Goal: Task Accomplishment & Management: Complete application form

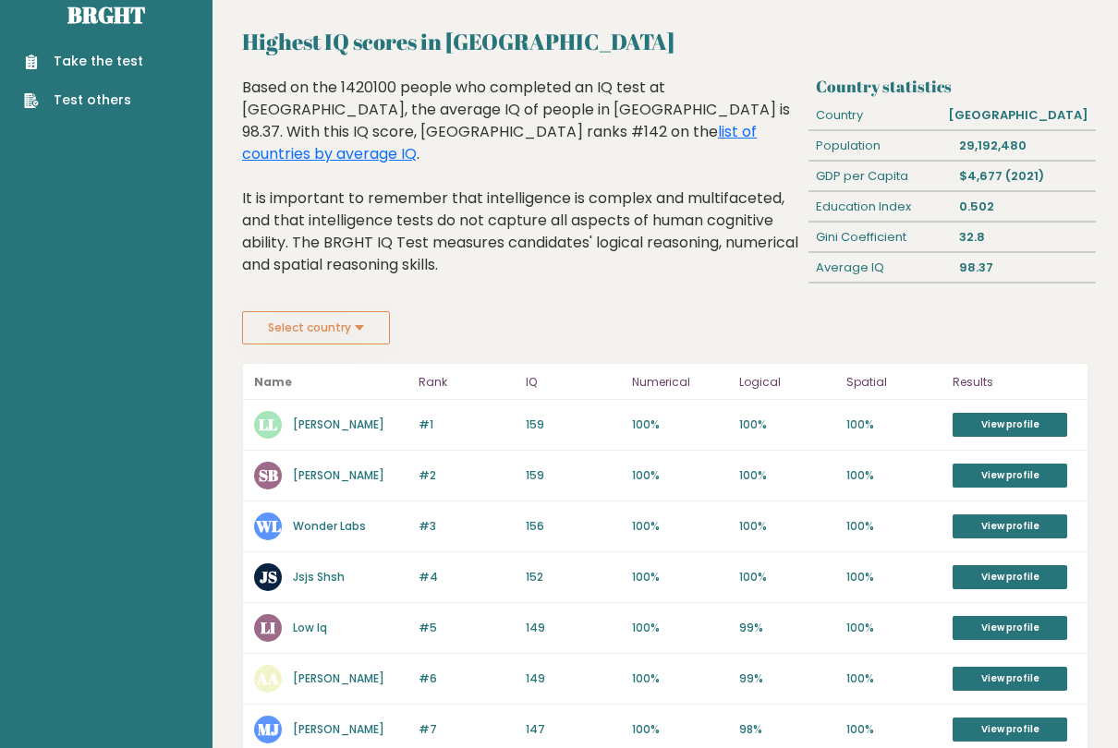
scroll to position [34, 0]
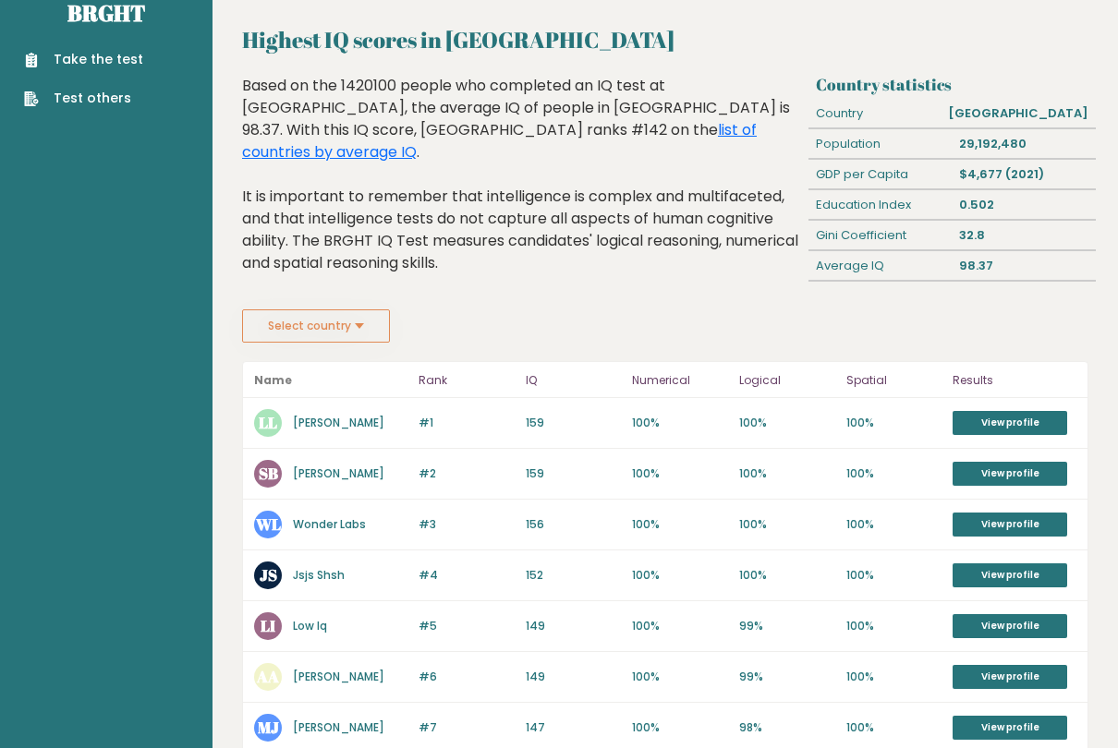
click at [1010, 420] on link "View profile" at bounding box center [1009, 423] width 115 height 24
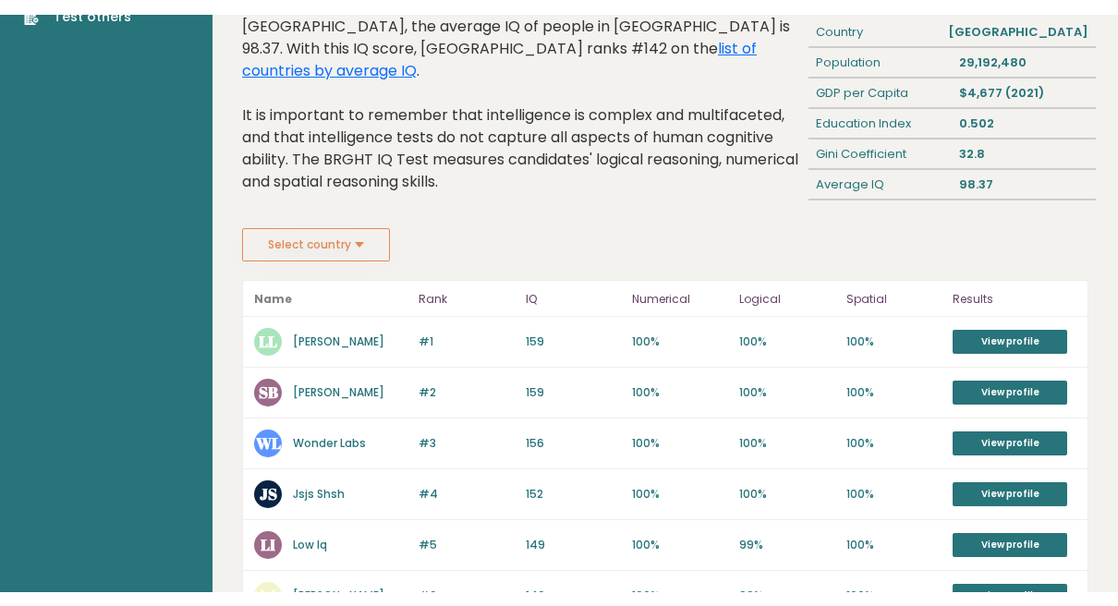
scroll to position [0, 0]
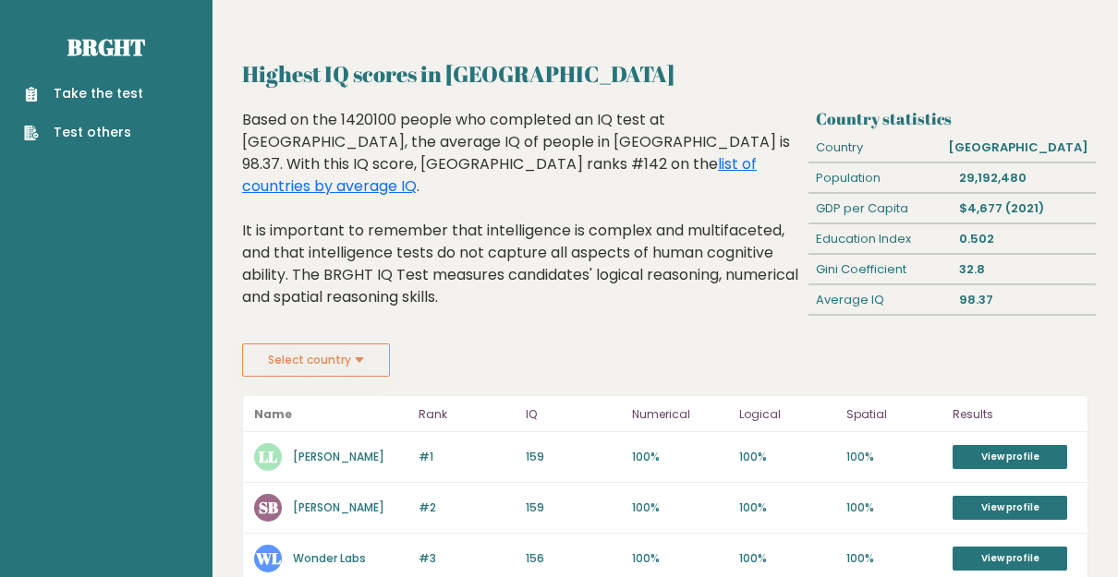
click at [275, 357] on button "Select country" at bounding box center [316, 360] width 148 height 33
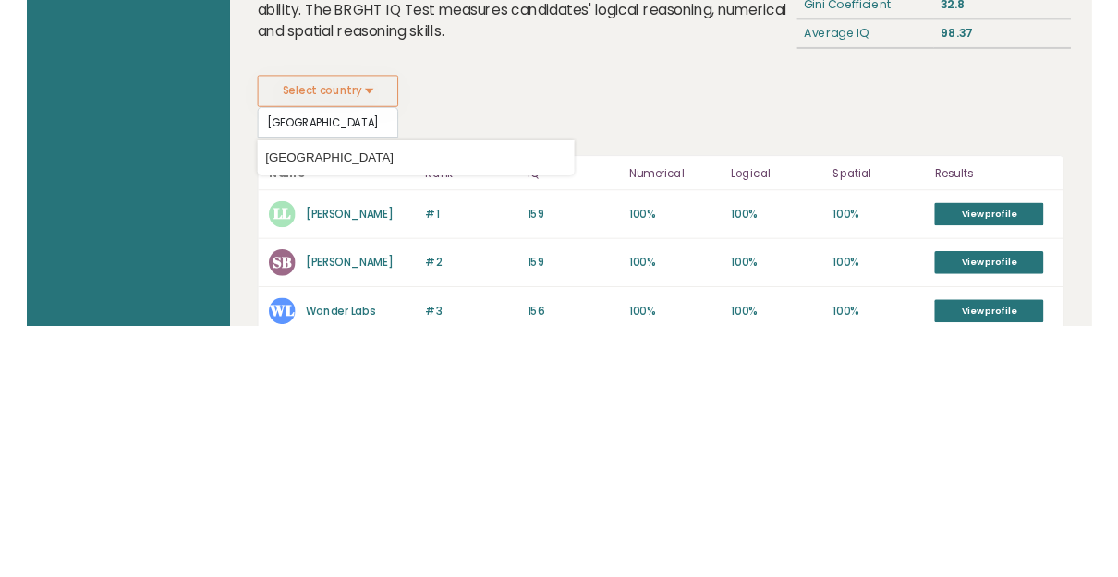
scroll to position [265, 0]
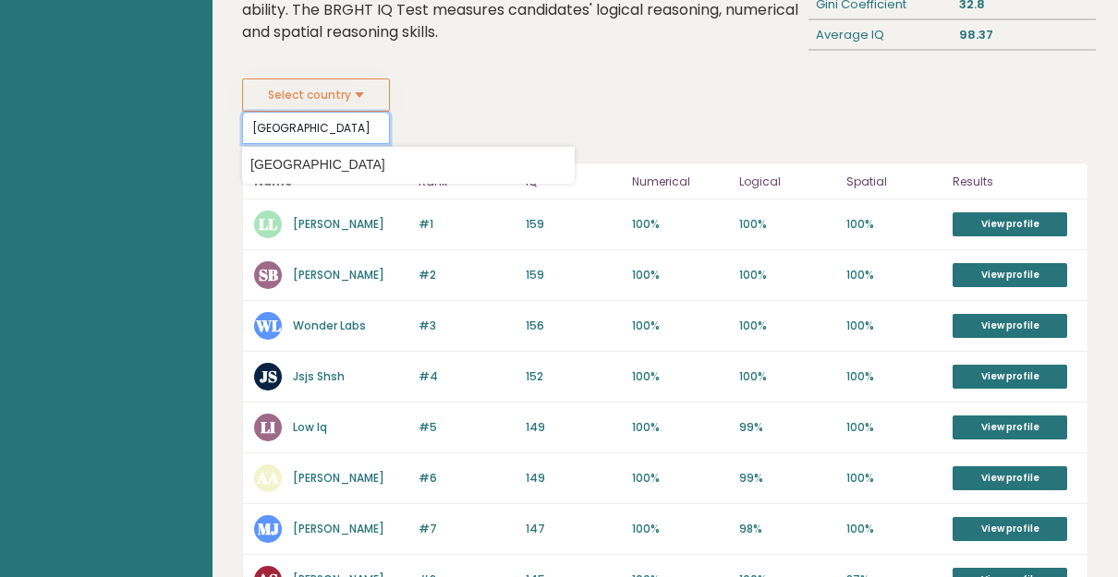
click at [307, 129] on input "[GEOGRAPHIC_DATA]" at bounding box center [316, 128] width 148 height 32
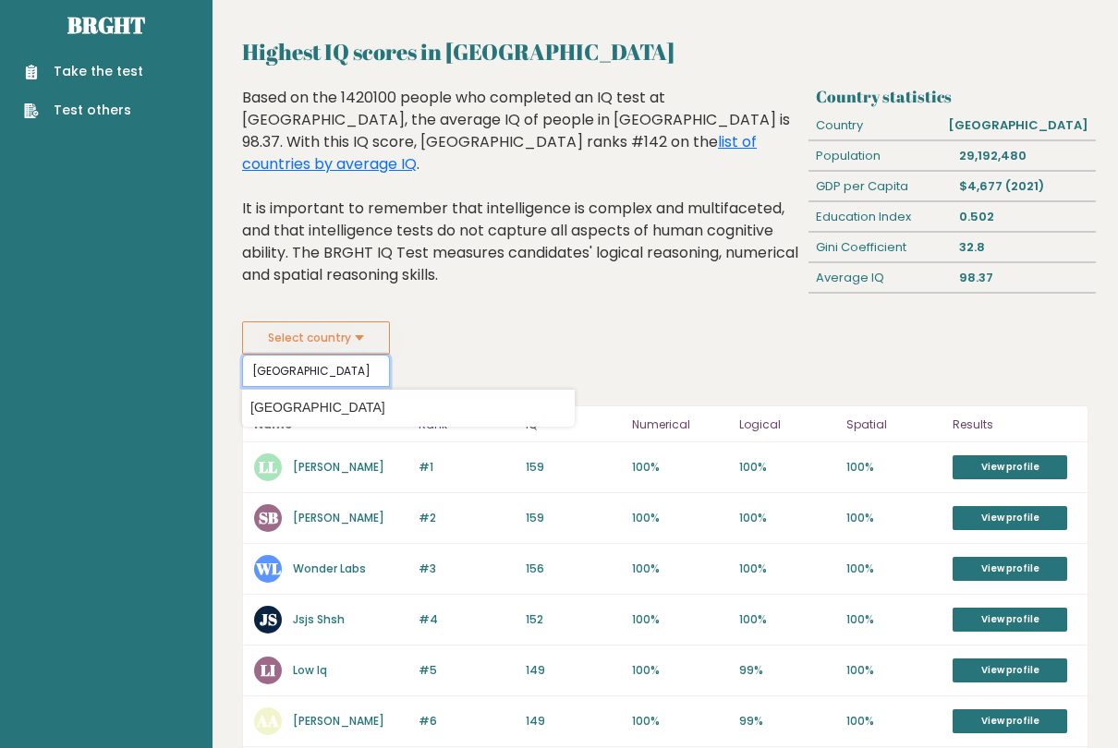
scroll to position [22, 0]
click at [411, 426] on header "Name Rank IQ Numerical Logical Spatial Results" at bounding box center [665, 424] width 844 height 36
click at [411, 425] on header "Name Rank IQ Numerical Logical Spatial Results" at bounding box center [665, 424] width 844 height 36
click at [284, 369] on input "[GEOGRAPHIC_DATA]" at bounding box center [316, 371] width 148 height 32
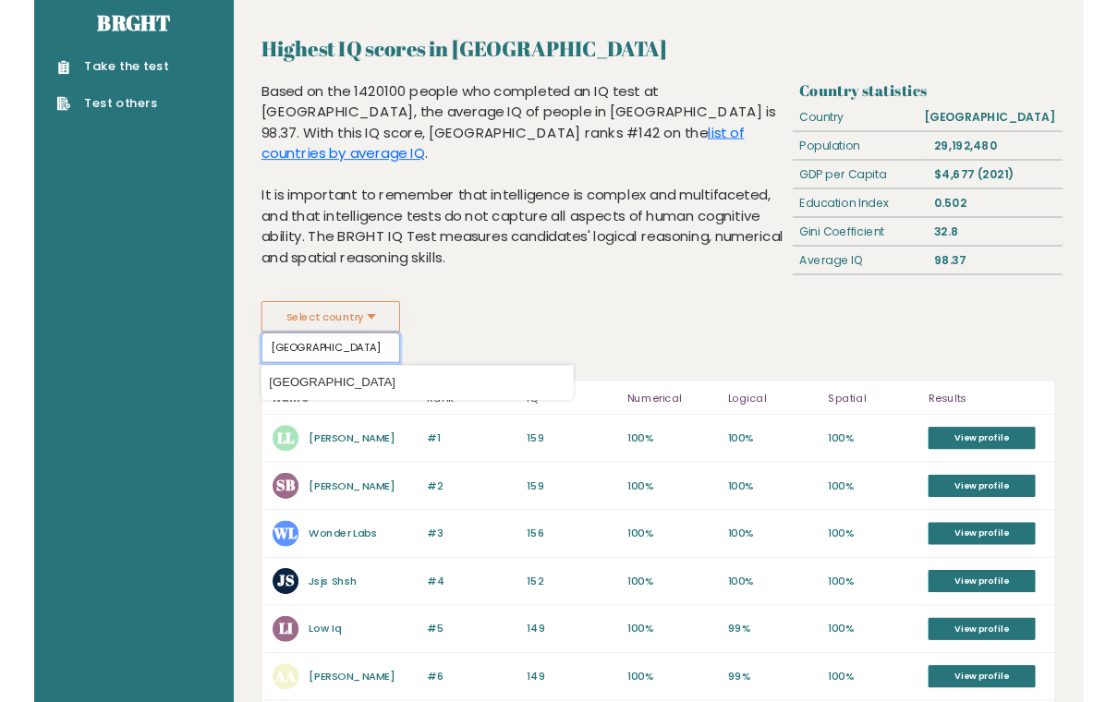
scroll to position [21, 0]
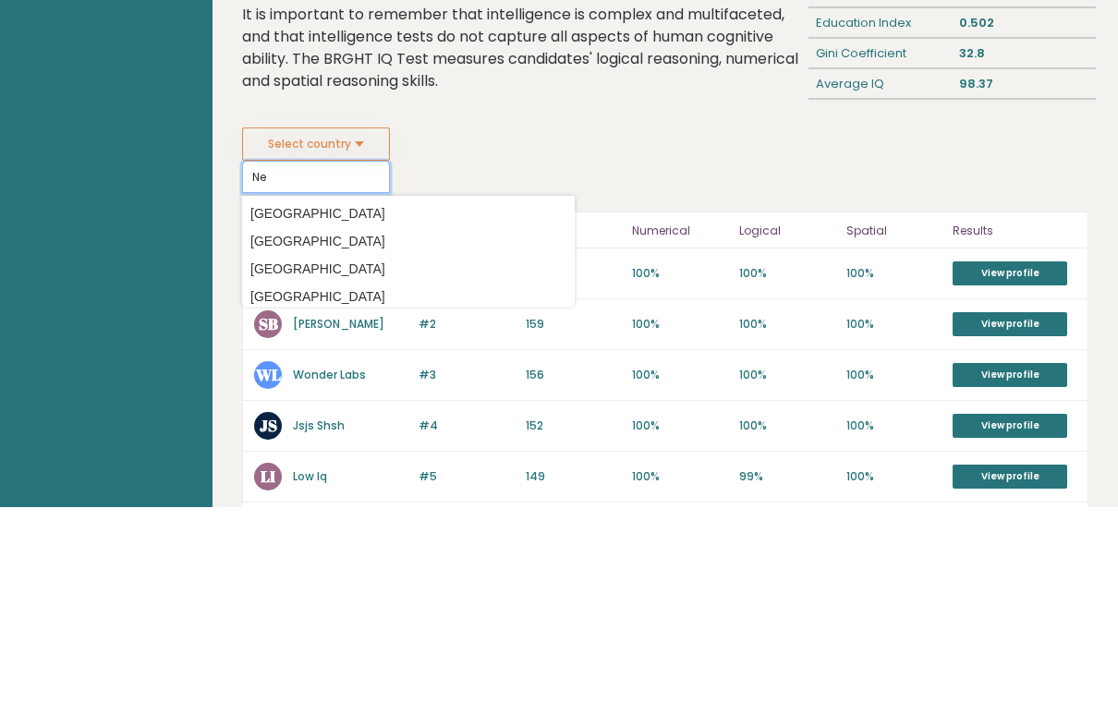
type input "N"
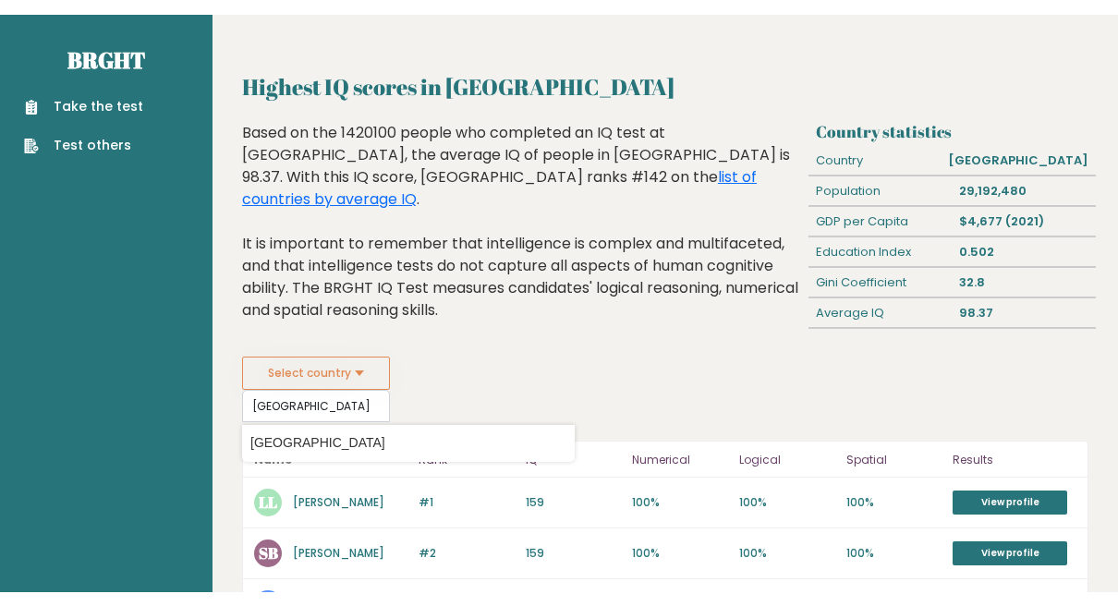
scroll to position [0, 0]
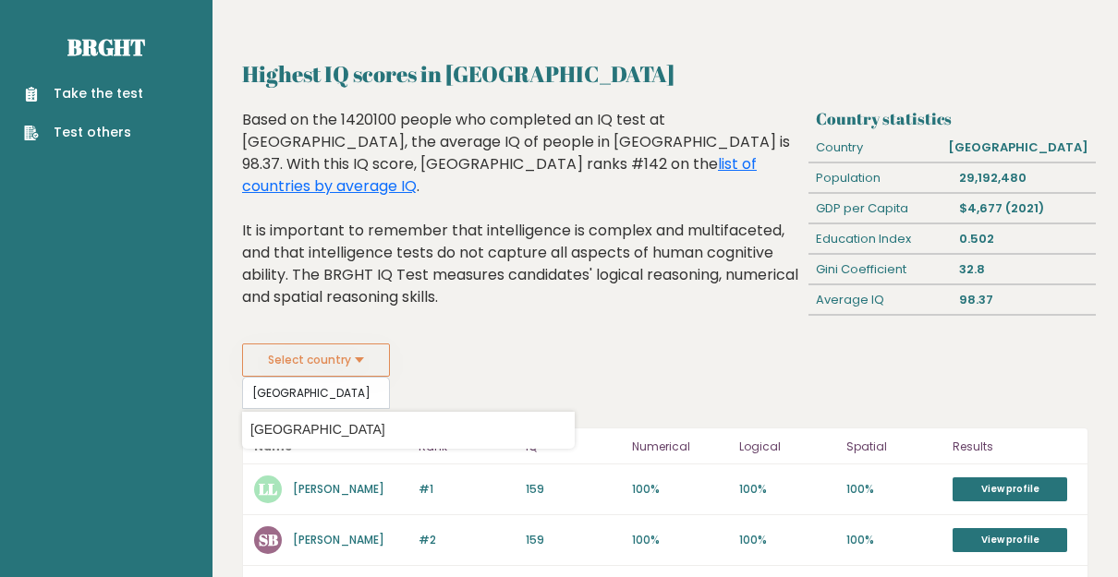
click at [282, 349] on button "Select country" at bounding box center [316, 360] width 148 height 33
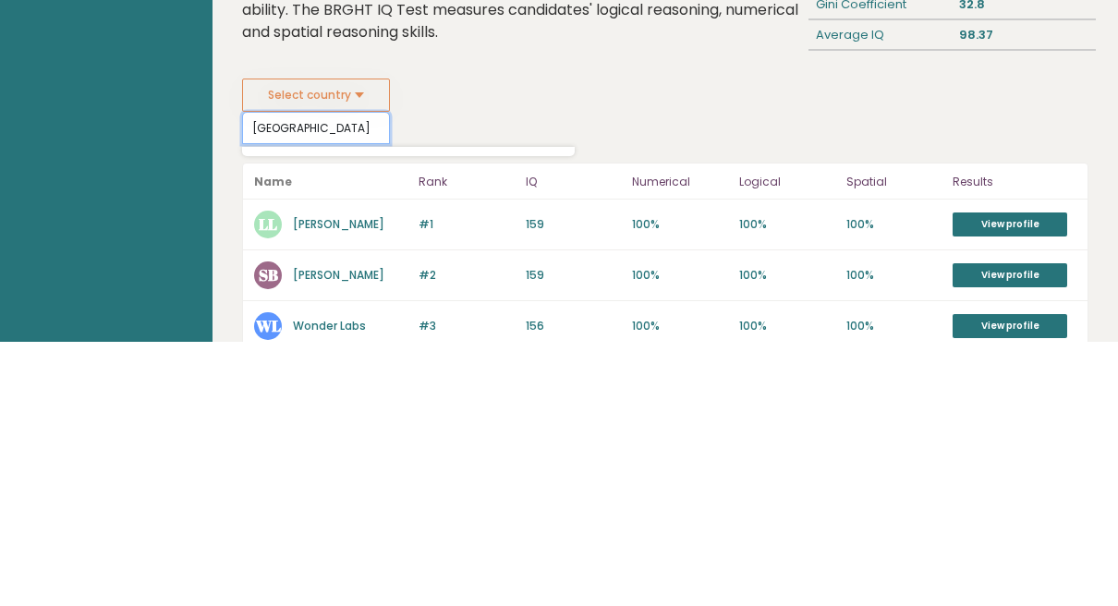
type input "Việt Nam"
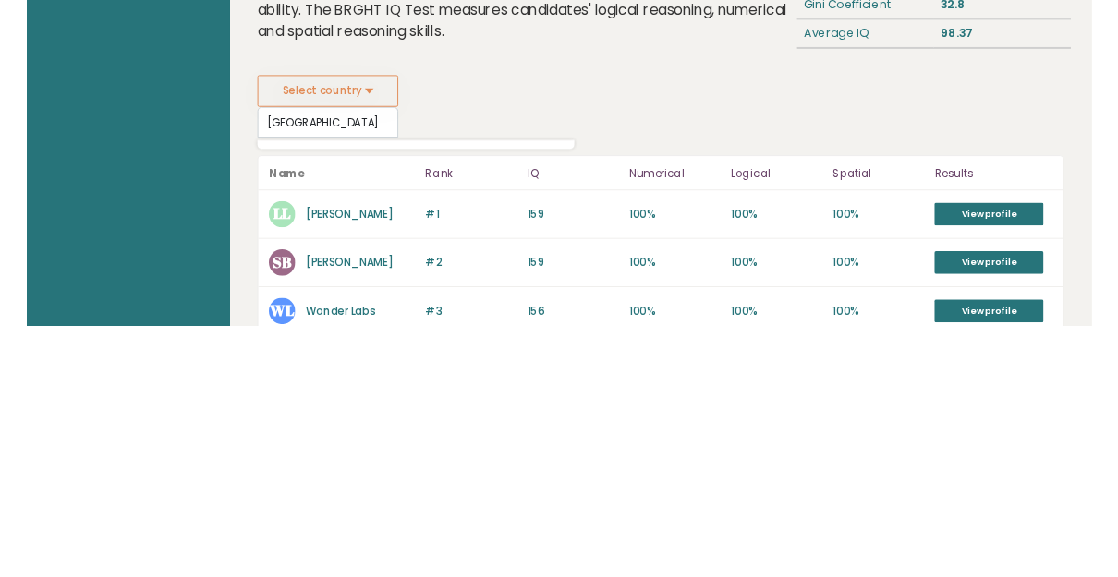
scroll to position [265, 0]
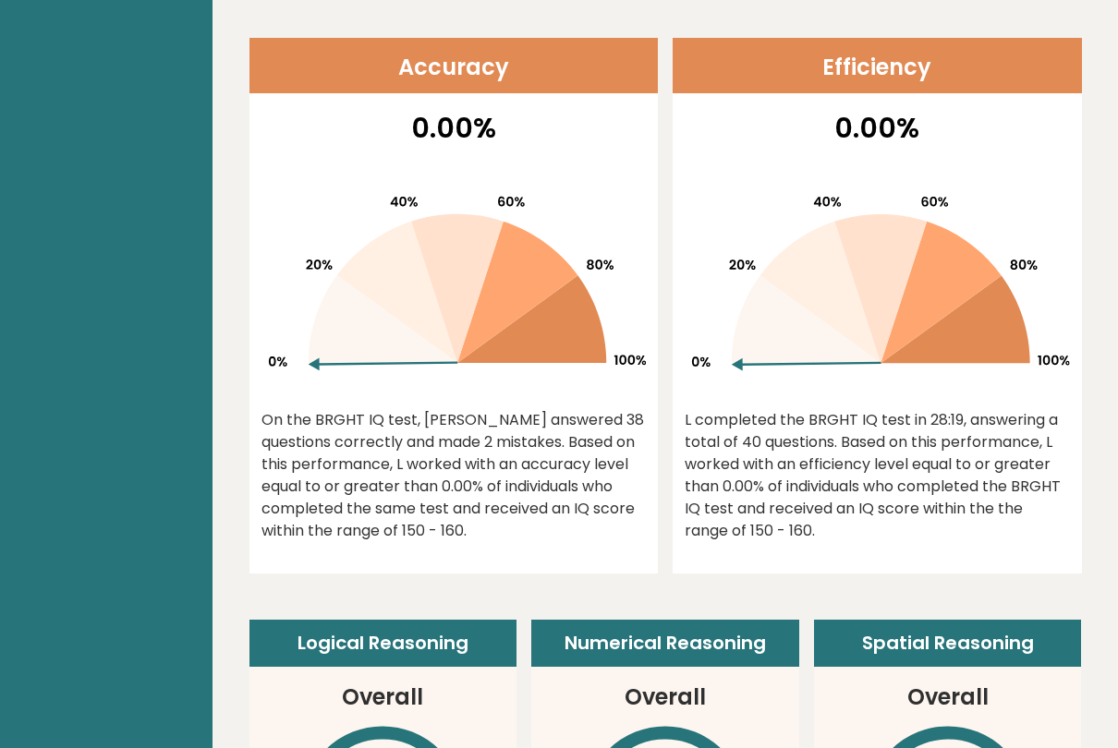
scroll to position [528, 0]
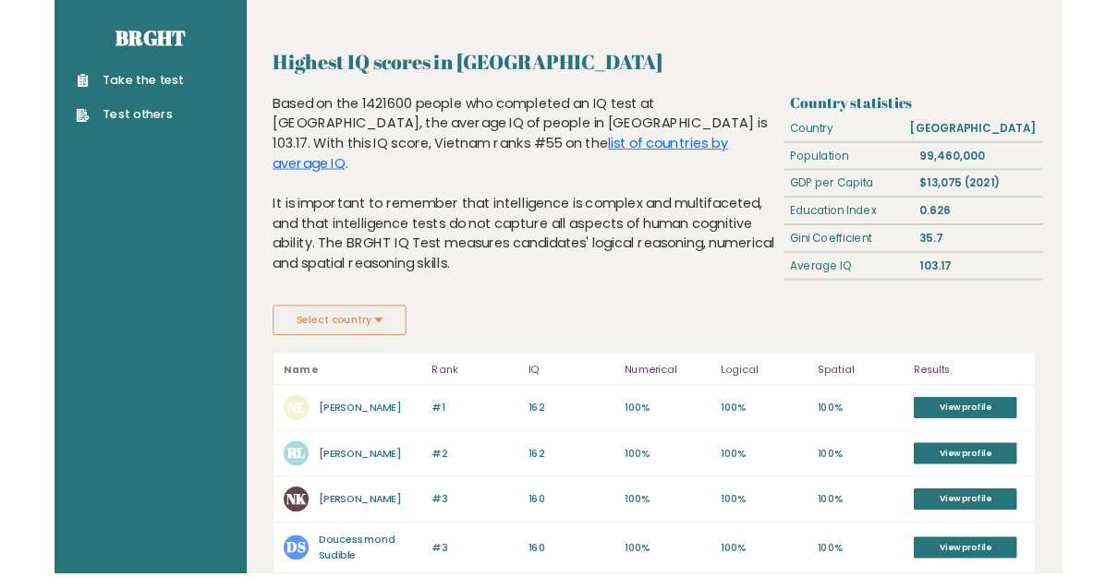
scroll to position [37, 0]
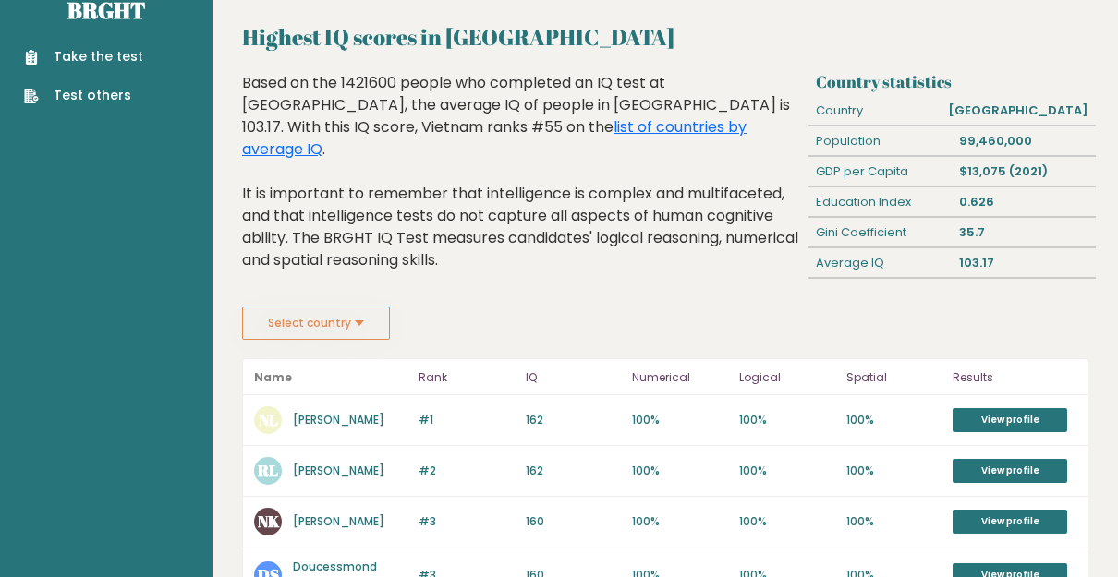
click at [17, 31] on div "Take the test Test others" at bounding box center [106, 65] width 183 height 80
click at [55, 64] on link "Take the test" at bounding box center [83, 56] width 119 height 19
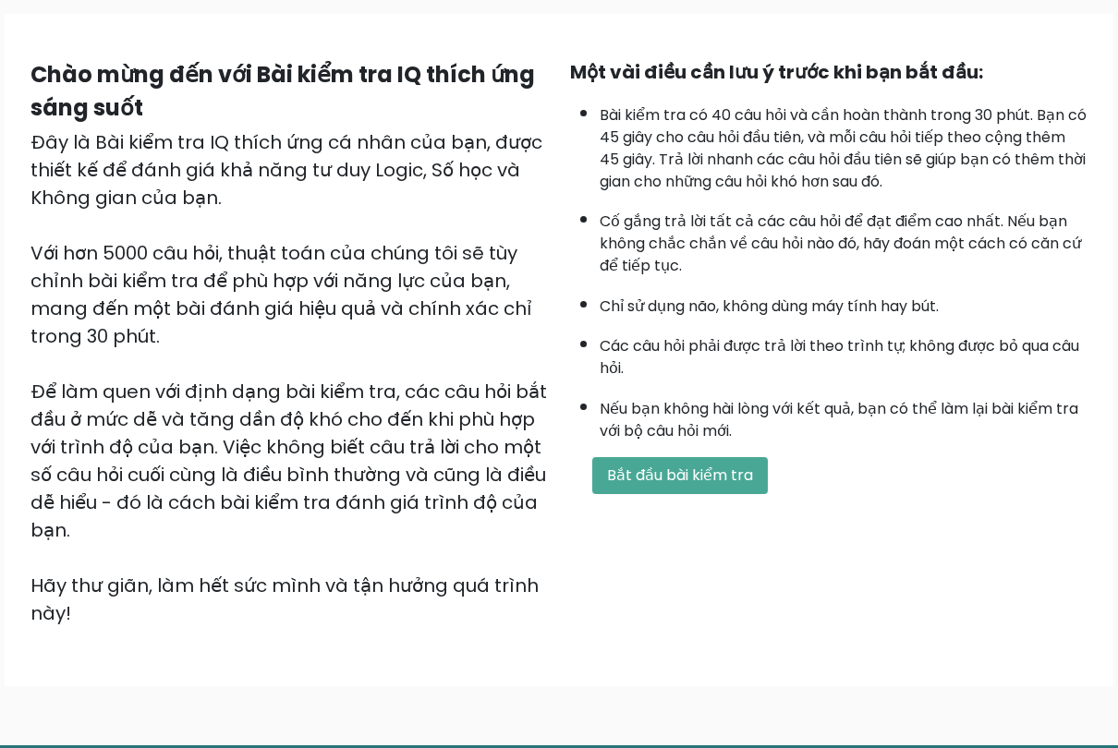
scroll to position [150, 0]
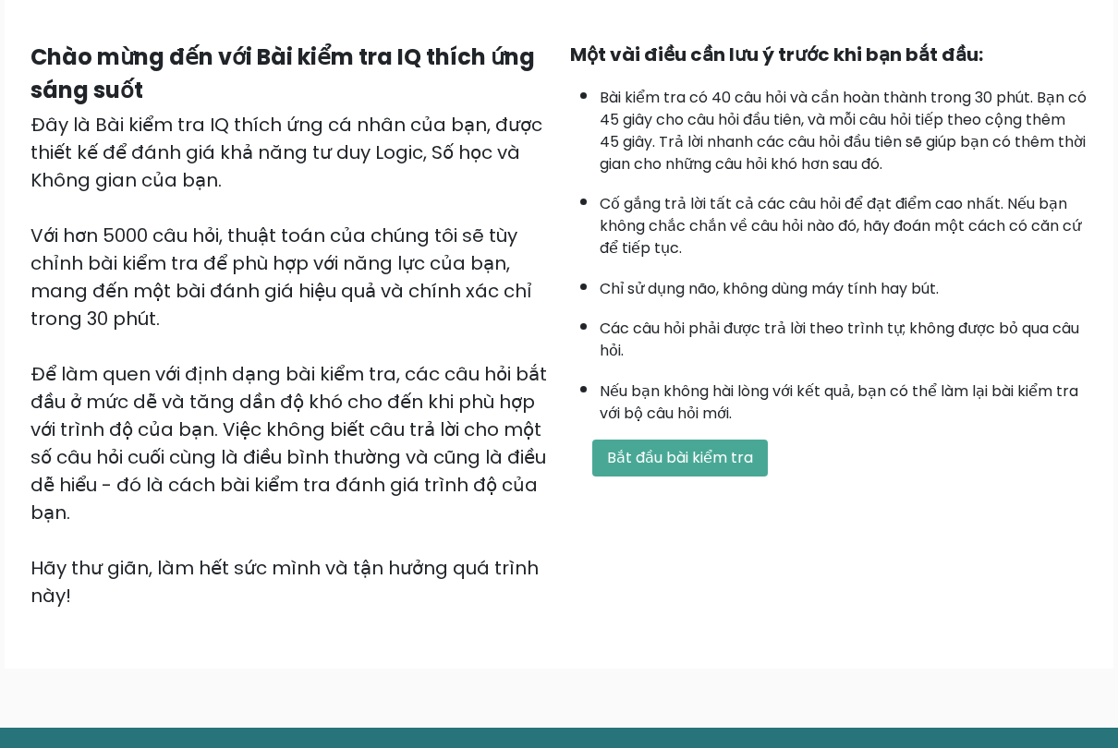
click at [727, 468] on font "Bắt đầu bài kiểm tra" at bounding box center [680, 457] width 146 height 21
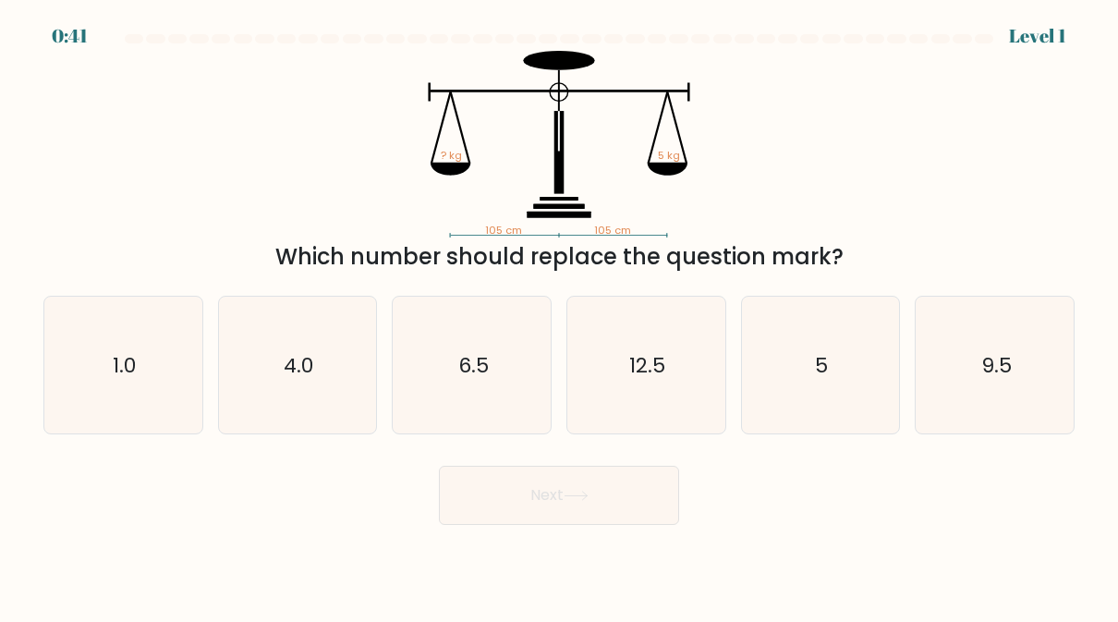
click at [830, 352] on icon "5" at bounding box center [820, 365] width 137 height 137
click at [560, 316] on input "e. 5" at bounding box center [559, 313] width 1 height 5
radio input "true"
click at [651, 498] on button "Next" at bounding box center [559, 495] width 240 height 59
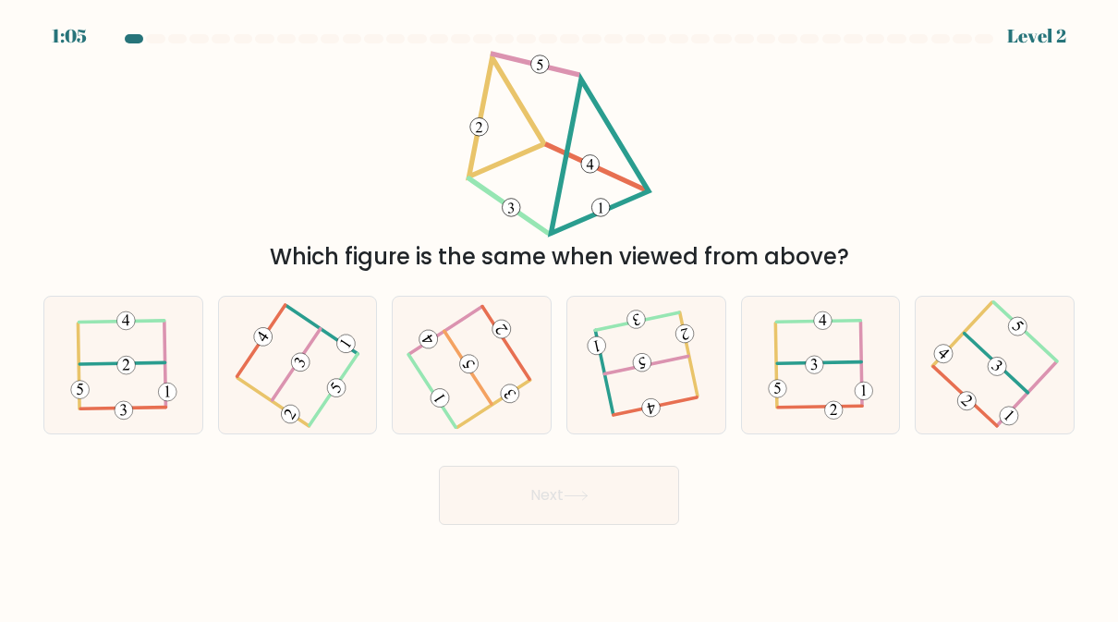
click at [678, 370] on icon at bounding box center [646, 364] width 108 height 109
click at [560, 316] on input "d." at bounding box center [559, 313] width 1 height 5
radio input "true"
click at [638, 497] on button "Next" at bounding box center [559, 495] width 240 height 59
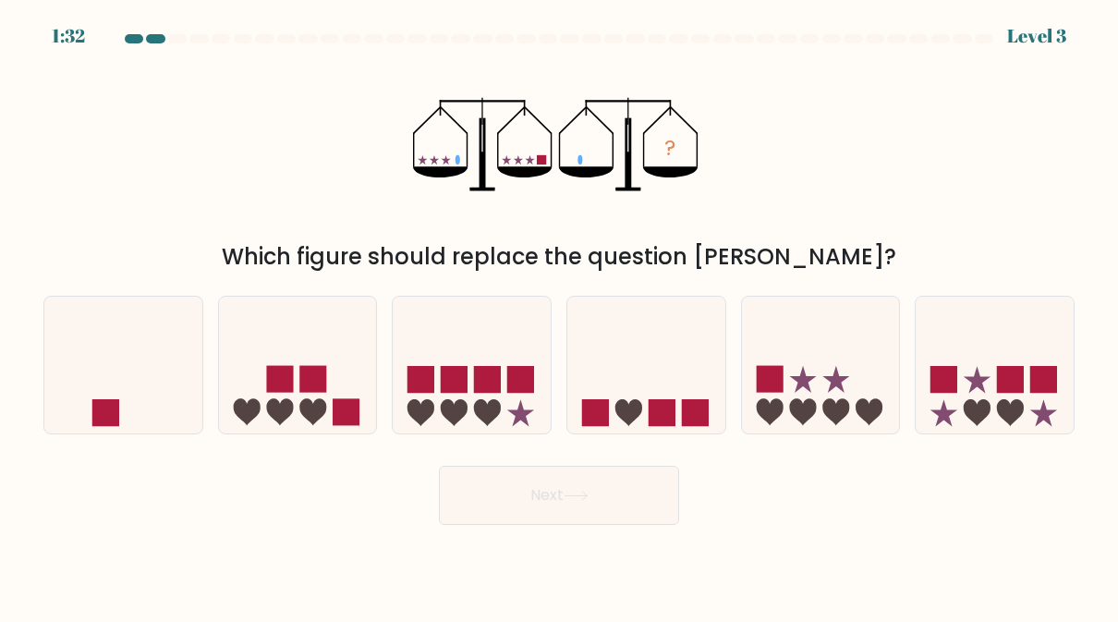
click at [99, 378] on icon at bounding box center [123, 364] width 158 height 130
click at [559, 316] on input "a." at bounding box center [559, 313] width 1 height 5
radio input "true"
click at [636, 484] on button "Next" at bounding box center [559, 495] width 240 height 59
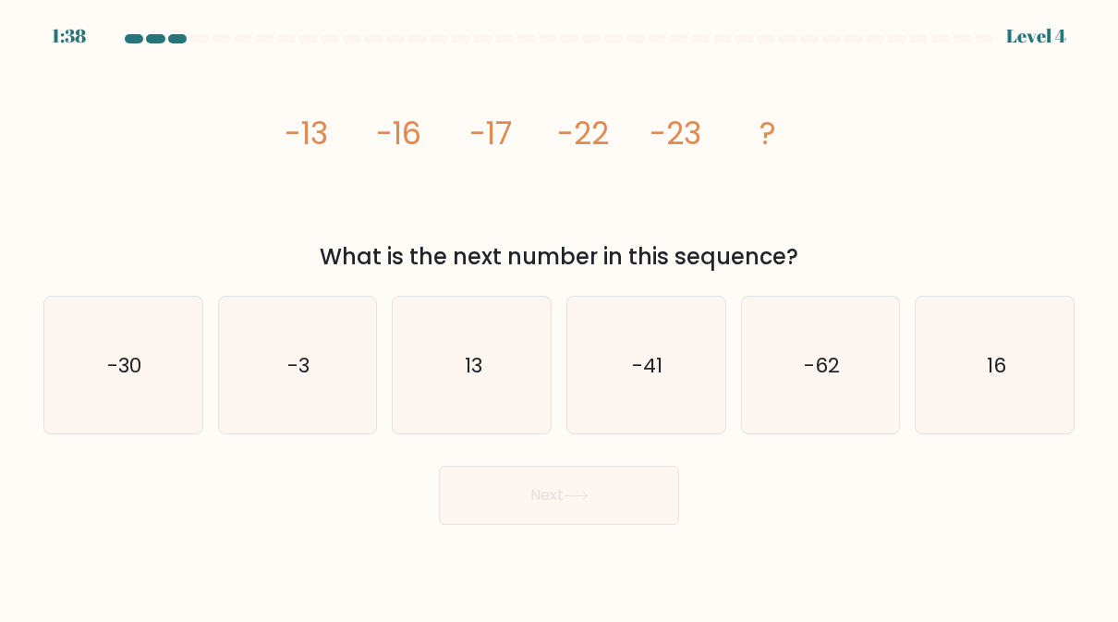
click at [80, 360] on icon "-30" at bounding box center [123, 365] width 137 height 137
click at [559, 316] on input "a. -30" at bounding box center [559, 313] width 1 height 5
radio input "true"
click at [637, 507] on button "Next" at bounding box center [559, 495] width 240 height 59
click at [636, 506] on button "Next" at bounding box center [559, 495] width 240 height 59
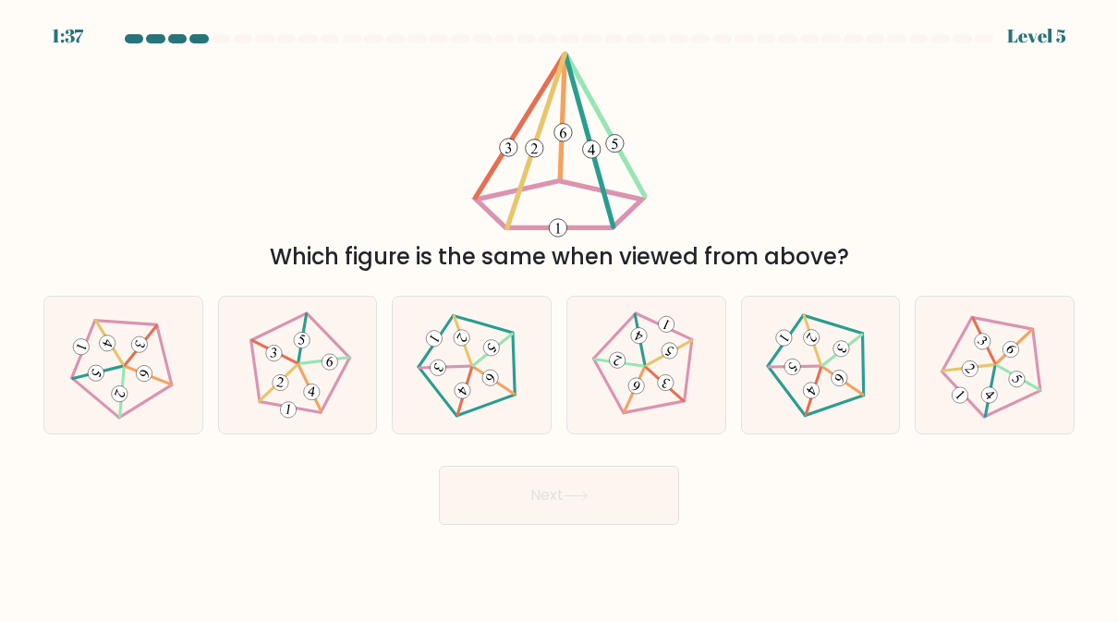
click at [641, 496] on button "Next" at bounding box center [559, 495] width 240 height 59
click at [660, 395] on icon at bounding box center [645, 364] width 109 height 109
click at [560, 316] on input "d." at bounding box center [559, 313] width 1 height 5
radio input "true"
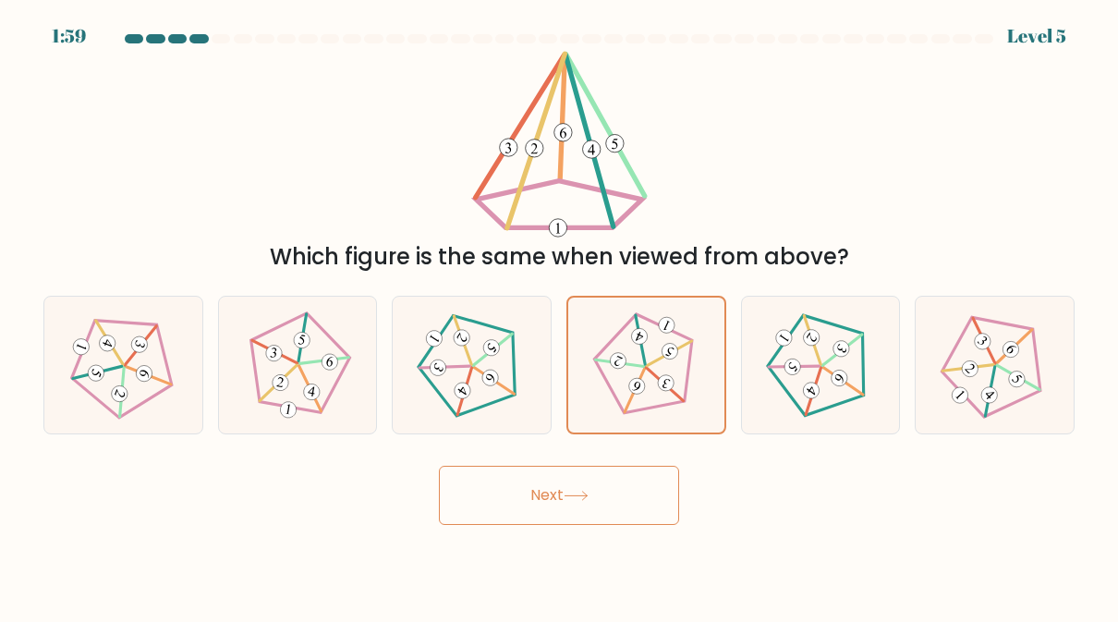
click at [636, 506] on button "Next" at bounding box center [559, 495] width 240 height 59
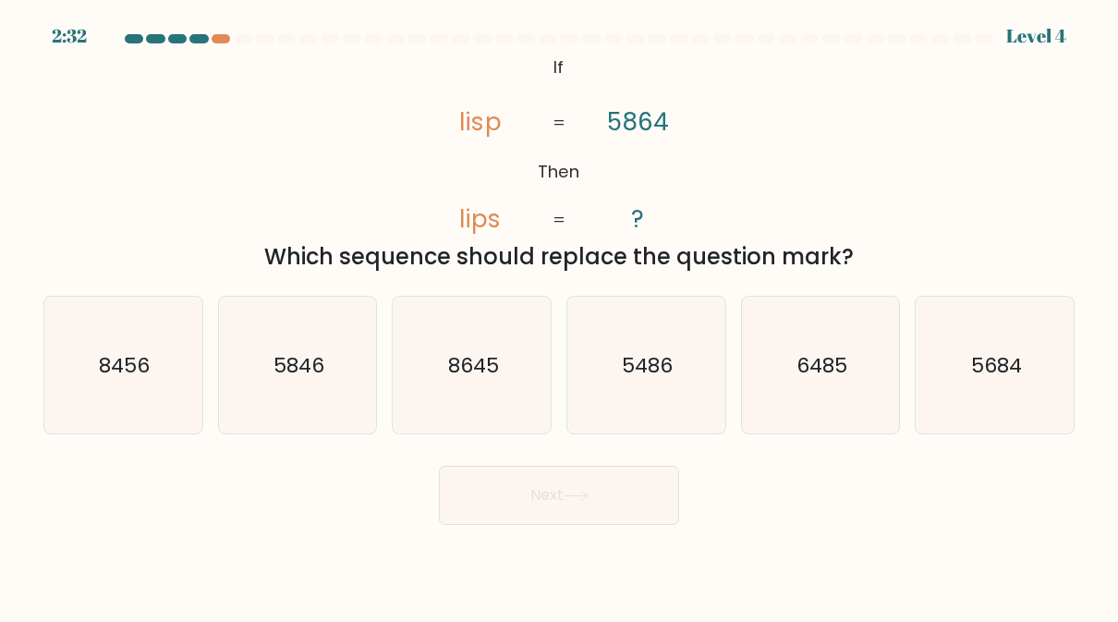
click at [278, 381] on icon "5846" at bounding box center [297, 365] width 137 height 137
click at [559, 316] on input "b. 5846" at bounding box center [559, 313] width 1 height 5
radio input "true"
click at [655, 498] on button "Next" at bounding box center [559, 495] width 240 height 59
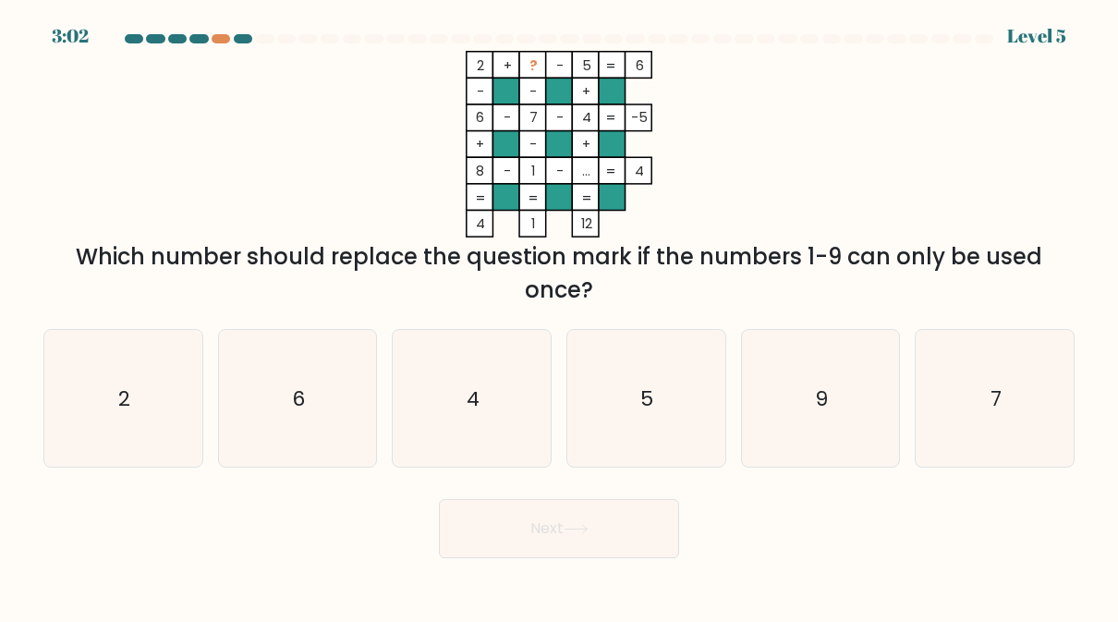
click at [830, 423] on icon "9" at bounding box center [820, 398] width 137 height 137
click at [560, 316] on input "e. 9" at bounding box center [559, 313] width 1 height 5
radio input "true"
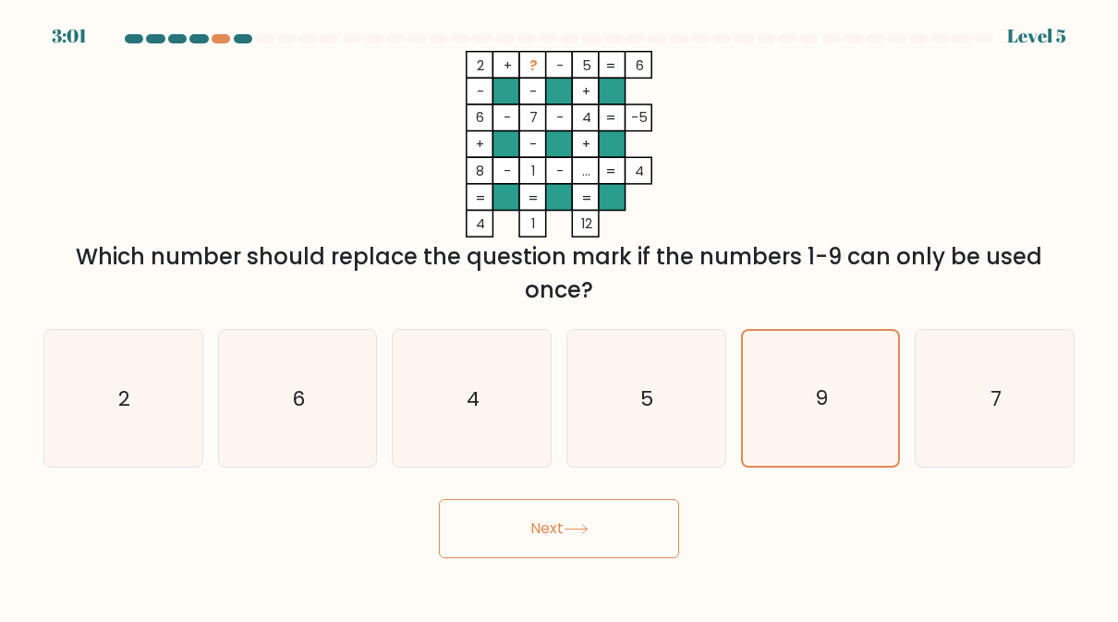
click at [649, 535] on button "Next" at bounding box center [559, 528] width 240 height 59
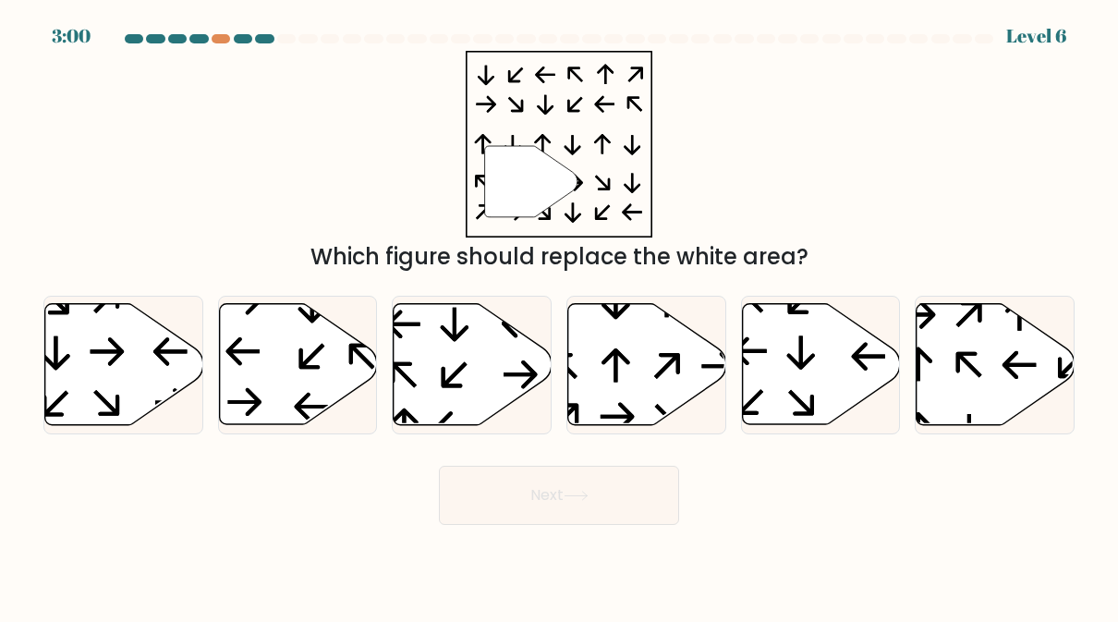
click at [637, 525] on button "Next" at bounding box center [559, 495] width 240 height 59
click at [673, 388] on icon at bounding box center [647, 364] width 158 height 121
click at [560, 316] on input "d." at bounding box center [559, 313] width 1 height 5
radio input "true"
click at [638, 503] on button "Next" at bounding box center [559, 495] width 240 height 59
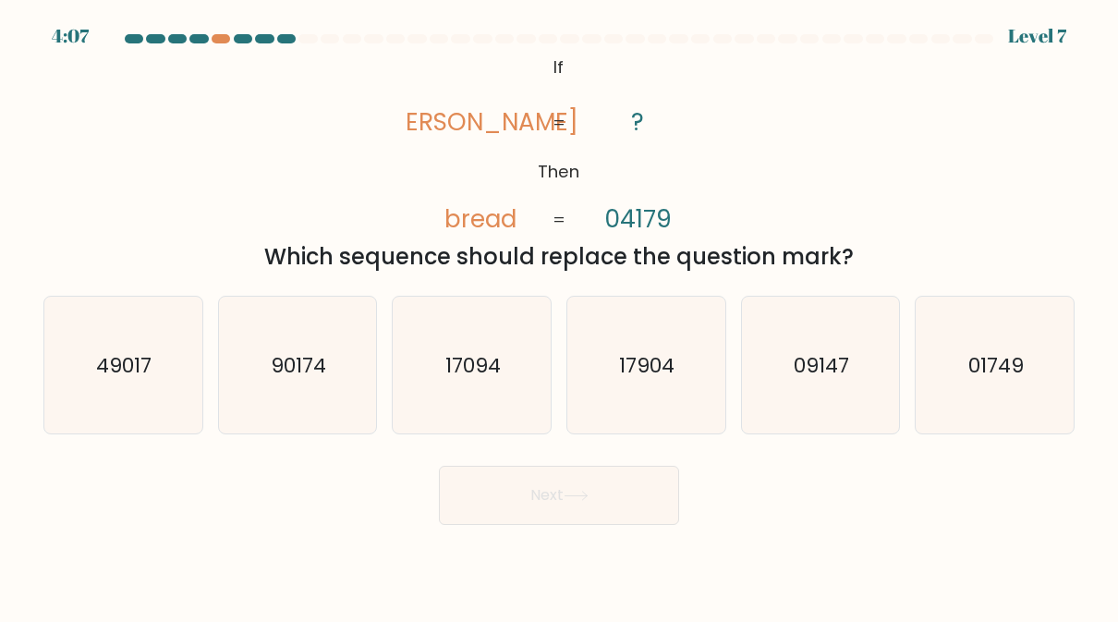
click at [1007, 386] on icon "01749" at bounding box center [995, 365] width 137 height 137
click at [560, 316] on input "f. 01749" at bounding box center [559, 313] width 1 height 5
radio input "true"
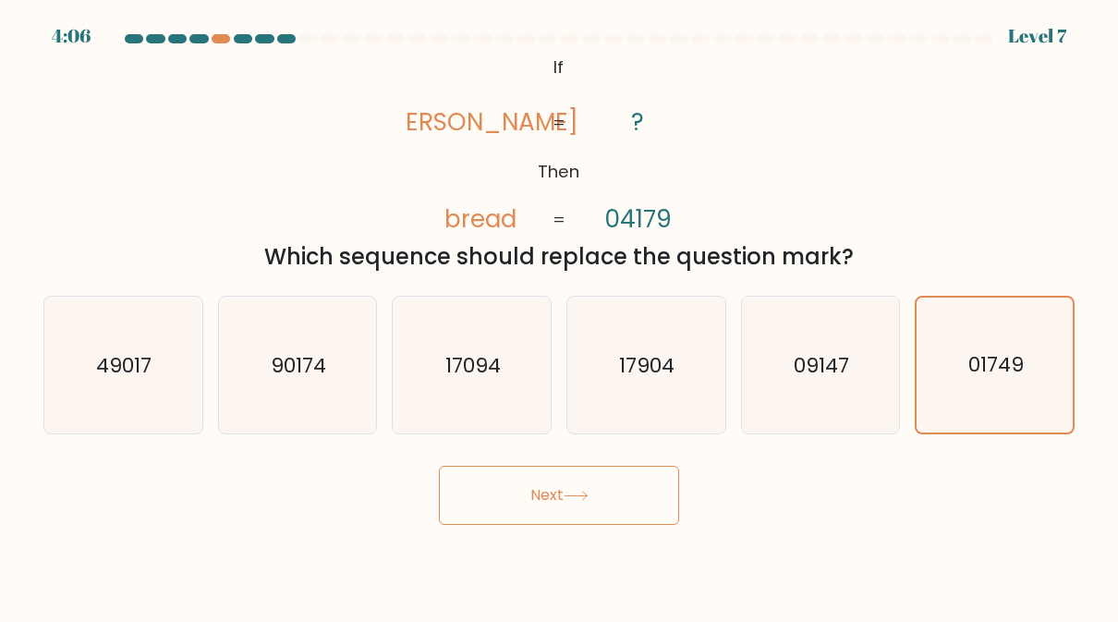
click at [637, 505] on button "Next" at bounding box center [559, 495] width 240 height 59
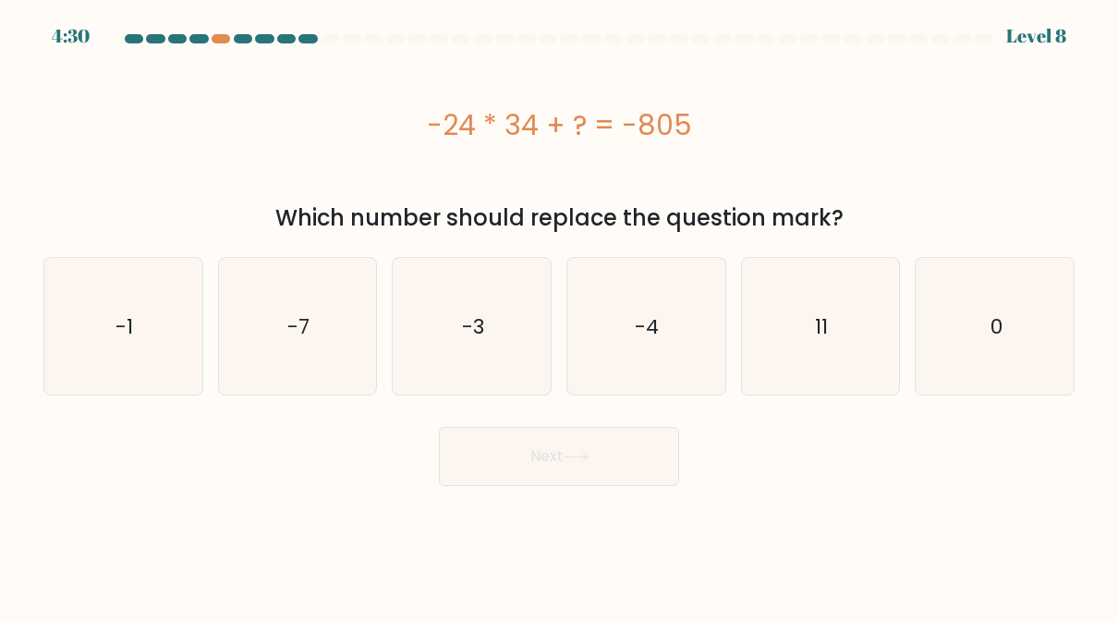
click at [660, 362] on icon "-4" at bounding box center [645, 326] width 137 height 137
click at [560, 316] on input "d. -4" at bounding box center [559, 313] width 1 height 5
radio input "true"
click at [639, 452] on button "Next" at bounding box center [559, 456] width 240 height 59
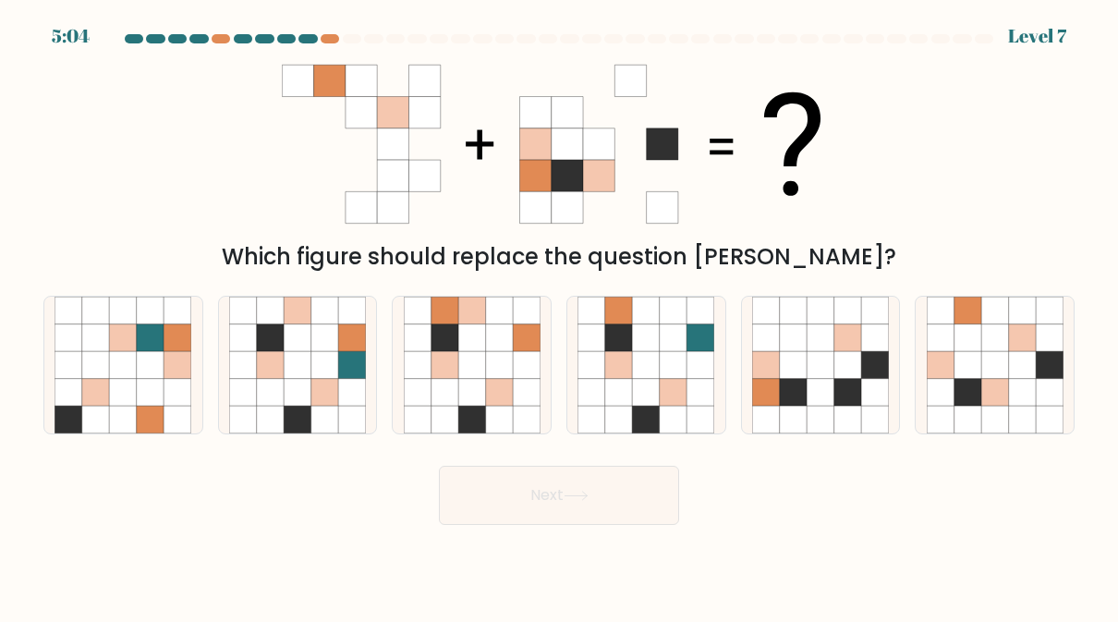
click at [671, 394] on icon at bounding box center [673, 392] width 27 height 27
click at [560, 316] on input "d." at bounding box center [559, 313] width 1 height 5
radio input "true"
click at [997, 397] on icon at bounding box center [994, 392] width 27 height 27
click at [560, 316] on input "f." at bounding box center [559, 313] width 1 height 5
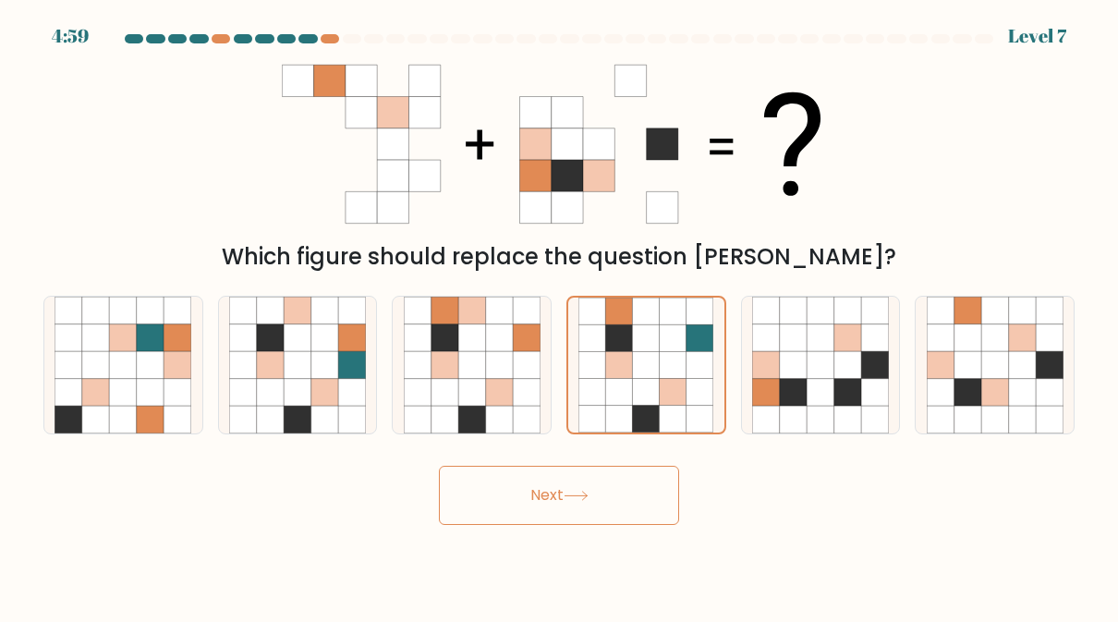
radio input "true"
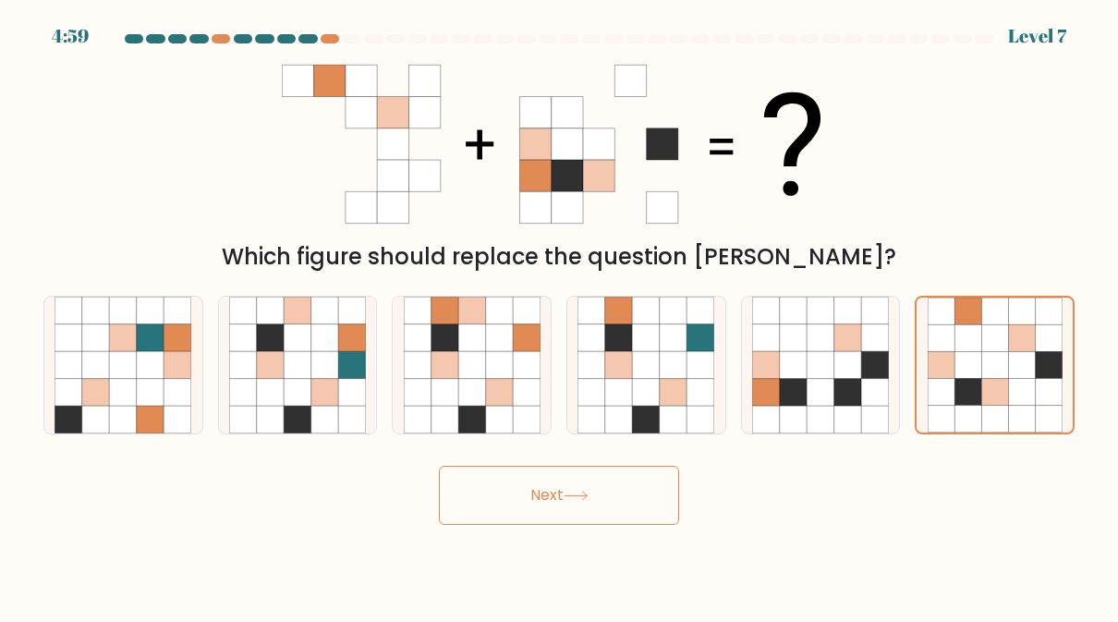
click at [628, 497] on button "Next" at bounding box center [559, 495] width 240 height 59
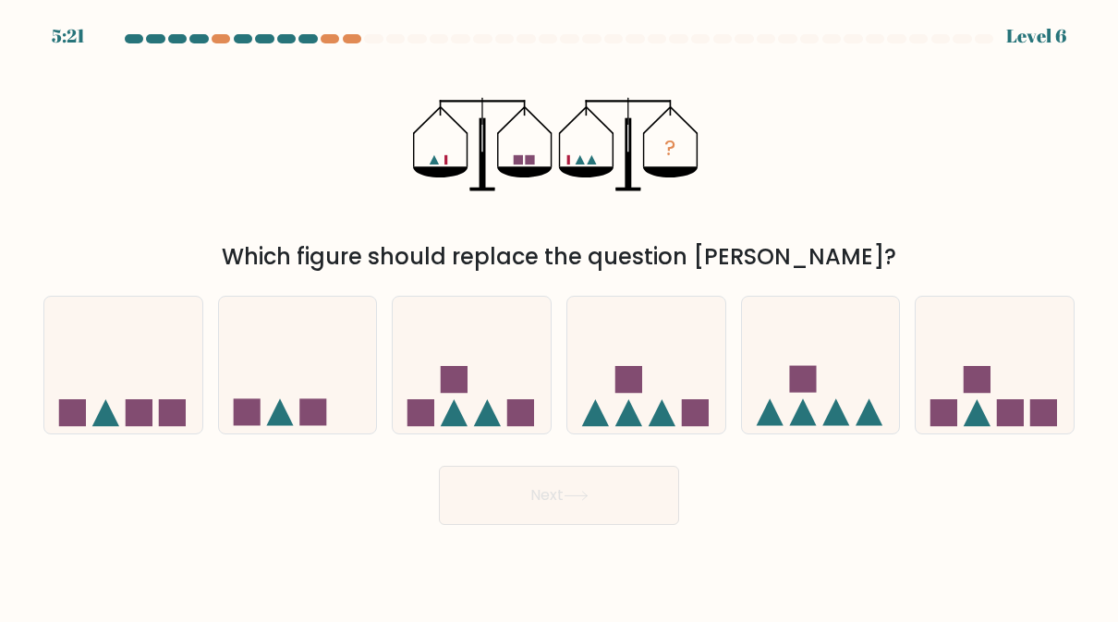
click at [261, 394] on icon at bounding box center [298, 364] width 158 height 130
click at [559, 316] on input "b." at bounding box center [559, 313] width 1 height 5
radio input "true"
click at [659, 494] on button "Next" at bounding box center [559, 495] width 240 height 59
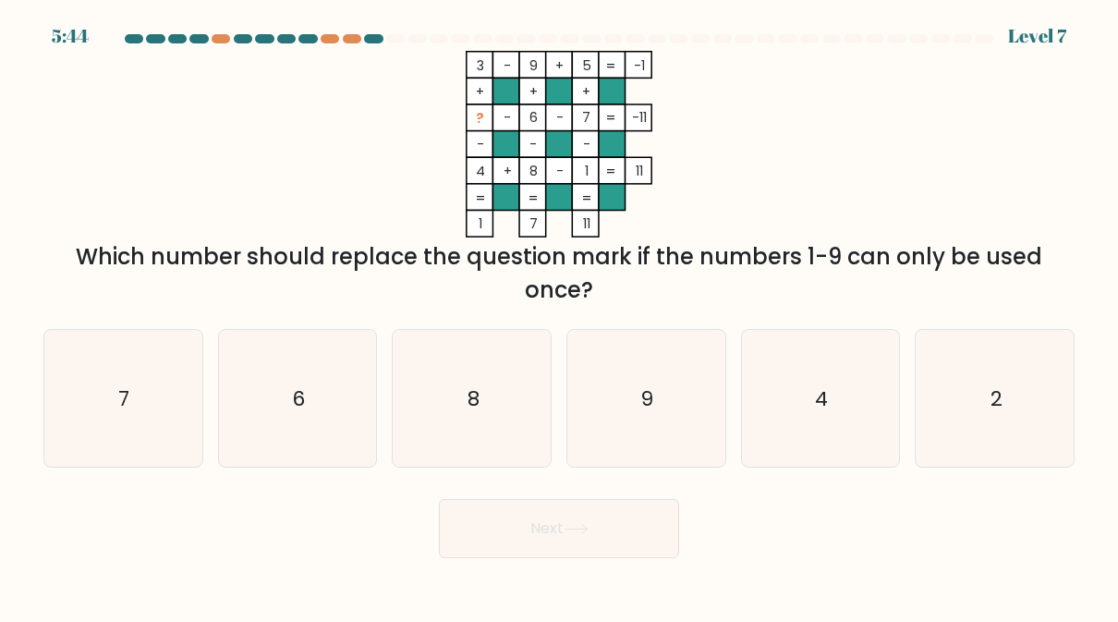
click at [985, 423] on icon "2" at bounding box center [995, 398] width 137 height 137
click at [560, 316] on input "f. 2" at bounding box center [559, 313] width 1 height 5
radio input "true"
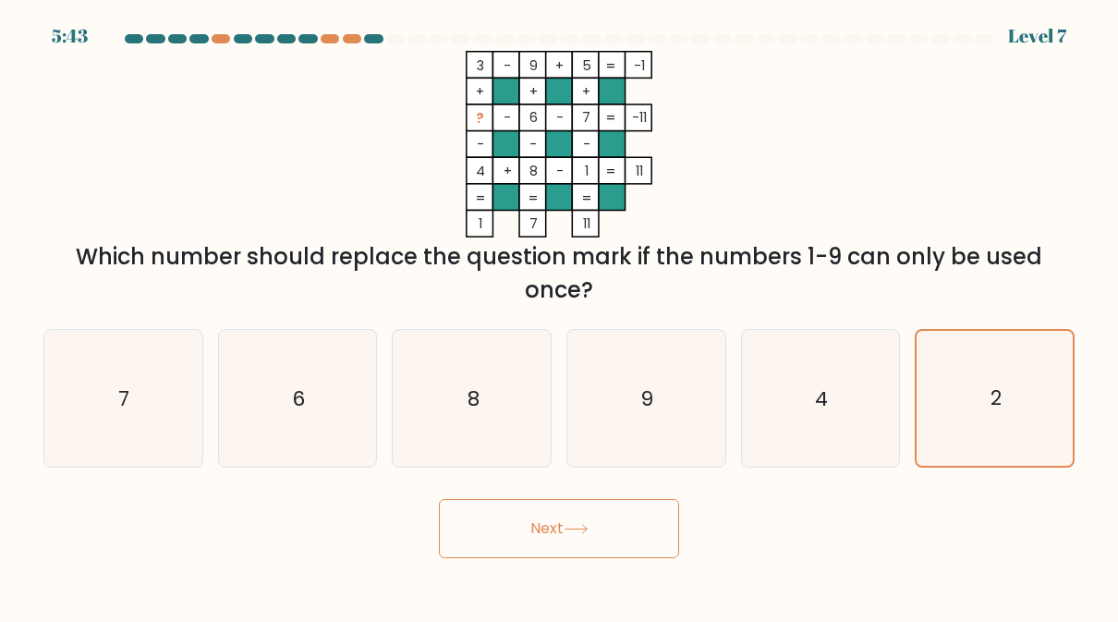
click at [655, 526] on button "Next" at bounding box center [559, 528] width 240 height 59
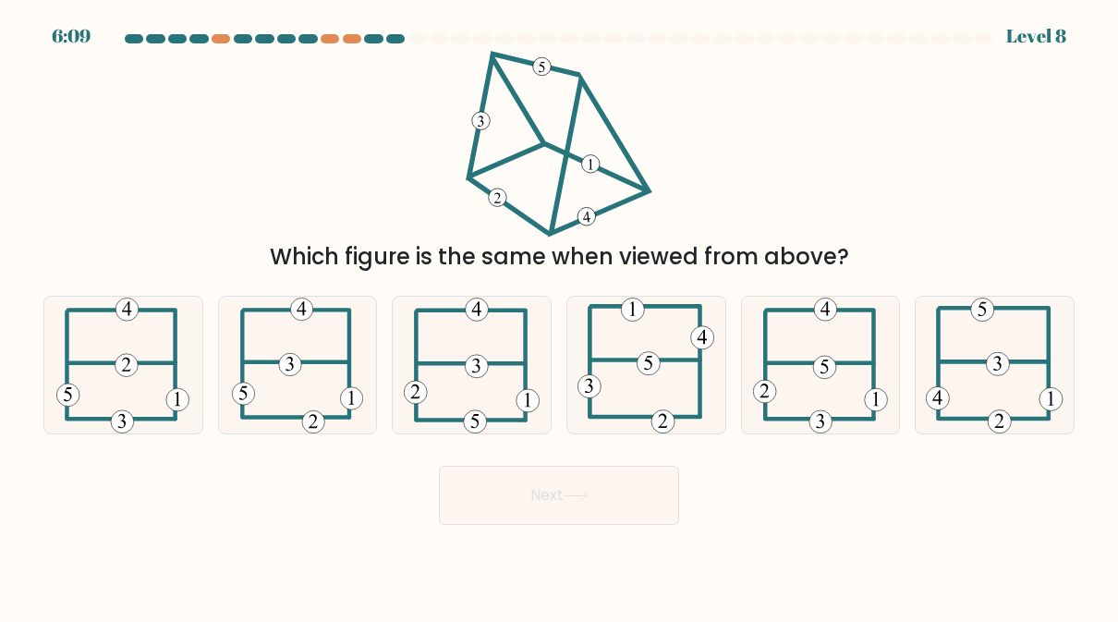
click at [997, 401] on icon at bounding box center [994, 365] width 137 height 137
click at [560, 316] on input "f." at bounding box center [559, 313] width 1 height 5
radio input "true"
click at [660, 515] on button "Next" at bounding box center [559, 495] width 240 height 59
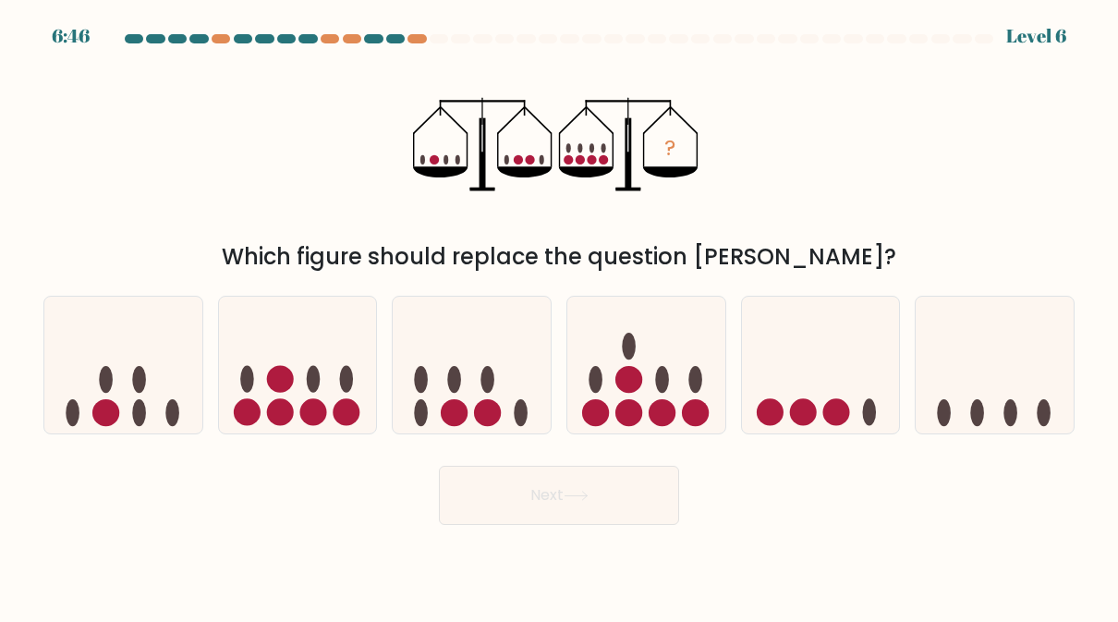
click at [680, 420] on icon at bounding box center [646, 364] width 158 height 130
click at [560, 316] on input "d." at bounding box center [559, 313] width 1 height 5
radio input "true"
click at [644, 503] on button "Next" at bounding box center [559, 495] width 240 height 59
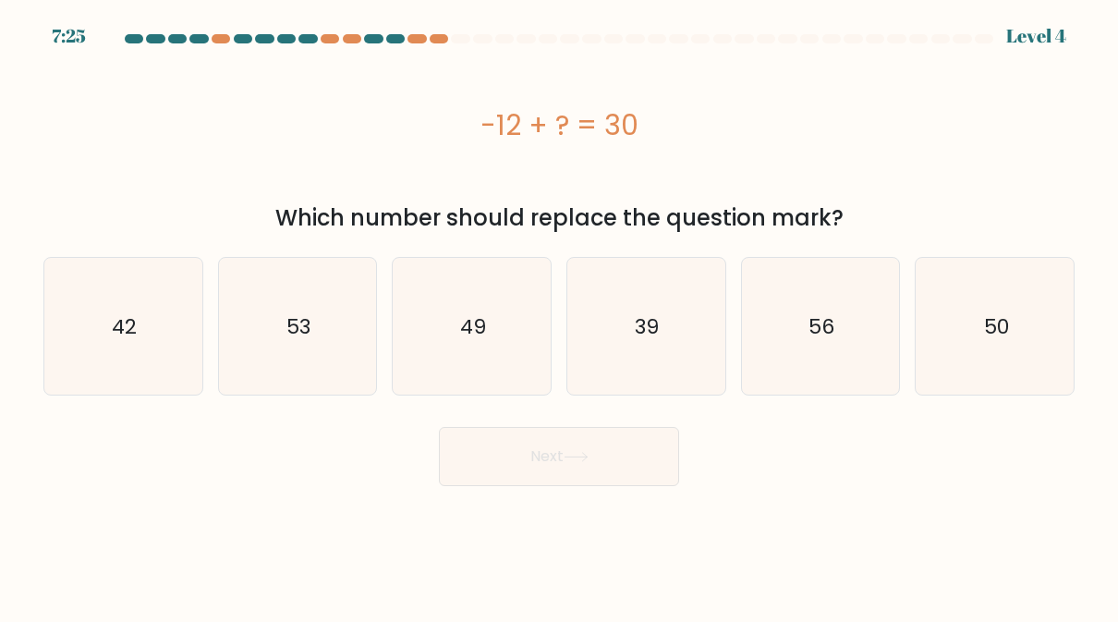
click at [97, 323] on icon "42" at bounding box center [123, 326] width 137 height 137
click at [559, 316] on input "a. 42" at bounding box center [559, 313] width 1 height 5
radio input "true"
click at [661, 465] on button "Next" at bounding box center [559, 456] width 240 height 59
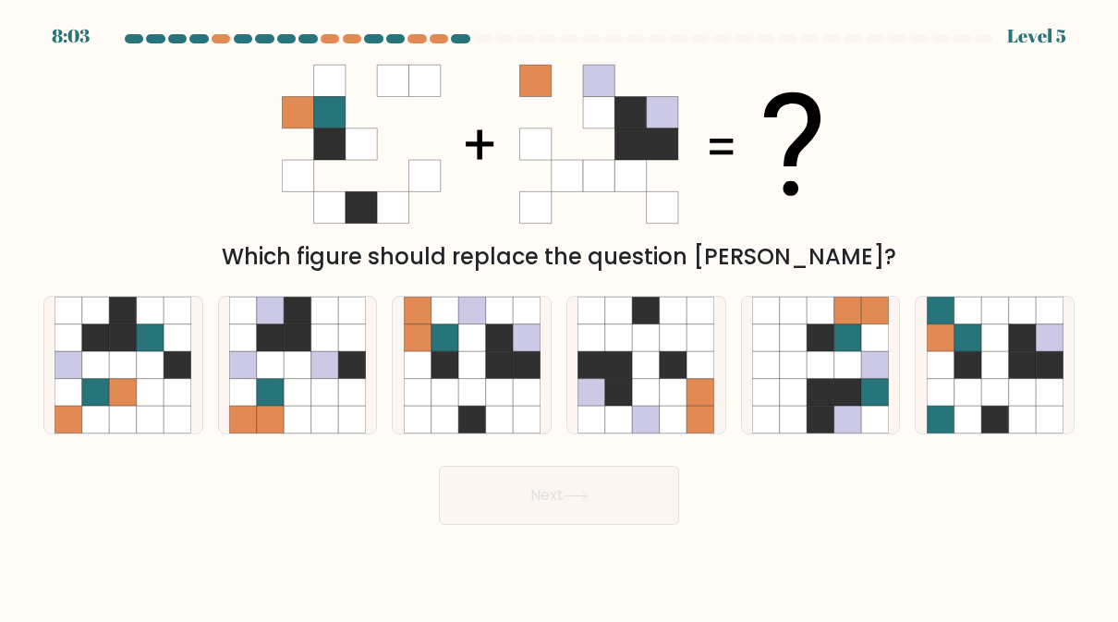
click at [429, 383] on icon at bounding box center [417, 392] width 27 height 27
click at [559, 316] on input "c." at bounding box center [559, 313] width 1 height 5
radio input "true"
click at [652, 502] on button "Next" at bounding box center [559, 495] width 240 height 59
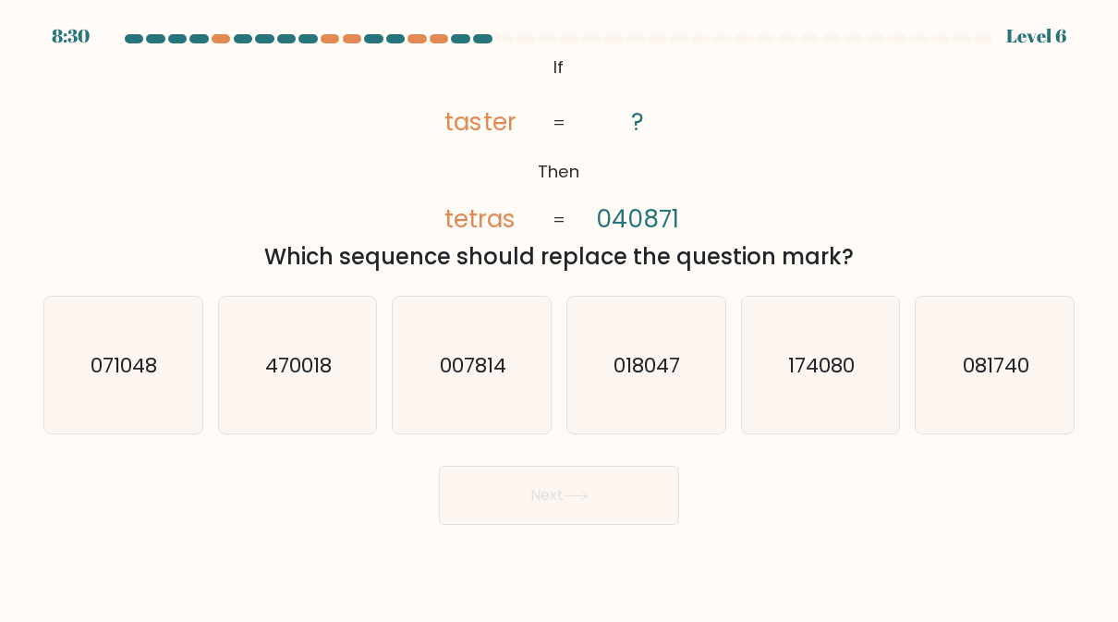
click at [103, 381] on icon "071048" at bounding box center [123, 365] width 137 height 137
click at [559, 316] on input "a. 071048" at bounding box center [559, 313] width 1 height 5
radio input "true"
click at [653, 511] on button "Next" at bounding box center [559, 495] width 240 height 59
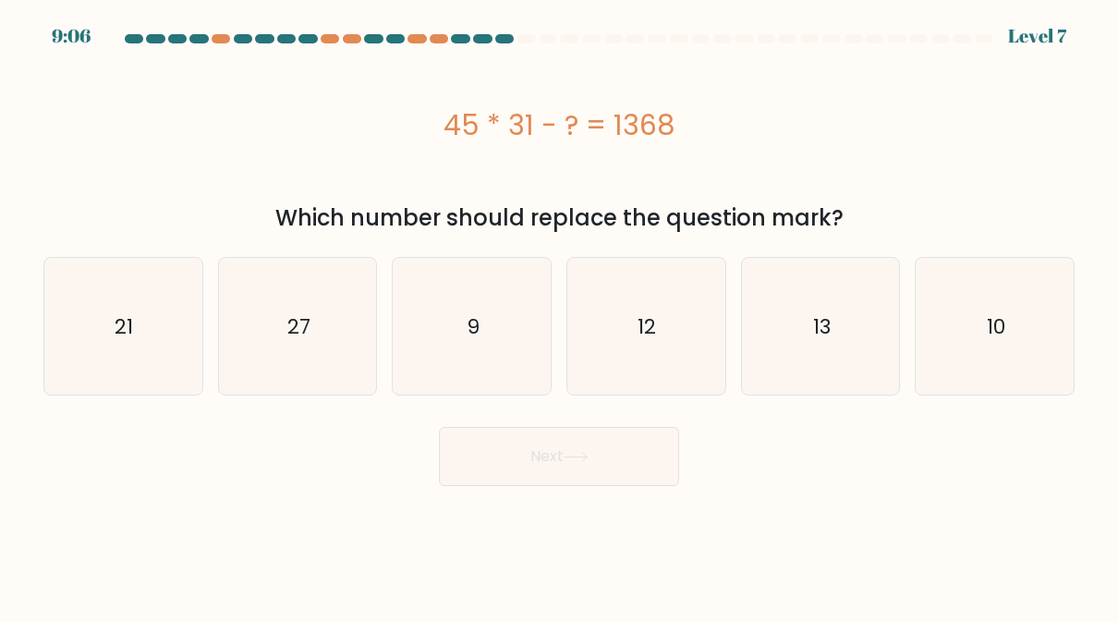
click at [680, 364] on icon "12" at bounding box center [645, 326] width 137 height 137
click at [560, 316] on input "d. 12" at bounding box center [559, 313] width 1 height 5
radio input "true"
click at [646, 466] on button "Next" at bounding box center [559, 456] width 240 height 59
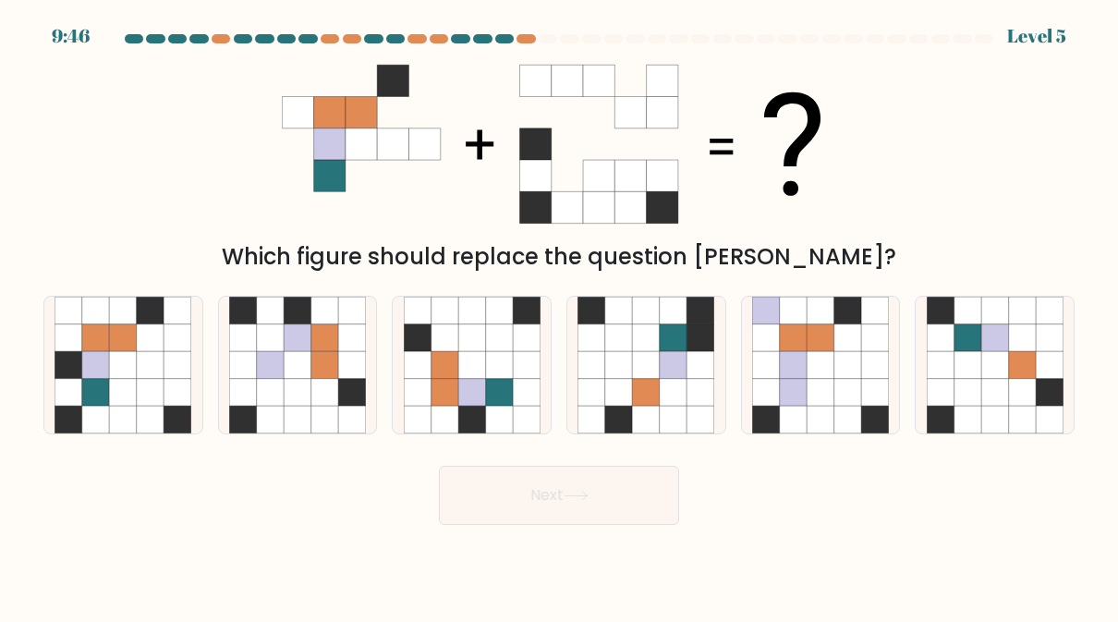
click at [835, 405] on icon at bounding box center [847, 392] width 27 height 27
click at [560, 316] on input "e." at bounding box center [559, 313] width 1 height 5
radio input "true"
click at [648, 501] on button "Next" at bounding box center [559, 495] width 240 height 59
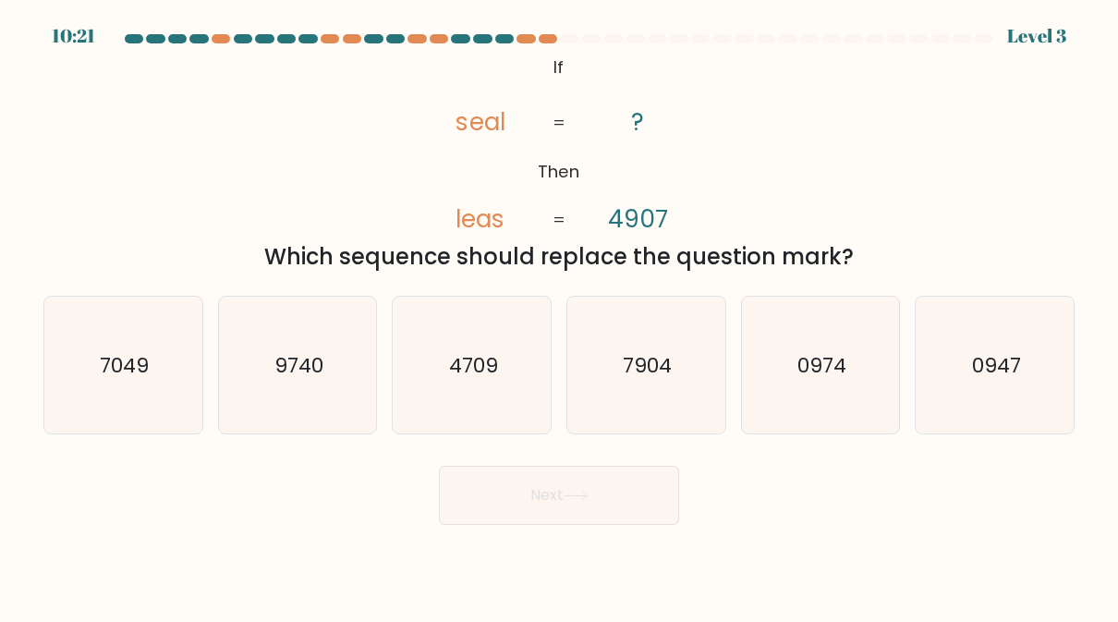
click at [667, 382] on icon "7904" at bounding box center [645, 365] width 137 height 137
click at [560, 316] on input "d. 7904" at bounding box center [559, 313] width 1 height 5
radio input "true"
click at [630, 504] on button "Next" at bounding box center [559, 495] width 240 height 59
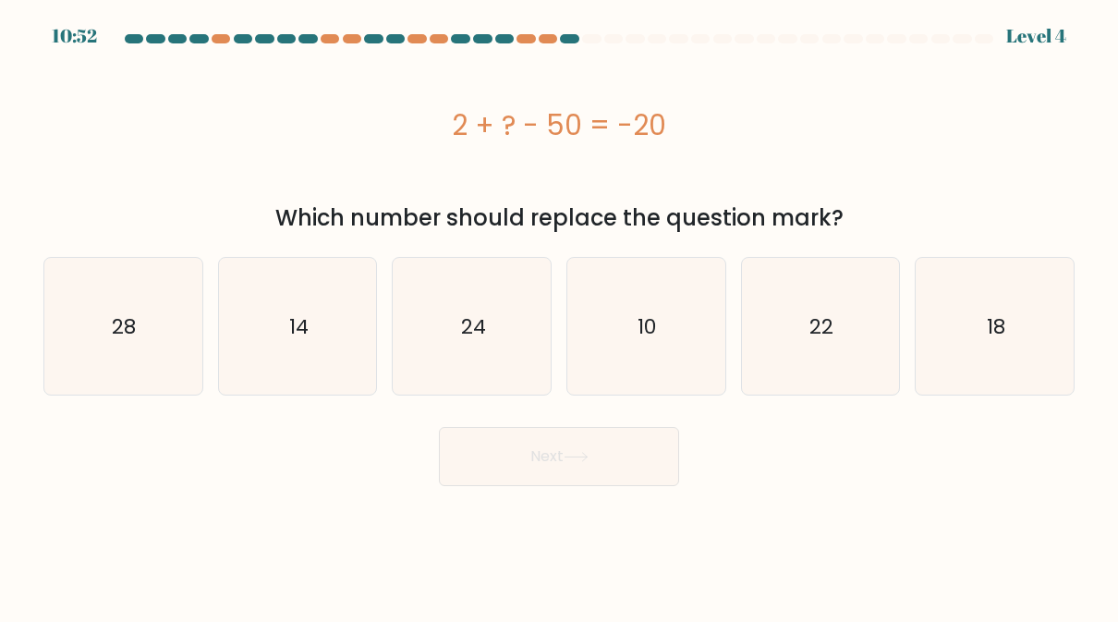
click at [118, 355] on icon "28" at bounding box center [123, 326] width 137 height 137
click at [559, 316] on input "a. 28" at bounding box center [559, 313] width 1 height 5
radio input "true"
click at [638, 458] on button "Next" at bounding box center [559, 456] width 240 height 59
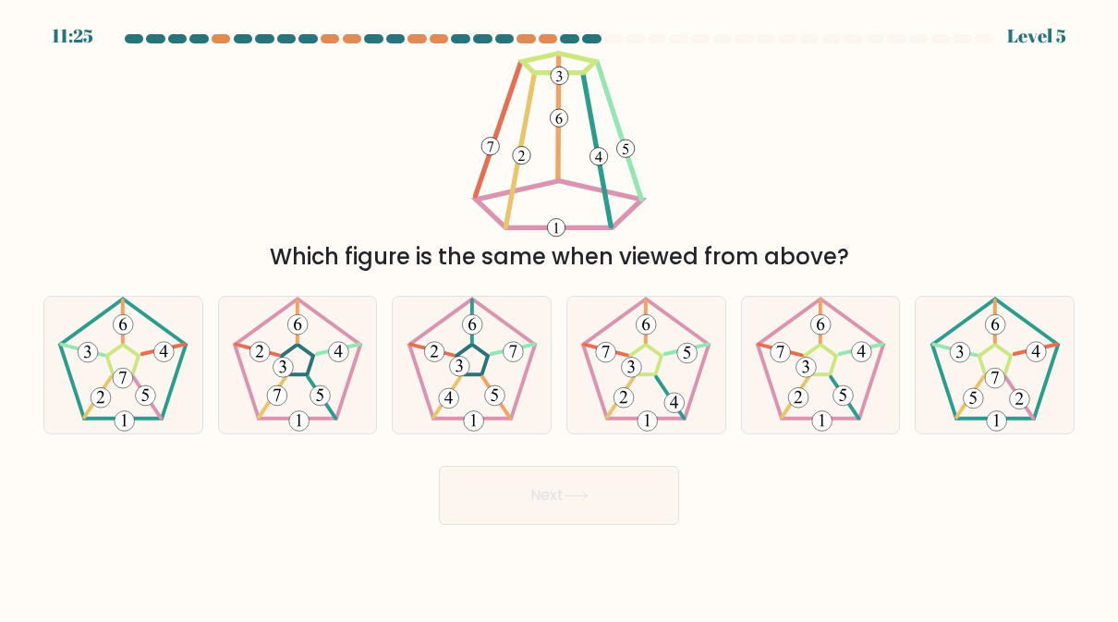
click at [841, 412] on icon at bounding box center [820, 365] width 137 height 137
click at [560, 316] on input "e." at bounding box center [559, 313] width 1 height 5
radio input "true"
click at [650, 512] on button "Next" at bounding box center [559, 495] width 240 height 59
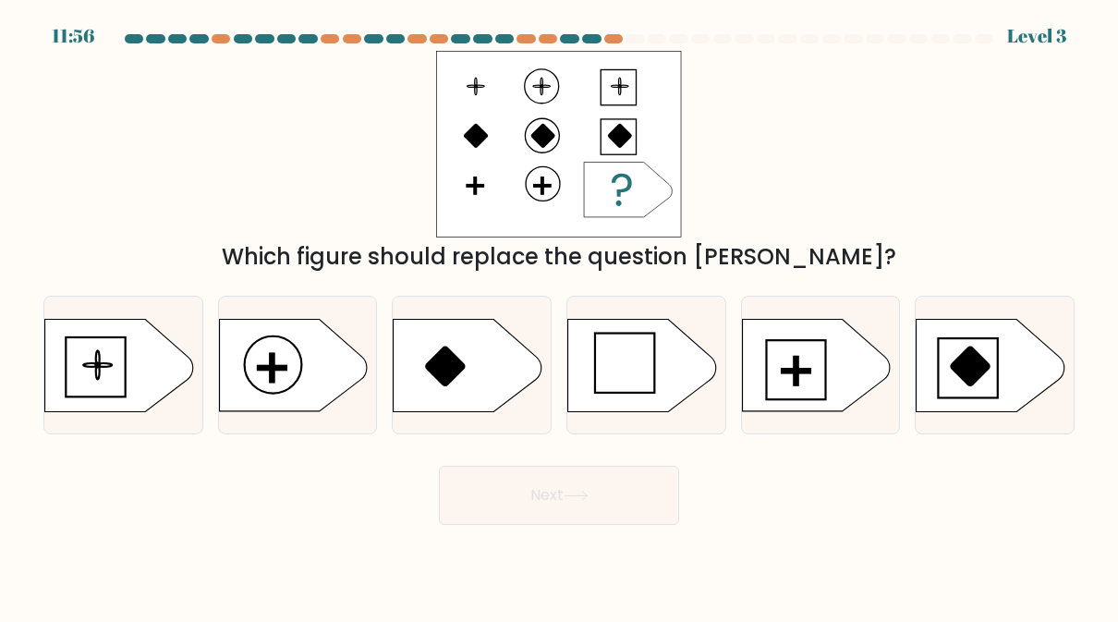
click at [281, 374] on icon at bounding box center [293, 365] width 148 height 92
click at [559, 316] on input "b." at bounding box center [559, 313] width 1 height 5
radio input "true"
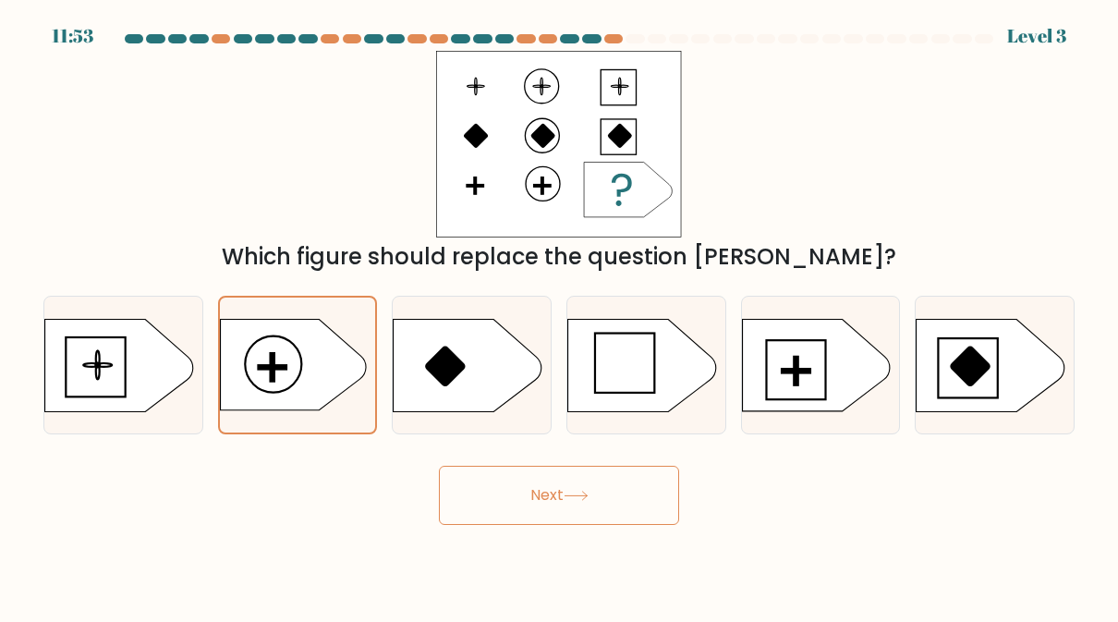
click at [96, 382] on icon at bounding box center [119, 365] width 148 height 92
click at [559, 316] on input "a." at bounding box center [559, 313] width 1 height 5
radio input "true"
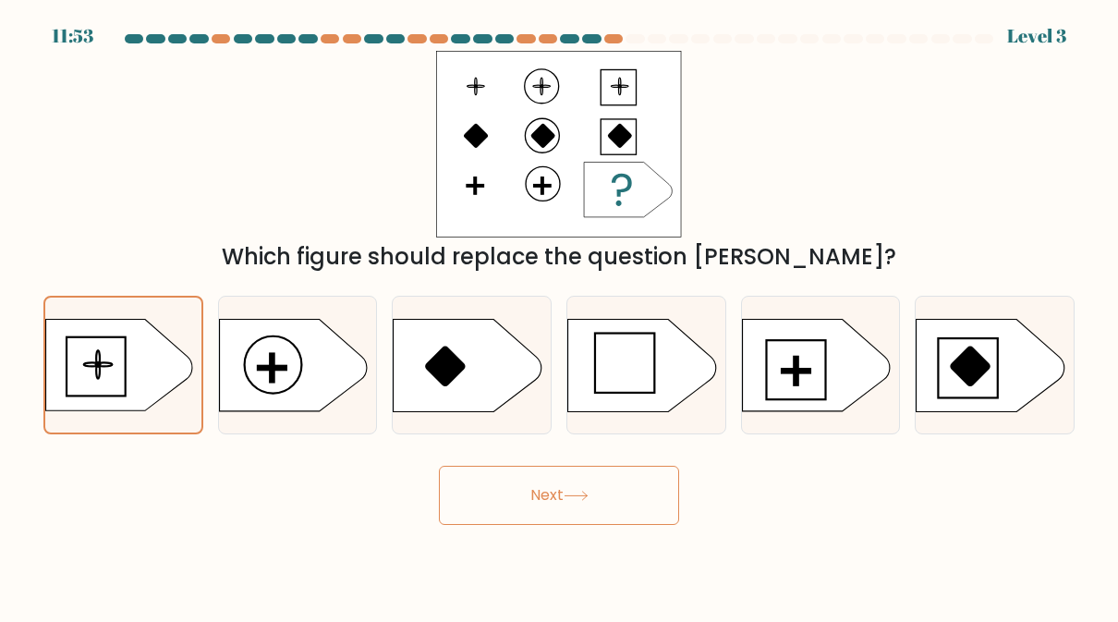
click at [656, 498] on button "Next" at bounding box center [559, 495] width 240 height 59
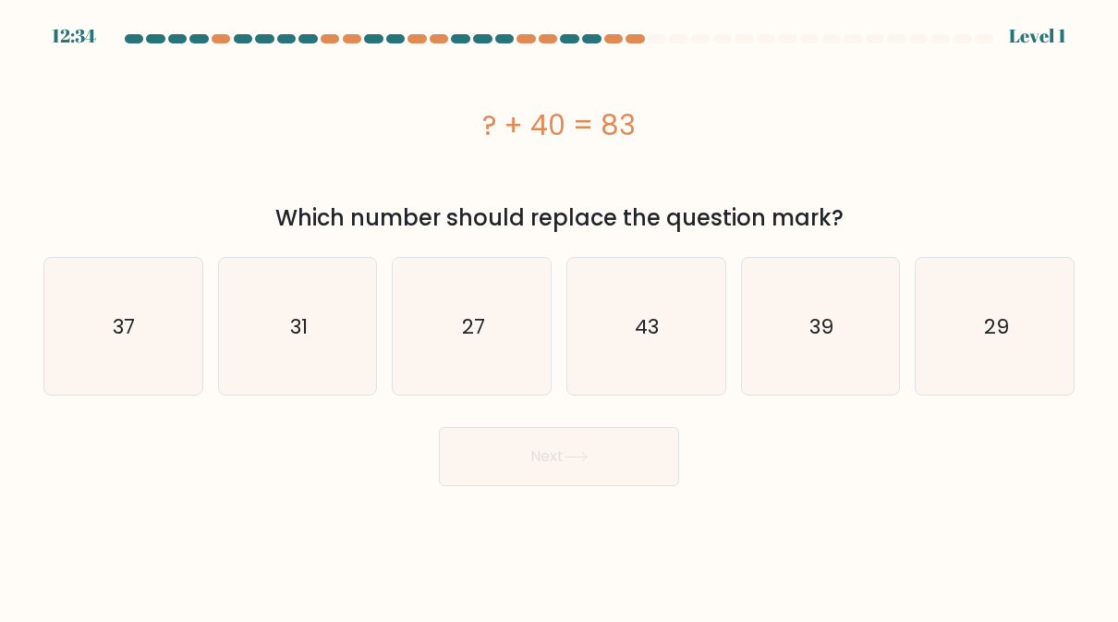
click at [687, 354] on icon "43" at bounding box center [645, 326] width 137 height 137
click at [560, 316] on input "d. 43" at bounding box center [559, 313] width 1 height 5
radio input "true"
click at [636, 453] on button "Next" at bounding box center [559, 456] width 240 height 59
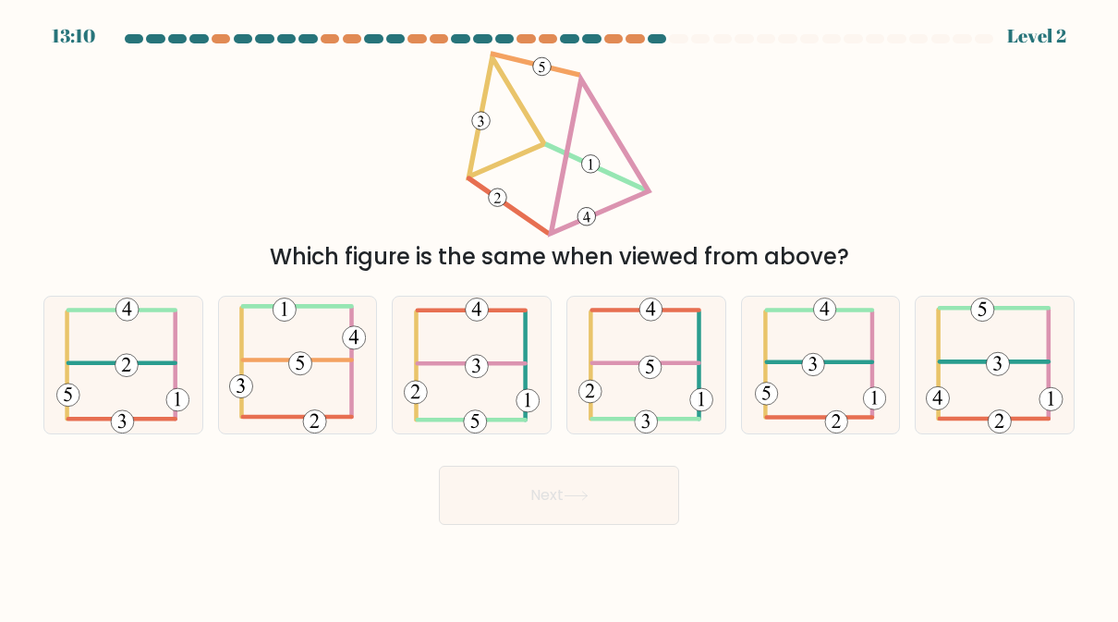
click at [278, 384] on icon at bounding box center [297, 365] width 137 height 137
click at [559, 316] on input "b." at bounding box center [559, 313] width 1 height 5
radio input "true"
click at [675, 511] on button "Next" at bounding box center [559, 495] width 240 height 59
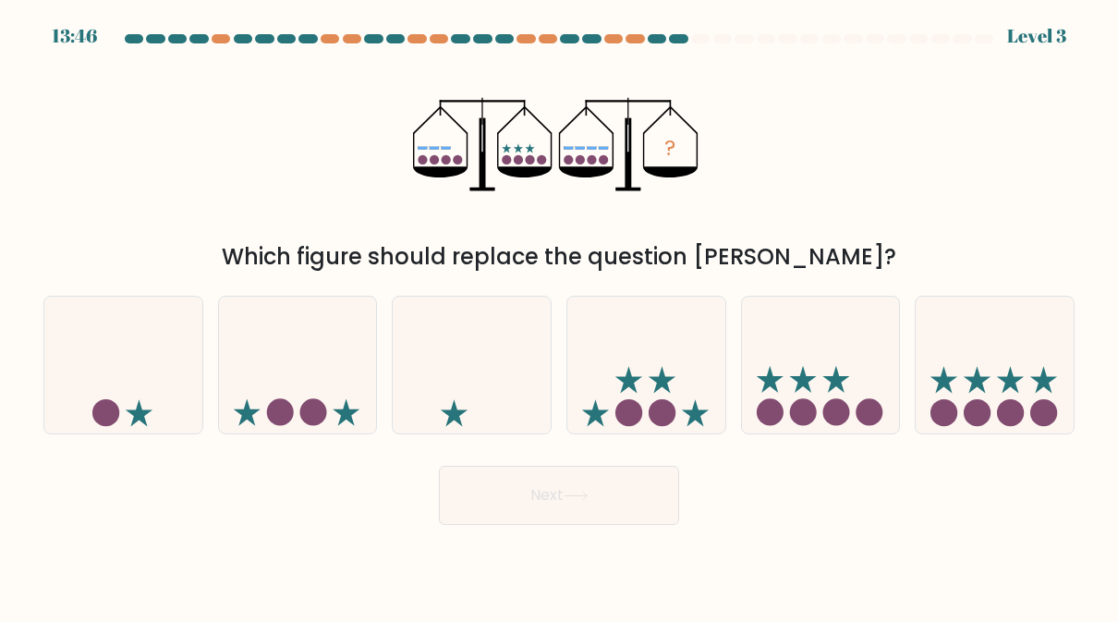
click at [1008, 389] on icon at bounding box center [994, 364] width 158 height 130
click at [560, 316] on input "f." at bounding box center [559, 313] width 1 height 5
radio input "true"
click at [654, 492] on button "Next" at bounding box center [559, 495] width 240 height 59
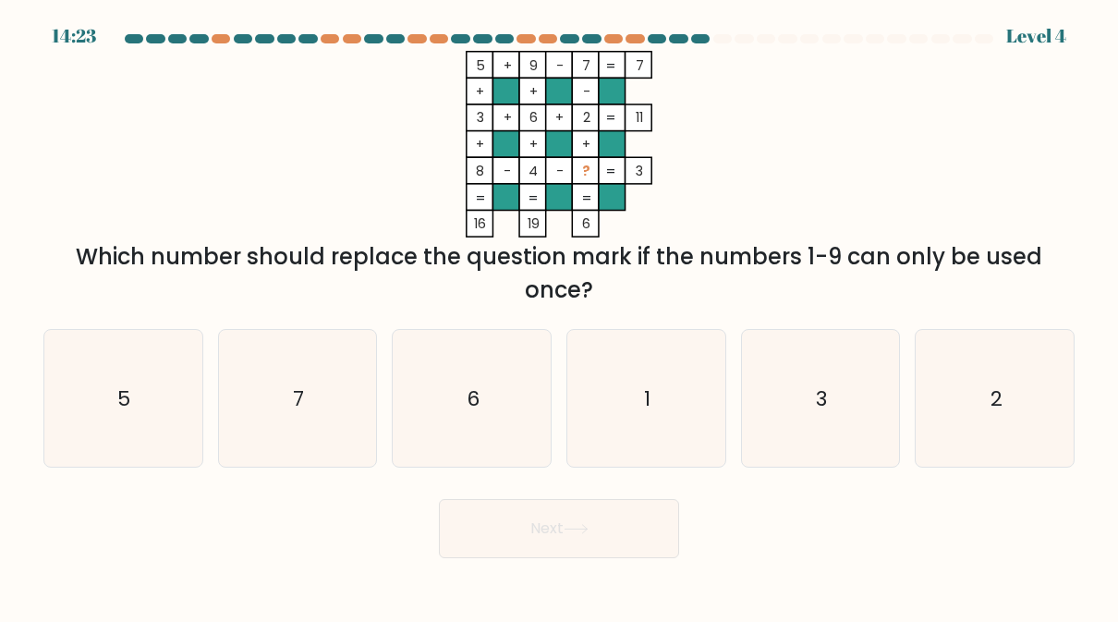
click at [659, 406] on icon "1" at bounding box center [645, 398] width 137 height 137
click at [560, 316] on input "d. 1" at bounding box center [559, 313] width 1 height 5
radio input "true"
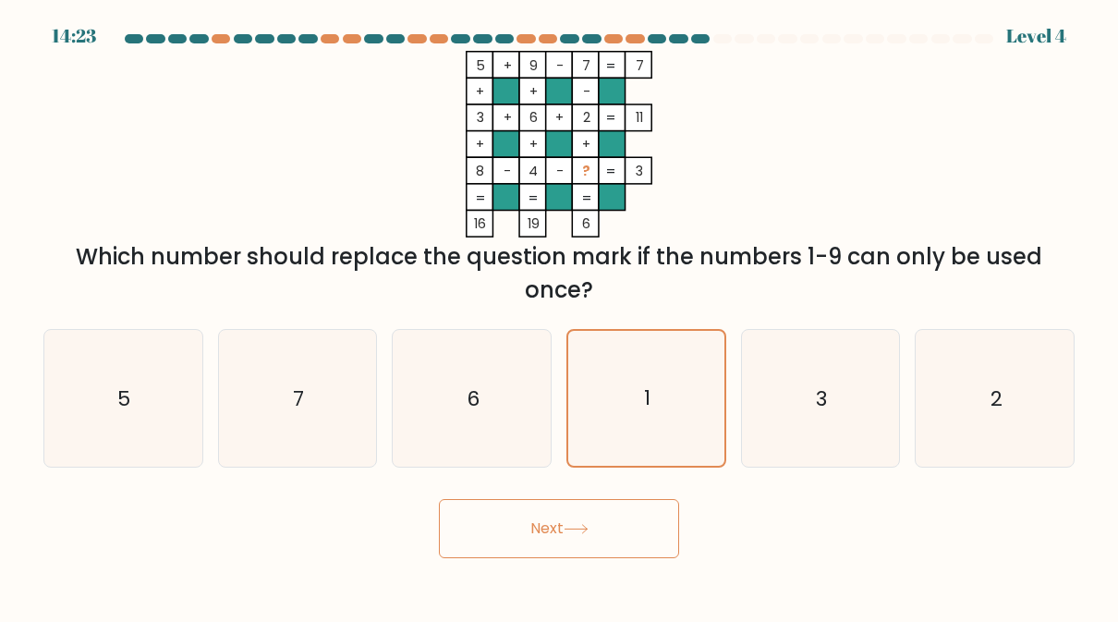
click at [646, 525] on button "Next" at bounding box center [559, 528] width 240 height 59
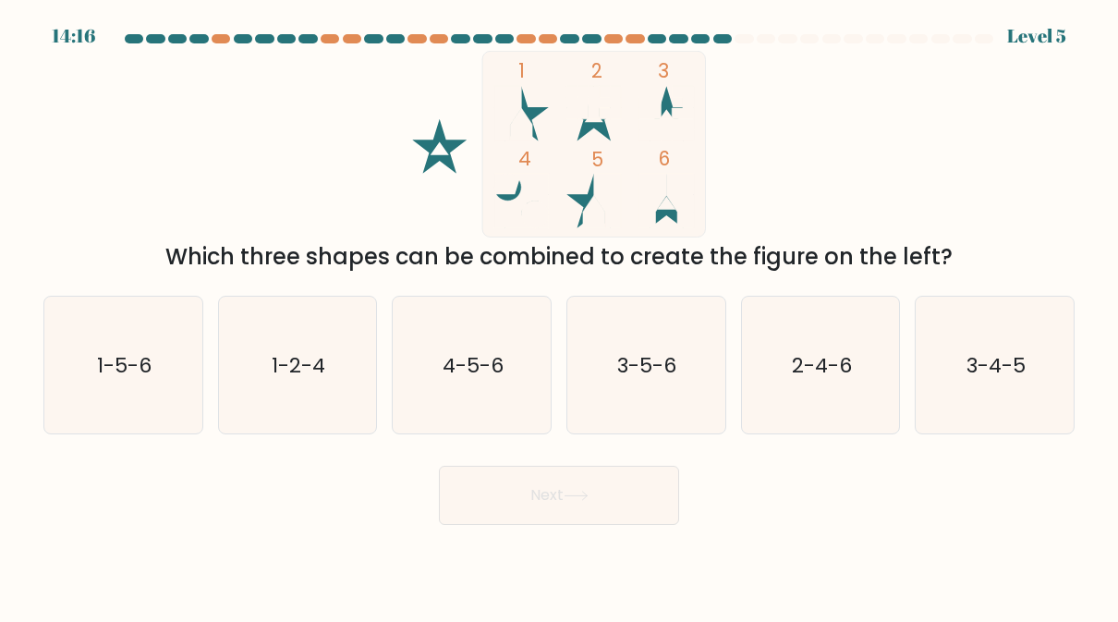
click at [294, 379] on text "1-2-4" at bounding box center [299, 365] width 54 height 29
click at [559, 316] on input "b. 1-2-4" at bounding box center [559, 313] width 1 height 5
radio input "true"
click at [652, 495] on button "Next" at bounding box center [559, 495] width 240 height 59
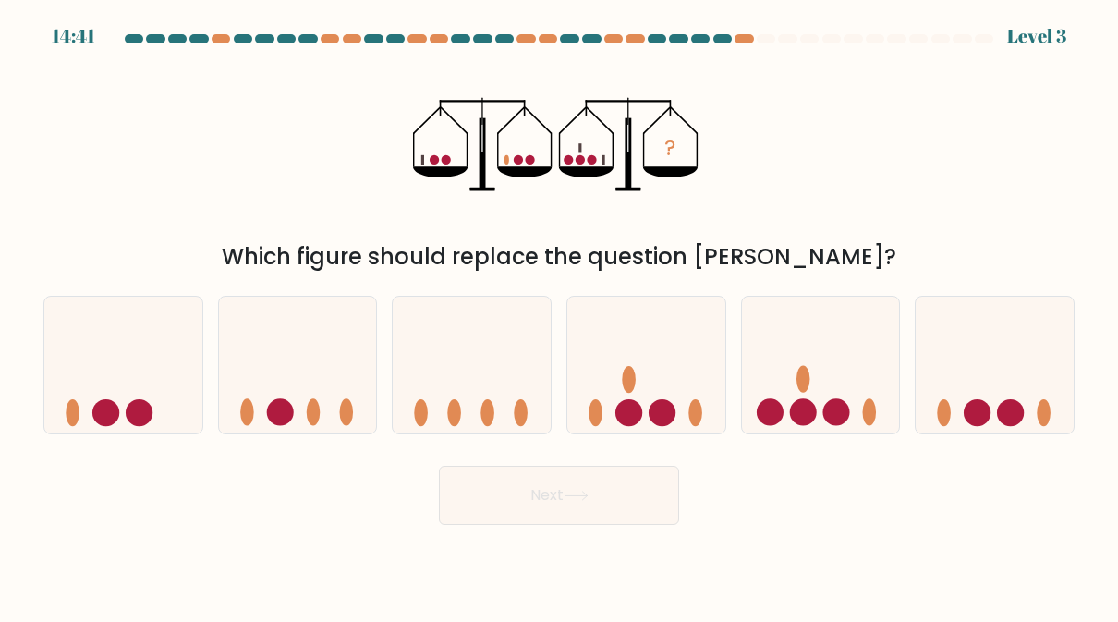
click at [824, 411] on circle at bounding box center [835, 412] width 27 height 27
click at [560, 316] on input "e." at bounding box center [559, 313] width 1 height 5
radio input "true"
click at [644, 511] on button "Next" at bounding box center [559, 495] width 240 height 59
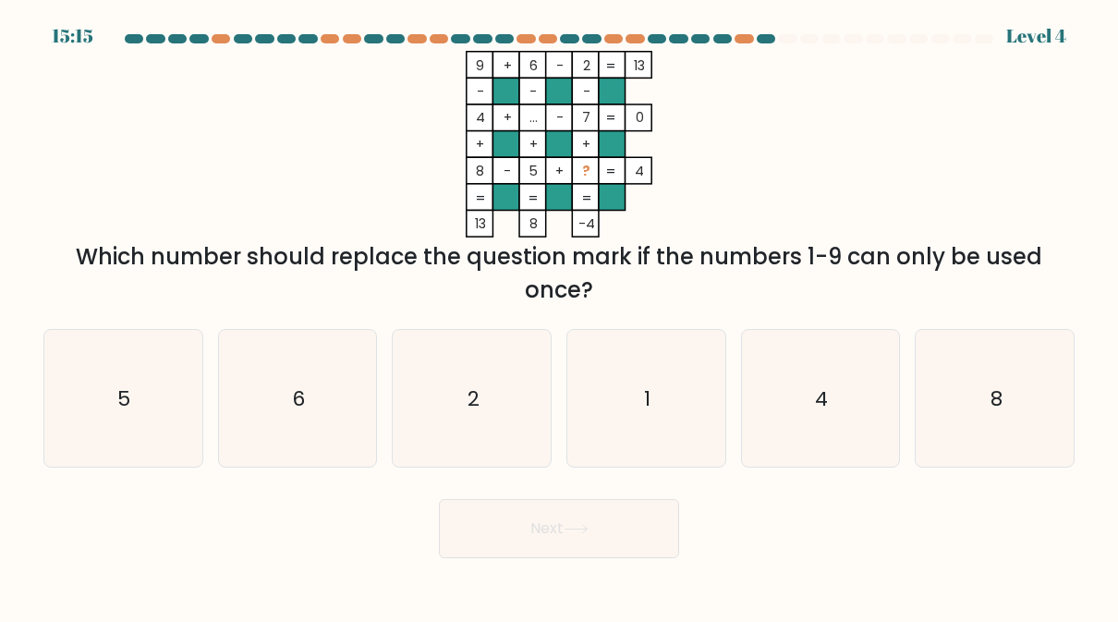
click at [681, 424] on icon "1" at bounding box center [645, 398] width 137 height 137
click at [560, 316] on input "d. 1" at bounding box center [559, 313] width 1 height 5
radio input "true"
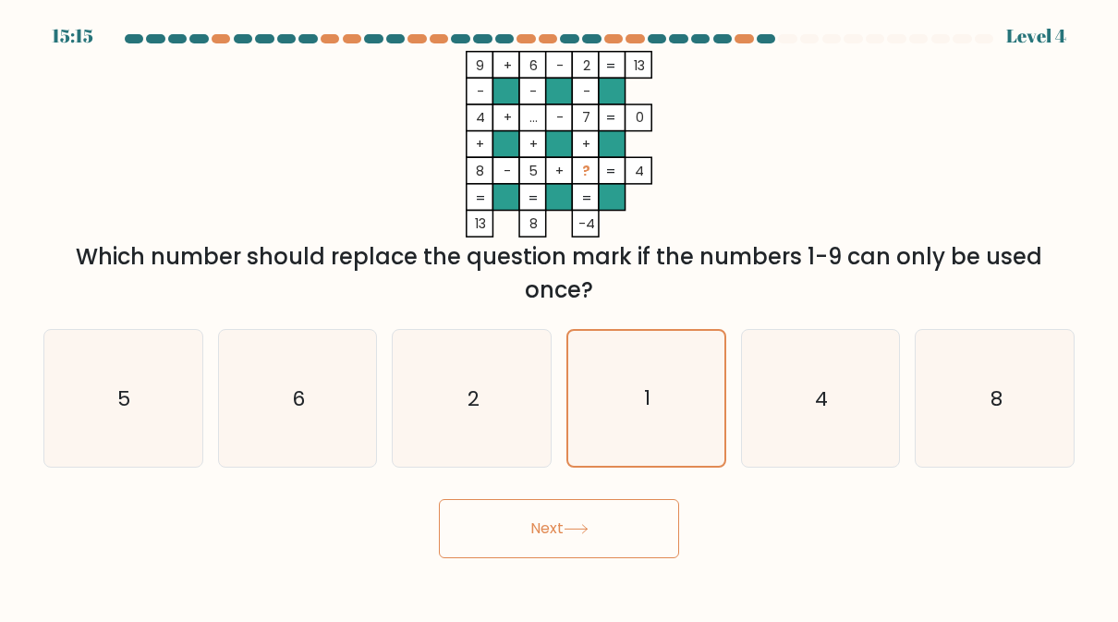
click at [632, 543] on button "Next" at bounding box center [559, 528] width 240 height 59
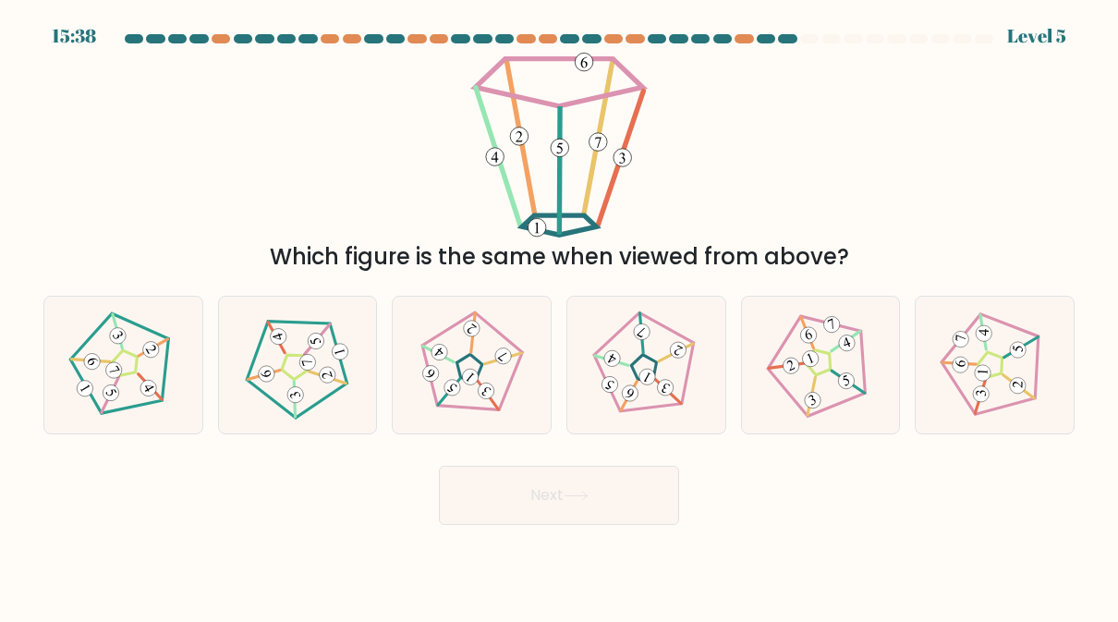
click at [516, 401] on icon at bounding box center [471, 364] width 109 height 109
click at [559, 316] on input "c." at bounding box center [559, 313] width 1 height 5
radio input "true"
click at [583, 512] on button "Next" at bounding box center [559, 495] width 240 height 59
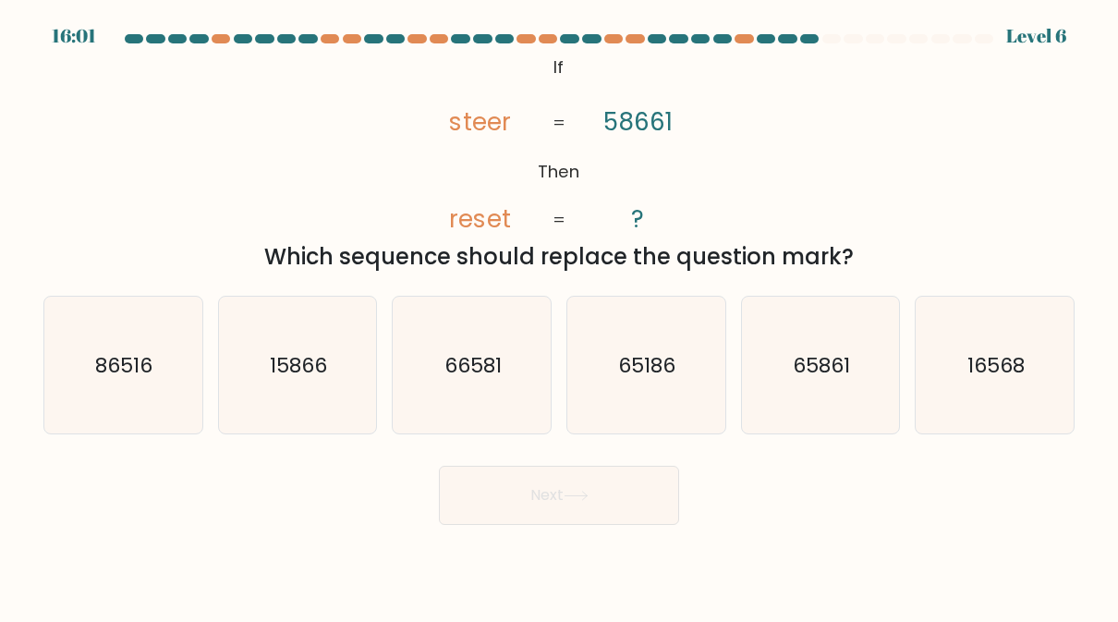
click at [983, 394] on icon "16568" at bounding box center [995, 365] width 137 height 137
click at [560, 316] on input "f. 16568" at bounding box center [559, 313] width 1 height 5
radio input "true"
click at [627, 515] on button "Next" at bounding box center [559, 495] width 240 height 59
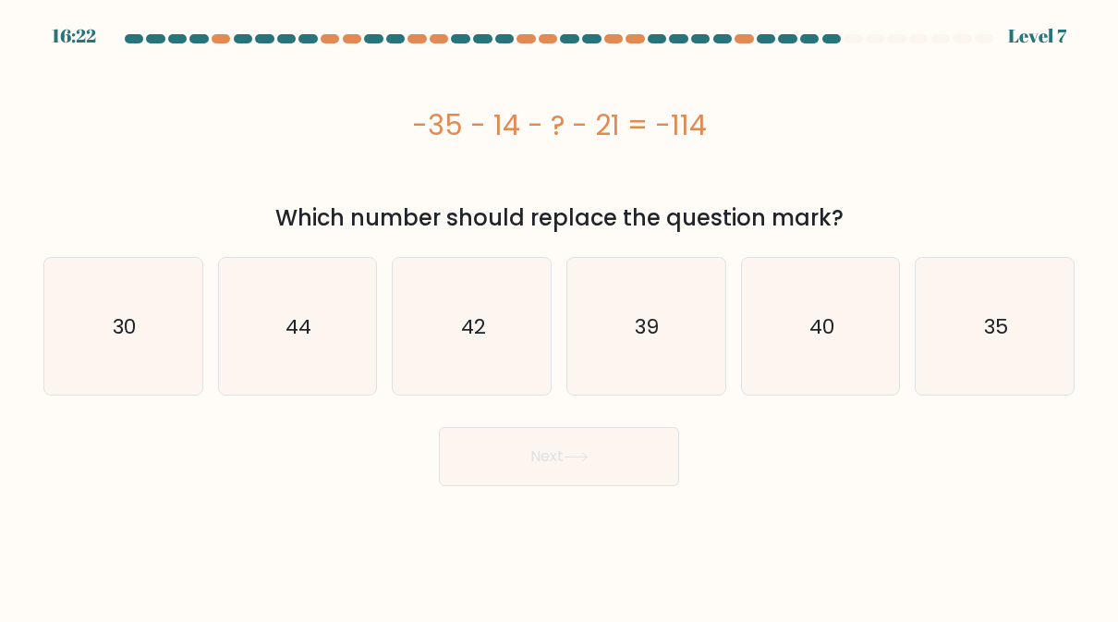
click at [265, 370] on icon "44" at bounding box center [297, 326] width 137 height 137
click at [559, 316] on input "b. 44" at bounding box center [559, 313] width 1 height 5
radio input "true"
click at [631, 471] on button "Next" at bounding box center [559, 456] width 240 height 59
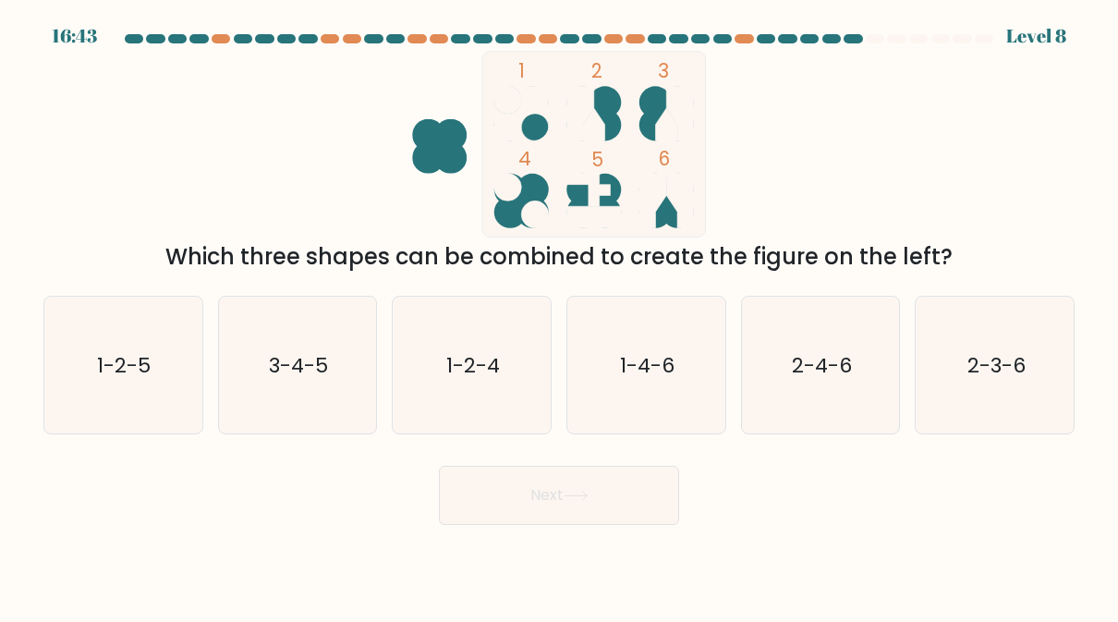
click at [998, 387] on icon "2-3-6" at bounding box center [995, 365] width 137 height 137
click at [560, 316] on input "f. 2-3-6" at bounding box center [559, 313] width 1 height 5
radio input "true"
click at [652, 522] on button "Next" at bounding box center [559, 495] width 240 height 59
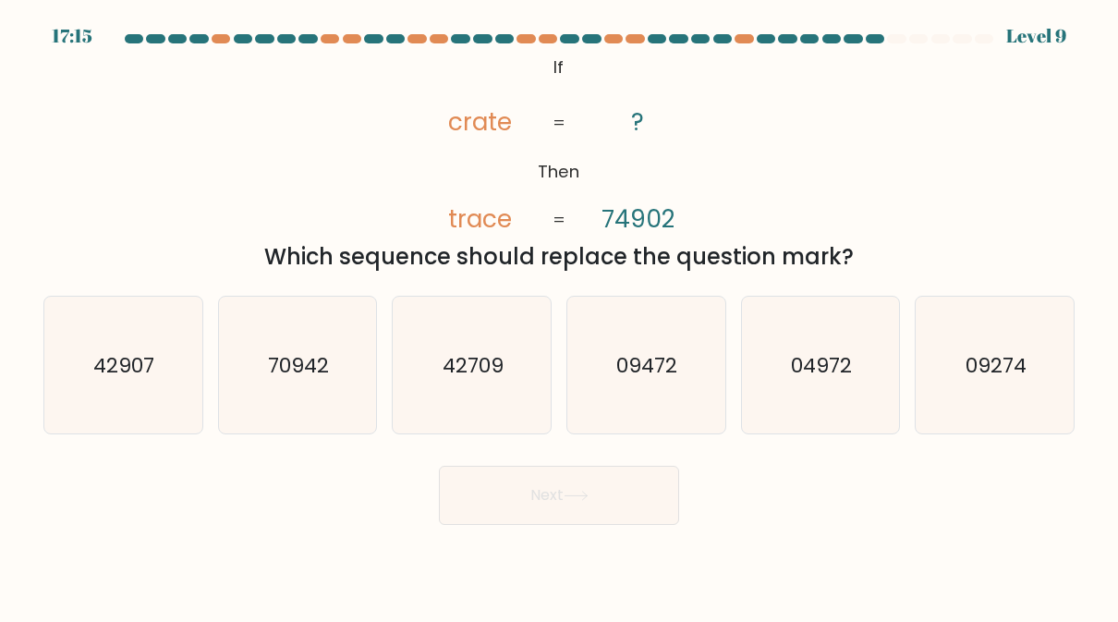
click at [817, 395] on icon "04972" at bounding box center [820, 365] width 137 height 137
click at [560, 316] on input "e. 04972" at bounding box center [559, 313] width 1 height 5
radio input "true"
click at [650, 502] on button "Next" at bounding box center [559, 495] width 240 height 59
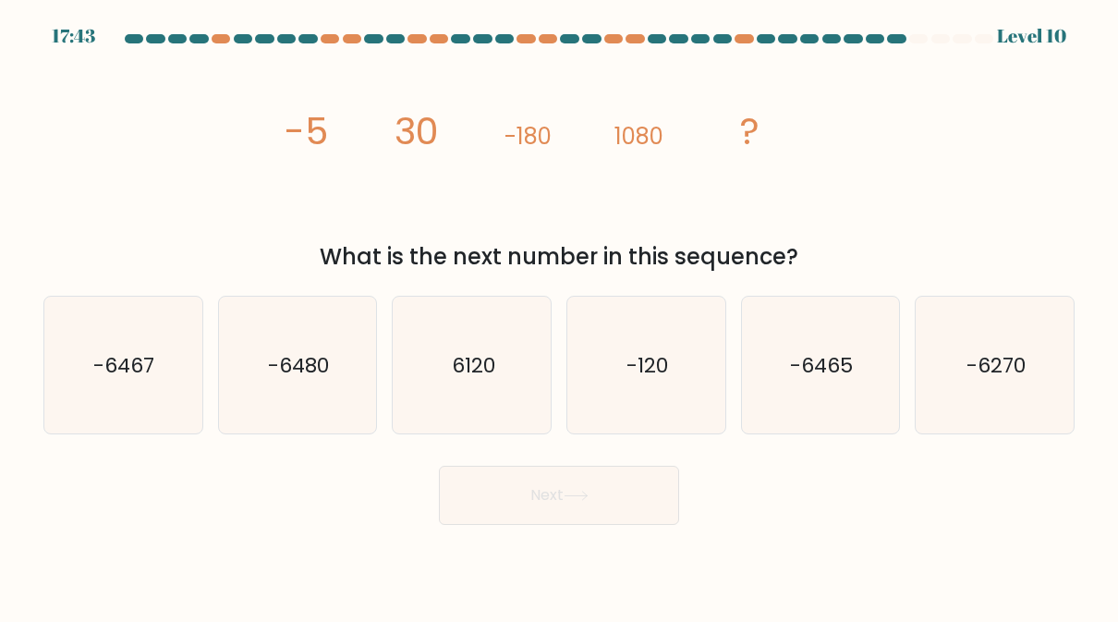
click at [652, 510] on button "Next" at bounding box center [559, 495] width 240 height 59
click at [985, 388] on icon "-6270" at bounding box center [995, 365] width 137 height 137
click at [560, 316] on input "f. -6270" at bounding box center [559, 313] width 1 height 5
radio input "true"
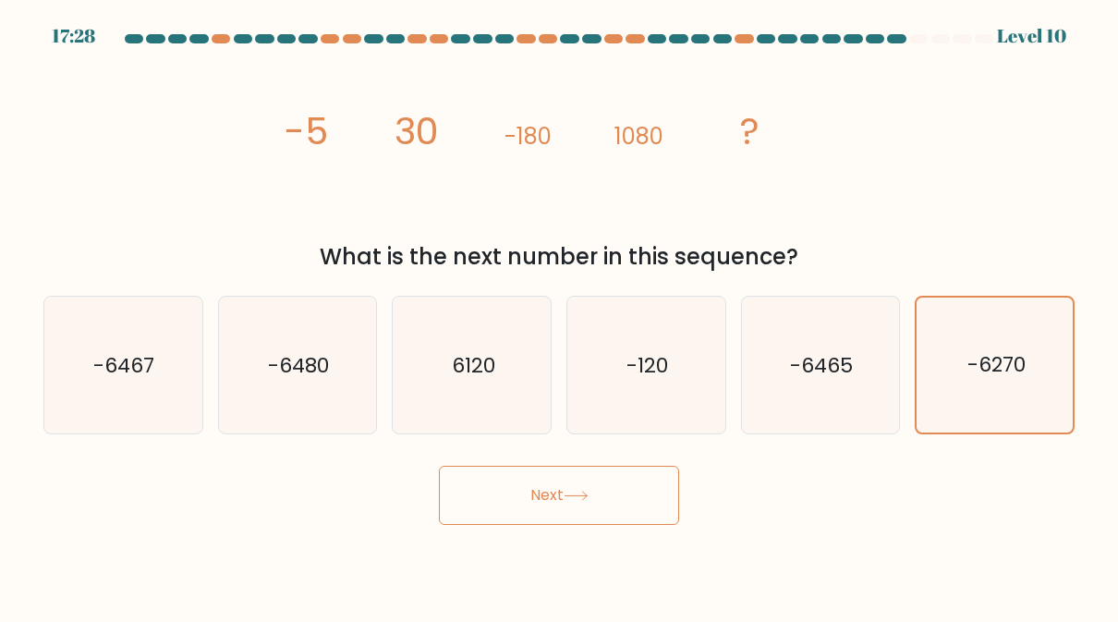
click at [645, 515] on button "Next" at bounding box center [559, 495] width 240 height 59
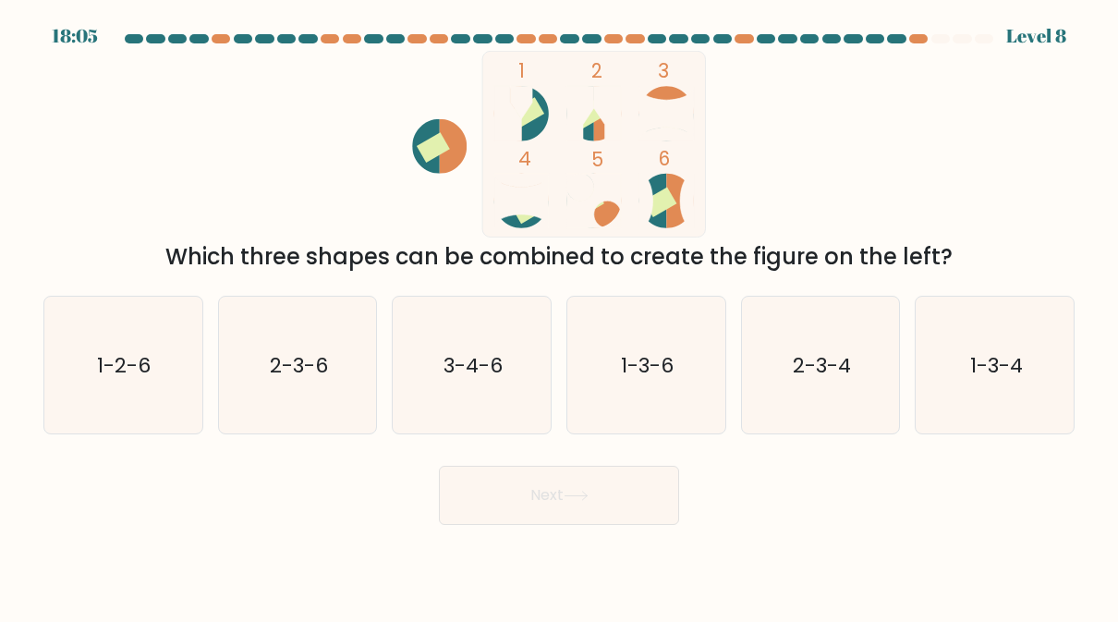
click at [266, 406] on icon "2-3-6" at bounding box center [297, 365] width 137 height 137
click at [559, 316] on input "b. 2-3-6" at bounding box center [559, 313] width 1 height 5
radio input "true"
click at [654, 522] on button "Next" at bounding box center [559, 495] width 240 height 59
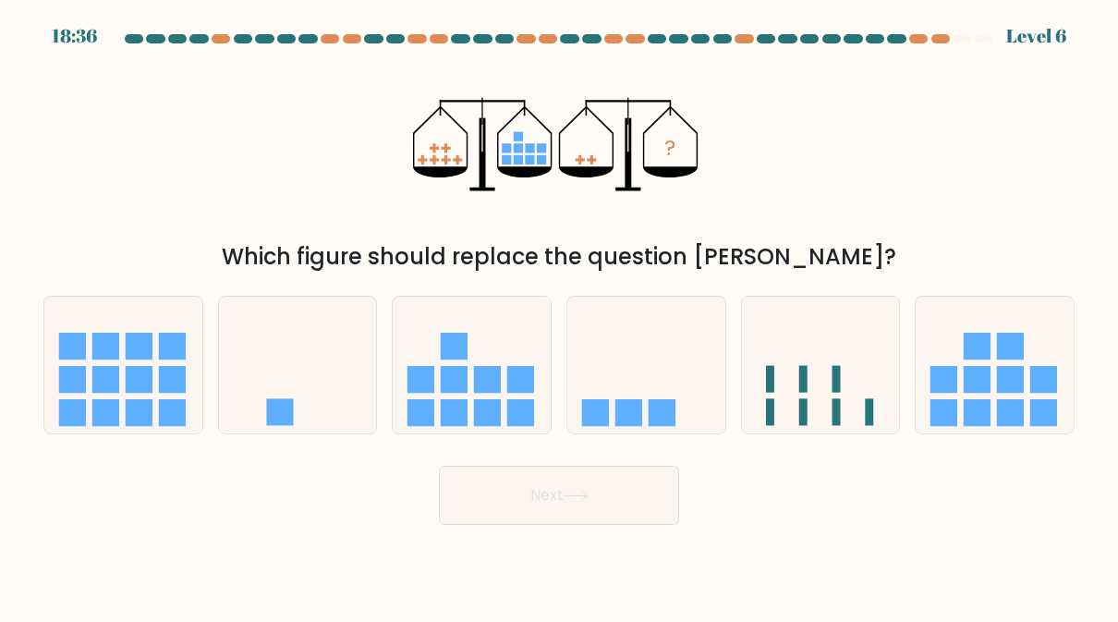
click at [674, 421] on rect at bounding box center [661, 412] width 27 height 27
click at [560, 316] on input "d." at bounding box center [559, 313] width 1 height 5
radio input "true"
click at [651, 511] on button "Next" at bounding box center [559, 495] width 240 height 59
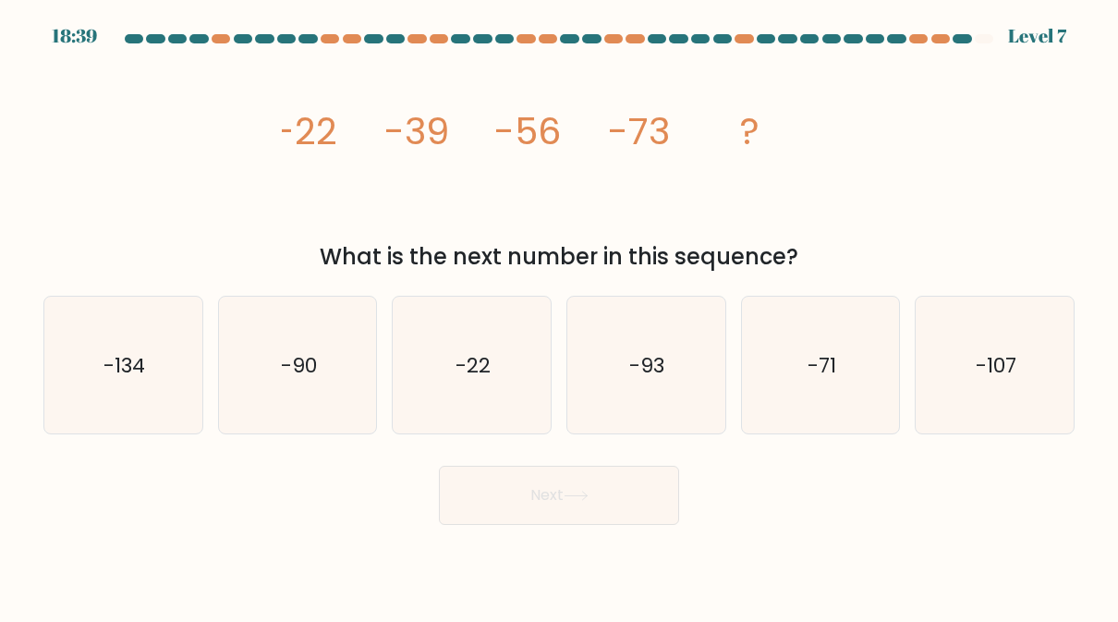
click at [269, 394] on icon "-90" at bounding box center [297, 365] width 137 height 137
click at [559, 316] on input "b. -90" at bounding box center [559, 313] width 1 height 5
radio input "true"
click at [660, 522] on button "Next" at bounding box center [559, 495] width 240 height 59
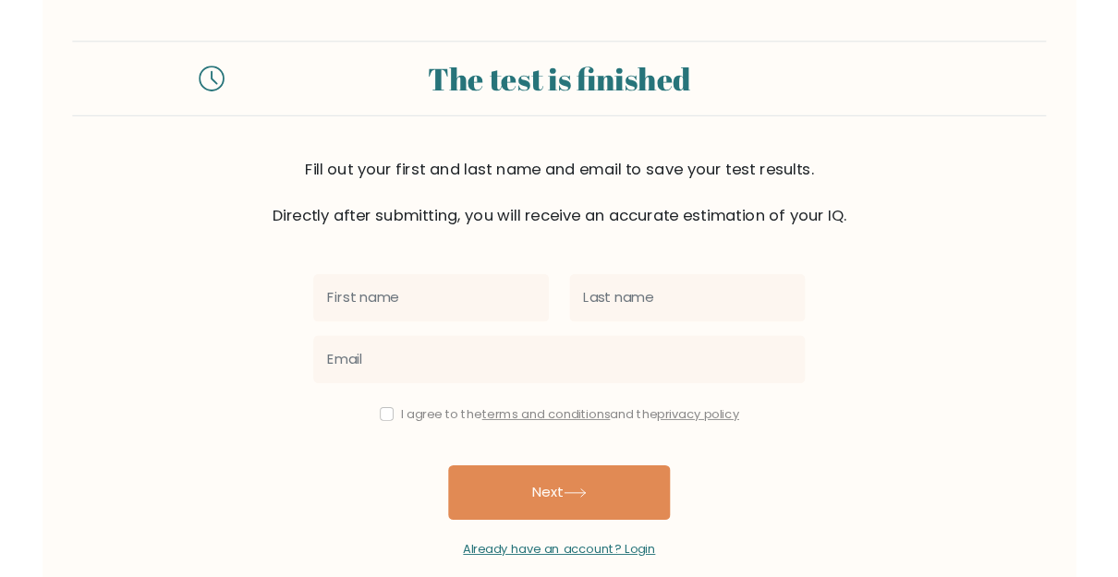
scroll to position [76, 0]
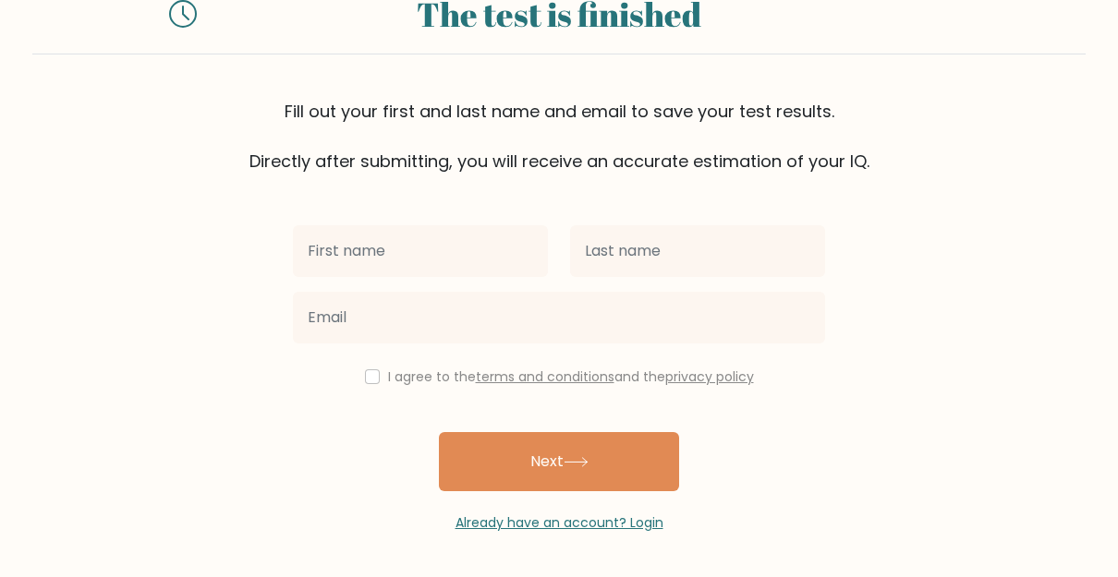
click at [365, 379] on input "checkbox" at bounding box center [372, 377] width 15 height 15
checkbox input "true"
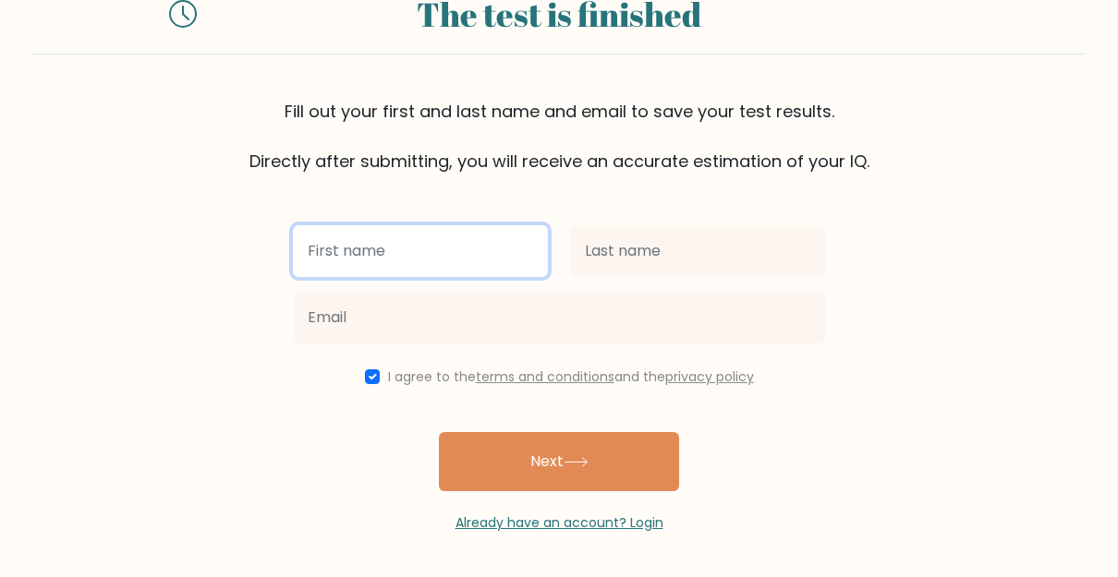
click at [308, 243] on input "text" at bounding box center [420, 251] width 255 height 52
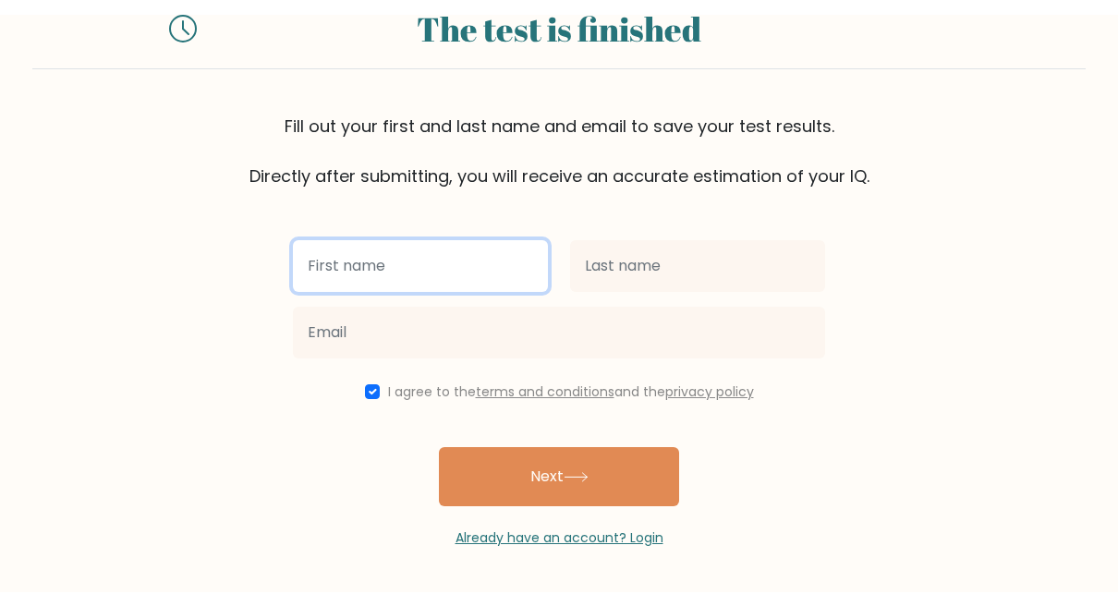
scroll to position [44, 0]
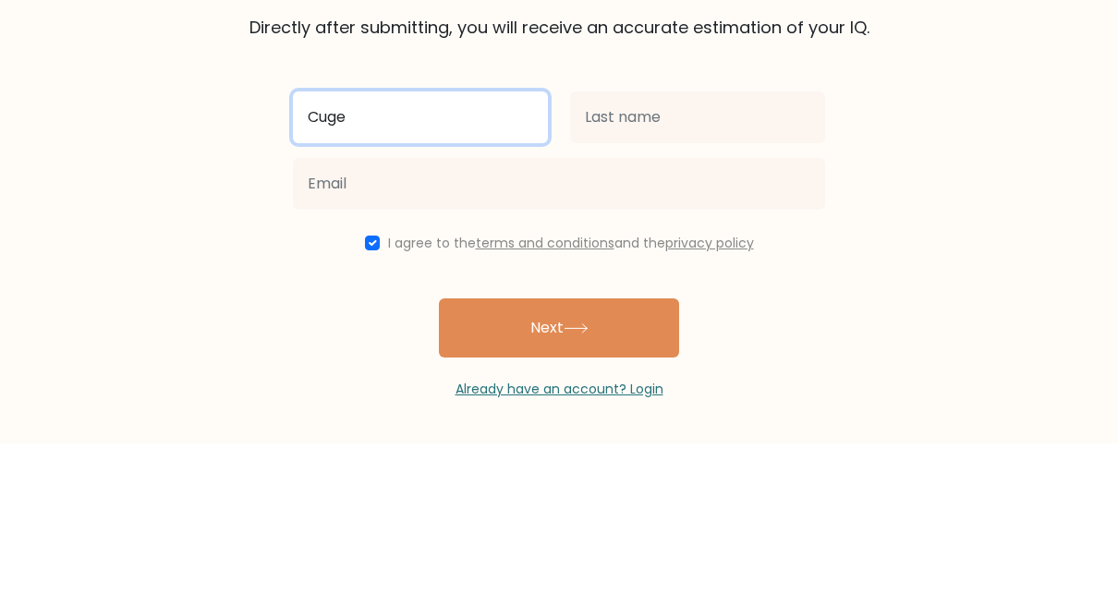
type input "Cuge"
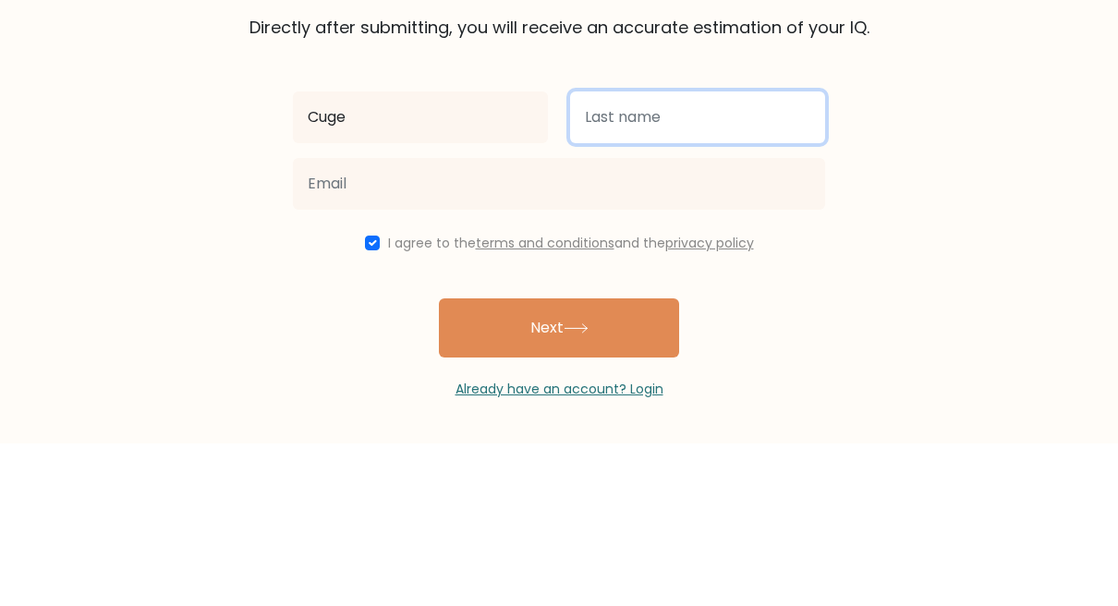
click at [697, 254] on input "text" at bounding box center [697, 280] width 255 height 52
type input "Hock"
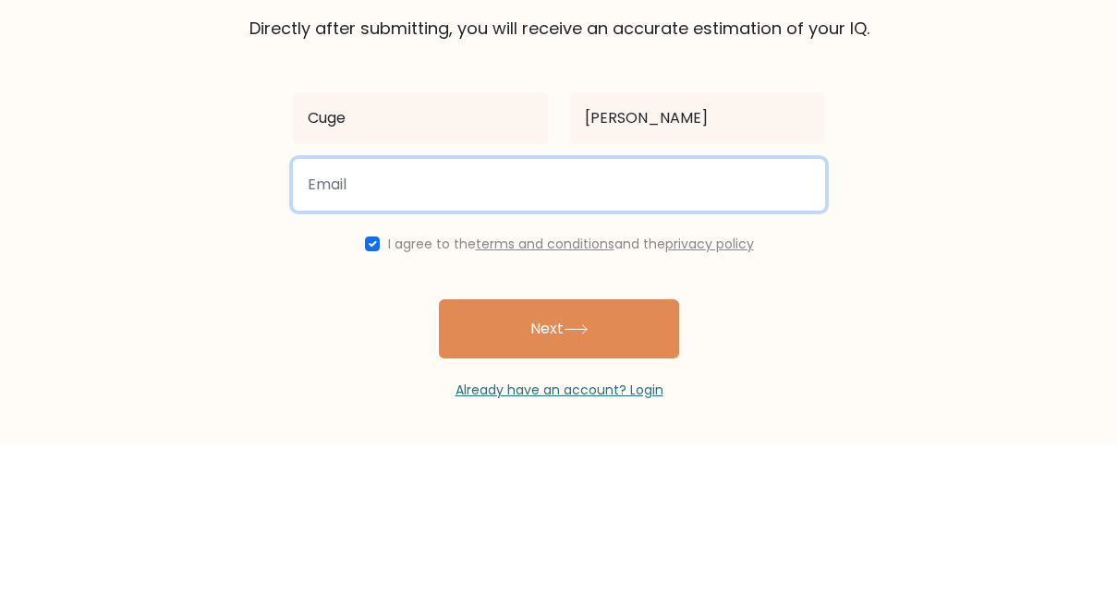
click at [336, 321] on input "email" at bounding box center [559, 347] width 532 height 52
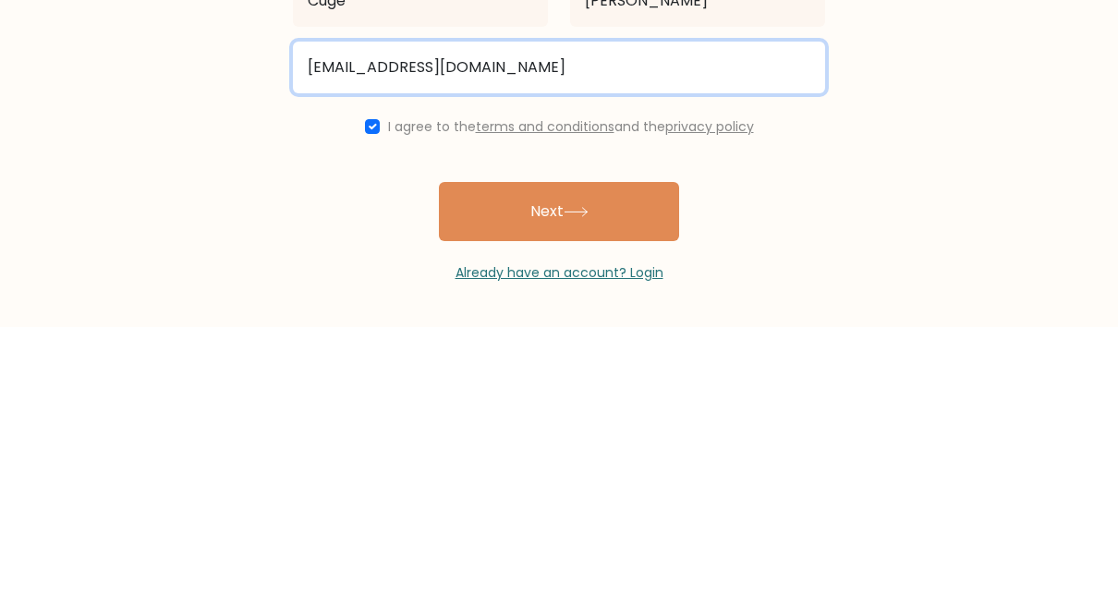
type input "tranbachvta@gmail.com"
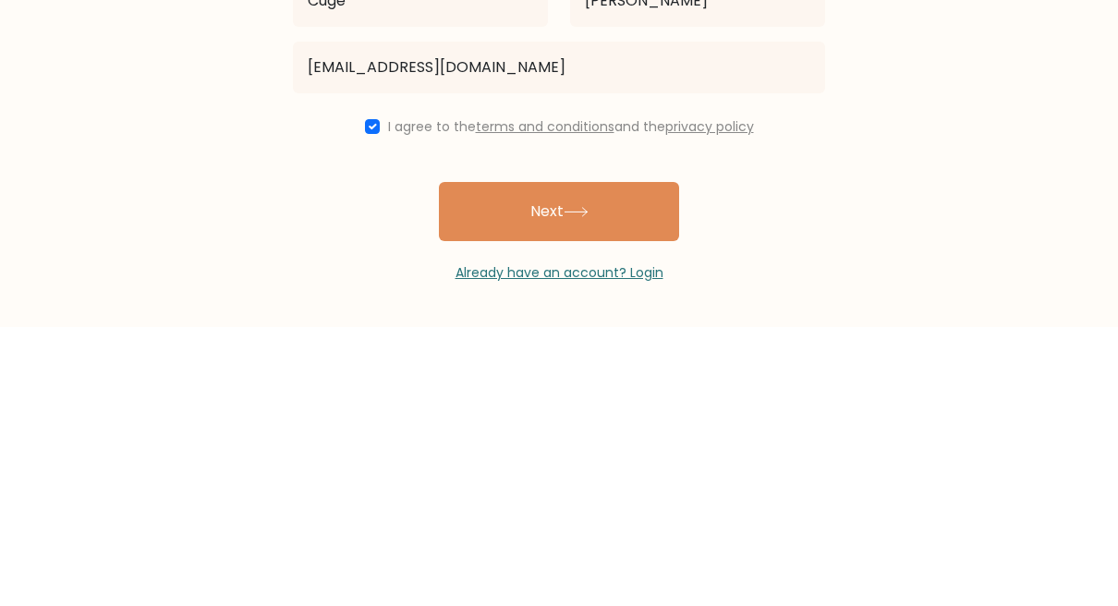
click at [616, 461] on button "Next" at bounding box center [559, 490] width 240 height 59
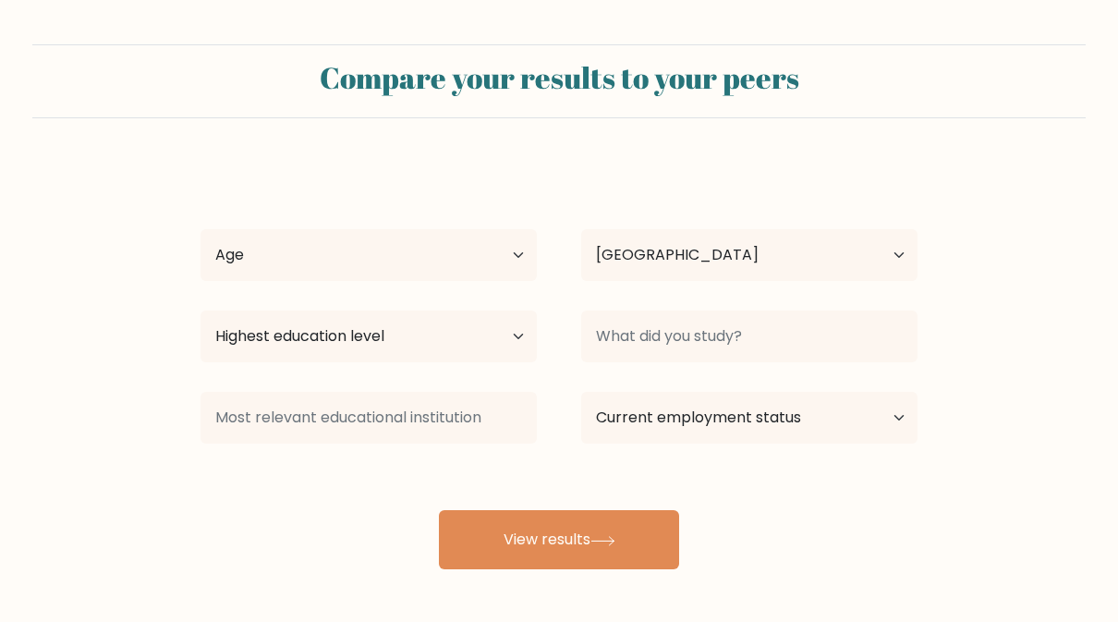
select select "VN"
click at [221, 237] on select "Age Under [DEMOGRAPHIC_DATA] [DEMOGRAPHIC_DATA] [DEMOGRAPHIC_DATA] [DEMOGRAPHIC…" at bounding box center [368, 255] width 336 height 52
select select "18_24"
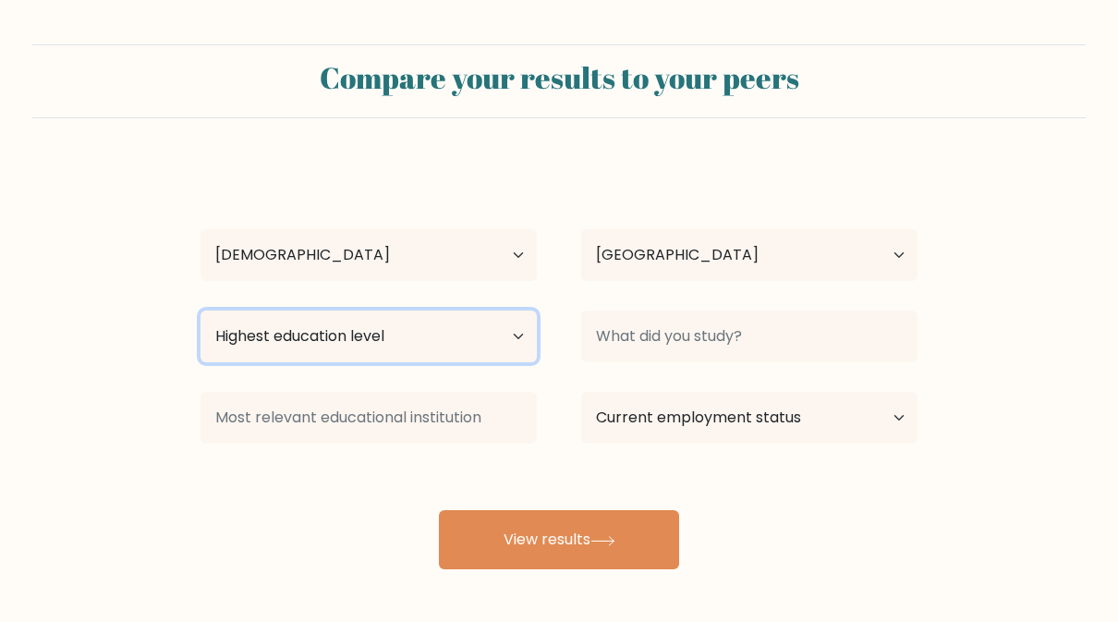
click at [240, 334] on select "Highest education level No schooling Primary Lower Secondary Upper Secondary Oc…" at bounding box center [368, 336] width 336 height 52
click at [230, 338] on select "Highest education level No schooling Primary Lower Secondary Upper Secondary Oc…" at bounding box center [368, 336] width 336 height 52
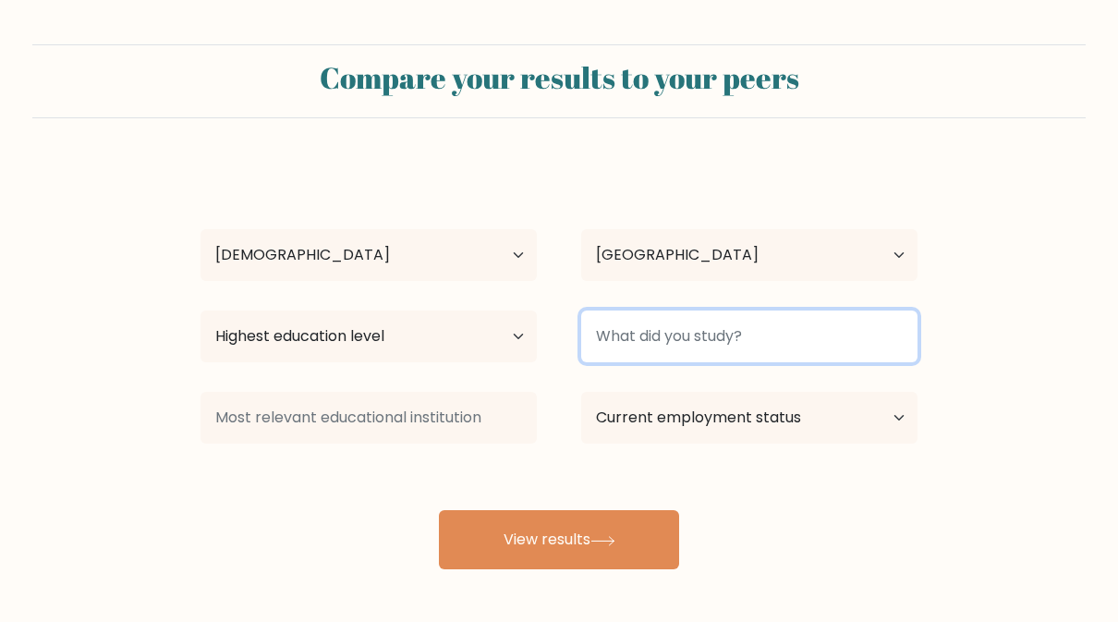
click at [878, 343] on input at bounding box center [749, 336] width 336 height 52
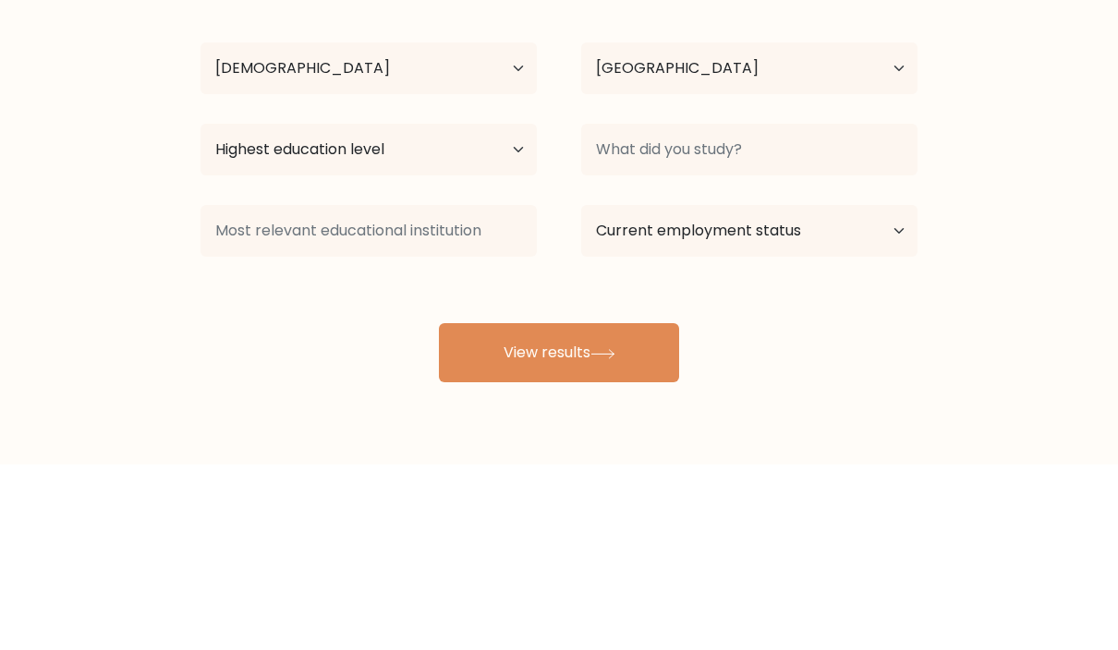
click at [1029, 218] on form "Compare your results to your peers Cuge [PERSON_NAME] Age Under [DEMOGRAPHIC_DA…" at bounding box center [559, 306] width 1118 height 525
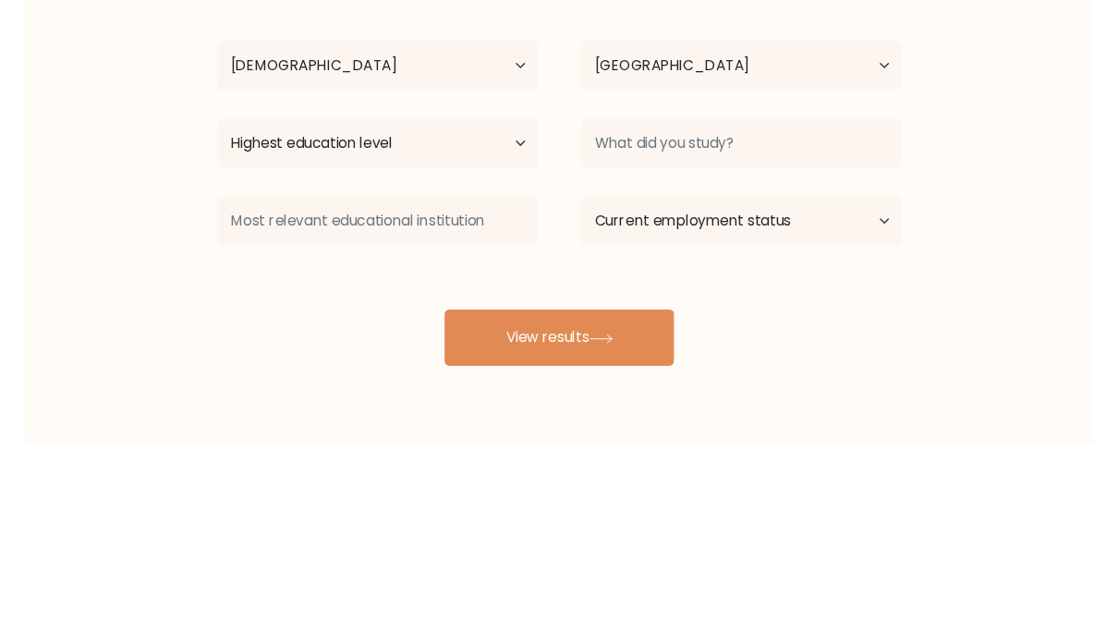
scroll to position [79, 0]
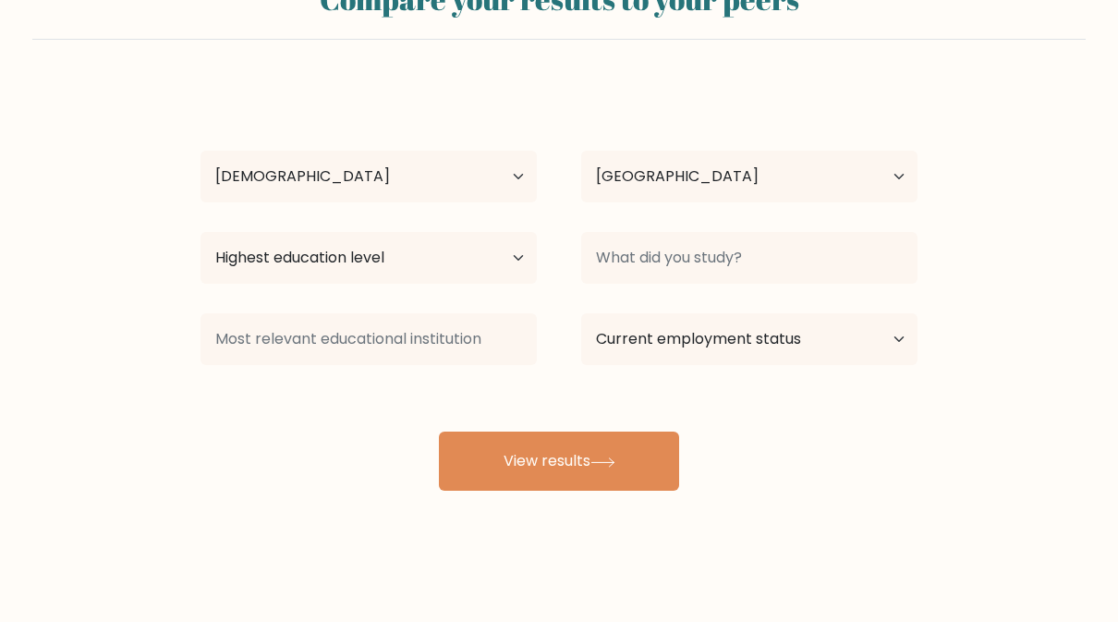
click at [662, 476] on button "View results" at bounding box center [559, 460] width 240 height 59
click at [221, 268] on select "Highest education level No schooling Primary Lower Secondary Upper Secondary Oc…" at bounding box center [368, 258] width 336 height 52
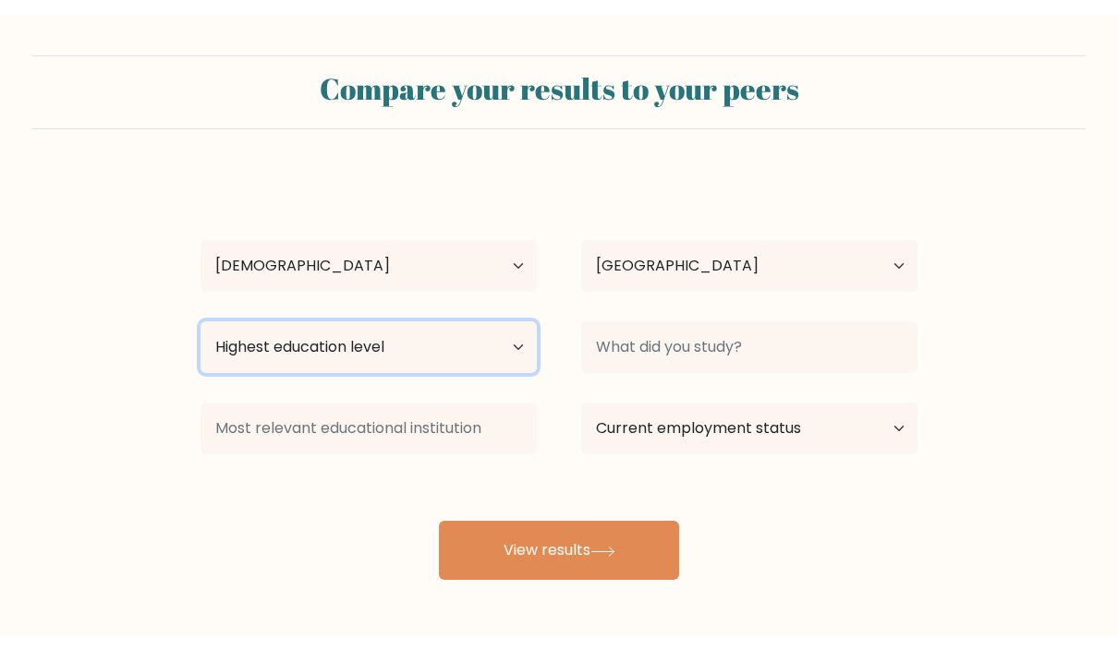
scroll to position [0, 0]
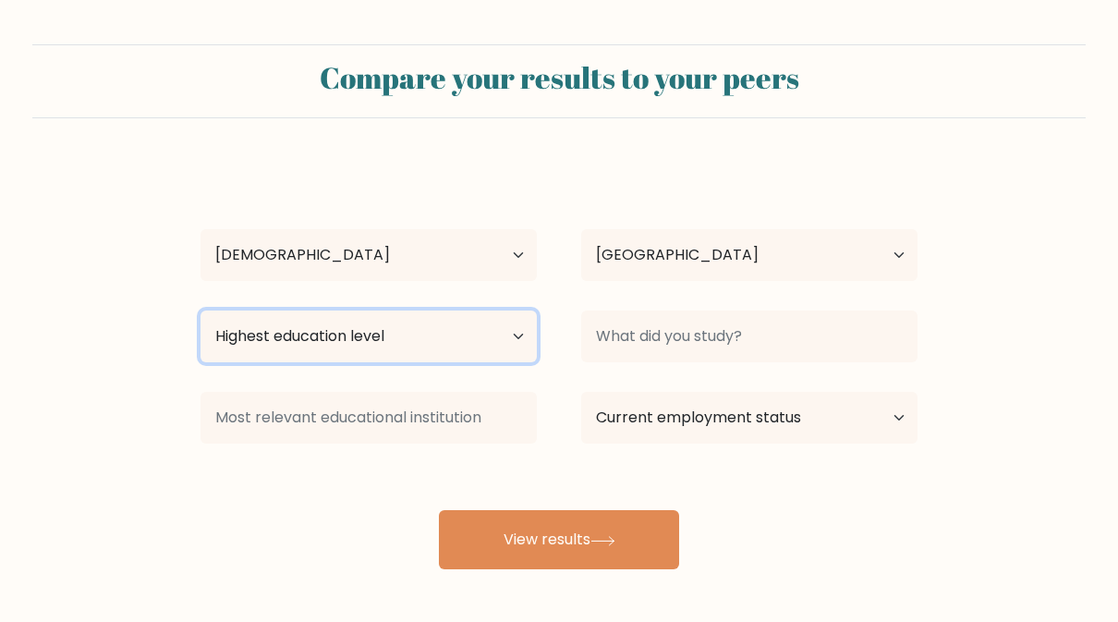
click at [222, 345] on select "Highest education level No schooling Primary Lower Secondary Upper Secondary Oc…" at bounding box center [368, 336] width 336 height 52
select select "upper_secondary"
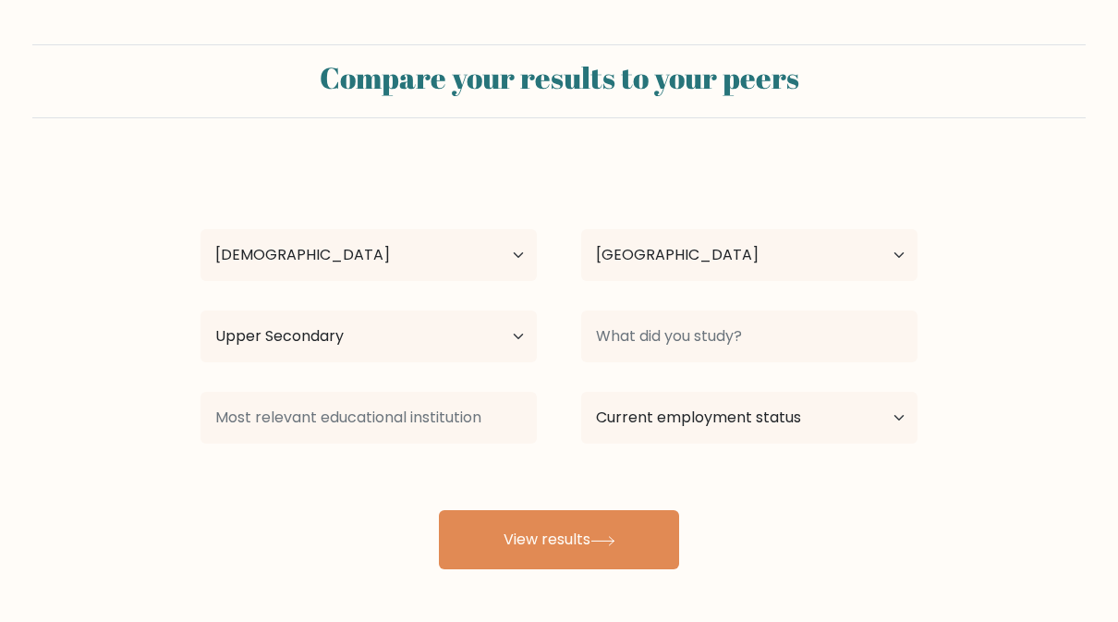
click at [560, 545] on button "View results" at bounding box center [559, 539] width 240 height 59
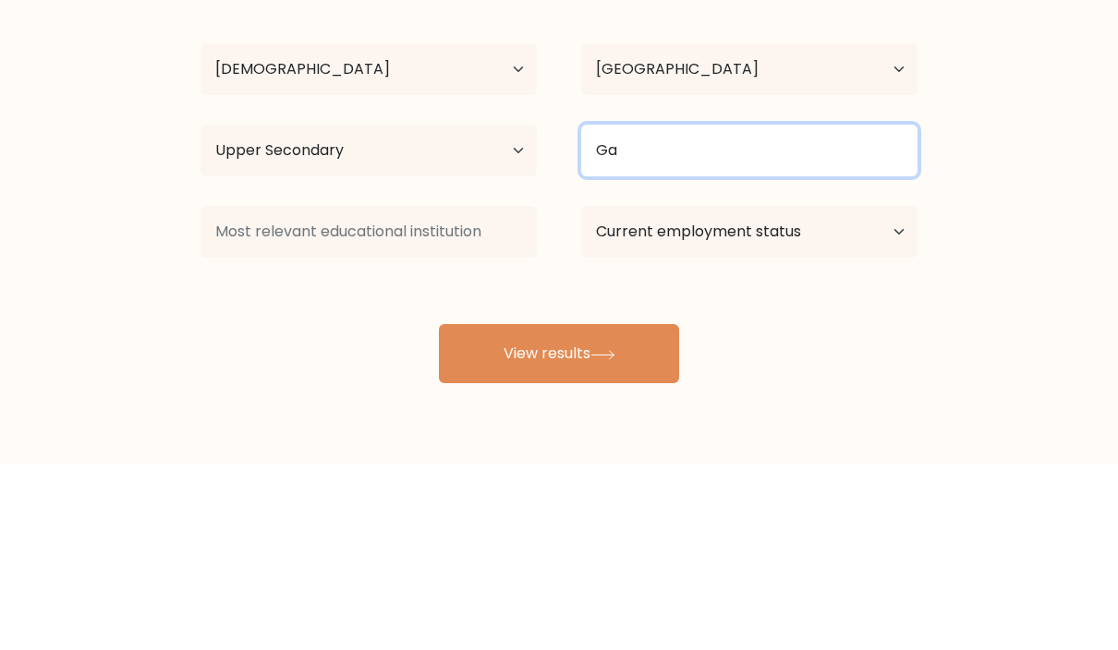
type input "Ga"
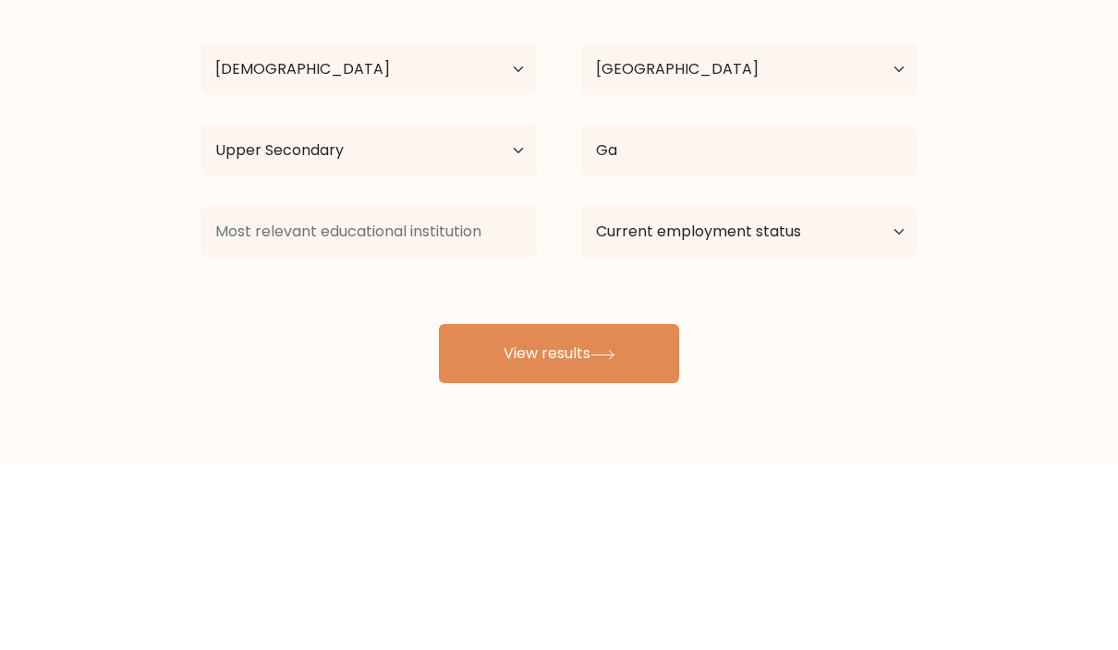
click at [1008, 182] on form "Compare your results to your peers Cuge Hock Age Under 18 years old 18-24 years…" at bounding box center [559, 306] width 1118 height 525
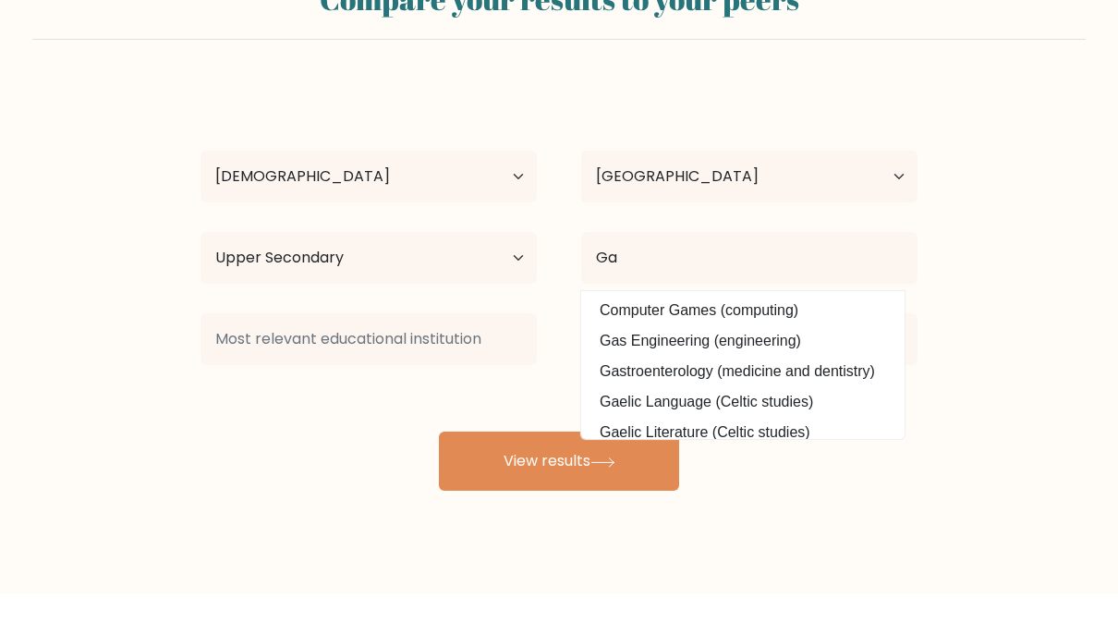
scroll to position [79, 0]
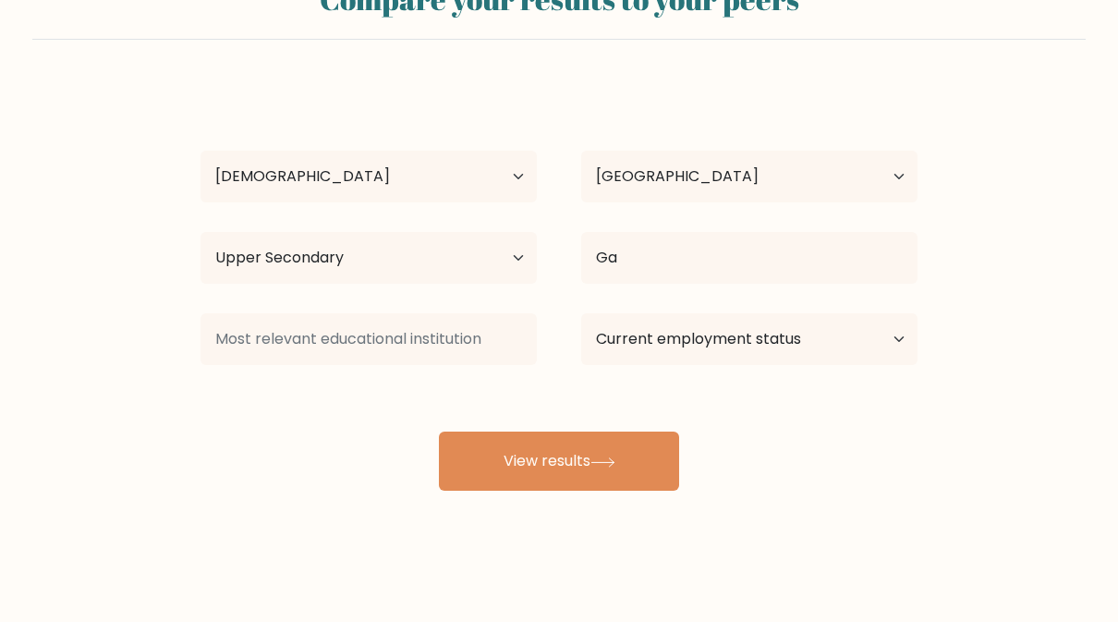
click at [643, 469] on button "View results" at bounding box center [559, 460] width 240 height 59
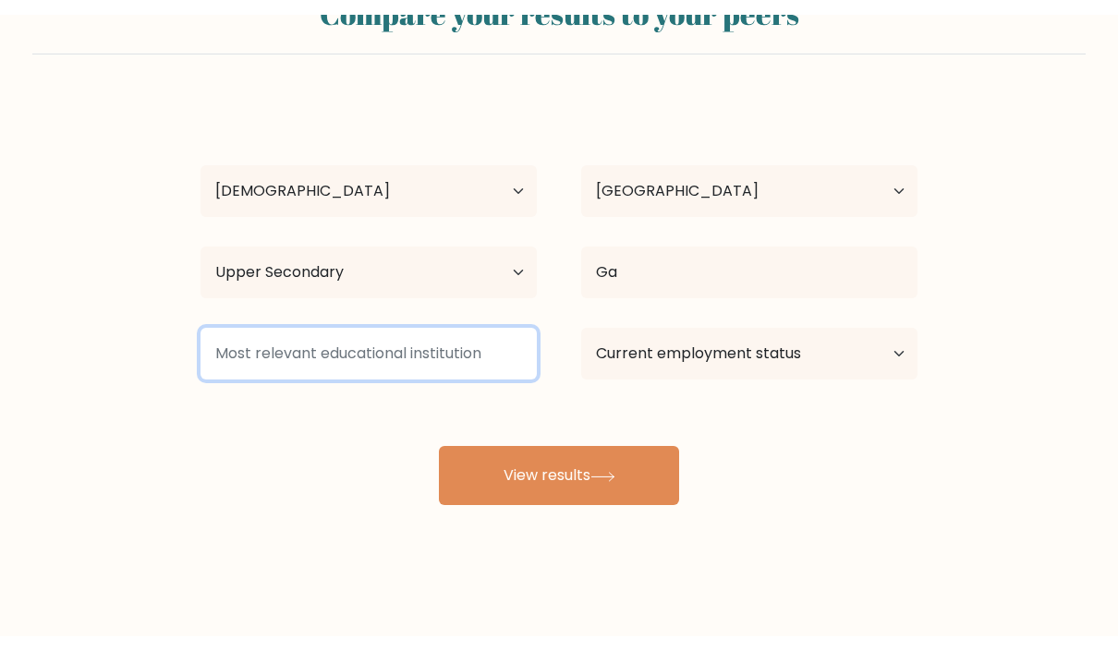
scroll to position [50, 0]
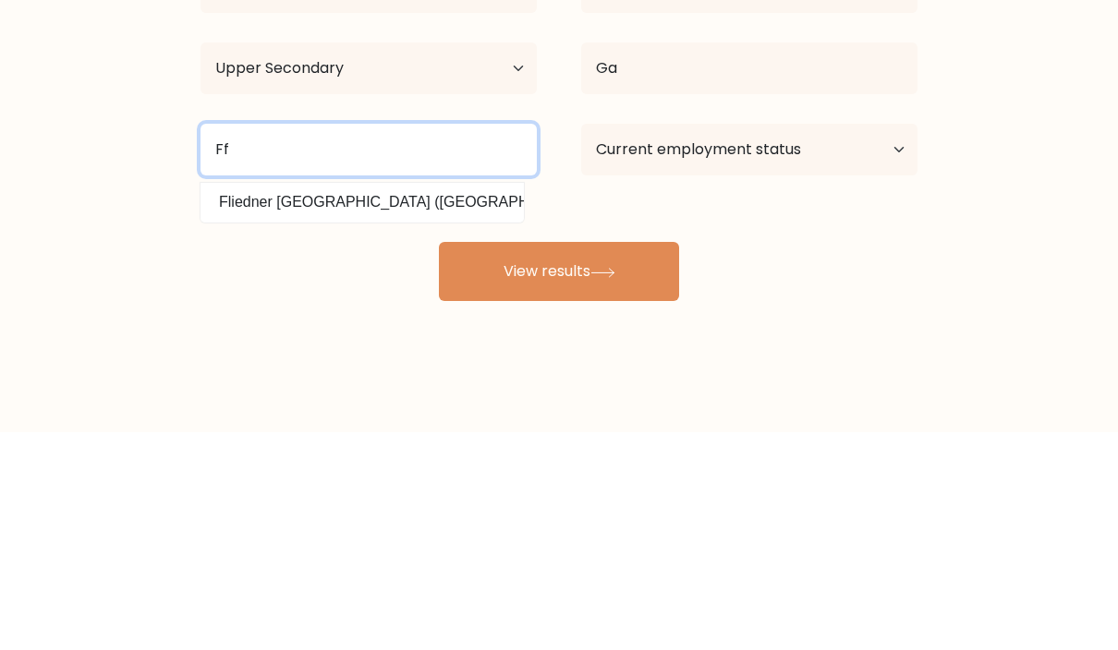
type input "Ff"
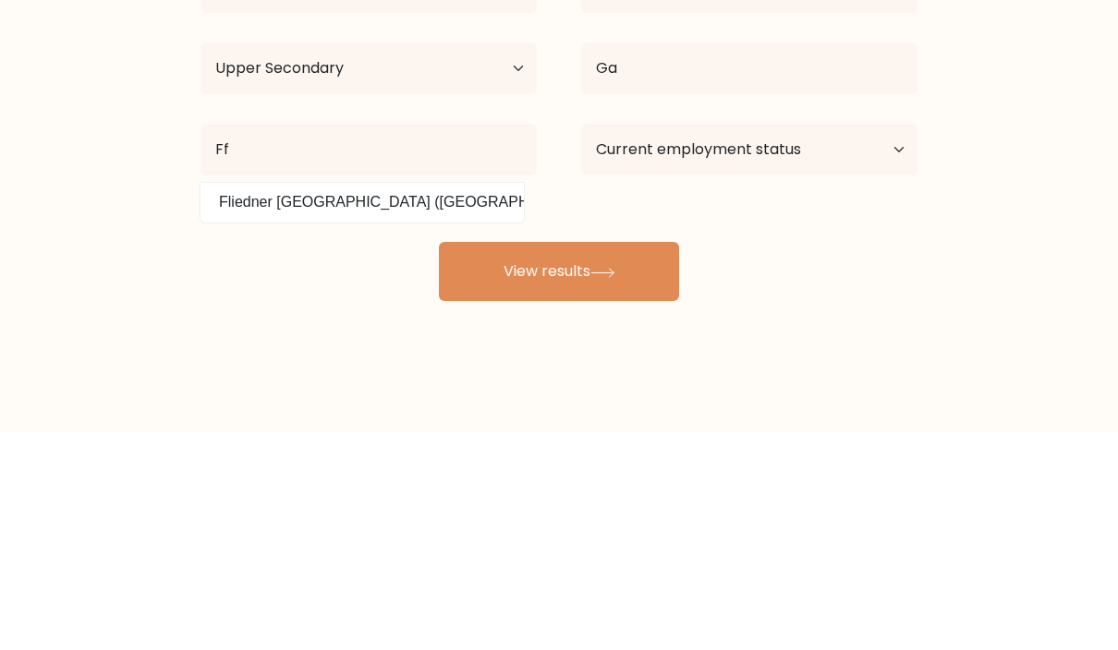
click at [605, 460] on button "View results" at bounding box center [559, 489] width 240 height 59
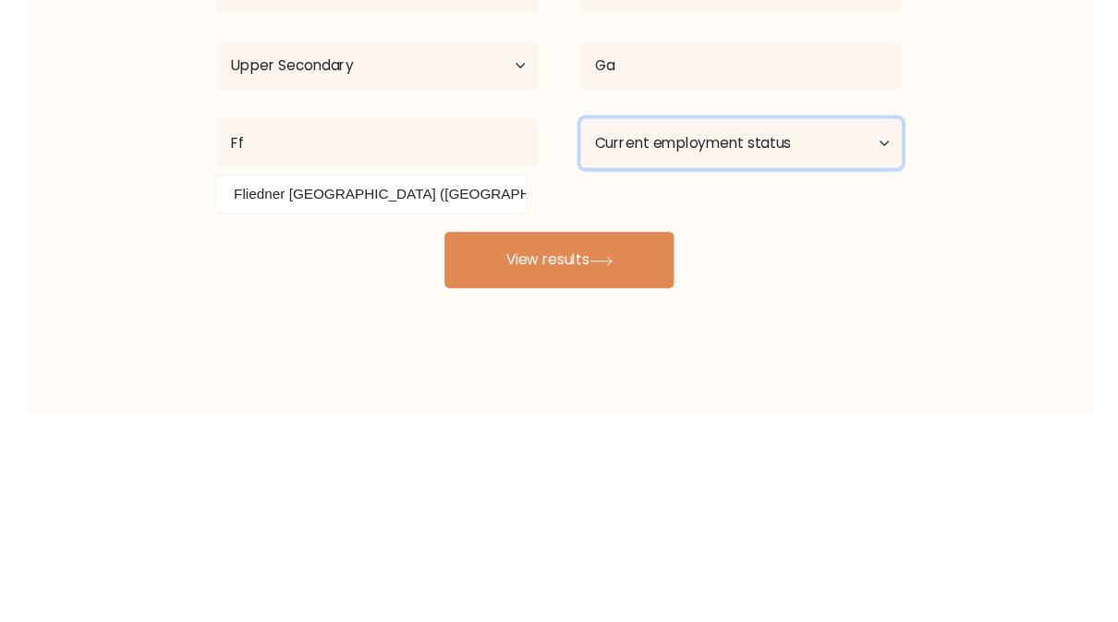
scroll to position [79, 0]
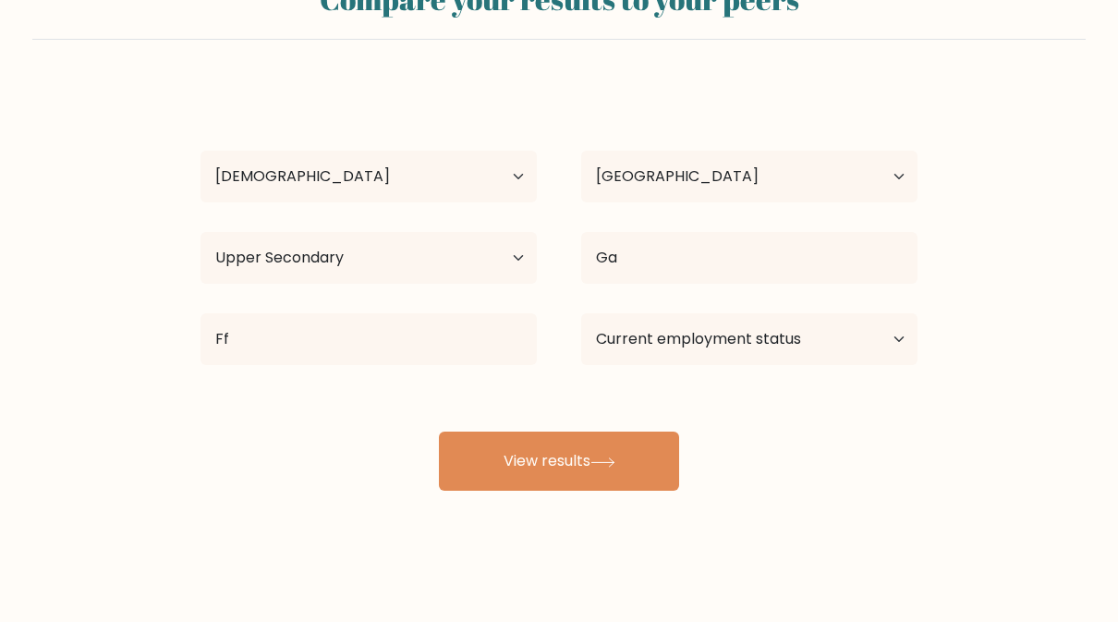
click at [603, 479] on button "View results" at bounding box center [559, 460] width 240 height 59
click at [689, 355] on select "Current employment status Employed Student Retired Other / prefer not to answer" at bounding box center [749, 339] width 336 height 52
click at [697, 346] on select "Current employment status Employed Student Retired Other / prefer not to answer" at bounding box center [749, 339] width 336 height 52
select select "student"
click at [638, 477] on button "View results" at bounding box center [559, 460] width 240 height 59
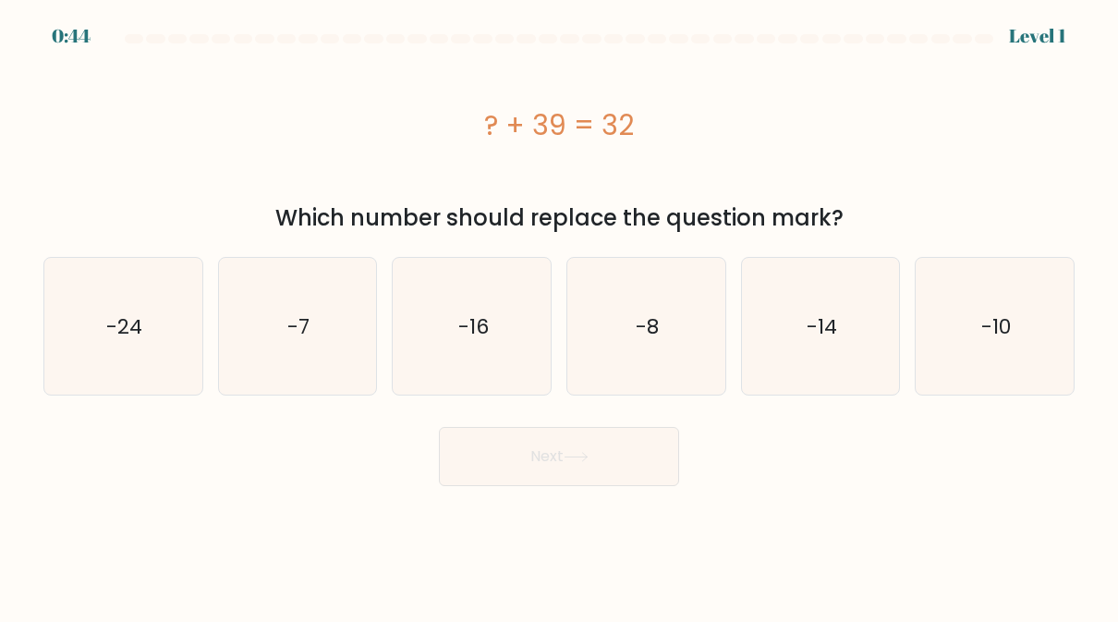
scroll to position [-42, 0]
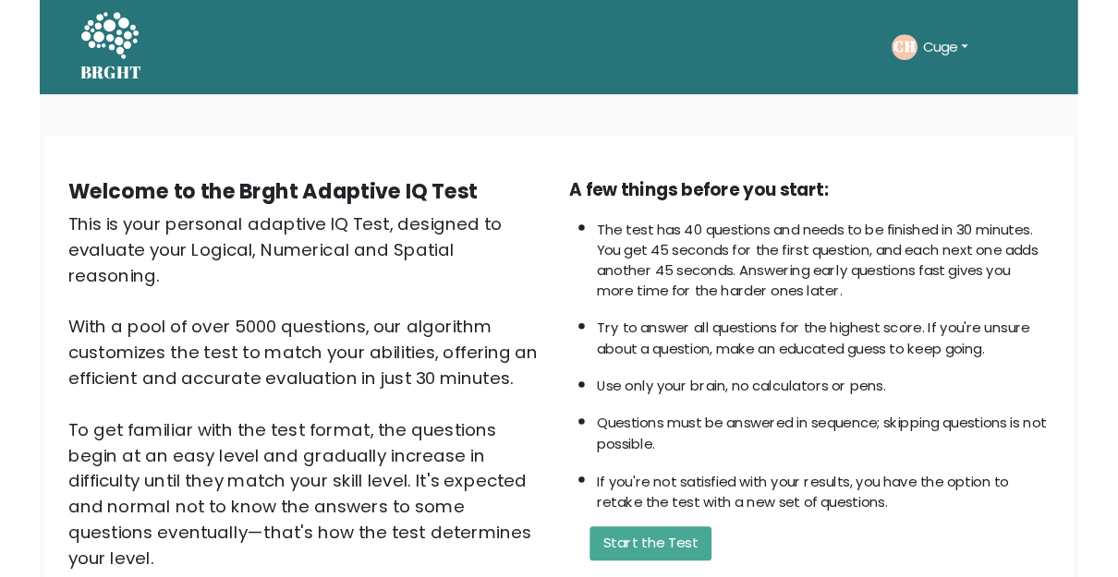
scroll to position [177, 0]
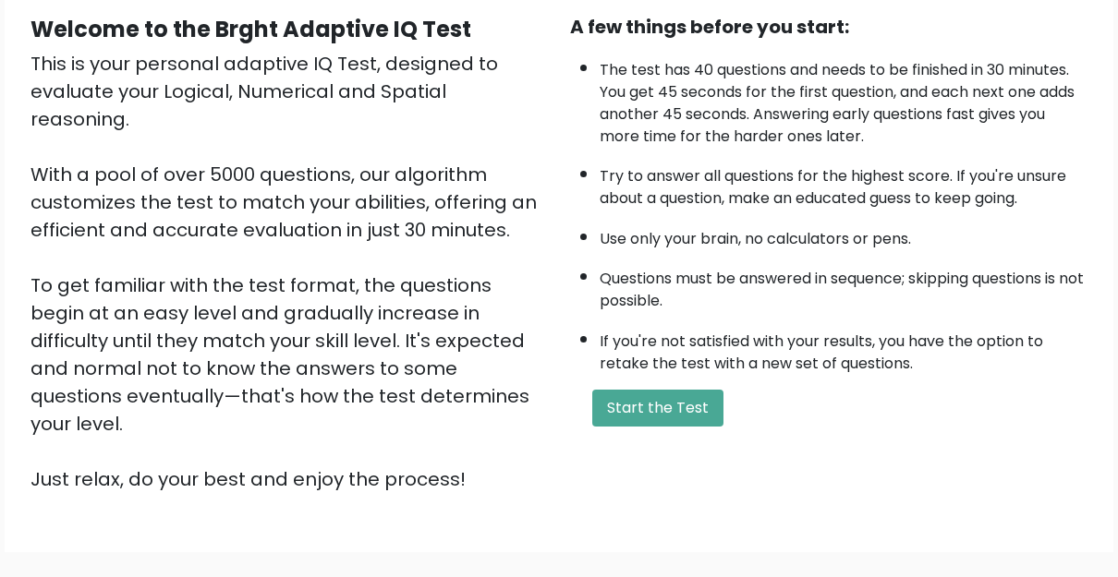
click at [706, 427] on button "Start the Test" at bounding box center [657, 408] width 131 height 37
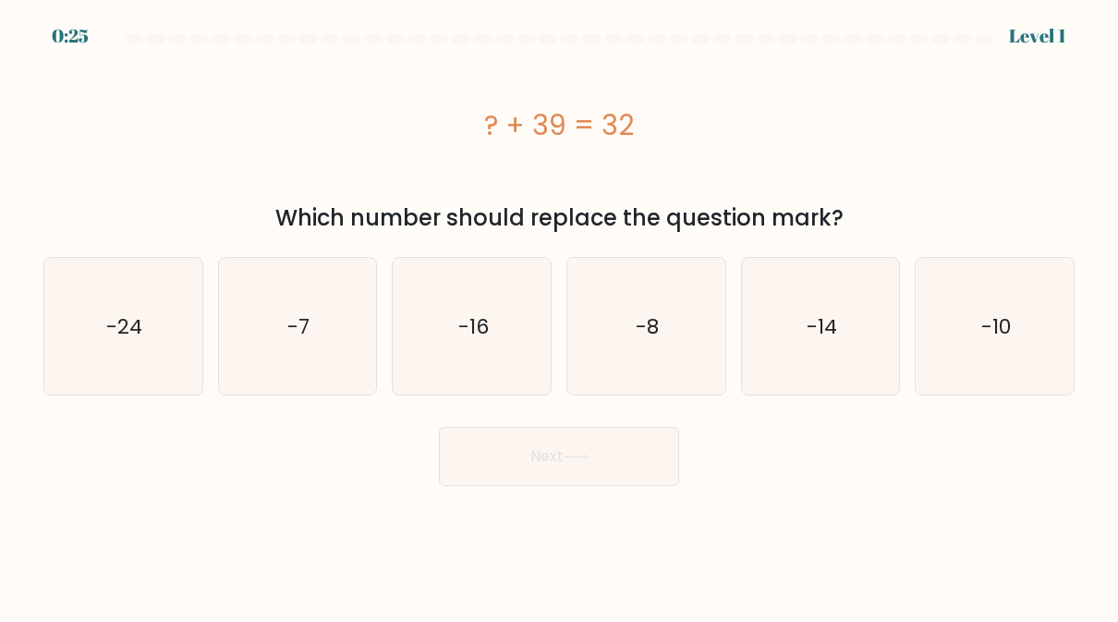
click at [253, 361] on icon "-7" at bounding box center [297, 326] width 137 height 137
click at [559, 316] on input "b. -7" at bounding box center [559, 313] width 1 height 5
radio input "true"
click at [624, 468] on button "Next" at bounding box center [559, 456] width 240 height 59
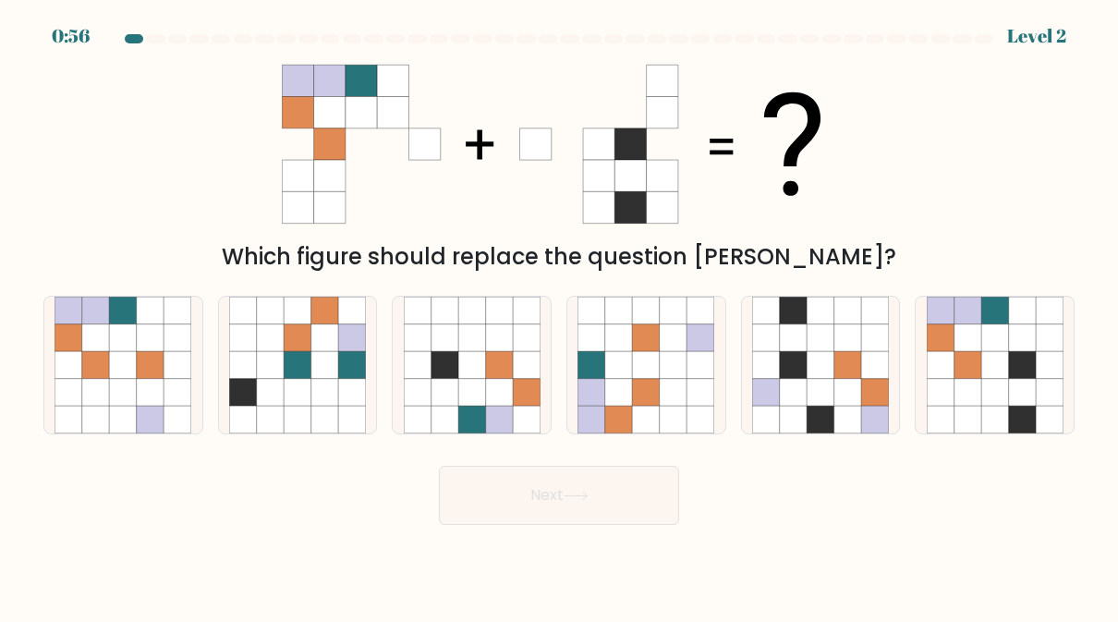
click at [1014, 378] on icon at bounding box center [1021, 364] width 27 height 27
click at [560, 316] on input "f." at bounding box center [559, 313] width 1 height 5
radio input "true"
click at [592, 520] on button "Next" at bounding box center [559, 495] width 240 height 59
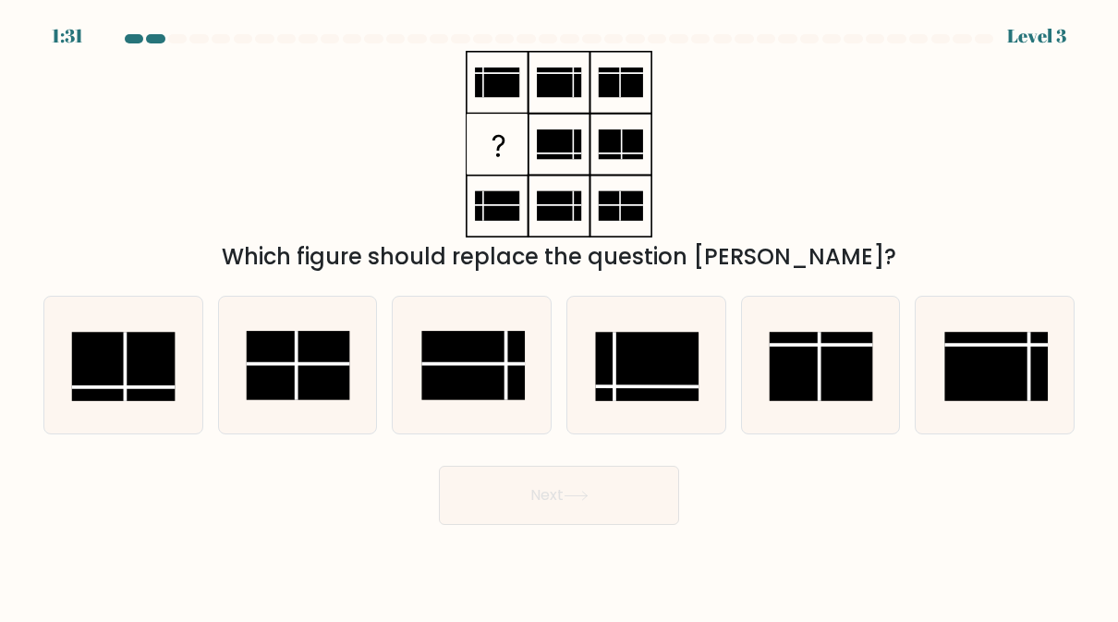
click at [656, 383] on rect at bounding box center [647, 366] width 103 height 69
click at [560, 316] on input "d." at bounding box center [559, 313] width 1 height 5
radio input "true"
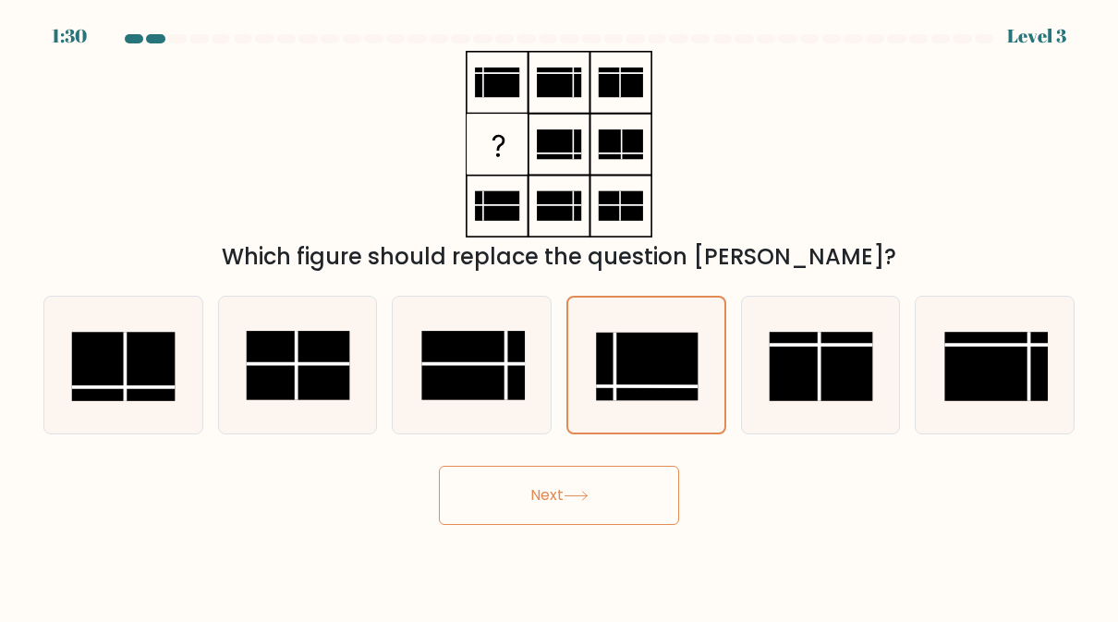
click at [576, 491] on icon at bounding box center [575, 496] width 25 height 10
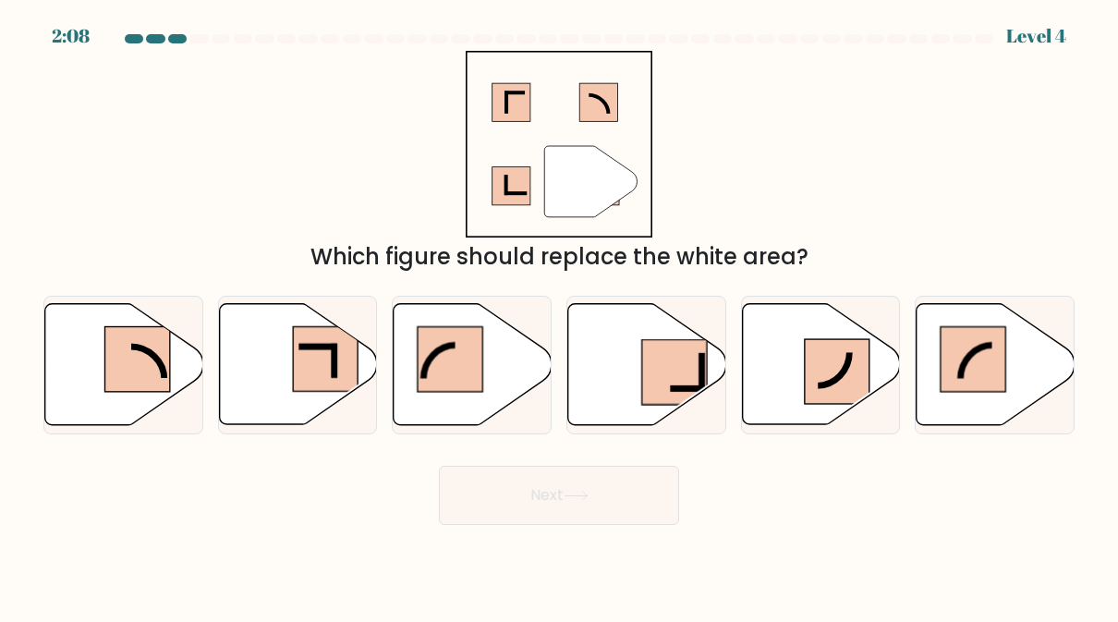
click at [816, 386] on icon at bounding box center [816, 352] width 65 height 68
click at [560, 316] on input "e." at bounding box center [559, 313] width 1 height 5
radio input "true"
click at [605, 507] on button "Next" at bounding box center [559, 495] width 240 height 59
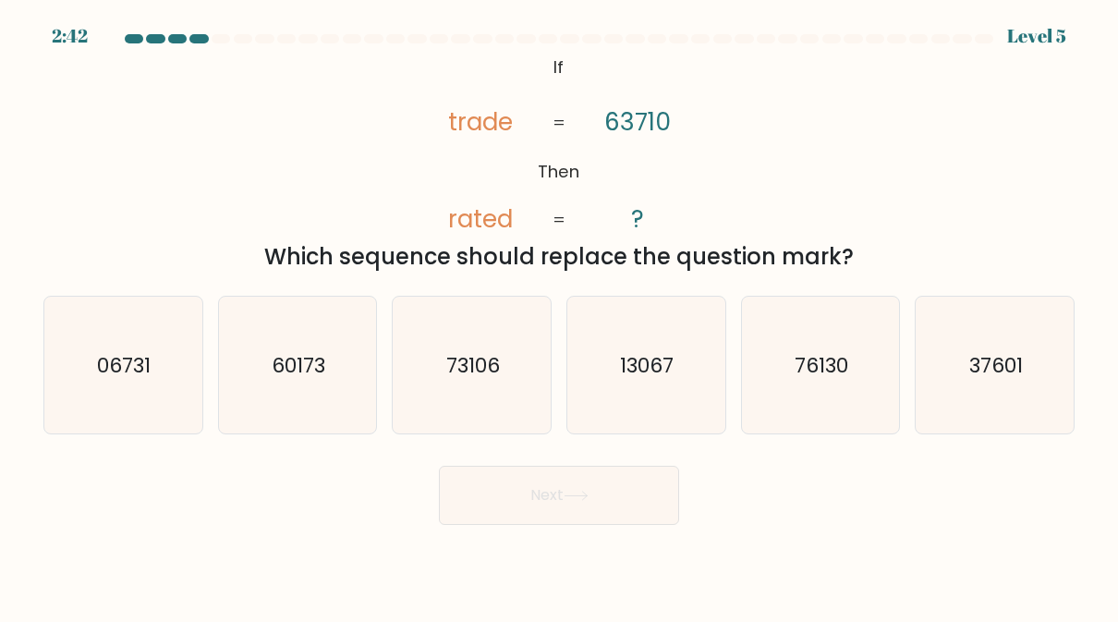
click at [1000, 394] on icon "37601" at bounding box center [995, 365] width 137 height 137
click at [560, 316] on input "f. 37601" at bounding box center [559, 313] width 1 height 5
radio input "true"
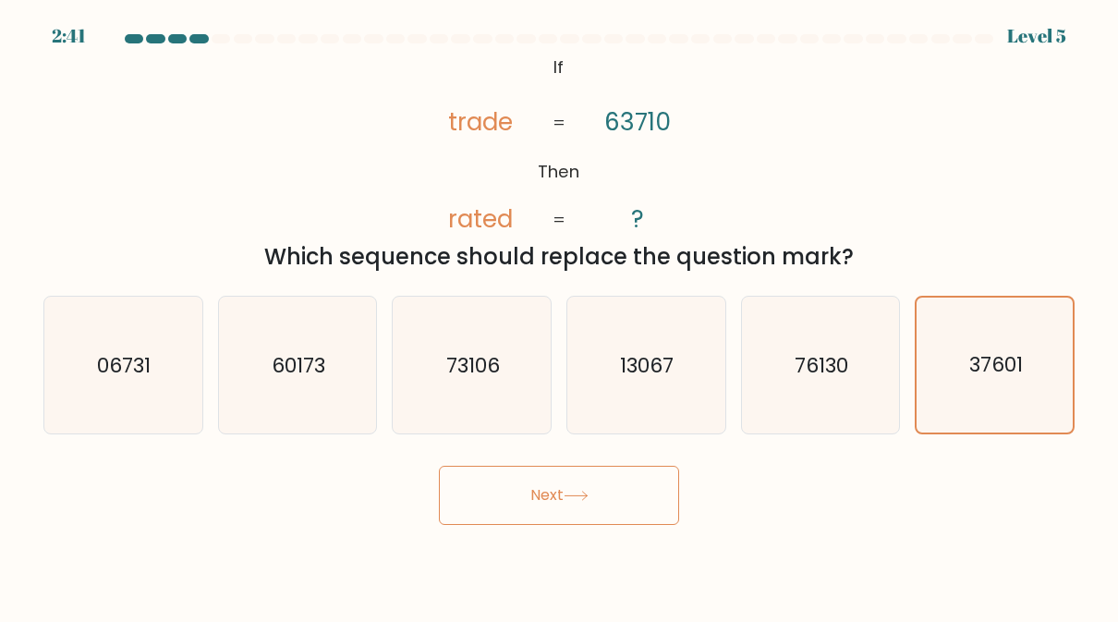
click at [594, 514] on button "Next" at bounding box center [559, 495] width 240 height 59
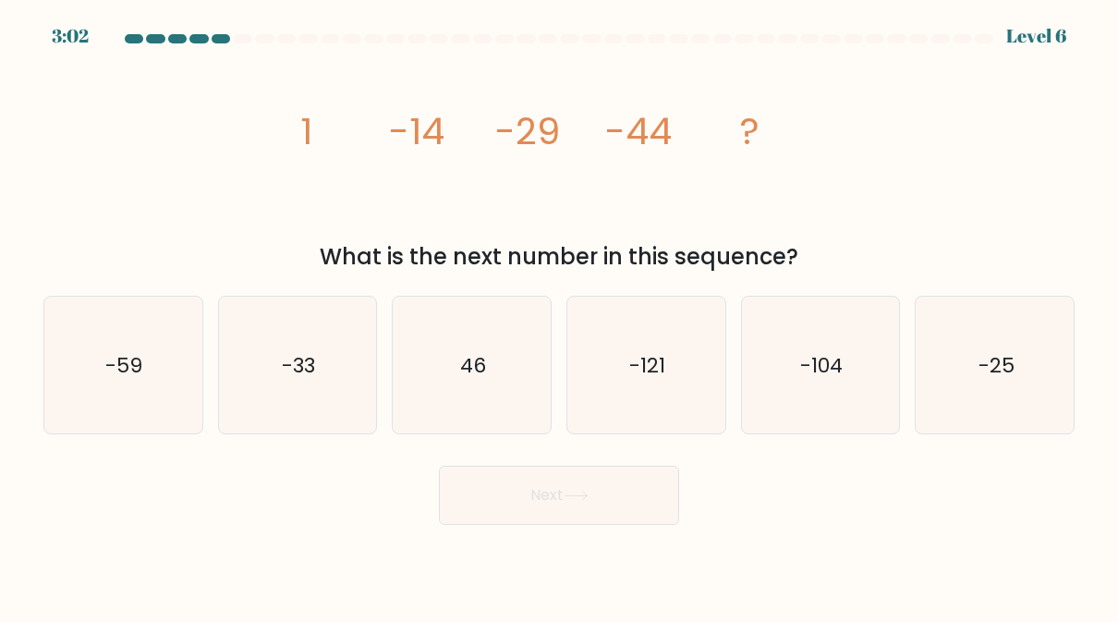
click at [103, 348] on icon "-59" at bounding box center [123, 365] width 137 height 137
click at [559, 316] on input "a. -59" at bounding box center [559, 313] width 1 height 5
radio input "true"
click at [607, 487] on button "Next" at bounding box center [559, 495] width 240 height 59
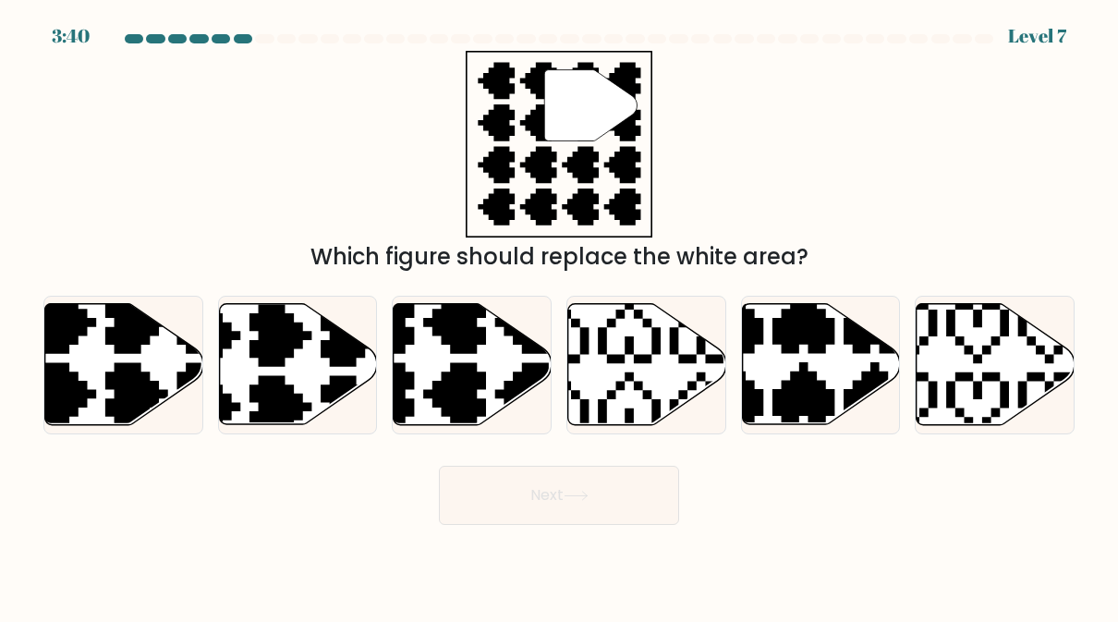
click at [458, 383] on icon at bounding box center [419, 429] width 277 height 277
click at [559, 316] on input "c." at bounding box center [559, 313] width 1 height 5
radio input "true"
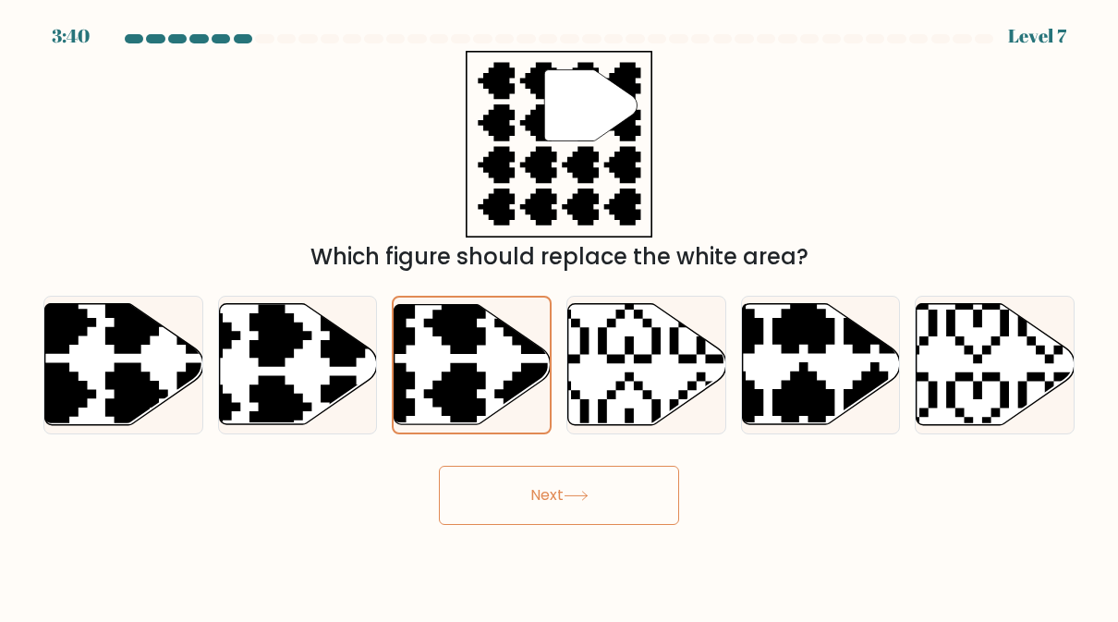
click at [547, 508] on button "Next" at bounding box center [559, 495] width 240 height 59
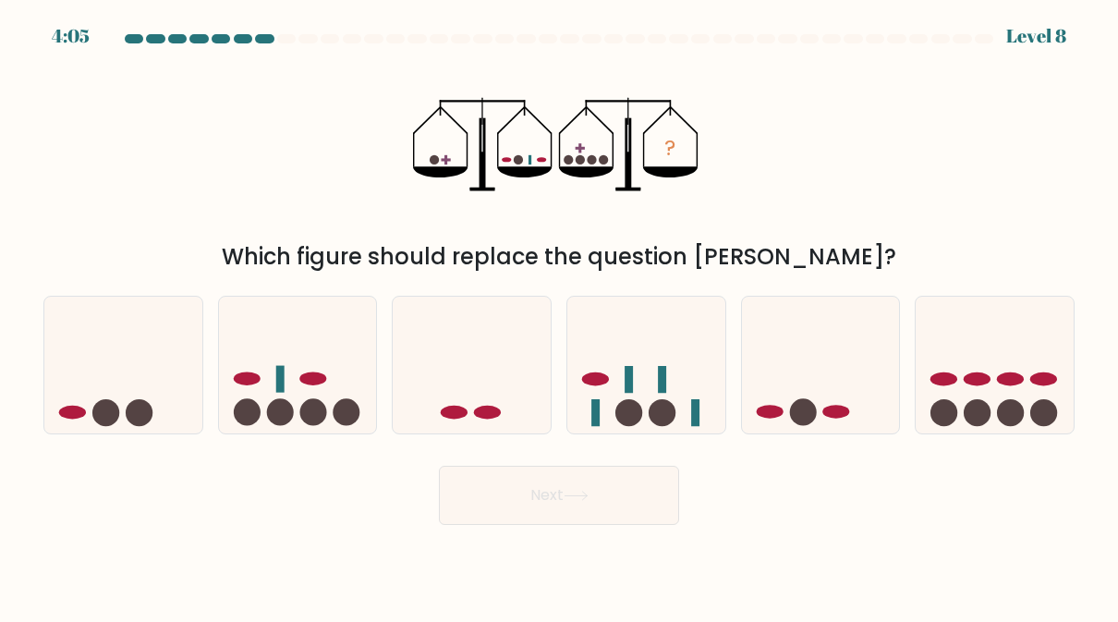
click at [254, 380] on ellipse at bounding box center [246, 379] width 27 height 14
click at [559, 316] on input "b." at bounding box center [559, 313] width 1 height 5
radio input "true"
click at [588, 519] on button "Next" at bounding box center [559, 495] width 240 height 59
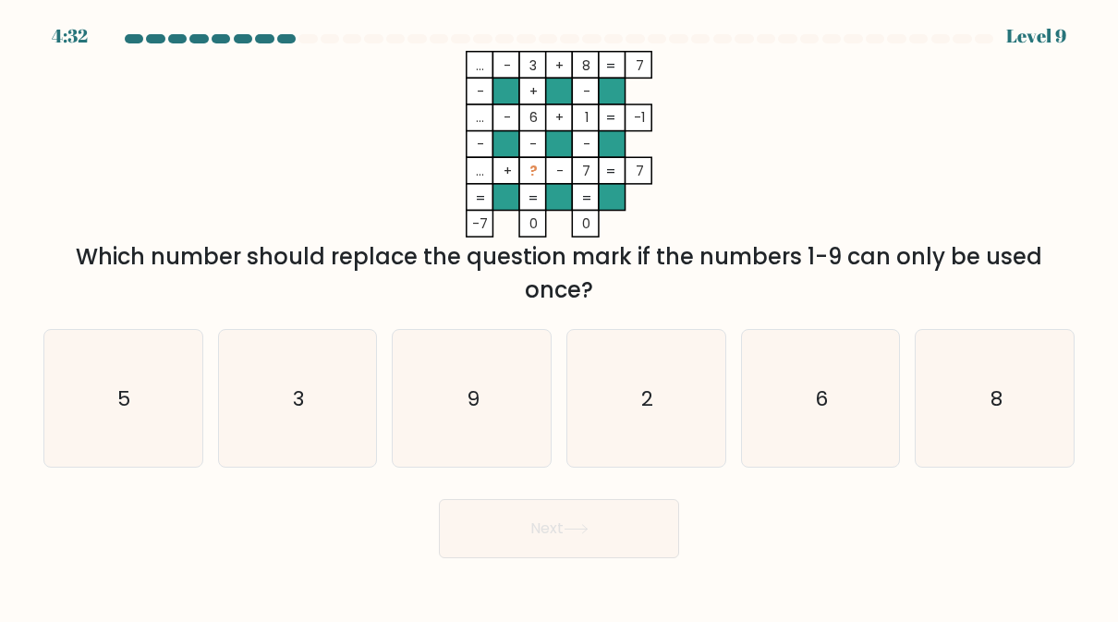
click at [502, 400] on icon "9" at bounding box center [472, 398] width 137 height 137
click at [559, 316] on input "c. 9" at bounding box center [559, 313] width 1 height 5
radio input "true"
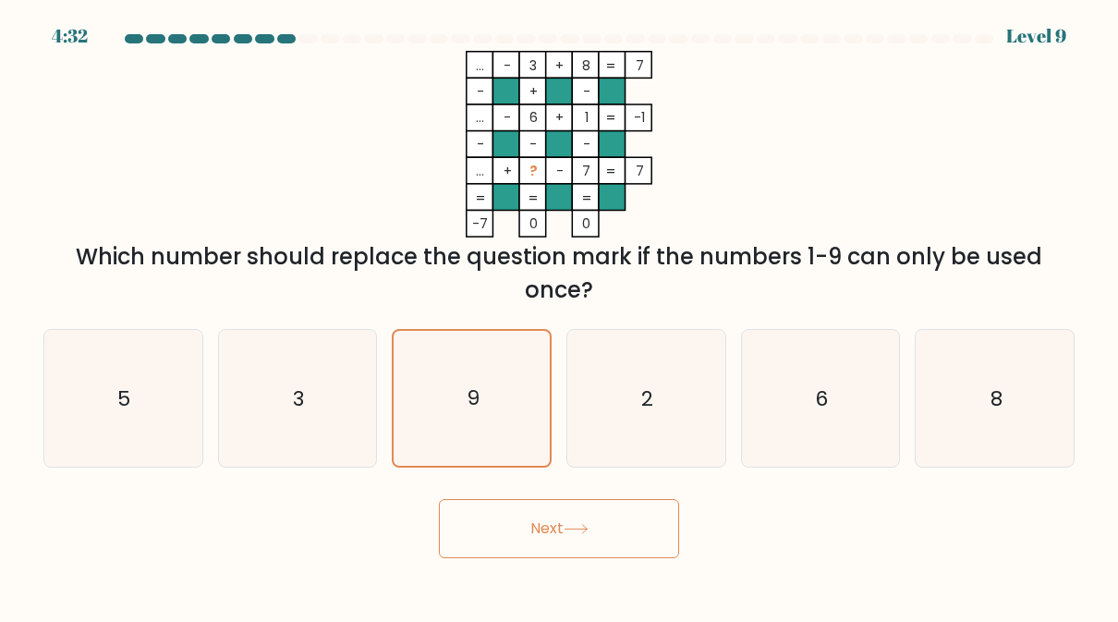
click at [565, 546] on button "Next" at bounding box center [559, 528] width 240 height 59
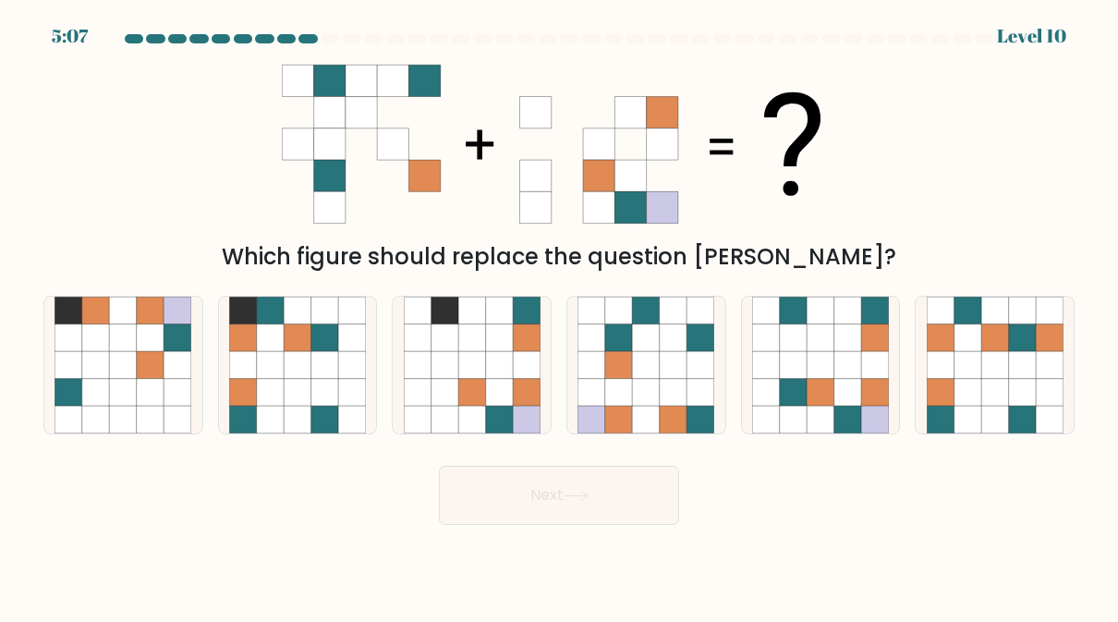
click at [827, 408] on icon at bounding box center [819, 419] width 27 height 27
click at [560, 316] on input "e." at bounding box center [559, 313] width 1 height 5
radio input "true"
click at [600, 525] on button "Next" at bounding box center [559, 495] width 240 height 59
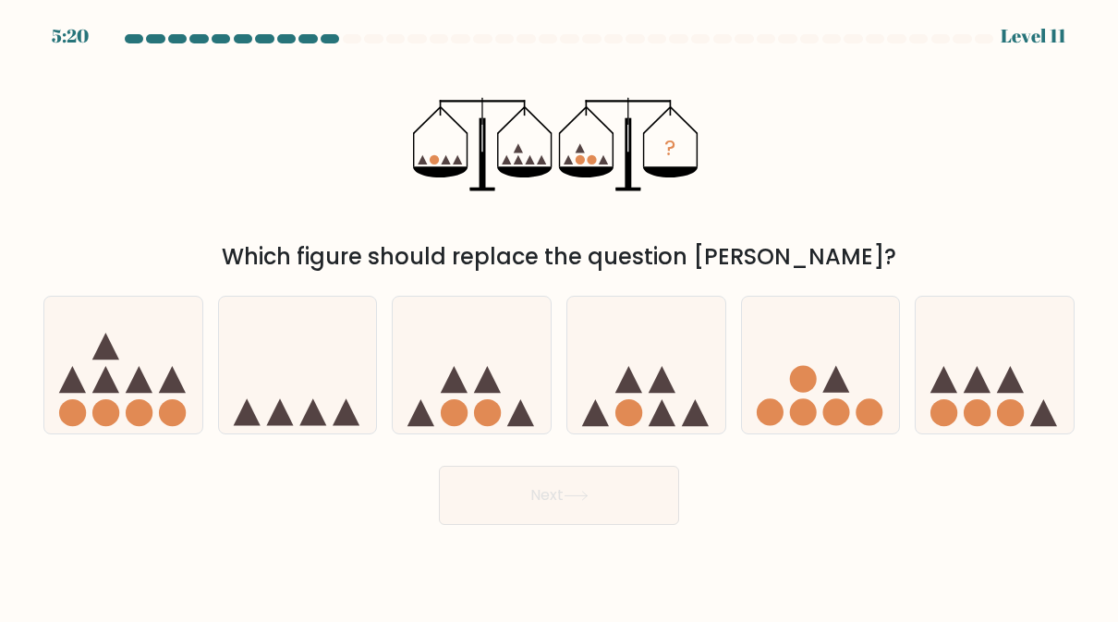
click at [656, 401] on icon at bounding box center [646, 364] width 158 height 130
click at [560, 316] on input "d." at bounding box center [559, 313] width 1 height 5
radio input "true"
click at [617, 496] on button "Next" at bounding box center [559, 495] width 240 height 59
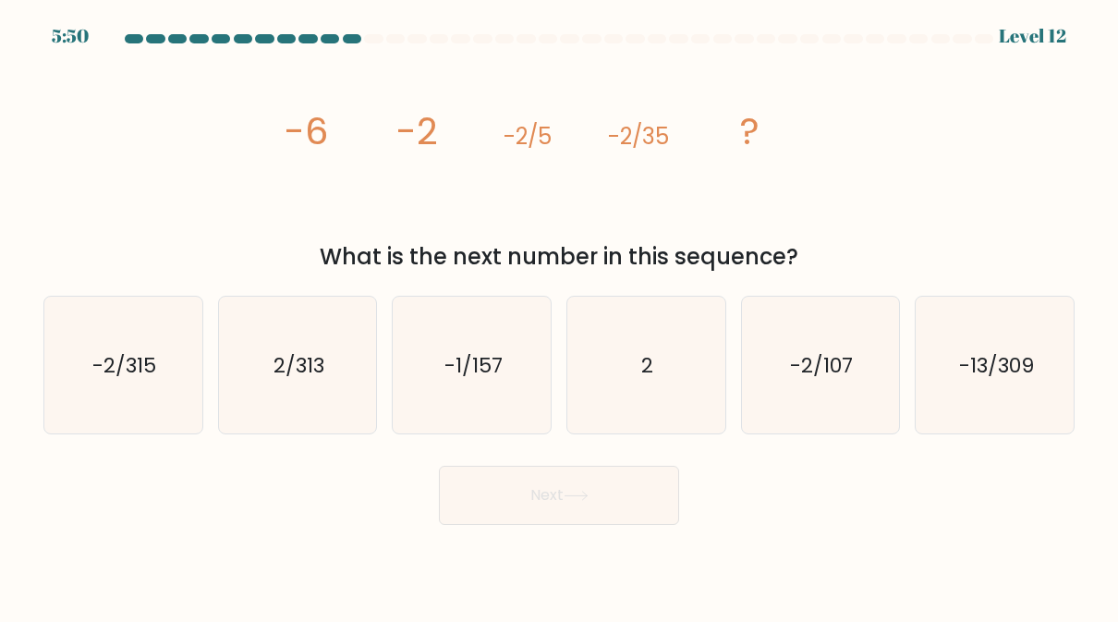
click at [815, 400] on icon "-2/107" at bounding box center [820, 365] width 137 height 137
click at [560, 316] on input "e. -2/107" at bounding box center [559, 313] width 1 height 5
radio input "true"
click at [561, 512] on button "Next" at bounding box center [559, 495] width 240 height 59
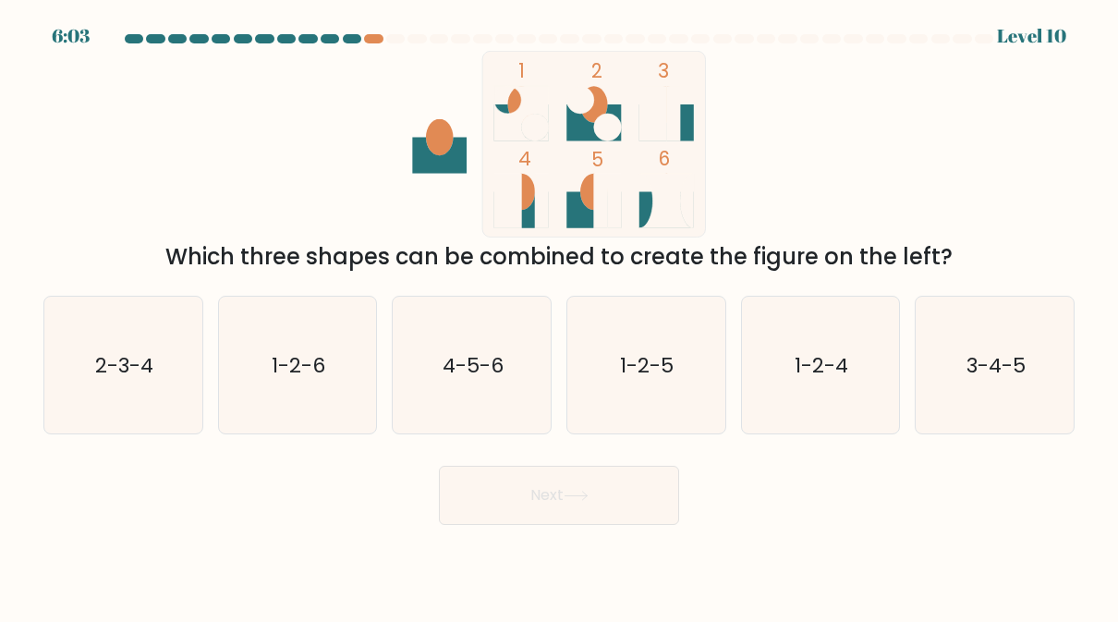
click at [982, 400] on icon "3-4-5" at bounding box center [995, 365] width 137 height 137
click at [560, 316] on input "f. 3-4-5" at bounding box center [559, 313] width 1 height 5
radio input "true"
click at [631, 517] on button "Next" at bounding box center [559, 495] width 240 height 59
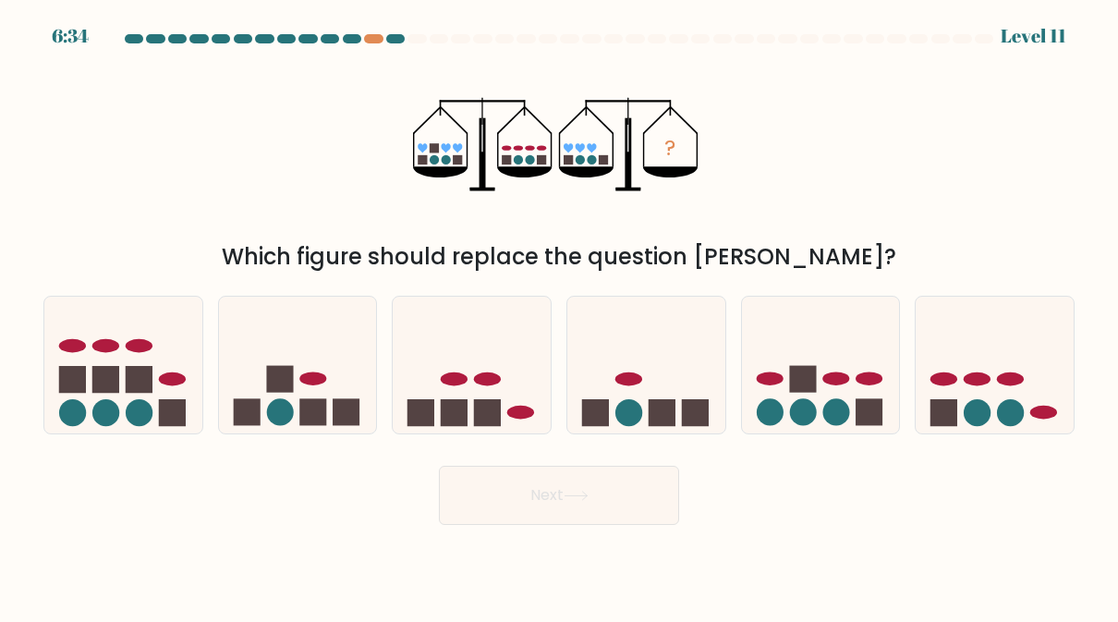
click at [854, 407] on icon at bounding box center [821, 364] width 158 height 130
click at [560, 316] on input "e." at bounding box center [559, 313] width 1 height 5
radio input "true"
click at [608, 540] on body "6:34 Level 11" at bounding box center [559, 311] width 1118 height 622
click at [602, 515] on button "Next" at bounding box center [559, 495] width 240 height 59
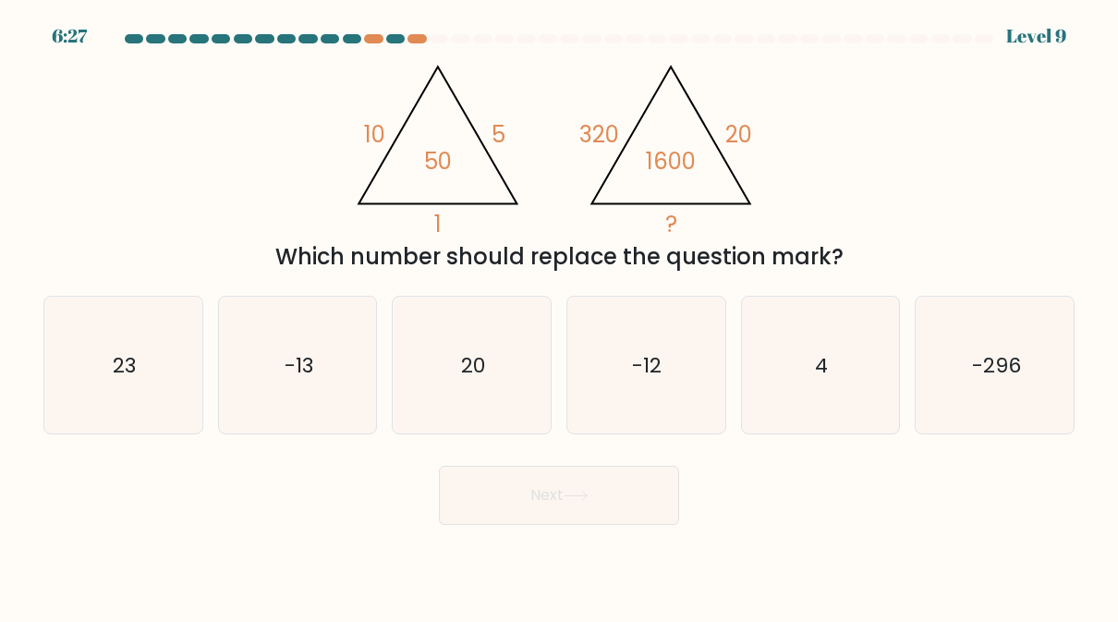
click at [995, 383] on icon "-296" at bounding box center [995, 365] width 137 height 137
click at [560, 316] on input "f. -296" at bounding box center [559, 313] width 1 height 5
radio input "true"
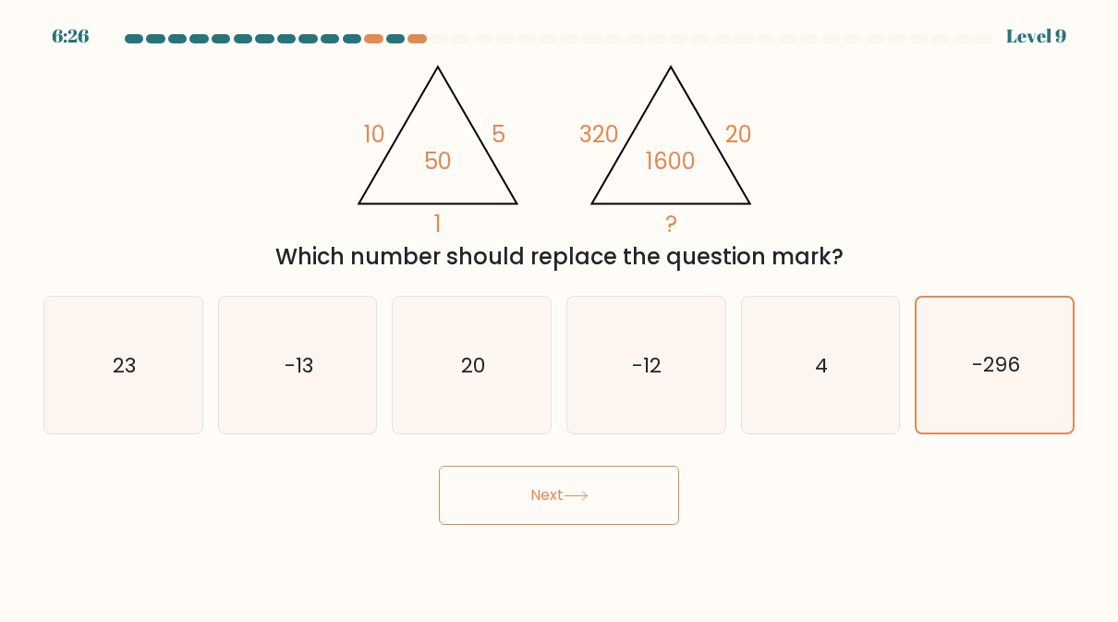
click at [644, 503] on button "Next" at bounding box center [559, 495] width 240 height 59
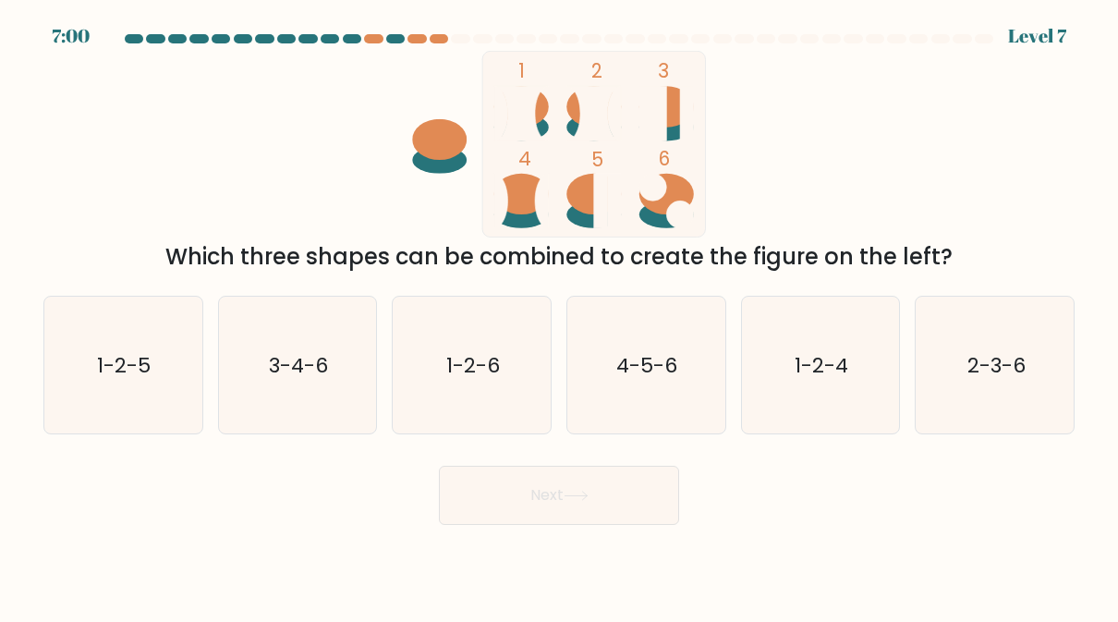
click at [840, 378] on text "1-2-4" at bounding box center [821, 365] width 54 height 29
click at [560, 316] on input "e. 1-2-4" at bounding box center [559, 313] width 1 height 5
radio input "true"
click at [598, 508] on button "Next" at bounding box center [559, 495] width 240 height 59
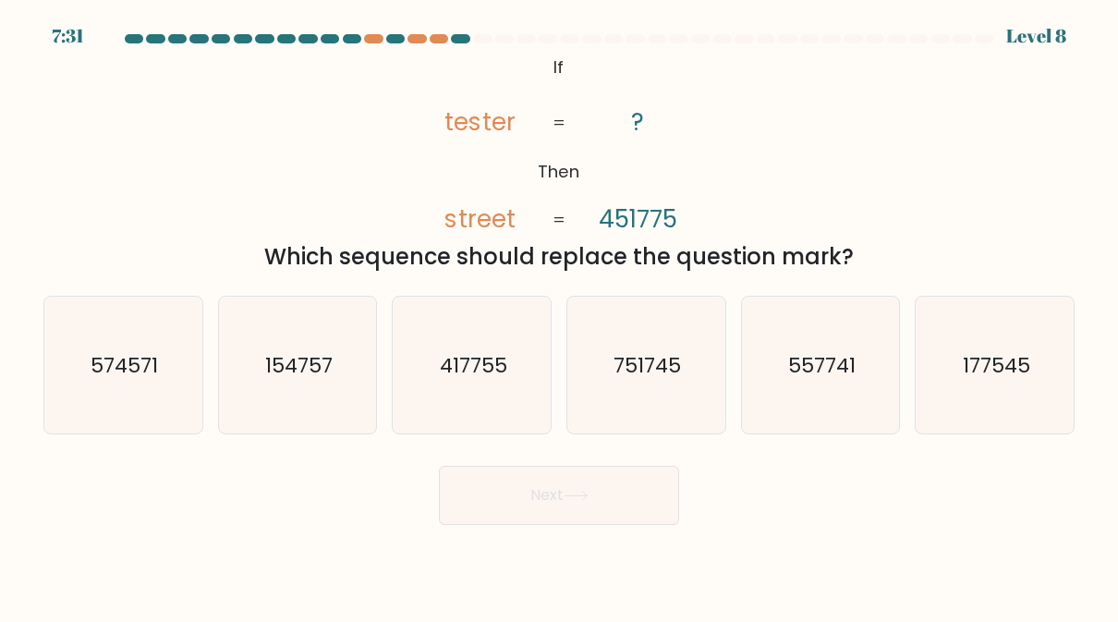
click at [87, 385] on icon "574571" at bounding box center [123, 365] width 137 height 137
click at [559, 316] on input "a. 574571" at bounding box center [559, 313] width 1 height 5
radio input "true"
click at [588, 497] on icon at bounding box center [575, 496] width 25 height 10
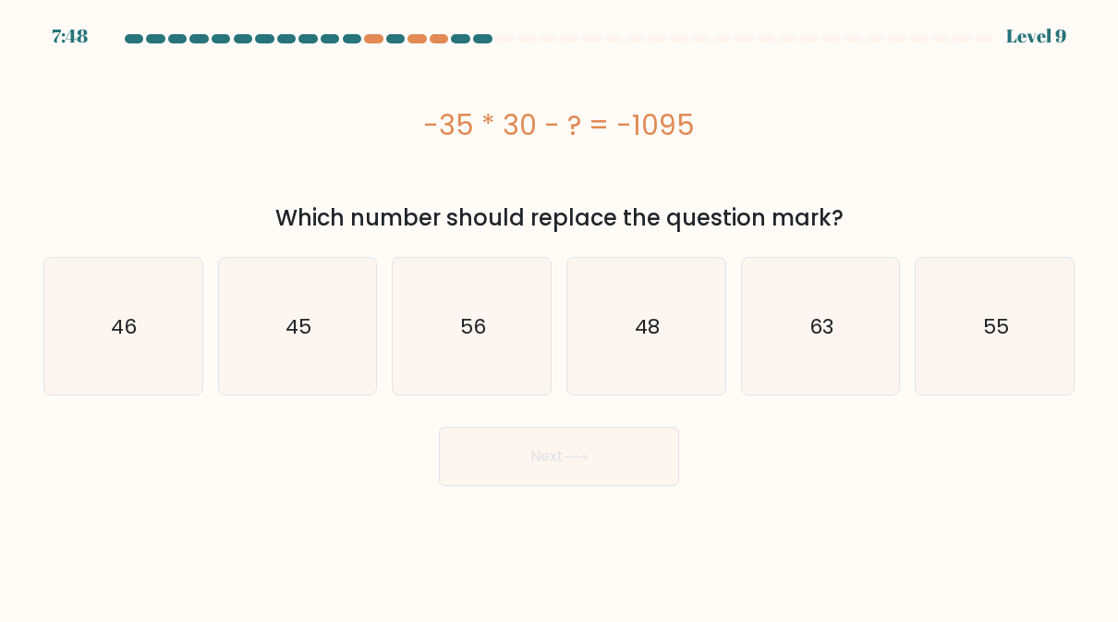
click at [260, 373] on icon "45" at bounding box center [297, 326] width 137 height 137
click at [559, 316] on input "b. 45" at bounding box center [559, 313] width 1 height 5
radio input "true"
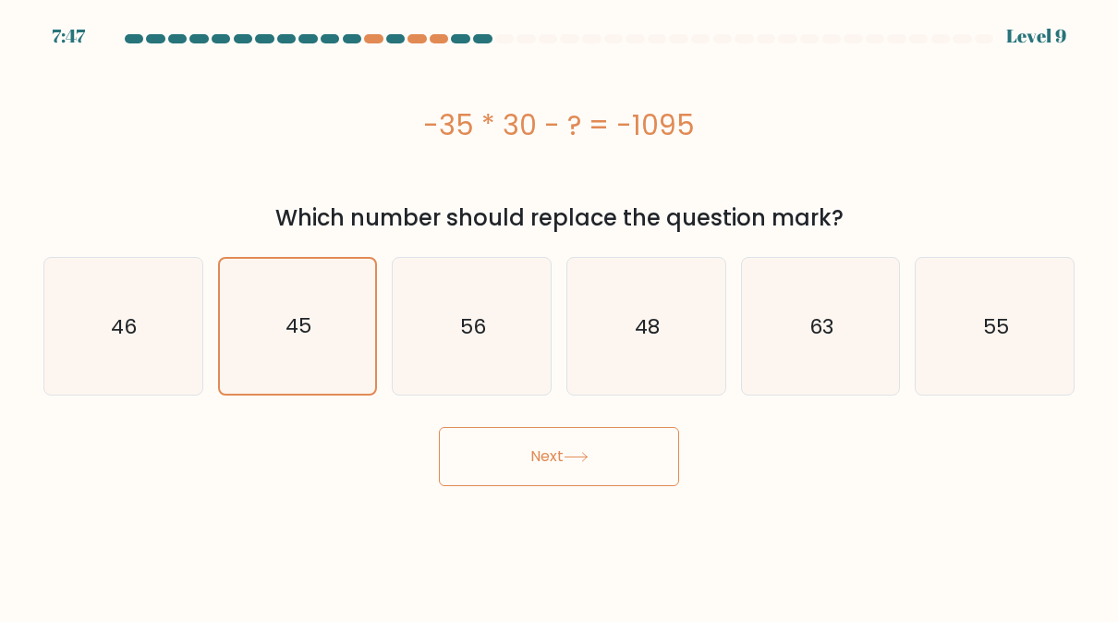
click at [582, 463] on button "Next" at bounding box center [559, 456] width 240 height 59
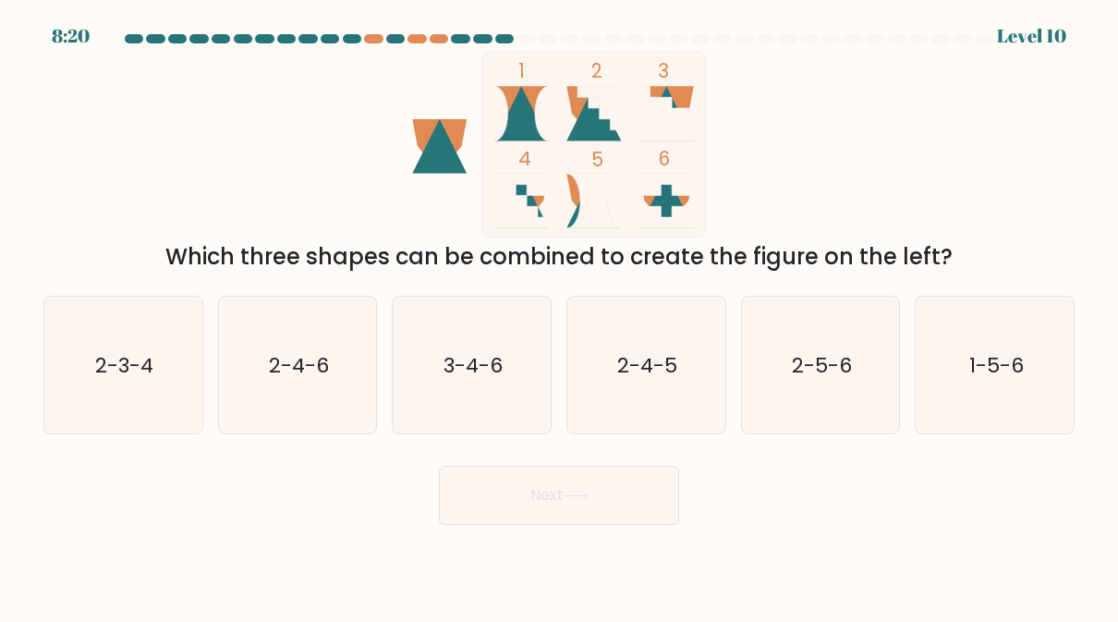
click at [473, 389] on icon "3-4-6" at bounding box center [472, 365] width 137 height 137
click at [559, 316] on input "c. 3-4-6" at bounding box center [559, 313] width 1 height 5
radio input "true"
click at [547, 513] on button "Next" at bounding box center [559, 495] width 240 height 59
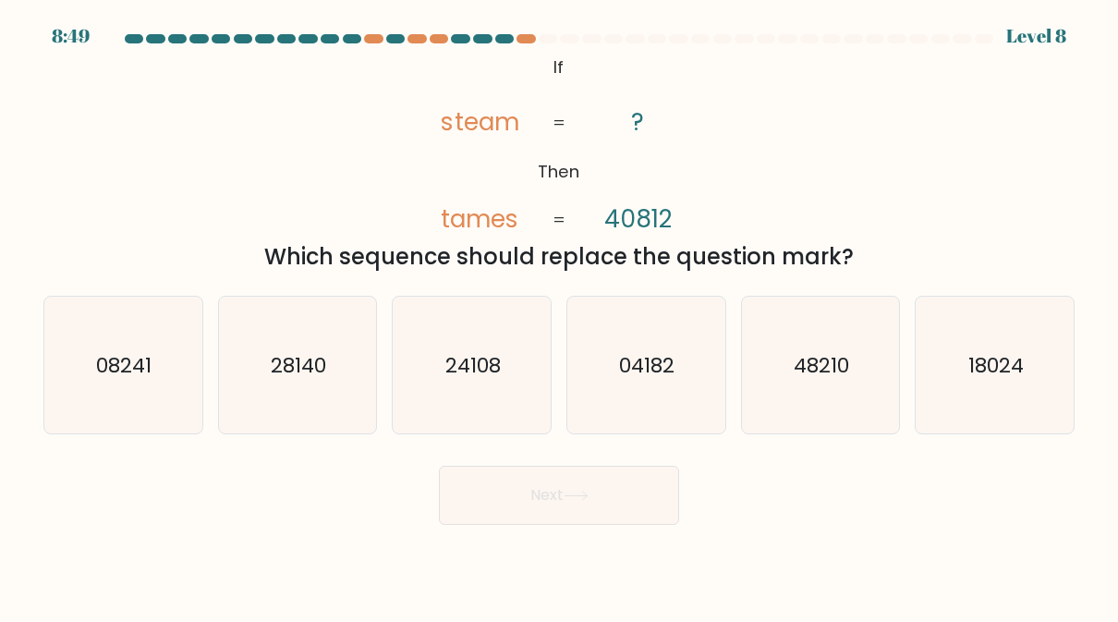
click at [452, 418] on icon "24108" at bounding box center [472, 365] width 137 height 137
click at [559, 316] on input "c. 24108" at bounding box center [559, 313] width 1 height 5
radio input "true"
click at [531, 508] on button "Next" at bounding box center [559, 495] width 240 height 59
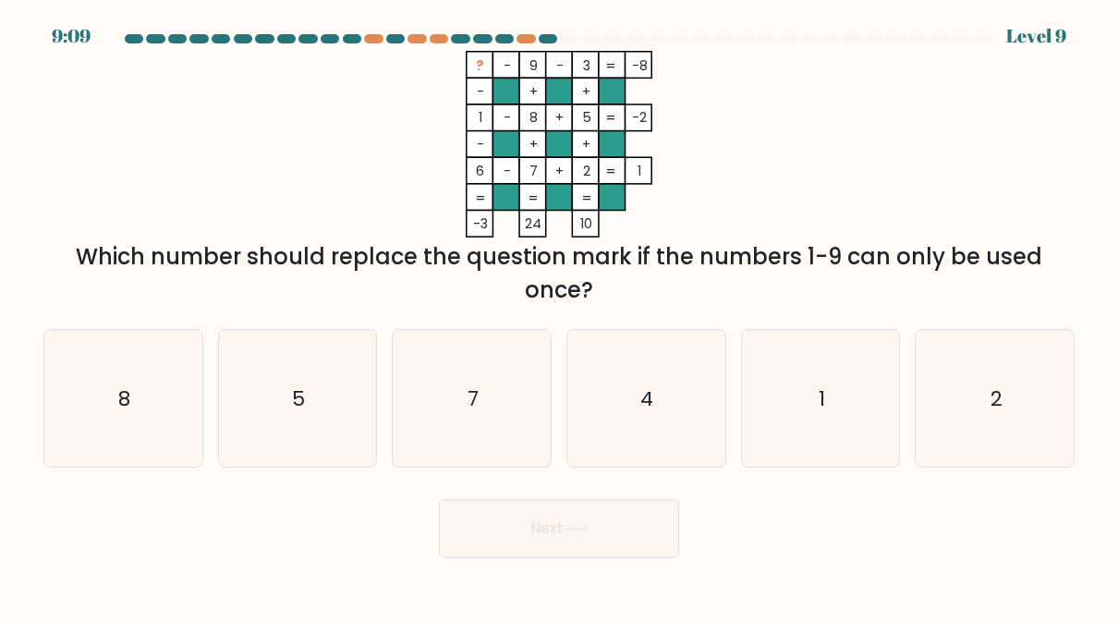
click at [660, 423] on icon "4" at bounding box center [645, 398] width 137 height 137
click at [560, 316] on input "d. 4" at bounding box center [559, 313] width 1 height 5
radio input "true"
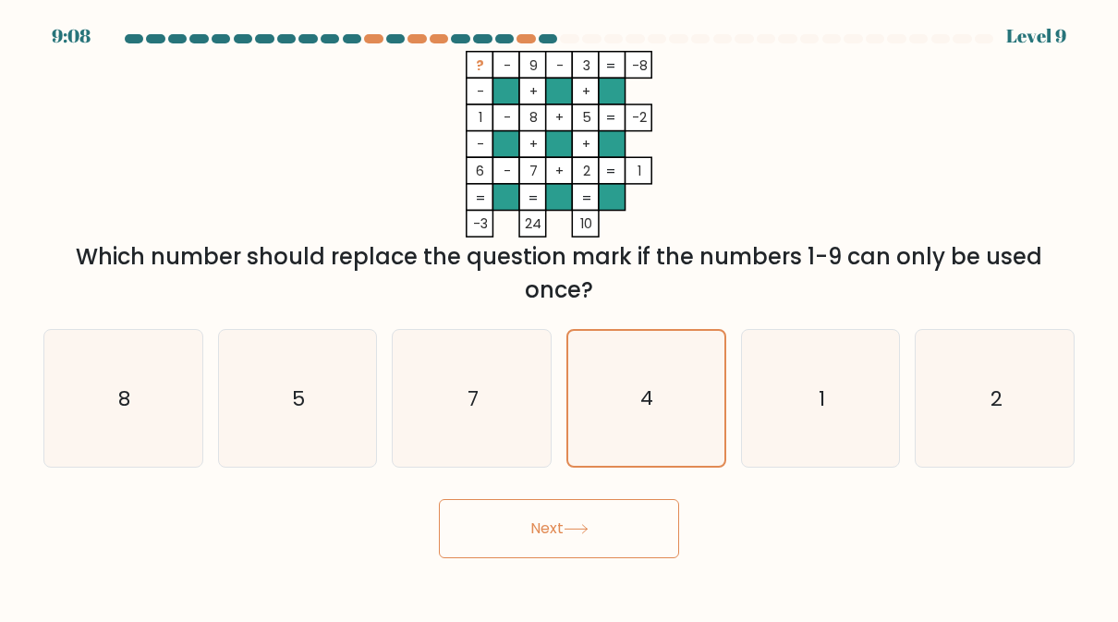
click at [578, 554] on button "Next" at bounding box center [559, 528] width 240 height 59
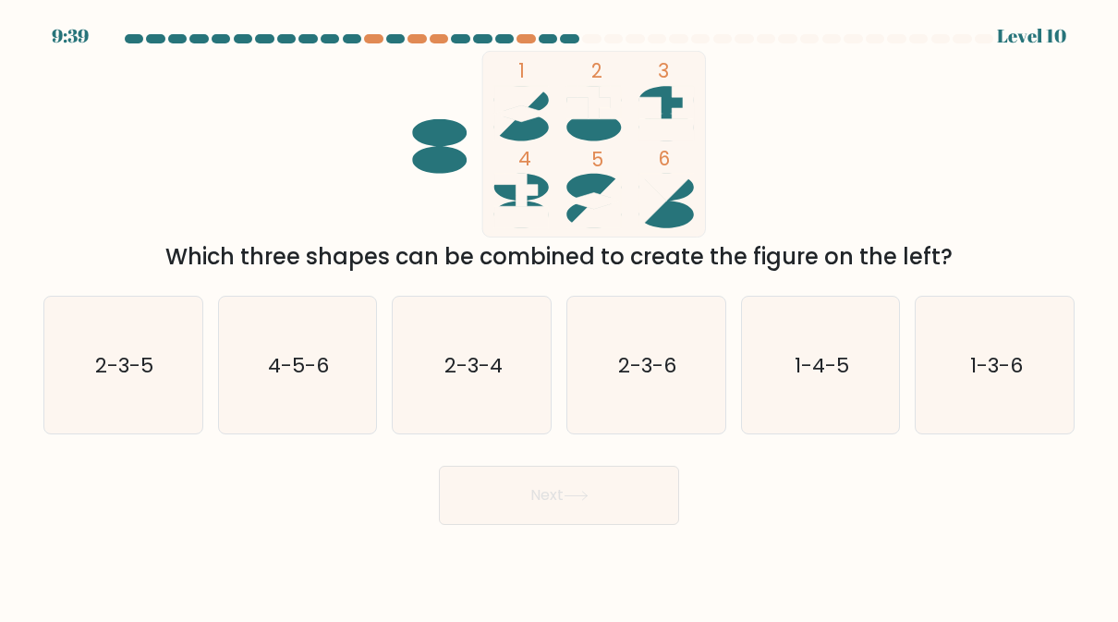
click at [490, 385] on icon "2-3-4" at bounding box center [472, 365] width 137 height 137
click at [559, 316] on input "c. 2-3-4" at bounding box center [559, 313] width 1 height 5
radio input "true"
click at [572, 502] on button "Next" at bounding box center [559, 495] width 240 height 59
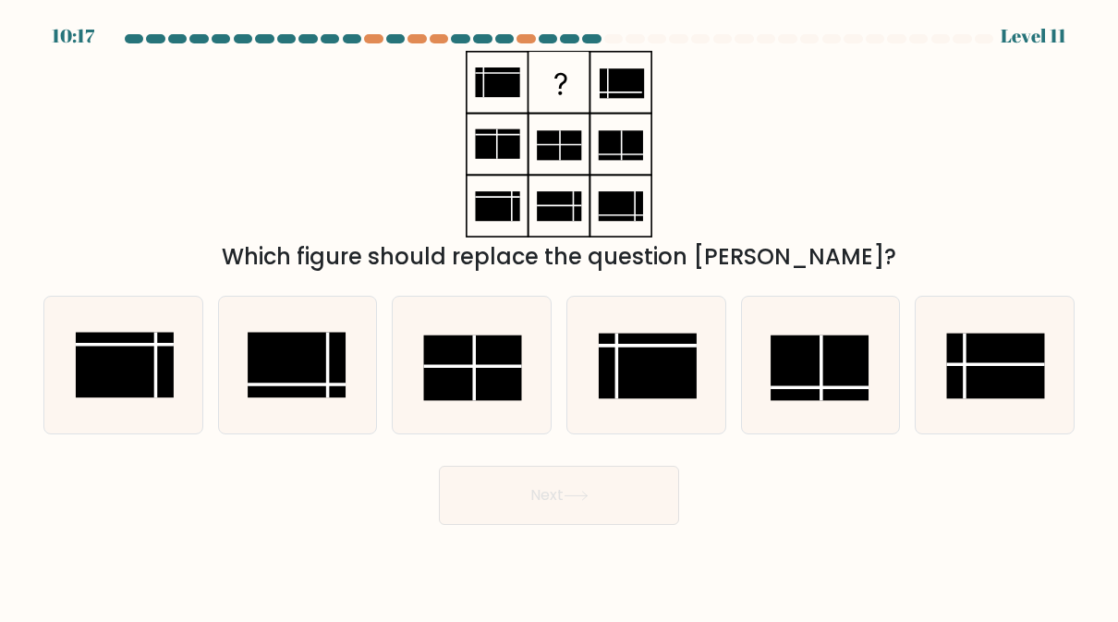
click at [483, 370] on rect at bounding box center [472, 368] width 98 height 66
click at [559, 316] on input "c." at bounding box center [559, 313] width 1 height 5
radio input "true"
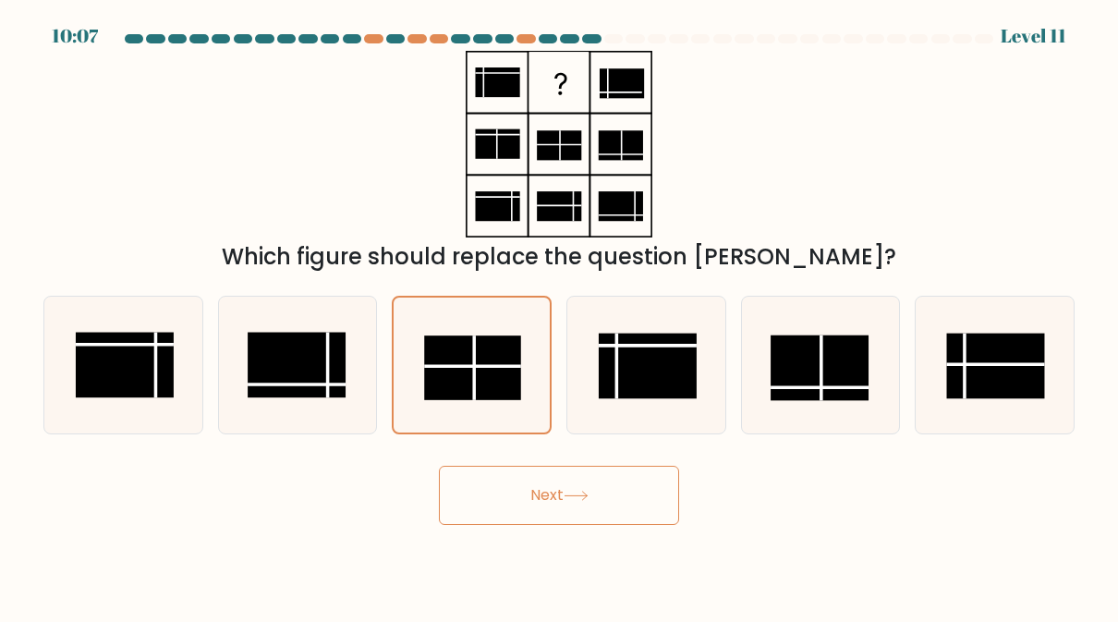
click at [994, 378] on rect at bounding box center [995, 366] width 98 height 66
click at [560, 316] on input "f." at bounding box center [559, 313] width 1 height 5
radio input "true"
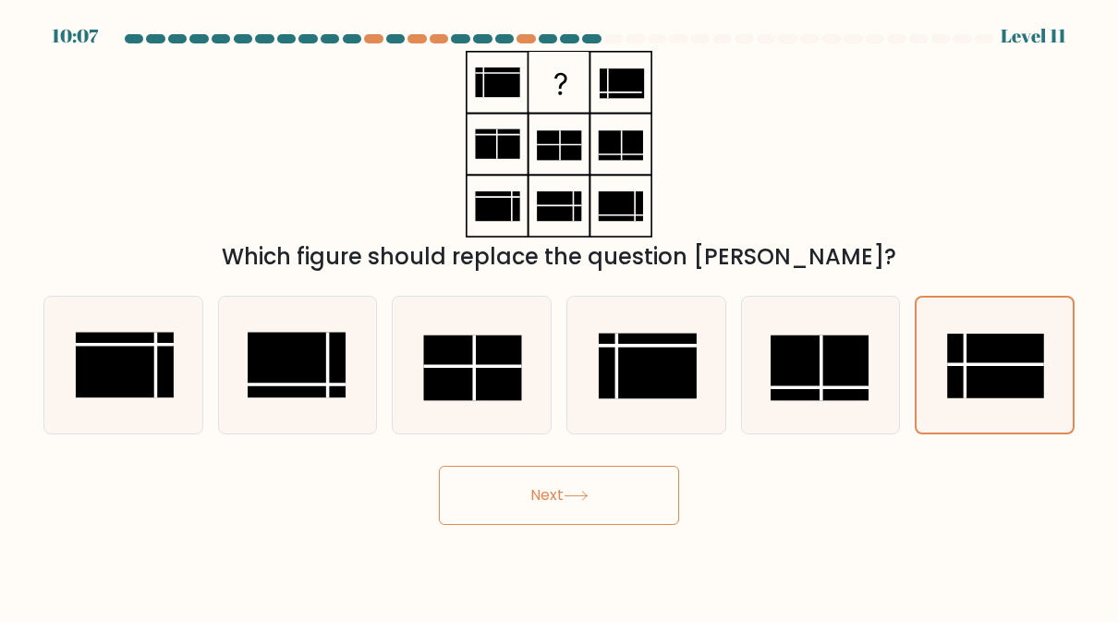
click at [619, 503] on button "Next" at bounding box center [559, 495] width 240 height 59
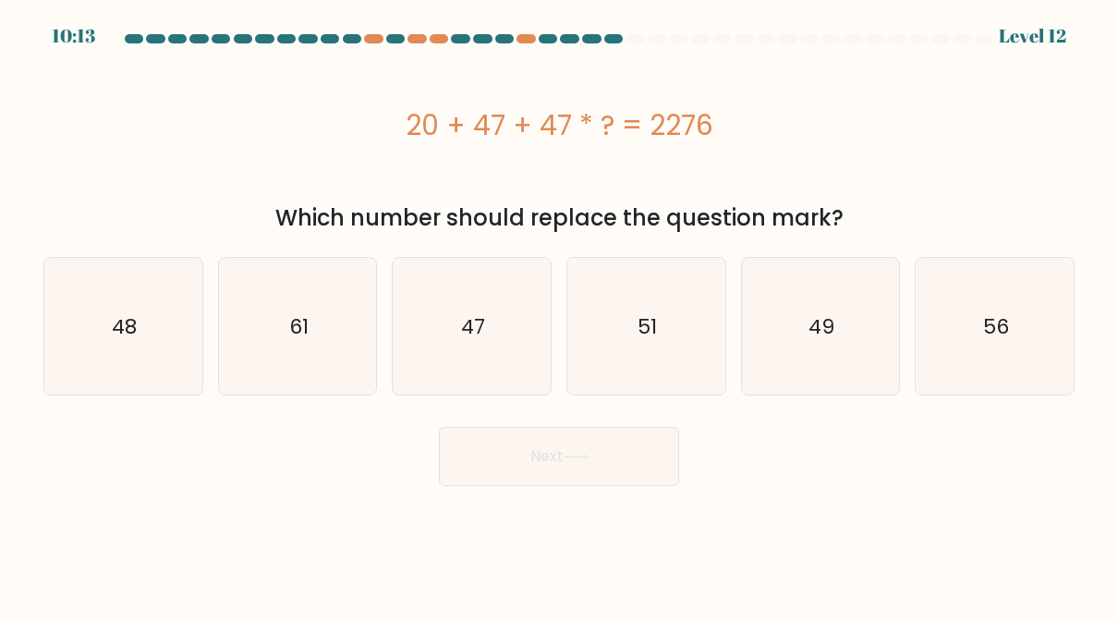
click at [483, 332] on text "47" at bounding box center [473, 326] width 24 height 29
click at [559, 316] on input "c. 47" at bounding box center [559, 313] width 1 height 5
radio input "true"
click at [546, 450] on button "Next" at bounding box center [559, 456] width 240 height 59
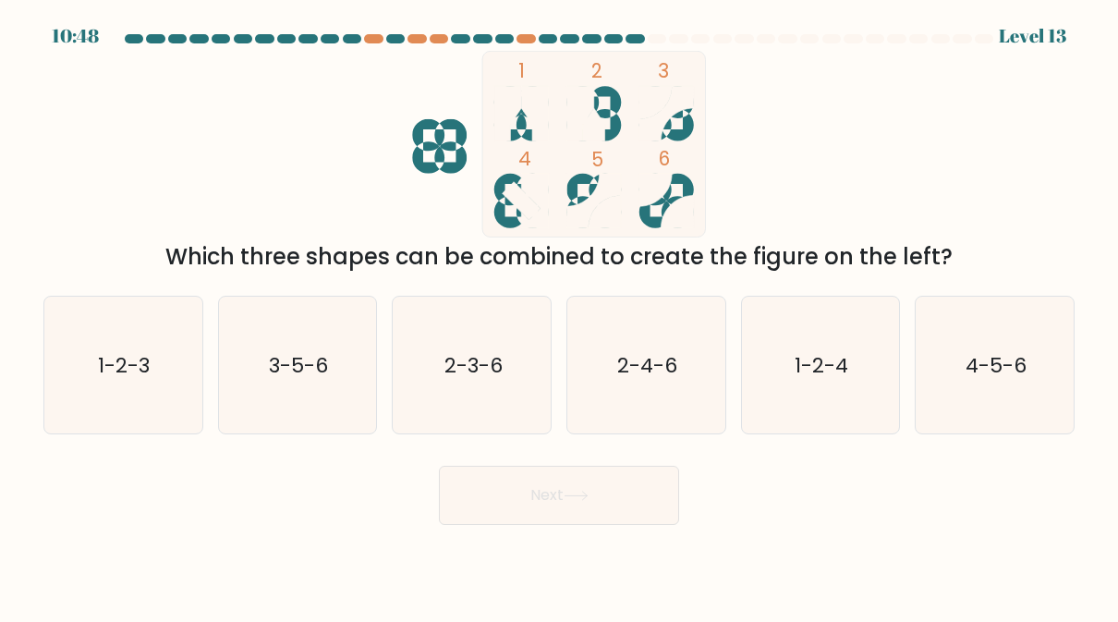
click at [299, 371] on text "3-5-6" at bounding box center [298, 365] width 59 height 29
click at [559, 316] on input "b. 3-5-6" at bounding box center [559, 313] width 1 height 5
radio input "true"
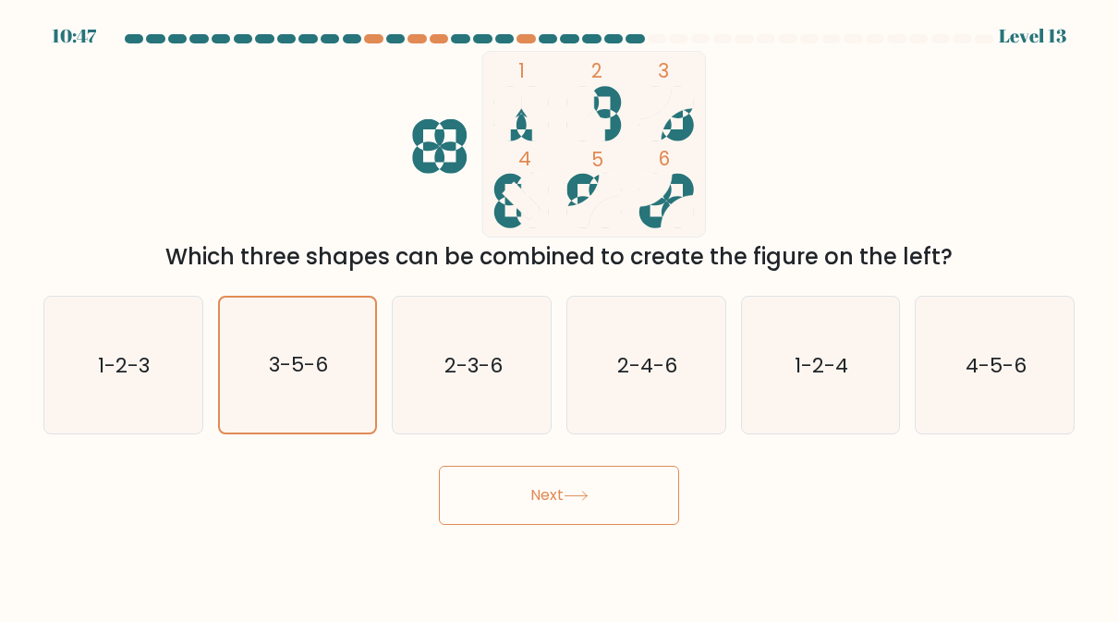
click at [603, 515] on button "Next" at bounding box center [559, 495] width 240 height 59
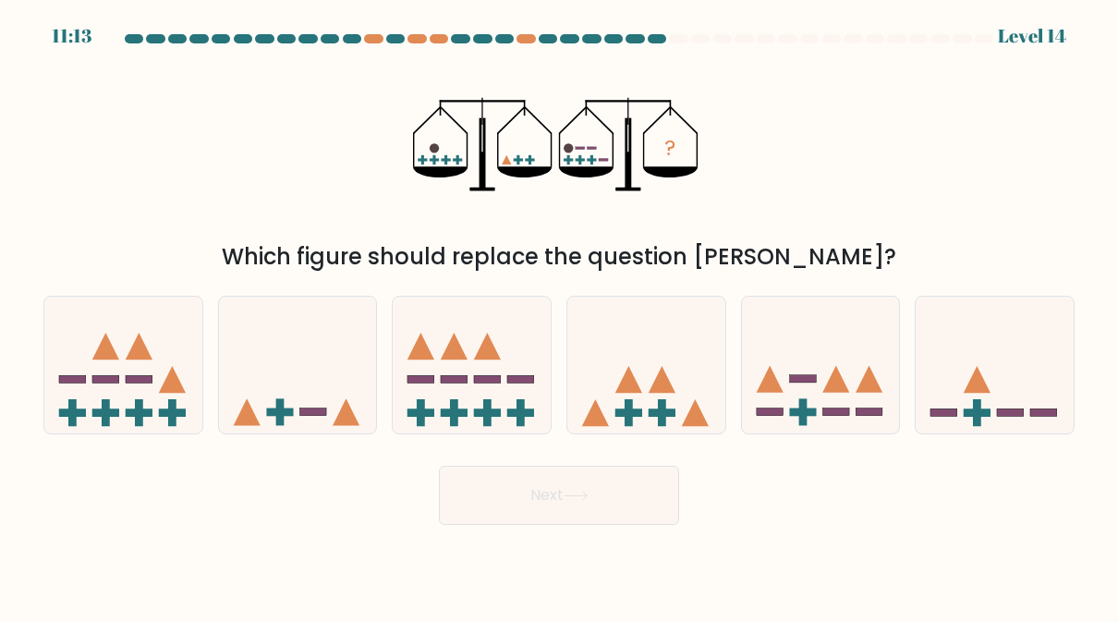
click at [325, 415] on rect at bounding box center [312, 411] width 27 height 7
click at [559, 316] on input "b." at bounding box center [559, 313] width 1 height 5
radio input "true"
click at [561, 523] on button "Next" at bounding box center [559, 495] width 240 height 59
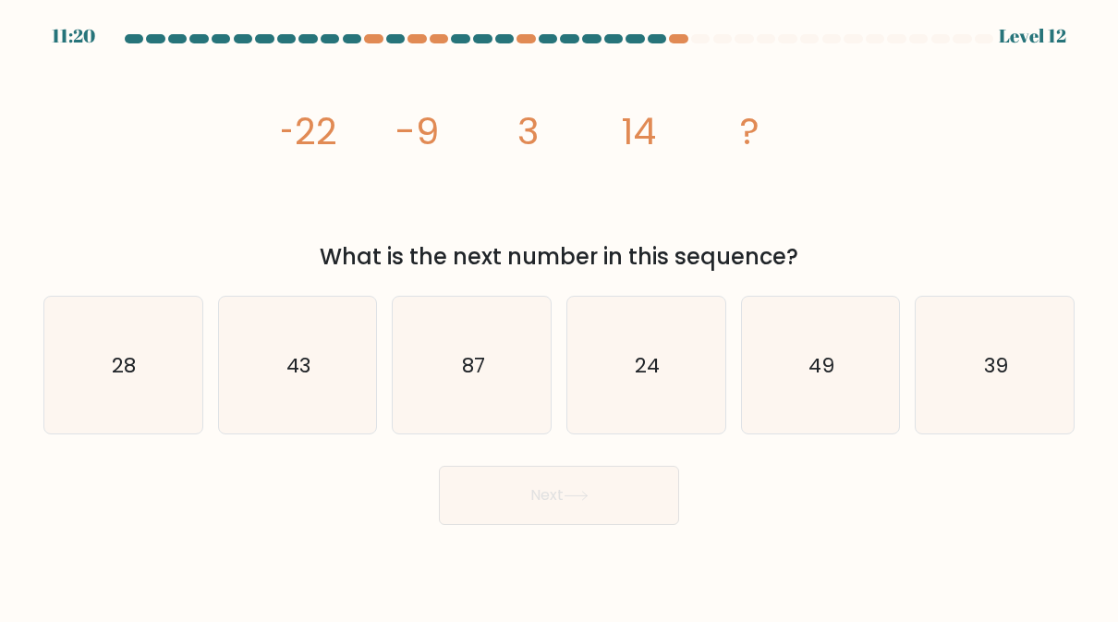
click at [70, 383] on icon "28" at bounding box center [123, 365] width 137 height 137
click at [559, 316] on input "a. 28" at bounding box center [559, 313] width 1 height 5
radio input "true"
click at [594, 523] on button "Next" at bounding box center [559, 495] width 240 height 59
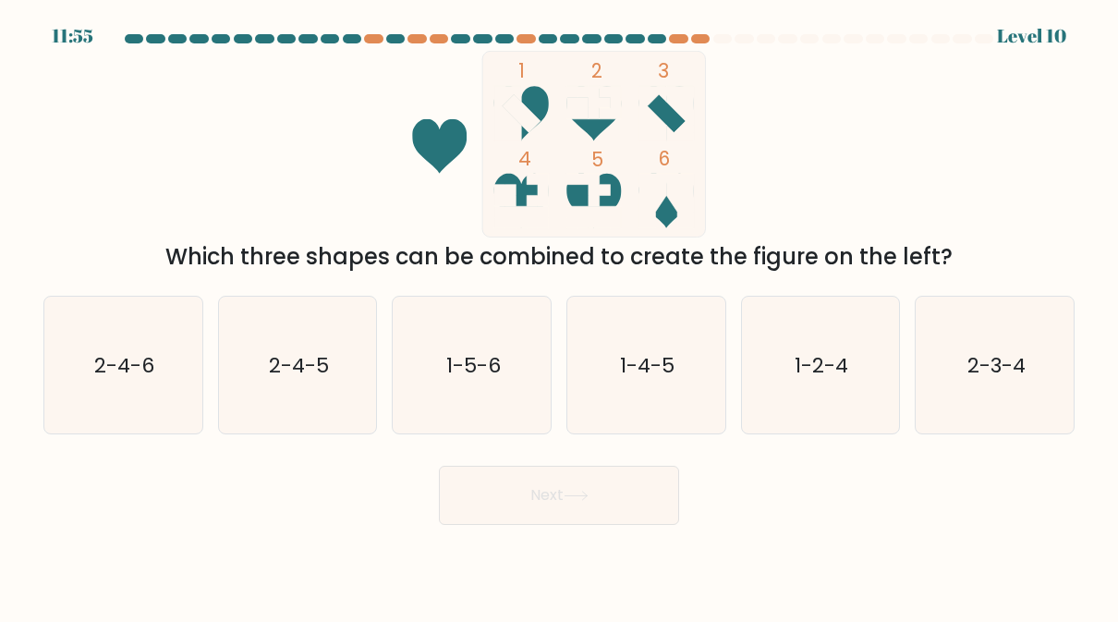
click at [311, 382] on icon "2-4-5" at bounding box center [297, 365] width 137 height 137
click at [559, 316] on input "b. 2-4-5" at bounding box center [559, 313] width 1 height 5
radio input "true"
click at [575, 512] on button "Next" at bounding box center [559, 495] width 240 height 59
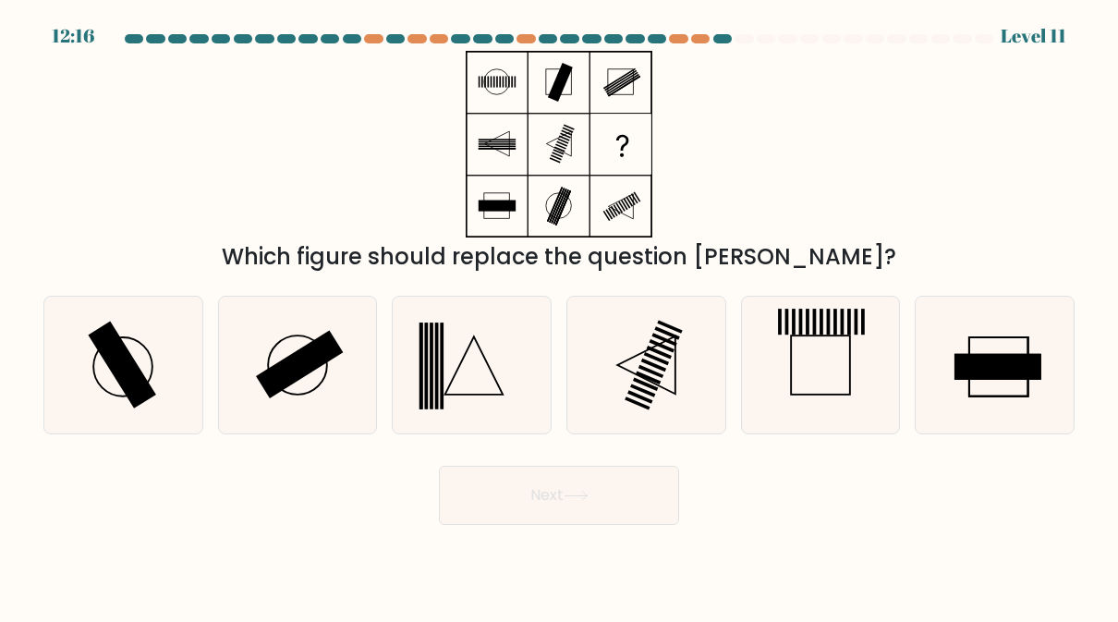
click at [316, 395] on icon at bounding box center [297, 365] width 137 height 137
click at [559, 316] on input "b." at bounding box center [559, 313] width 1 height 5
radio input "true"
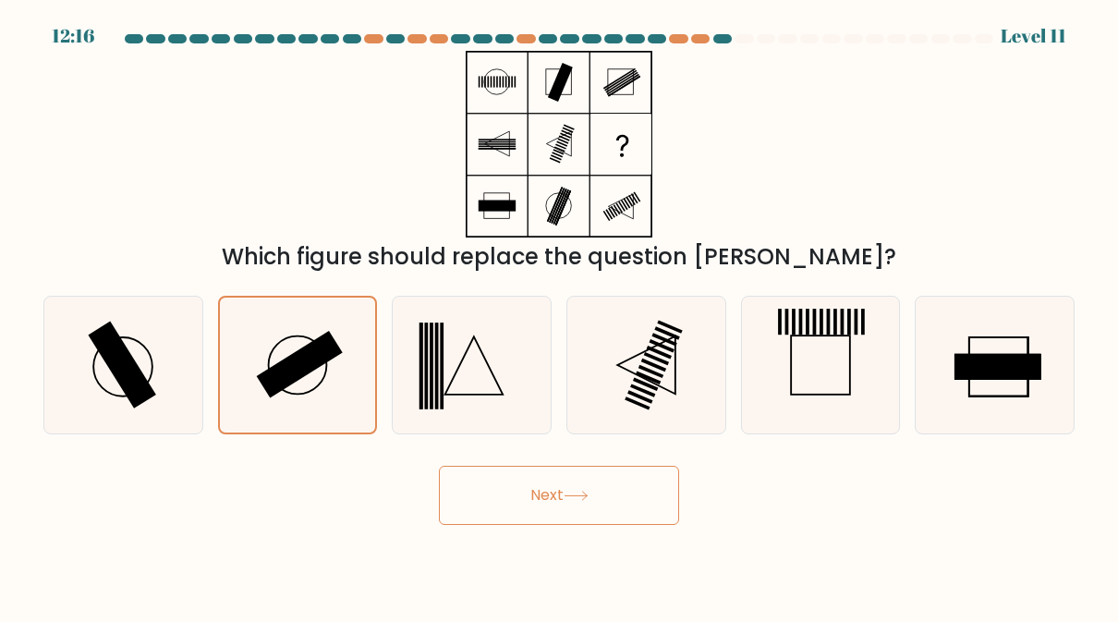
click at [545, 508] on button "Next" at bounding box center [559, 495] width 240 height 59
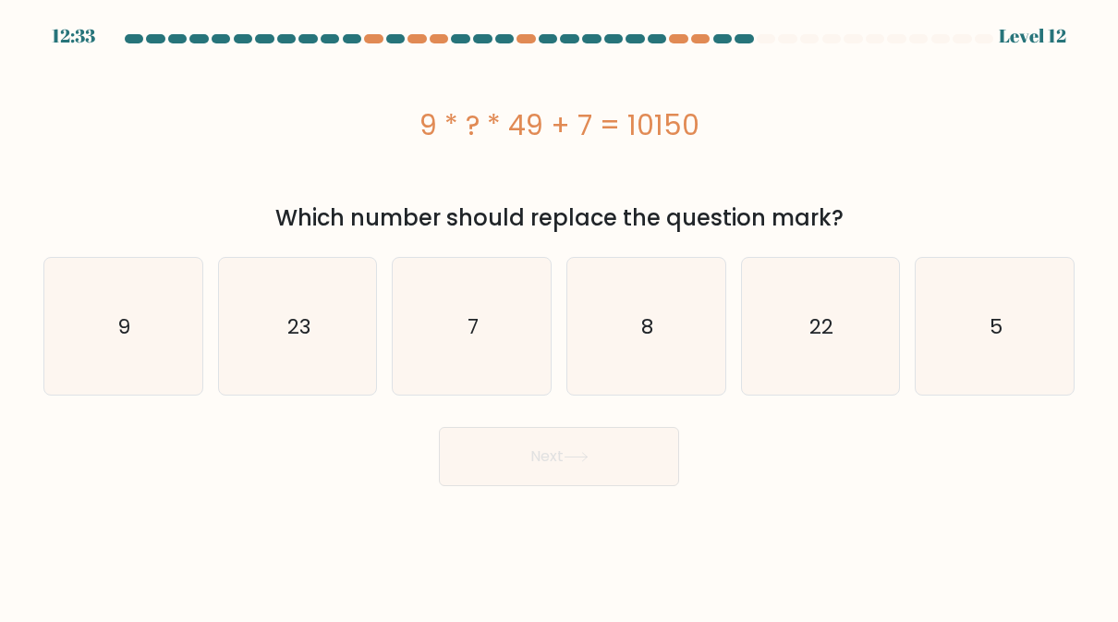
click at [87, 343] on icon "9" at bounding box center [123, 326] width 137 height 137
click at [559, 316] on input "a. 9" at bounding box center [559, 313] width 1 height 5
radio input "true"
click at [579, 461] on icon at bounding box center [575, 457] width 25 height 10
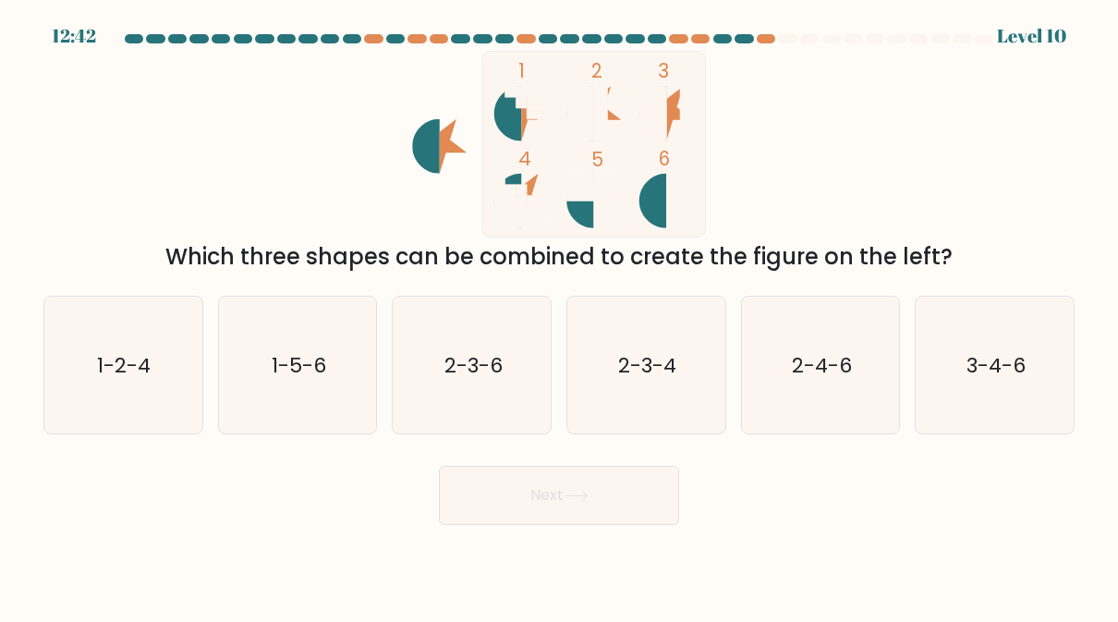
click at [131, 406] on icon "1-2-4" at bounding box center [123, 365] width 137 height 137
click at [559, 316] on input "a. 1-2-4" at bounding box center [559, 313] width 1 height 5
radio input "true"
click at [549, 505] on button "Next" at bounding box center [559, 495] width 240 height 59
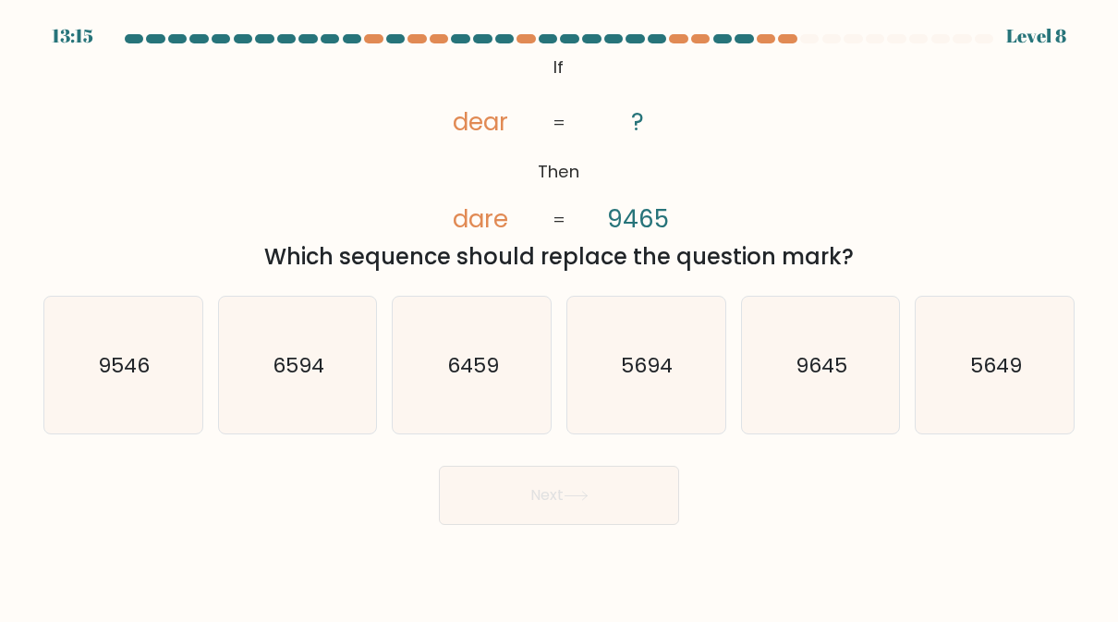
click at [96, 374] on icon "9546" at bounding box center [123, 365] width 137 height 137
click at [559, 316] on input "a. 9546" at bounding box center [559, 313] width 1 height 5
radio input "true"
click at [564, 523] on button "Next" at bounding box center [559, 495] width 240 height 59
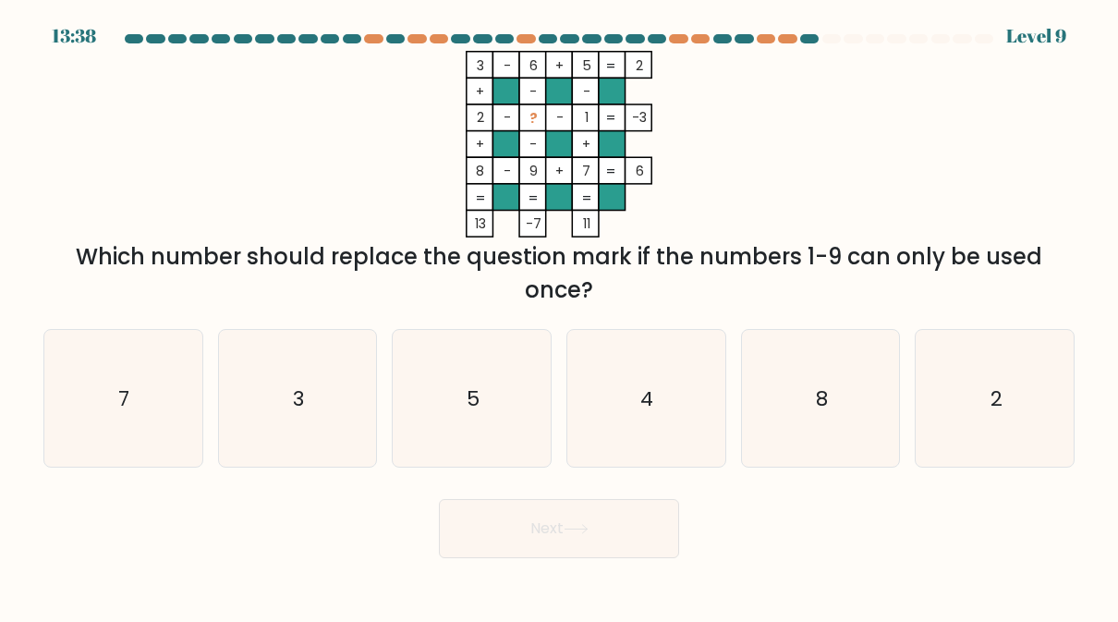
click at [665, 414] on icon "4" at bounding box center [645, 398] width 137 height 137
click at [560, 316] on input "d. 4" at bounding box center [559, 313] width 1 height 5
radio input "true"
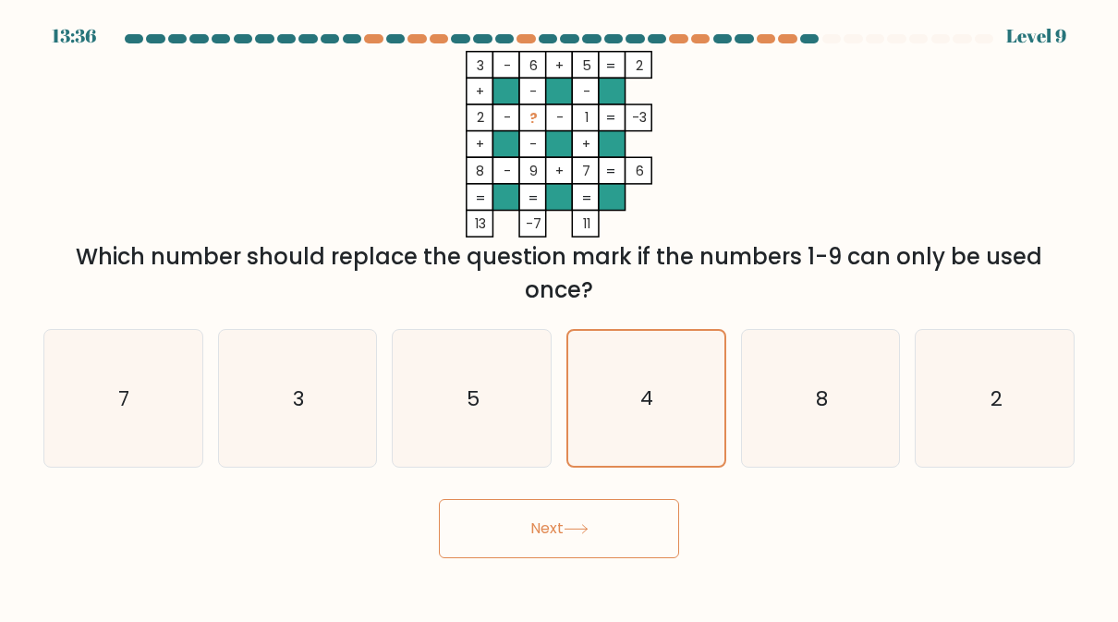
click at [570, 552] on button "Next" at bounding box center [559, 528] width 240 height 59
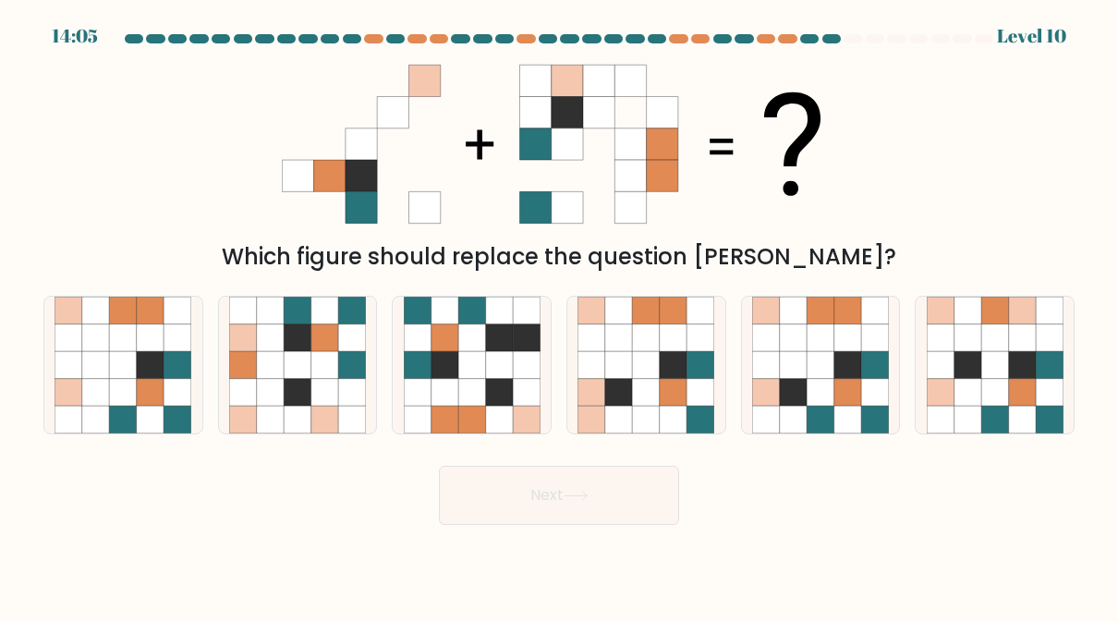
click at [319, 395] on icon at bounding box center [324, 392] width 27 height 27
click at [559, 316] on input "b." at bounding box center [559, 313] width 1 height 5
radio input "true"
click at [626, 499] on button "Next" at bounding box center [559, 495] width 240 height 59
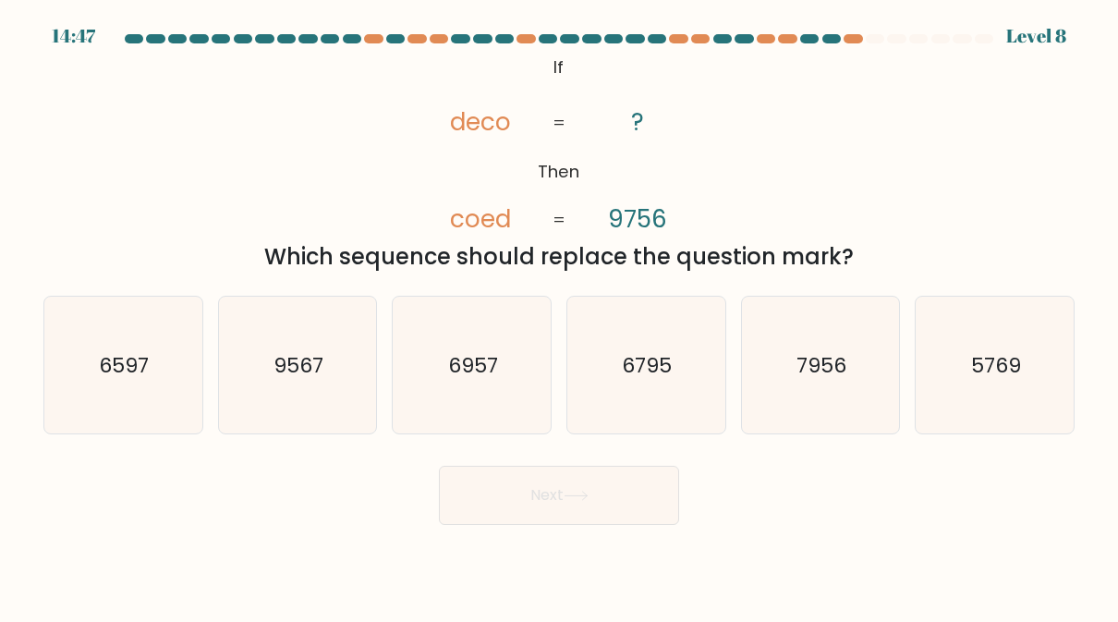
click at [858, 55] on div "@import url('https://fonts.googleapis.com/css?family=Abril+Fatface:400,100,100i…" at bounding box center [558, 162] width 1053 height 223
click at [857, 55] on div "@import url('https://fonts.googleapis.com/css?family=Abril+Fatface:400,100,100i…" at bounding box center [558, 162] width 1053 height 223
click at [151, 343] on icon "6597" at bounding box center [123, 365] width 137 height 137
click at [559, 316] on input "a. 6597" at bounding box center [559, 313] width 1 height 5
radio input "true"
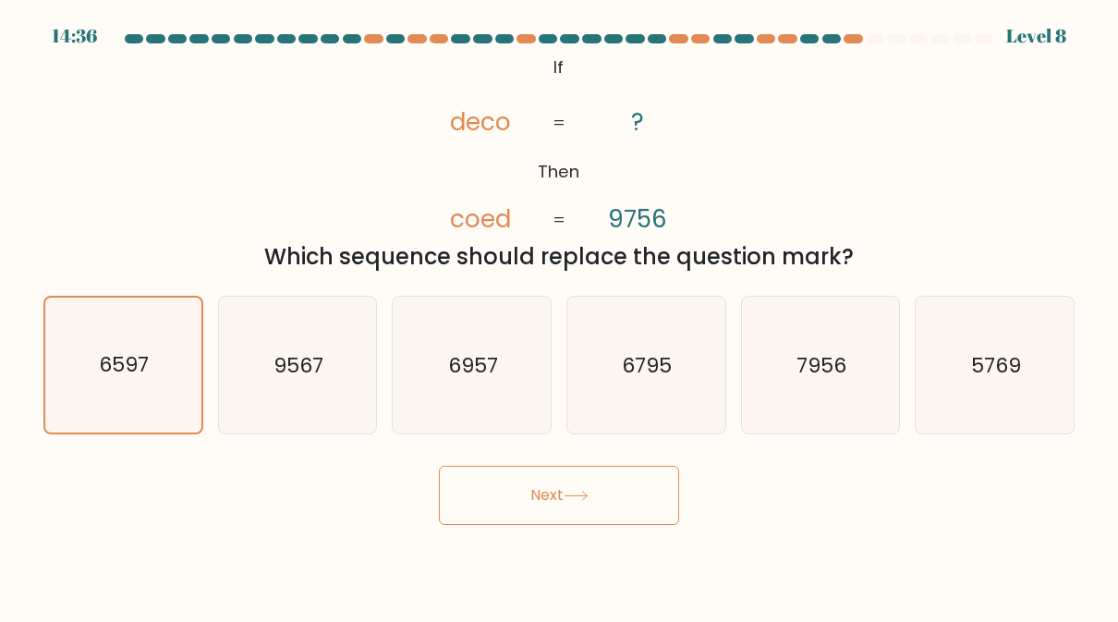
click at [544, 479] on button "Next" at bounding box center [559, 495] width 240 height 59
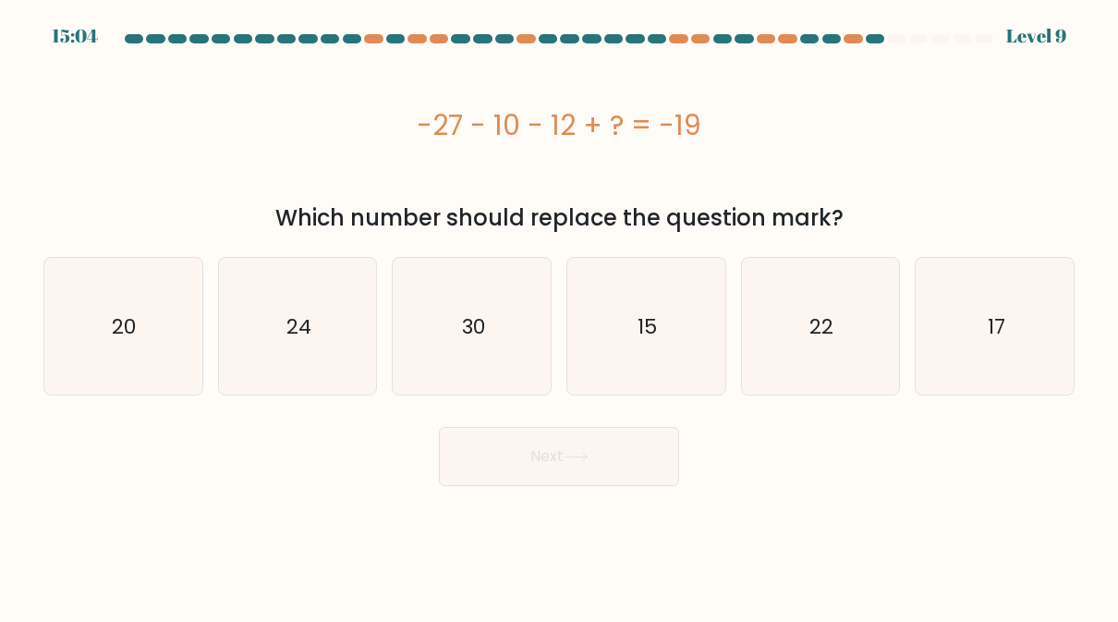
click at [451, 330] on icon "30" at bounding box center [472, 326] width 137 height 137
click at [559, 316] on input "c. 30" at bounding box center [559, 313] width 1 height 5
radio input "true"
click at [588, 456] on icon at bounding box center [575, 457] width 25 height 10
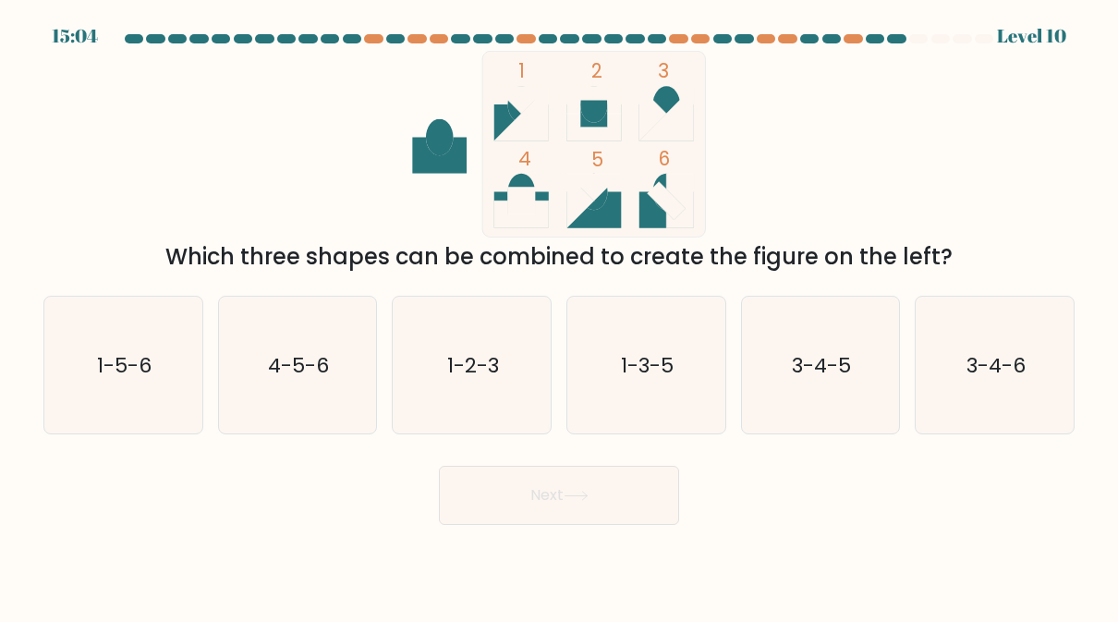
click at [844, 402] on icon "3-4-5" at bounding box center [820, 365] width 137 height 137
click at [560, 316] on input "e. 3-4-5" at bounding box center [559, 313] width 1 height 5
radio input "true"
click at [649, 495] on button "Next" at bounding box center [559, 495] width 240 height 59
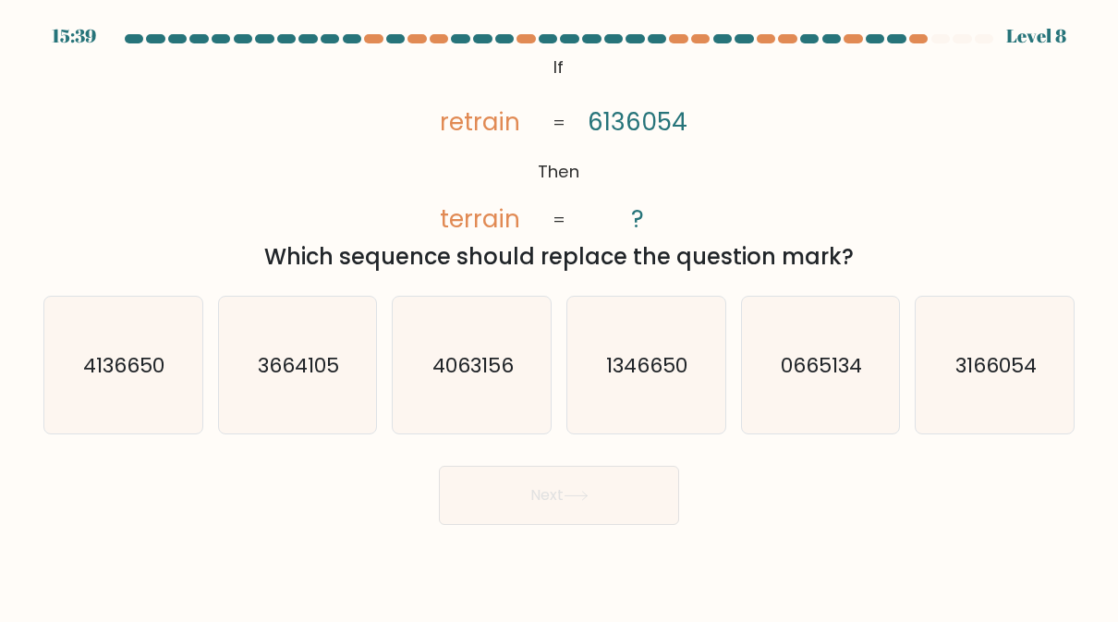
click at [1017, 342] on icon "3166054" at bounding box center [995, 365] width 137 height 137
click at [560, 316] on input "f. 3166054" at bounding box center [559, 313] width 1 height 5
radio input "true"
click at [588, 489] on button "Next" at bounding box center [559, 495] width 240 height 59
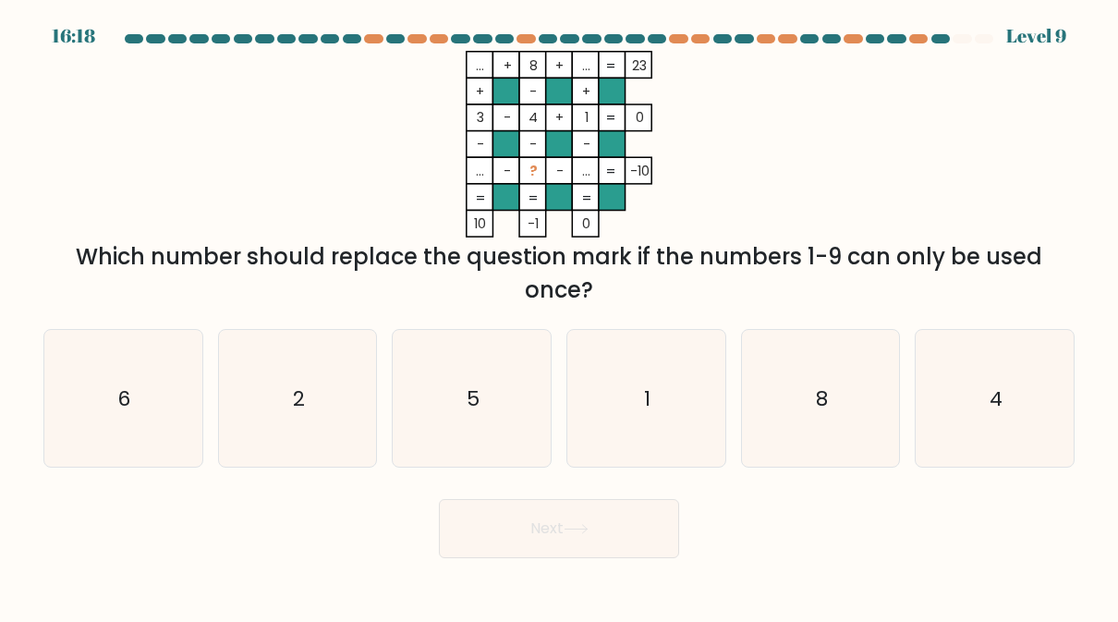
click at [503, 404] on icon "5" at bounding box center [472, 398] width 137 height 137
click at [559, 316] on input "c. 5" at bounding box center [559, 313] width 1 height 5
radio input "true"
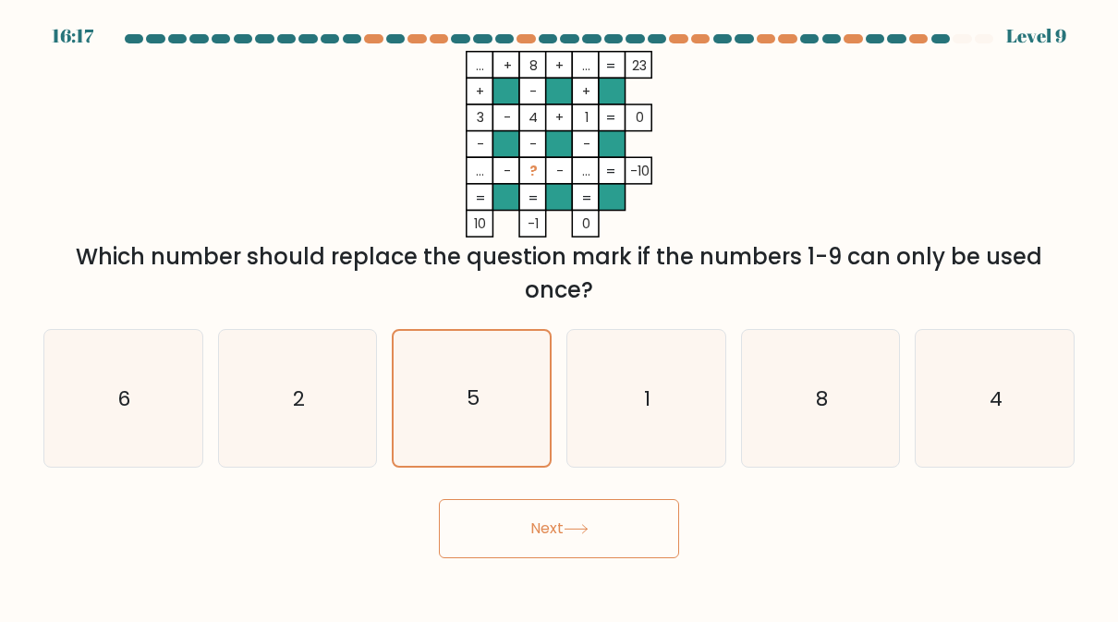
click at [551, 540] on button "Next" at bounding box center [559, 528] width 240 height 59
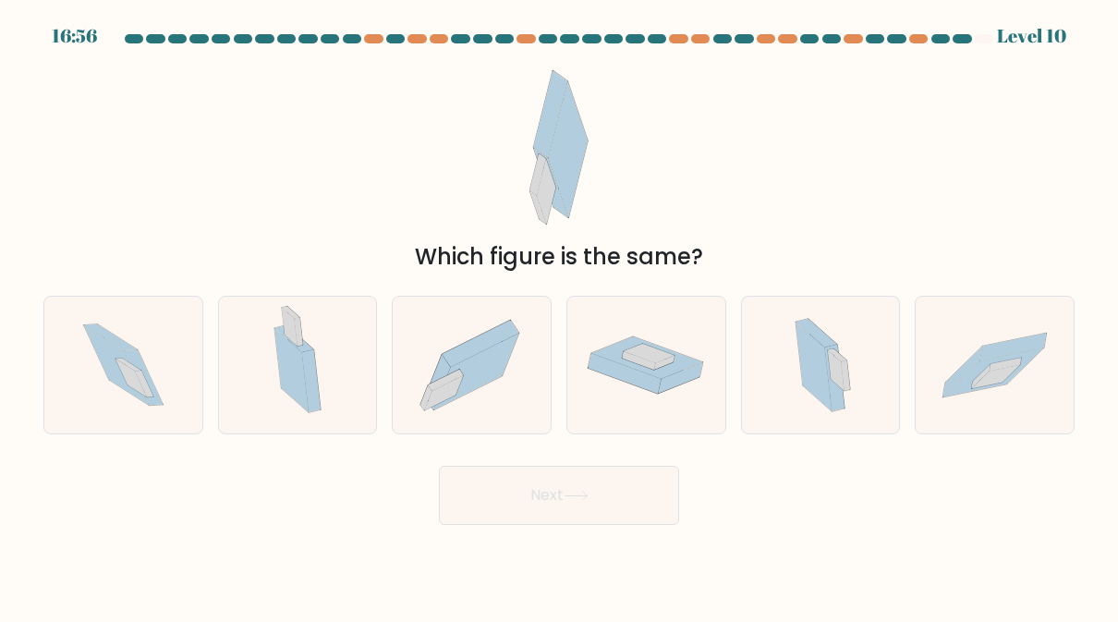
click at [815, 394] on icon at bounding box center [814, 366] width 36 height 89
click at [560, 316] on input "e." at bounding box center [559, 313] width 1 height 5
radio input "true"
click at [577, 523] on button "Next" at bounding box center [559, 495] width 240 height 59
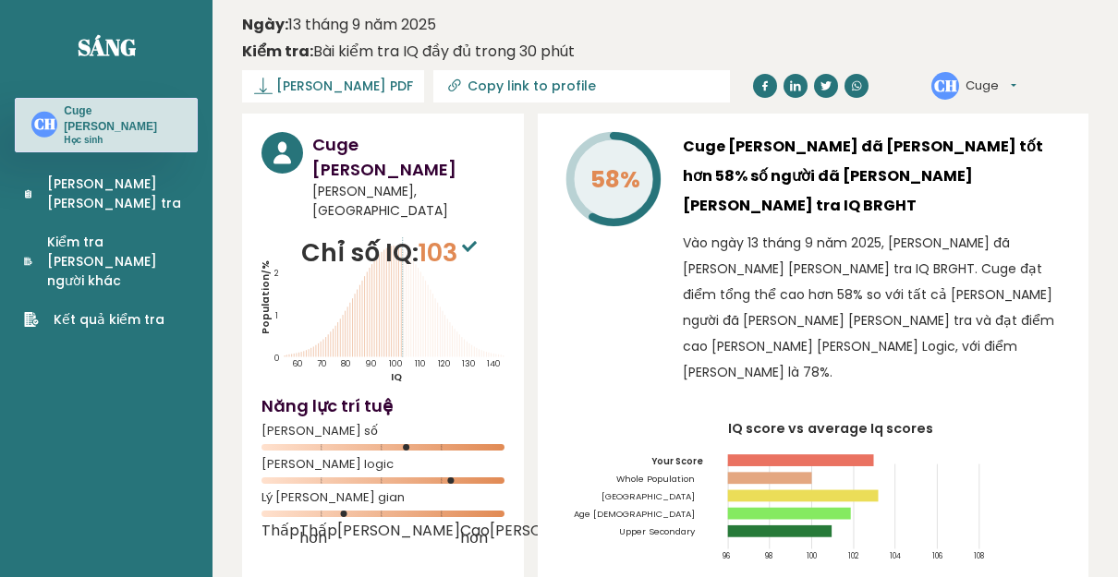
click at [85, 175] on font "[PERSON_NAME] [PERSON_NAME] tra" at bounding box center [114, 194] width 134 height 38
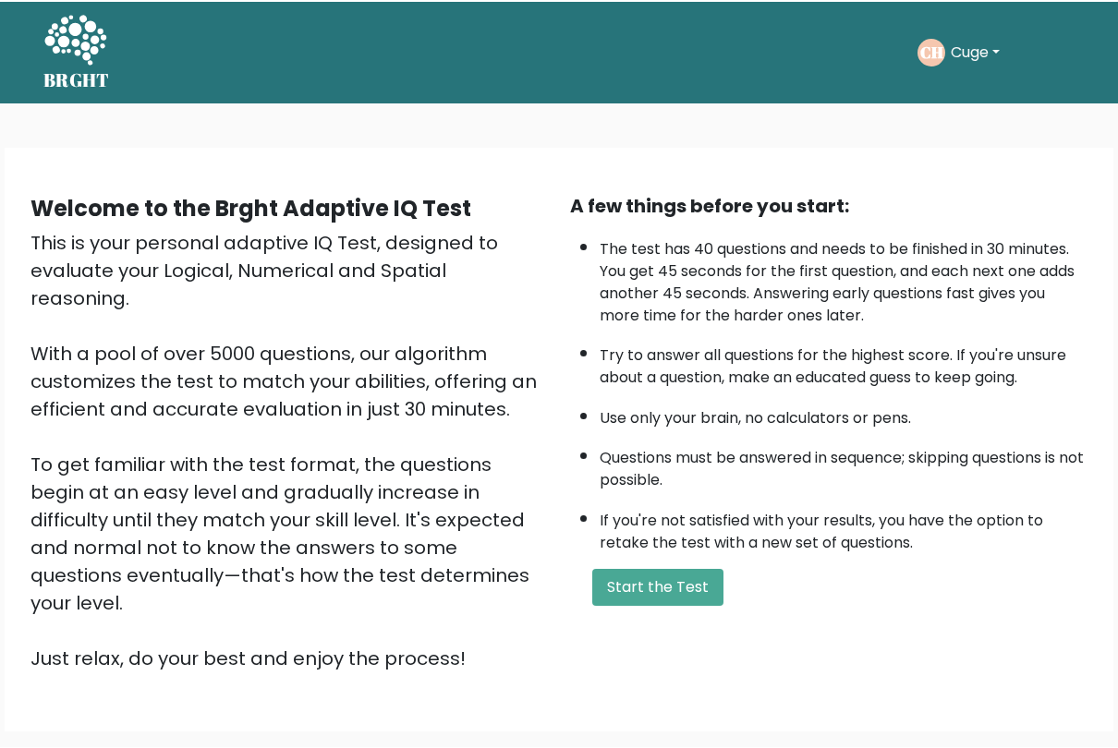
scroll to position [18, 0]
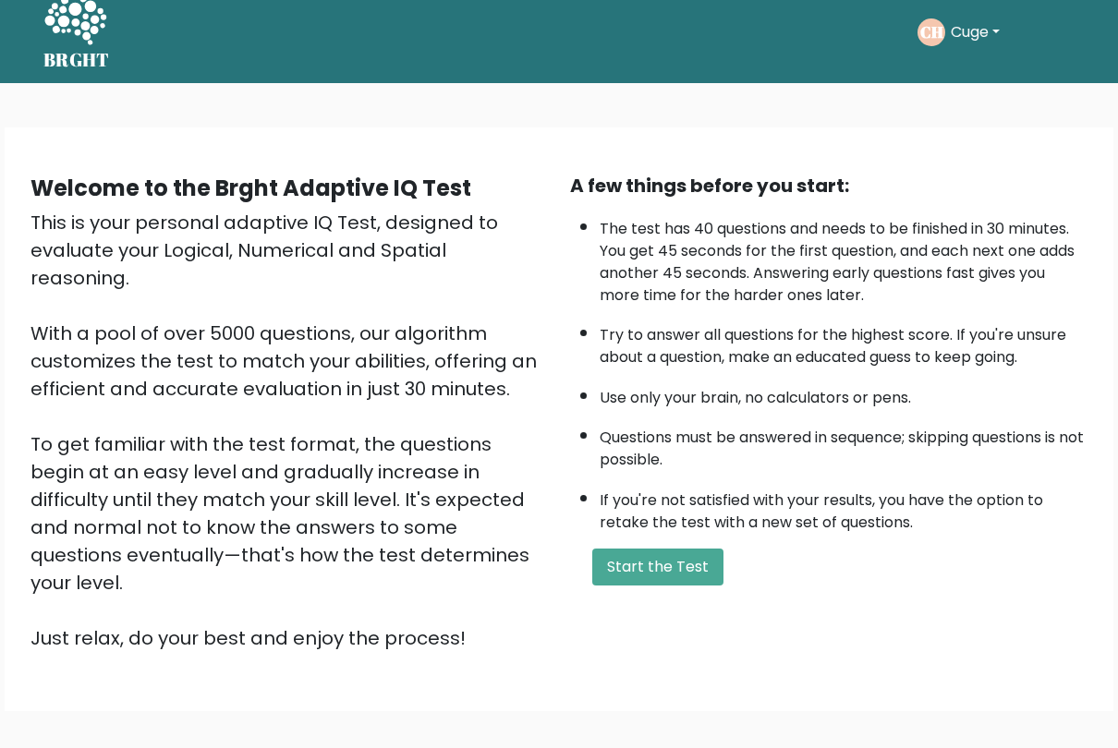
click at [659, 587] on button "Start the Test" at bounding box center [657, 568] width 131 height 37
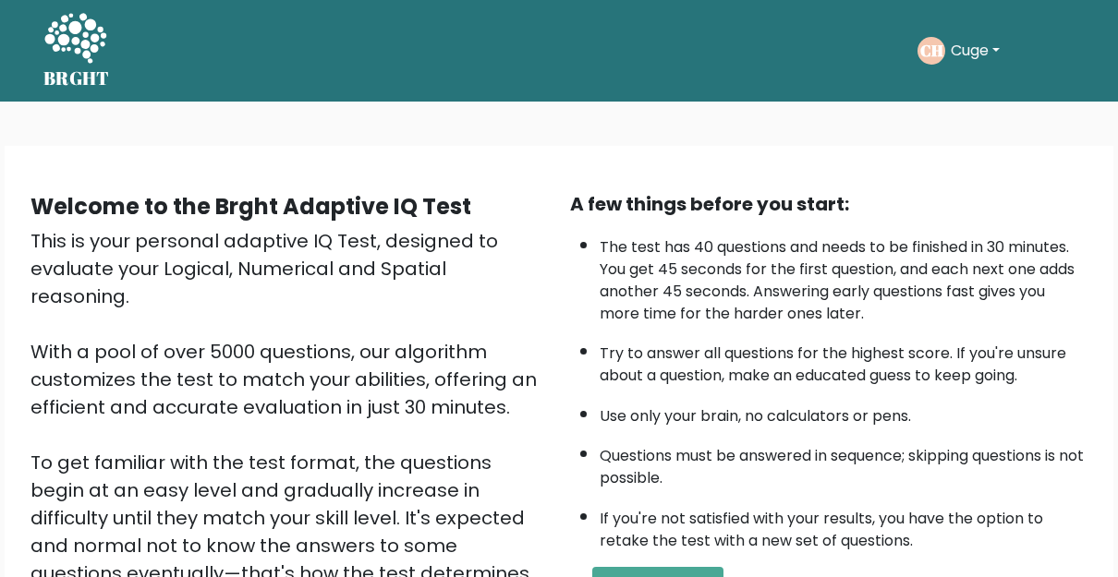
scroll to position [115, 0]
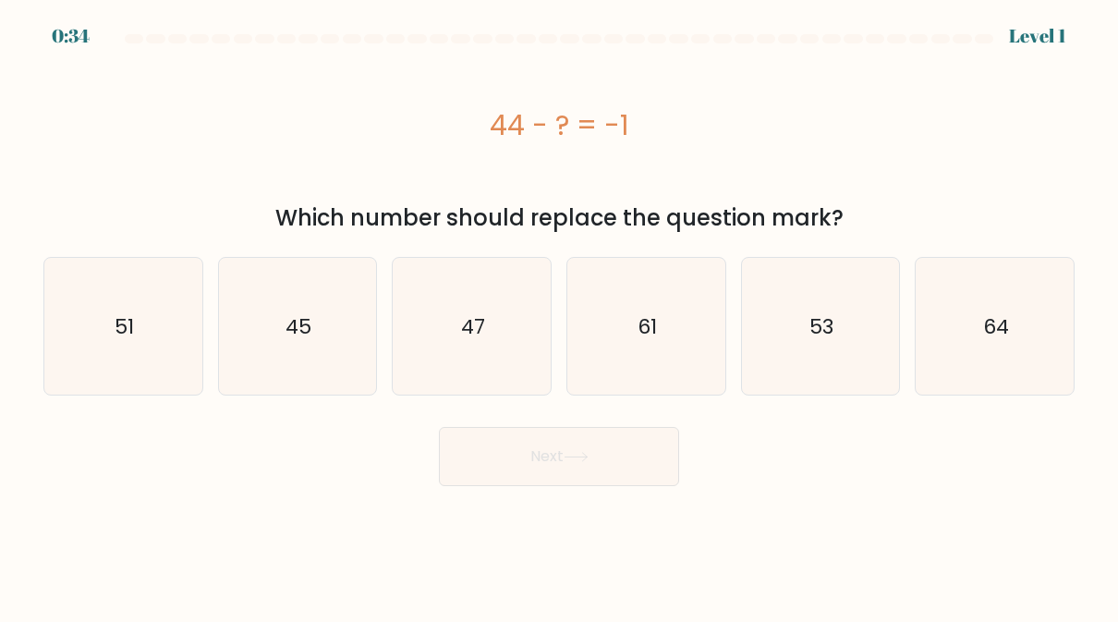
click at [257, 348] on icon "45" at bounding box center [297, 326] width 137 height 137
click at [559, 316] on input "b. 45" at bounding box center [559, 313] width 1 height 5
radio input "true"
click at [516, 479] on button "Next" at bounding box center [559, 456] width 240 height 59
click at [530, 457] on button "Next" at bounding box center [559, 456] width 240 height 59
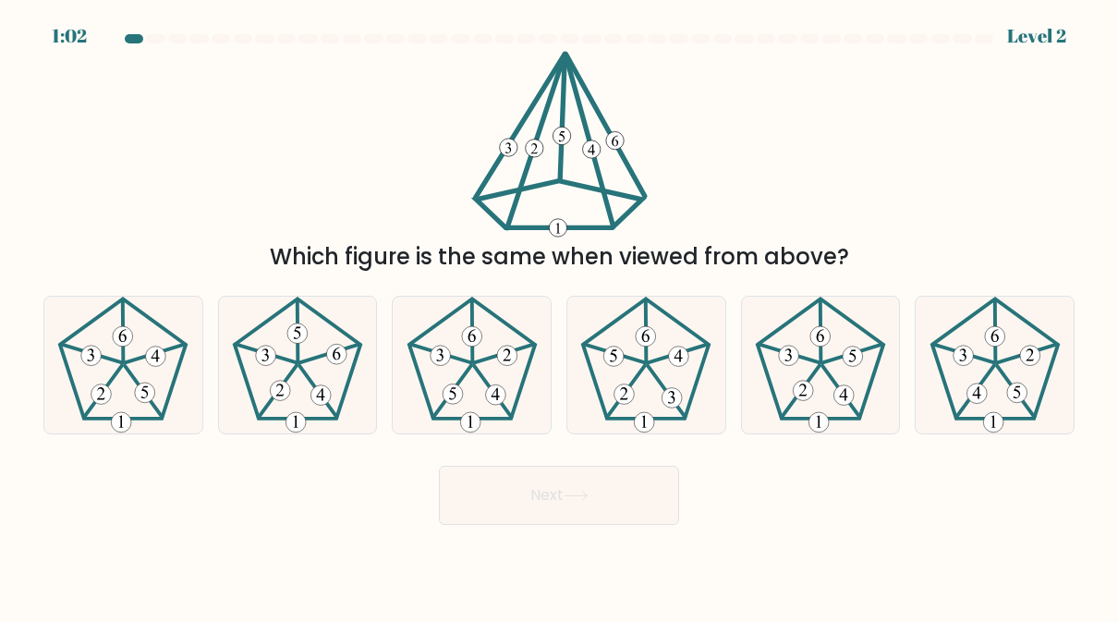
click at [284, 366] on icon at bounding box center [297, 365] width 137 height 137
click at [559, 316] on input "b." at bounding box center [559, 313] width 1 height 5
radio input "true"
click at [513, 523] on button "Next" at bounding box center [559, 495] width 240 height 59
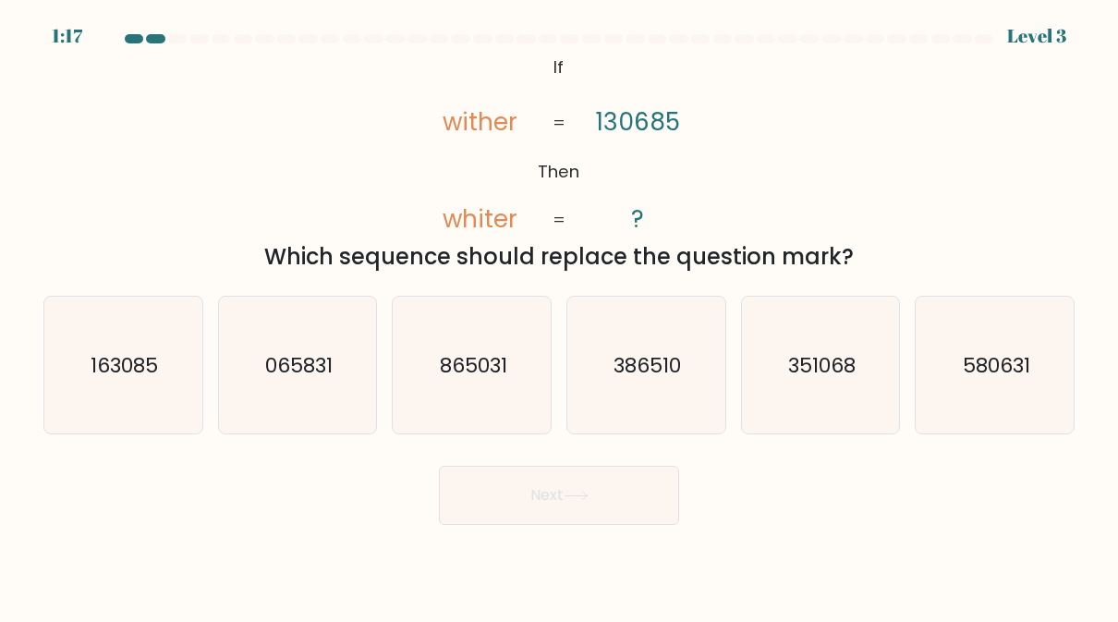
click at [134, 347] on icon "163085" at bounding box center [123, 365] width 137 height 137
click at [559, 316] on input "a. 163085" at bounding box center [559, 313] width 1 height 5
radio input "true"
click at [489, 503] on button "Next" at bounding box center [559, 495] width 240 height 59
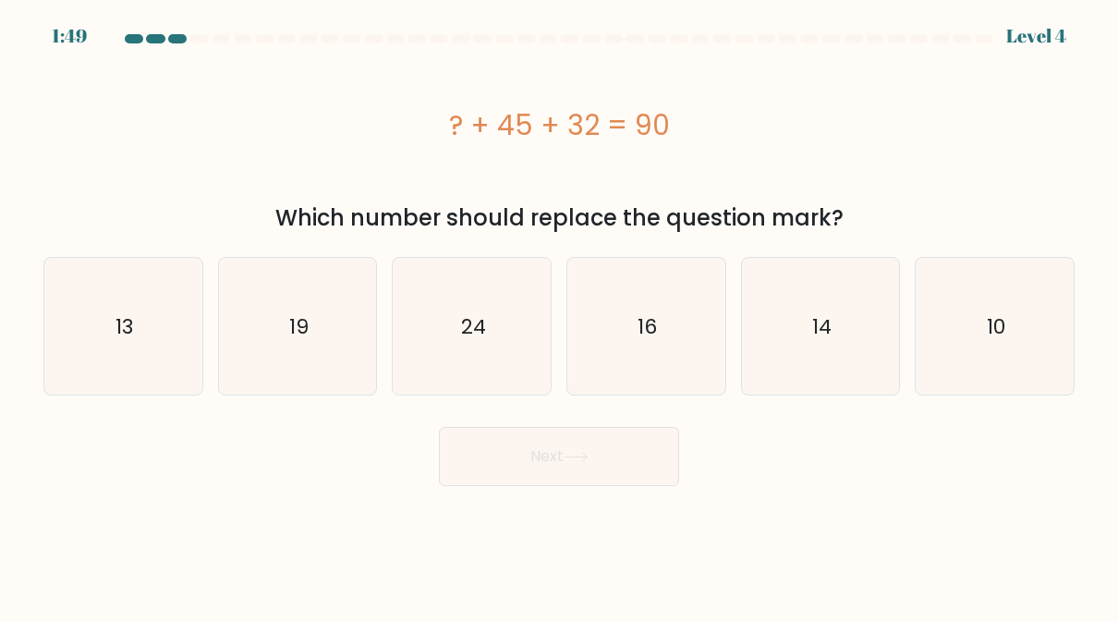
click at [113, 313] on icon "13" at bounding box center [123, 326] width 137 height 137
click at [559, 313] on input "a. 13" at bounding box center [559, 313] width 1 height 5
radio input "true"
click at [516, 466] on button "Next" at bounding box center [559, 456] width 240 height 59
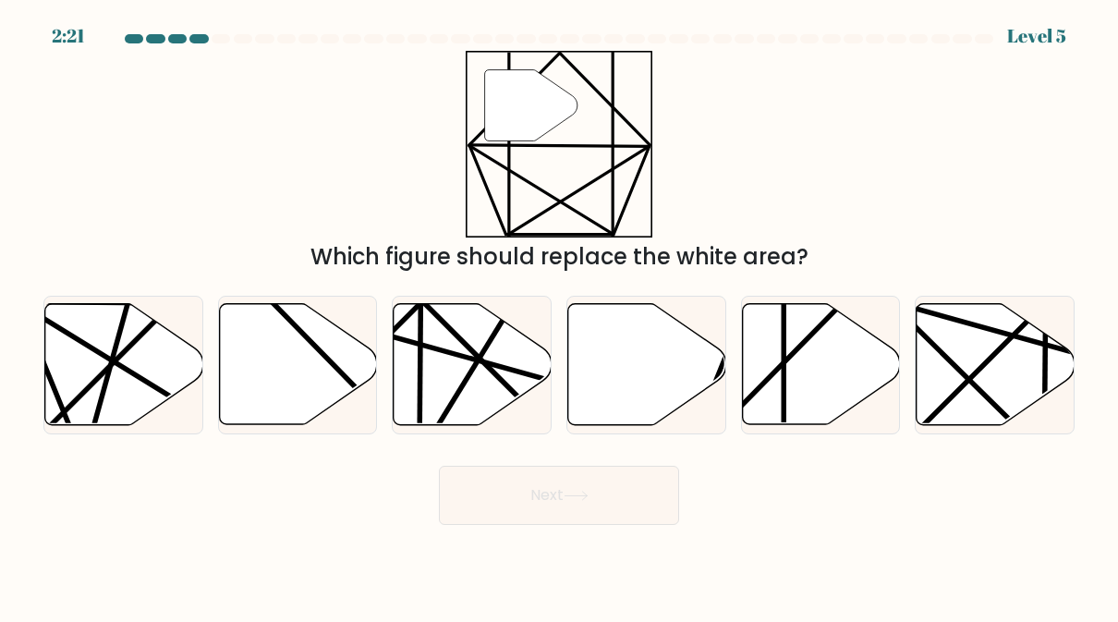
click at [820, 347] on icon at bounding box center [821, 364] width 158 height 121
click at [560, 316] on input "e." at bounding box center [559, 313] width 1 height 5
radio input "true"
click at [554, 495] on button "Next" at bounding box center [559, 495] width 240 height 59
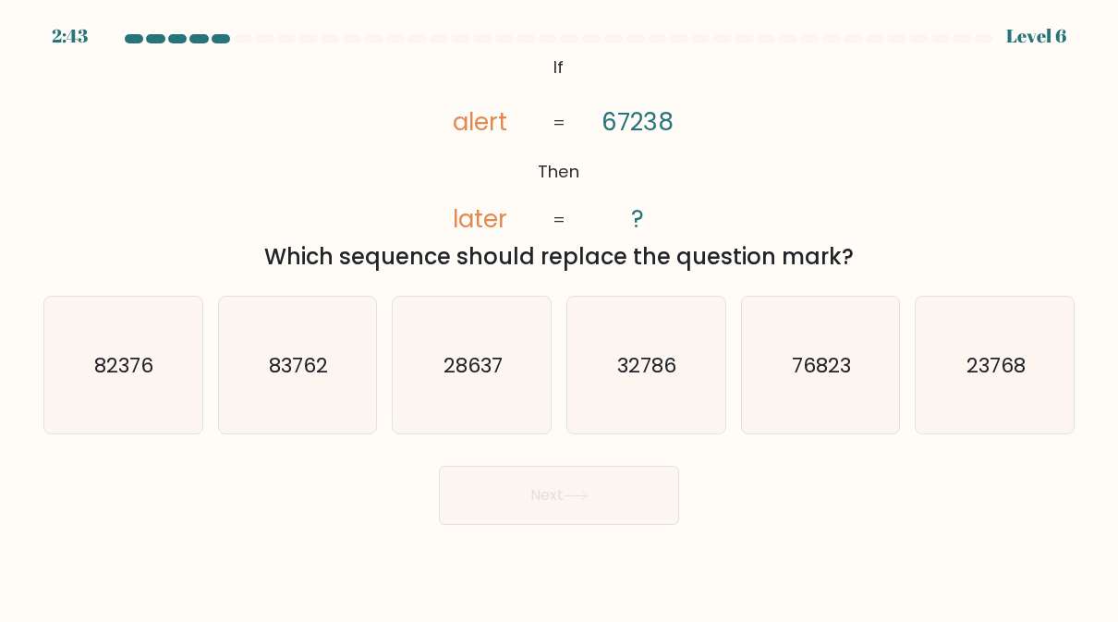
click at [793, 370] on text "76823" at bounding box center [821, 365] width 59 height 29
click at [560, 316] on input "e. 76823" at bounding box center [559, 313] width 1 height 5
radio input "true"
click at [610, 491] on button "Next" at bounding box center [559, 495] width 240 height 59
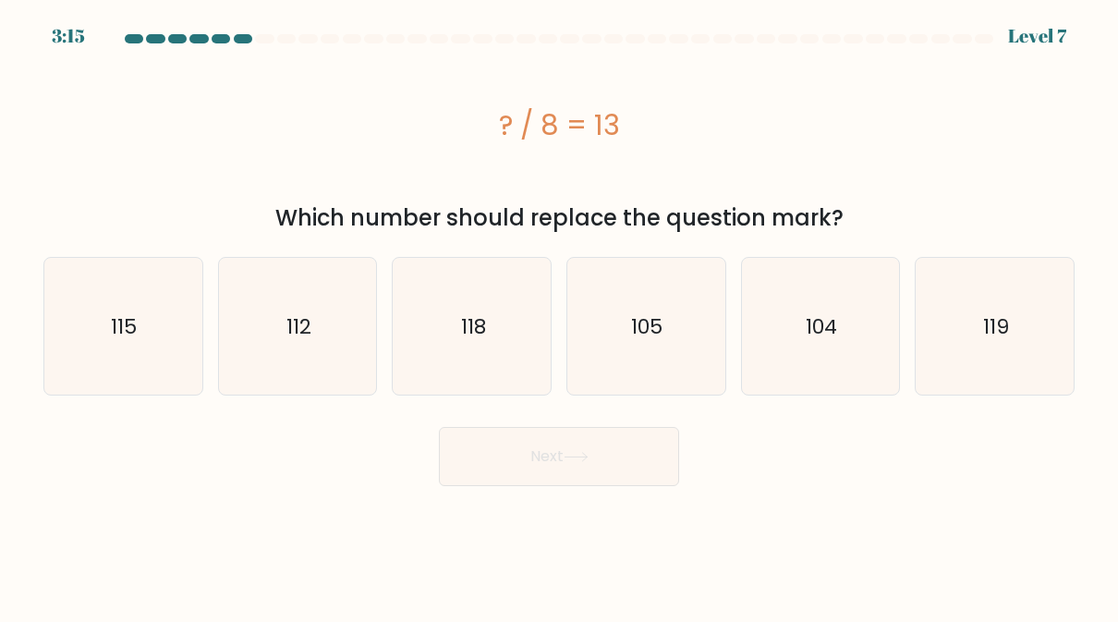
click at [781, 338] on icon "104" at bounding box center [820, 326] width 137 height 137
click at [560, 316] on input "e. 104" at bounding box center [559, 313] width 1 height 5
radio input "true"
click at [559, 479] on button "Next" at bounding box center [559, 456] width 240 height 59
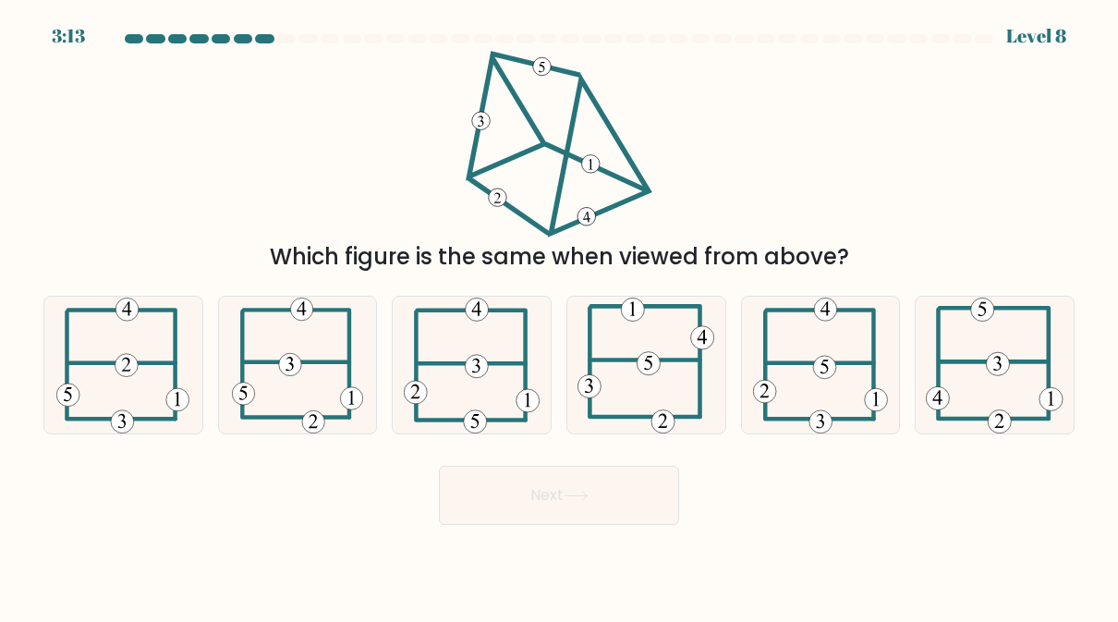
click at [542, 480] on button "Next" at bounding box center [559, 495] width 240 height 59
click at [769, 391] on 117 at bounding box center [764, 391] width 23 height 23
click at [560, 316] on input "e." at bounding box center [559, 313] width 1 height 5
radio input "true"
click at [607, 499] on button "Next" at bounding box center [559, 495] width 240 height 59
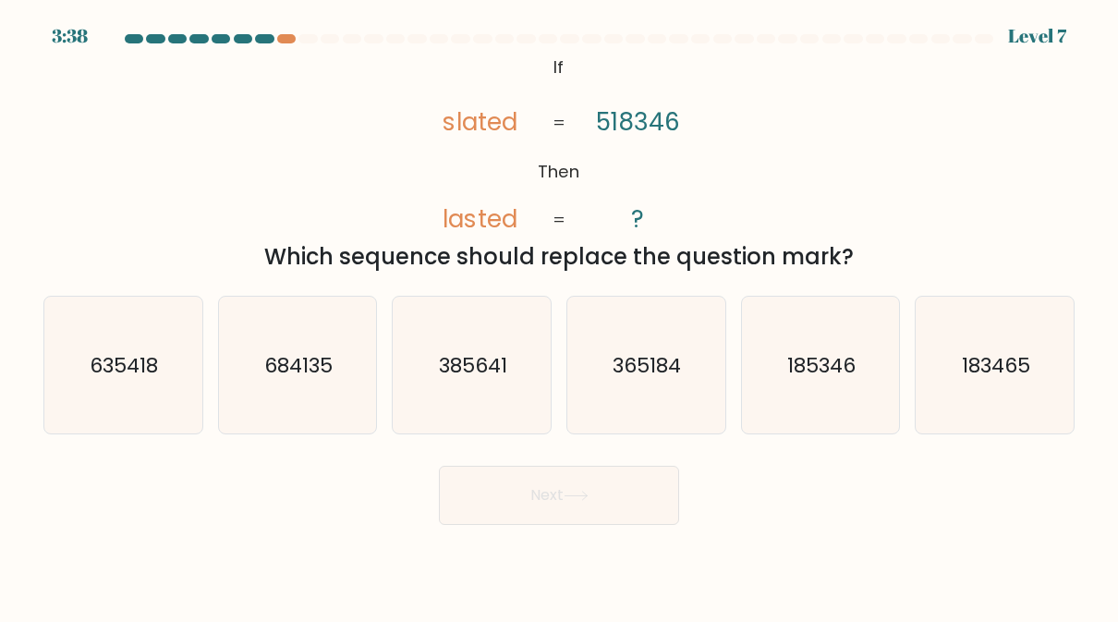
click at [478, 356] on text "385641" at bounding box center [473, 365] width 68 height 29
click at [559, 316] on input "c. 385641" at bounding box center [559, 313] width 1 height 5
radio input "true"
click at [507, 497] on button "Next" at bounding box center [559, 495] width 240 height 59
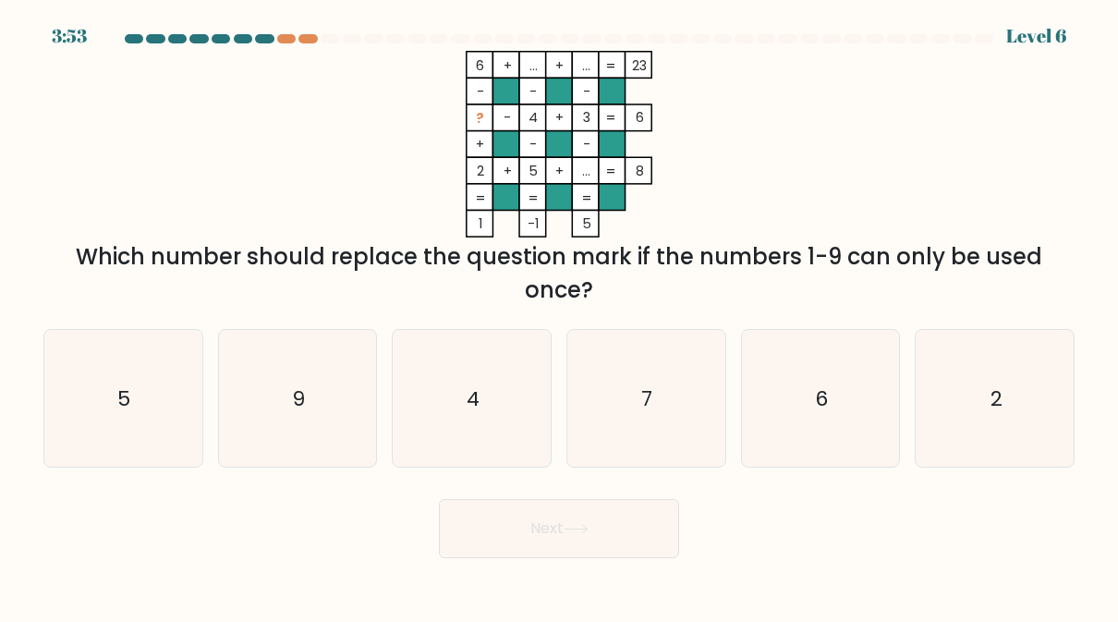
click at [486, 390] on icon "4" at bounding box center [472, 398] width 137 height 137
click at [559, 316] on input "c. 4" at bounding box center [559, 313] width 1 height 5
radio input "true"
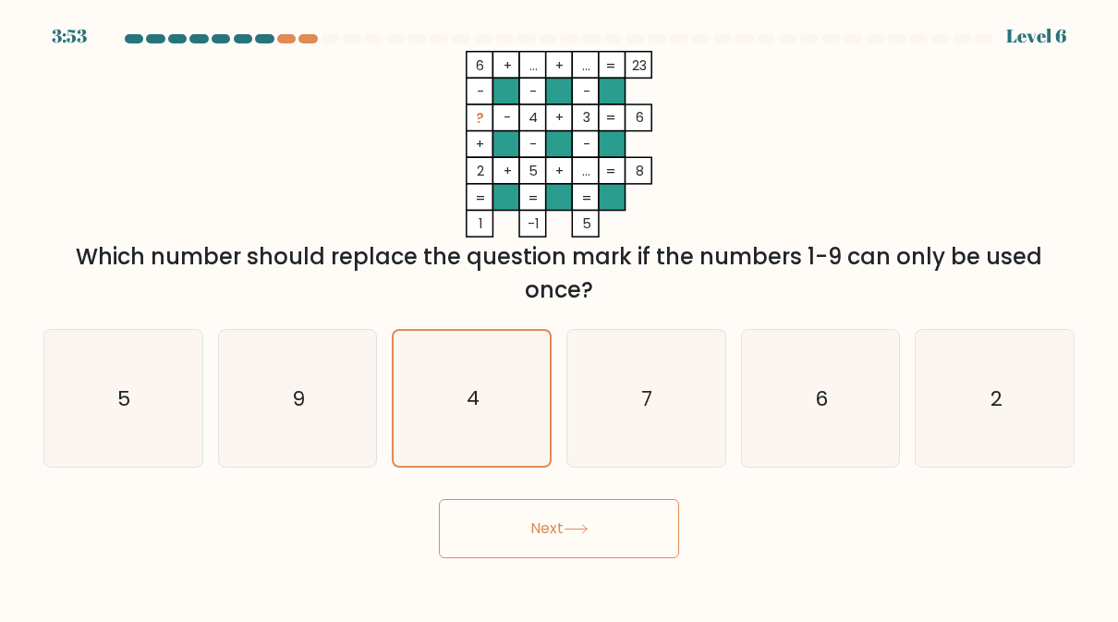
click at [542, 509] on button "Next" at bounding box center [559, 528] width 240 height 59
click at [511, 534] on button "Next" at bounding box center [559, 528] width 240 height 59
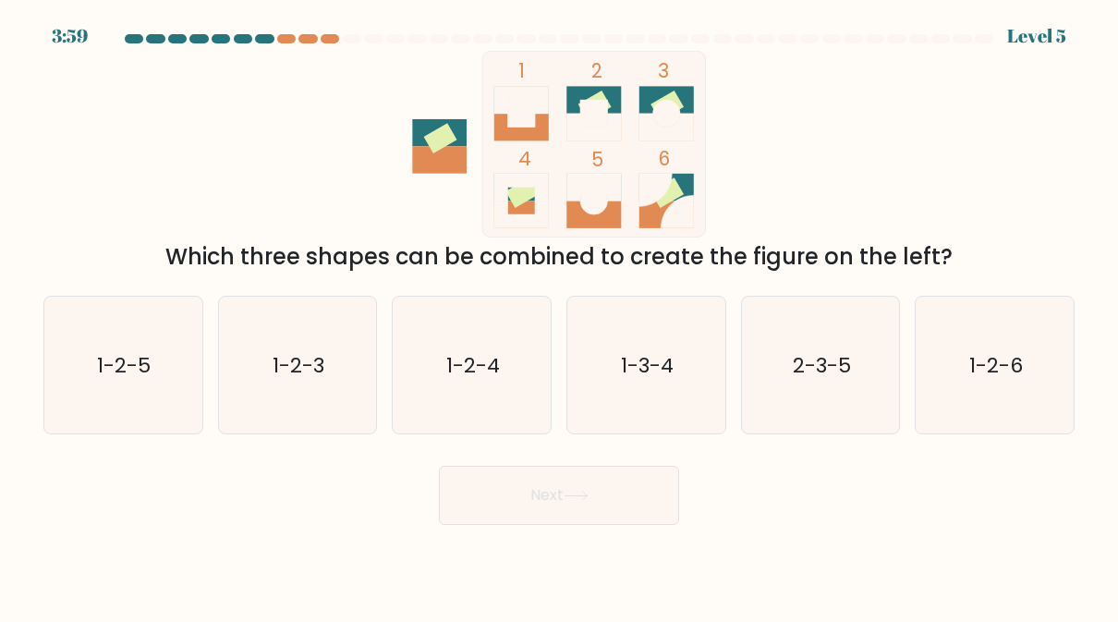
click at [508, 384] on icon "1-2-4" at bounding box center [472, 365] width 137 height 137
click at [559, 316] on input "c. 1-2-4" at bounding box center [559, 313] width 1 height 5
radio input "true"
click at [580, 503] on button "Next" at bounding box center [559, 495] width 240 height 59
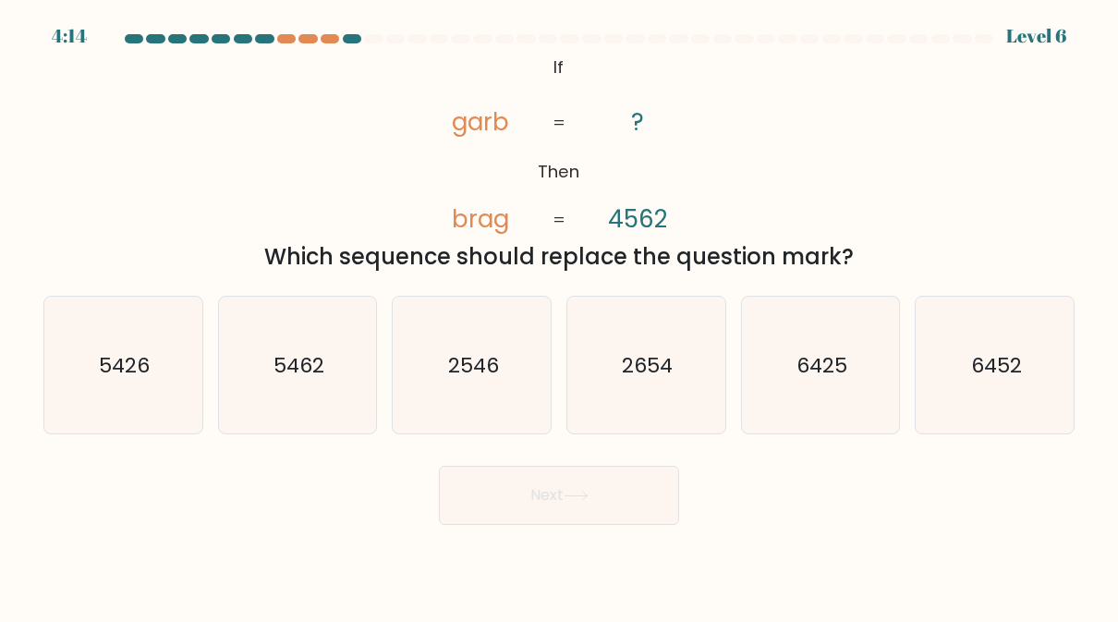
click at [707, 363] on icon "2654" at bounding box center [645, 365] width 137 height 137
click at [560, 316] on input "d. 2654" at bounding box center [559, 313] width 1 height 5
radio input "true"
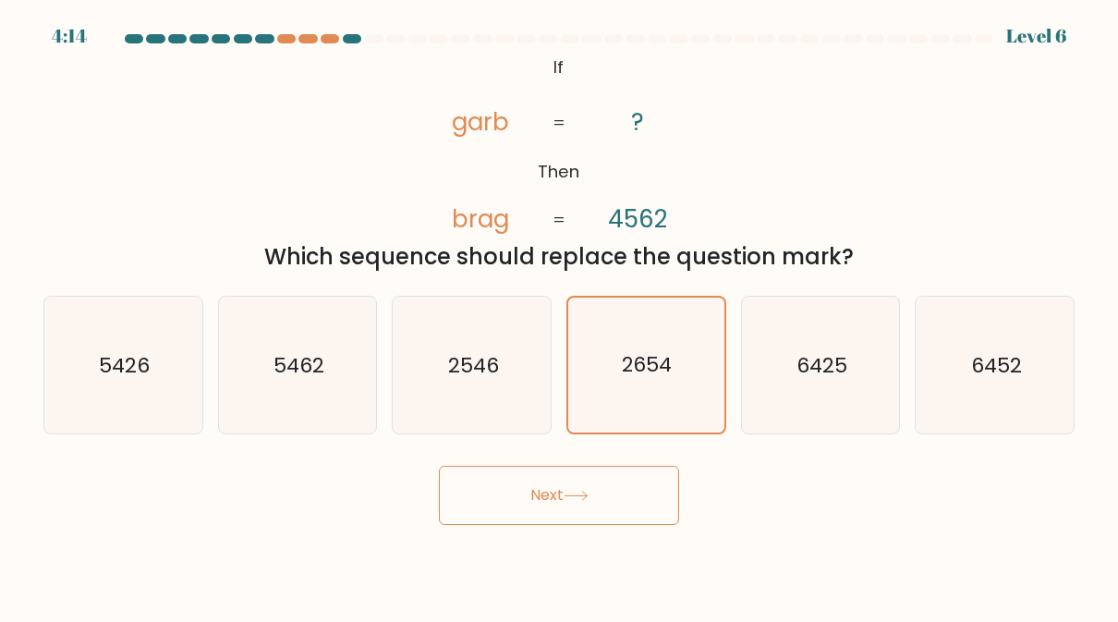
click at [637, 479] on button "Next" at bounding box center [559, 495] width 240 height 59
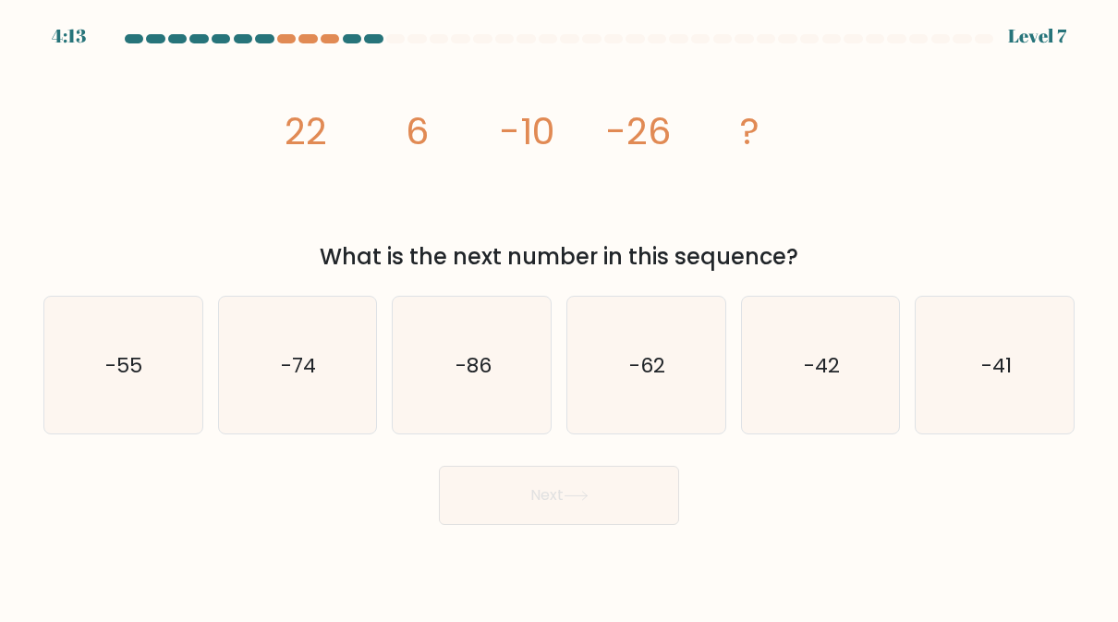
click at [648, 492] on button "Next" at bounding box center [559, 495] width 240 height 59
click at [652, 389] on icon "-62" at bounding box center [645, 365] width 137 height 137
click at [560, 316] on input "d. -62" at bounding box center [559, 313] width 1 height 5
radio input "true"
click at [851, 379] on icon "-42" at bounding box center [820, 365] width 137 height 137
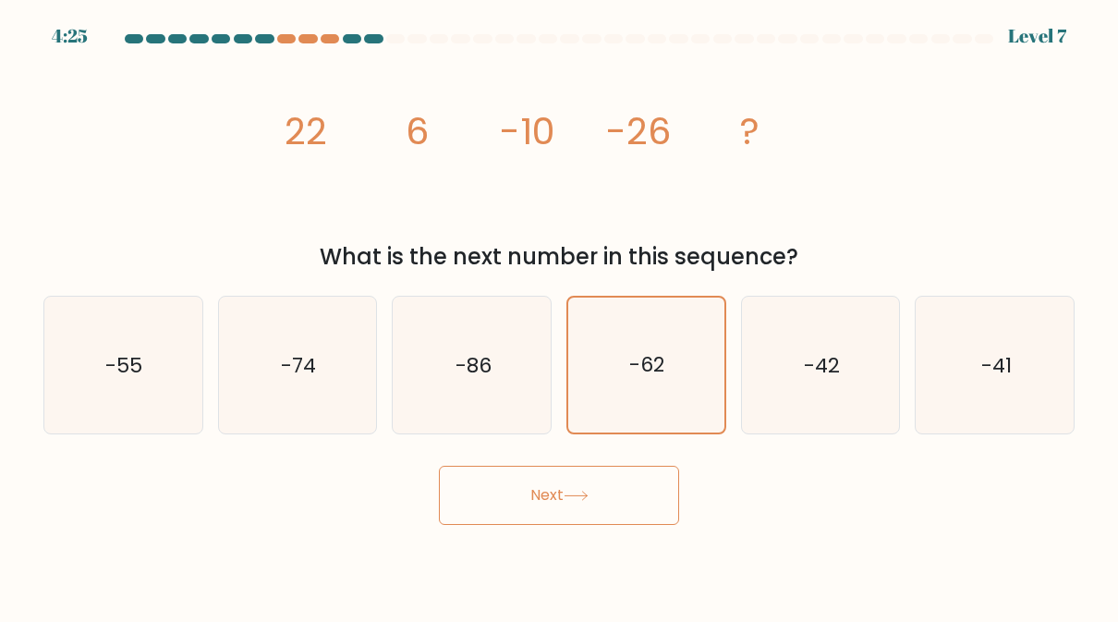
click at [560, 316] on input "e. -42" at bounding box center [559, 313] width 1 height 5
radio input "true"
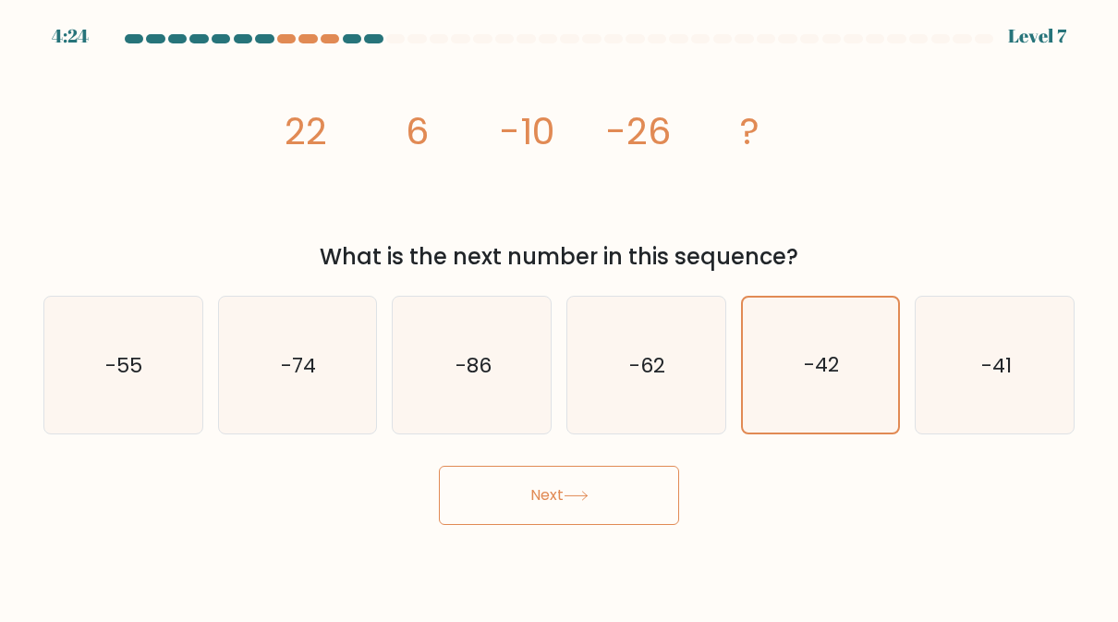
click at [641, 502] on button "Next" at bounding box center [559, 495] width 240 height 59
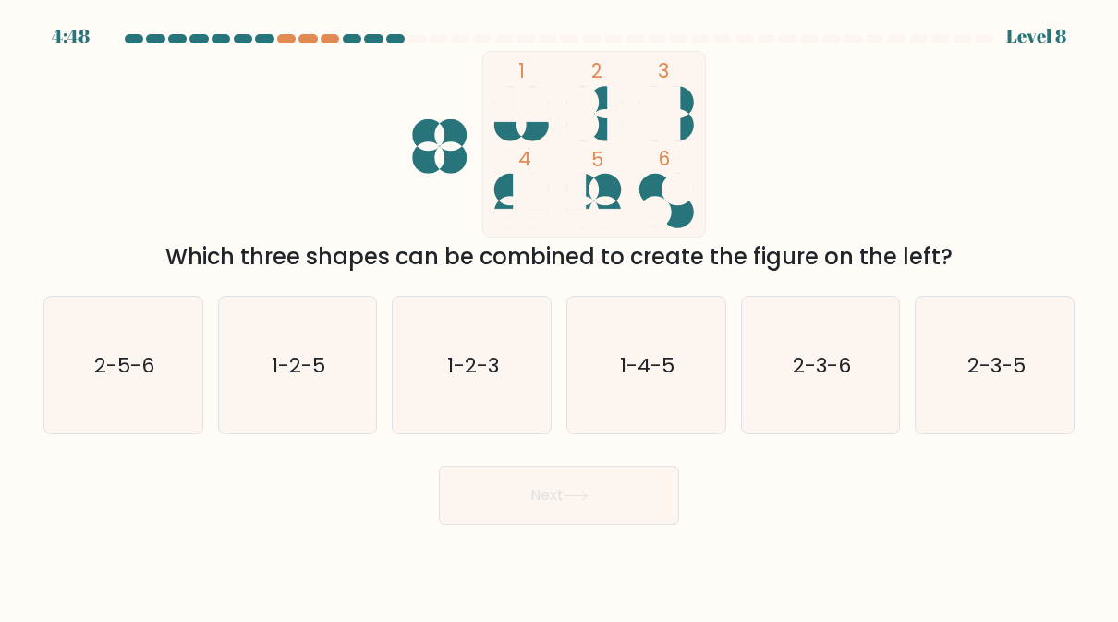
click at [685, 377] on icon "1-4-5" at bounding box center [645, 365] width 137 height 137
click at [560, 316] on input "d. 1-4-5" at bounding box center [559, 313] width 1 height 5
radio input "true"
click at [643, 484] on button "Next" at bounding box center [559, 495] width 240 height 59
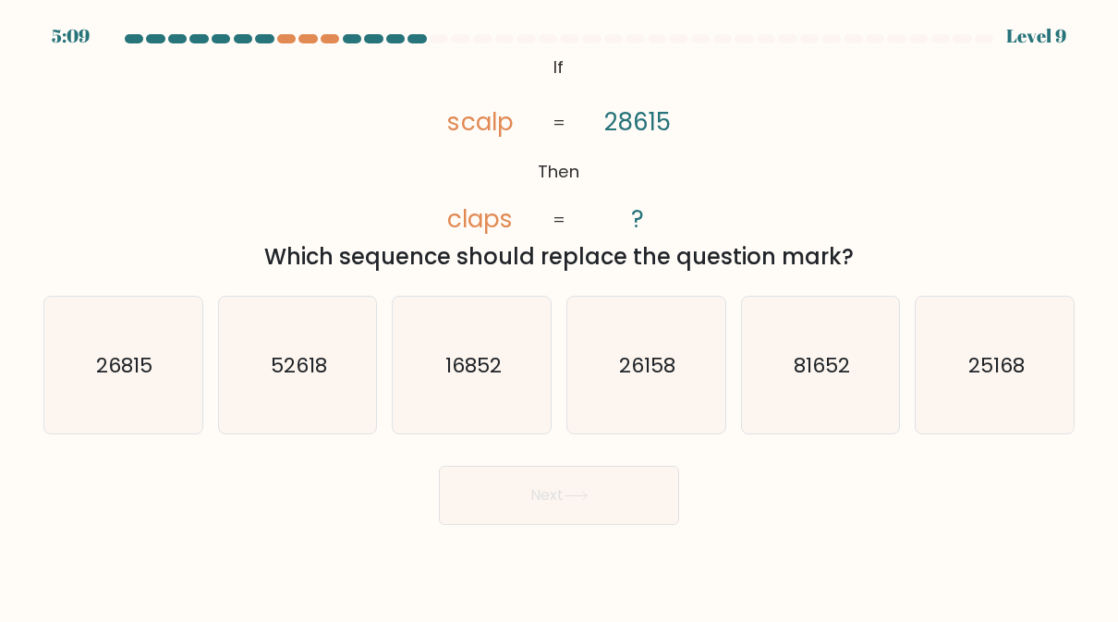
click at [821, 324] on icon "81652" at bounding box center [820, 365] width 137 height 137
click at [560, 316] on input "e. 81652" at bounding box center [559, 313] width 1 height 5
radio input "true"
click at [648, 489] on button "Next" at bounding box center [559, 495] width 240 height 59
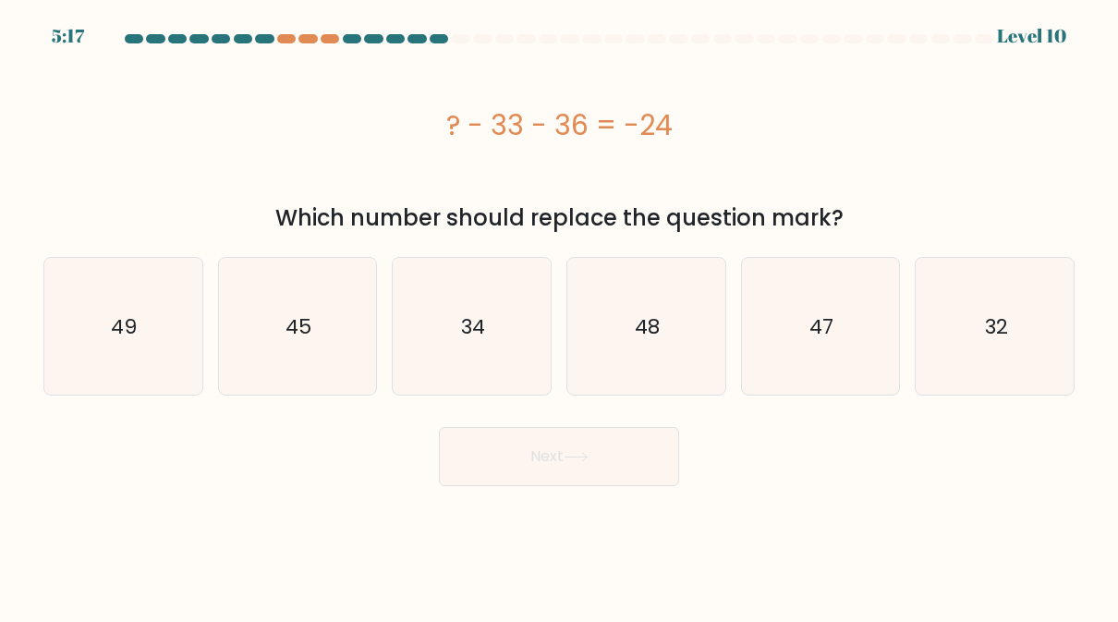
click at [670, 334] on icon "48" at bounding box center [645, 326] width 137 height 137
click at [560, 316] on input "d. 48" at bounding box center [559, 313] width 1 height 5
radio input "true"
click at [619, 464] on button "Next" at bounding box center [559, 456] width 240 height 59
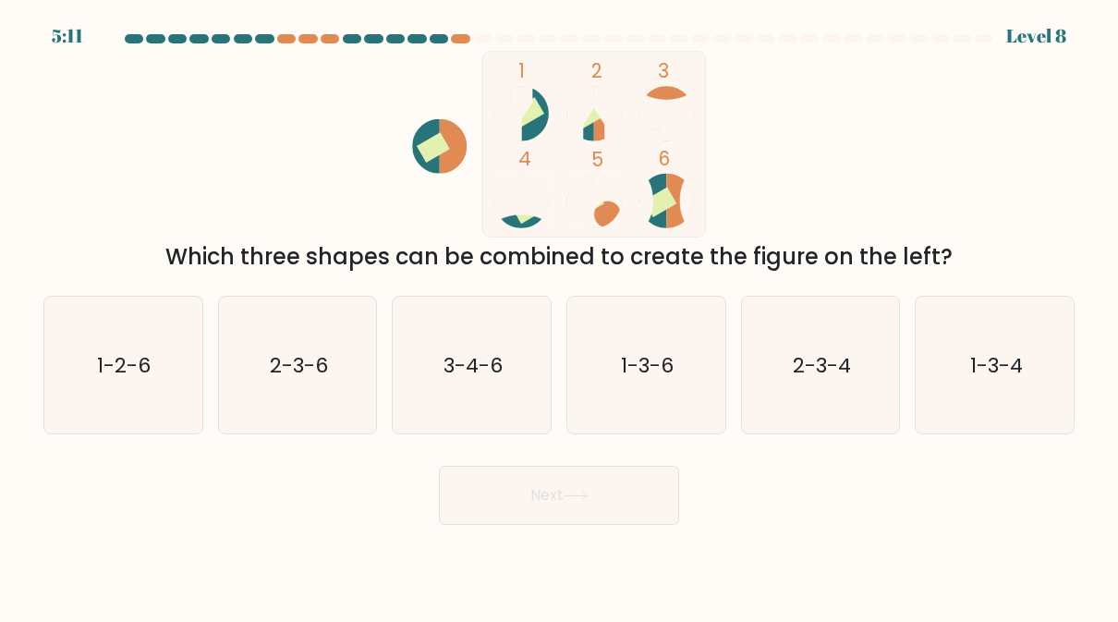
click at [471, 384] on icon "3-4-6" at bounding box center [472, 365] width 137 height 137
click at [559, 316] on input "c. 3-4-6" at bounding box center [559, 313] width 1 height 5
radio input "true"
click at [561, 494] on button "Next" at bounding box center [559, 495] width 240 height 59
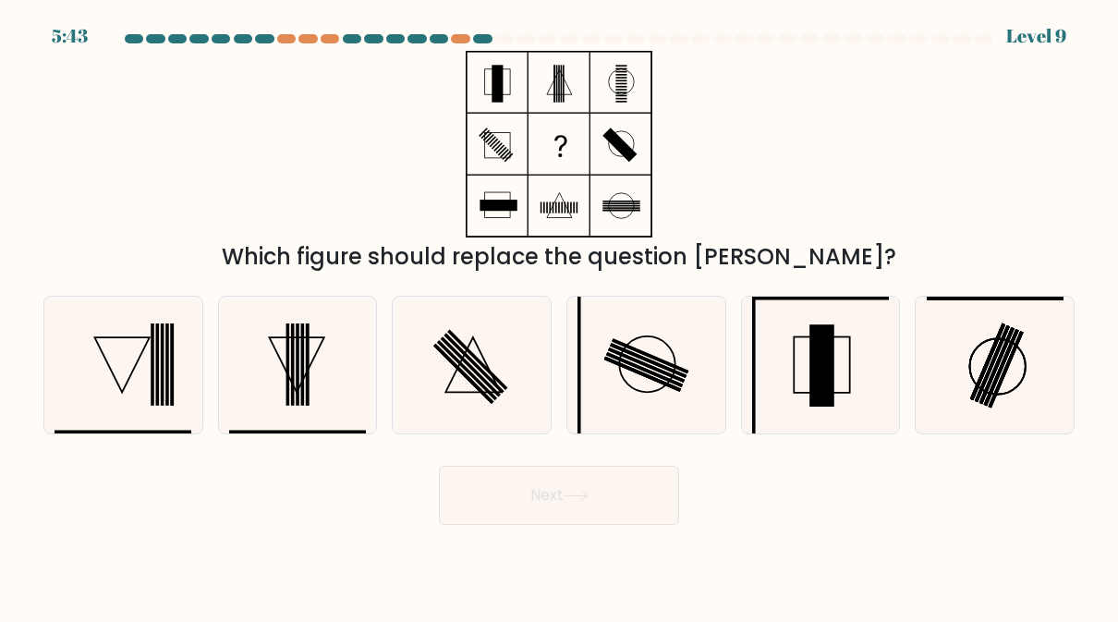
click at [654, 368] on rect at bounding box center [646, 364] width 77 height 35
click at [560, 316] on input "d." at bounding box center [559, 313] width 1 height 5
radio input "true"
click at [578, 502] on button "Next" at bounding box center [559, 495] width 240 height 59
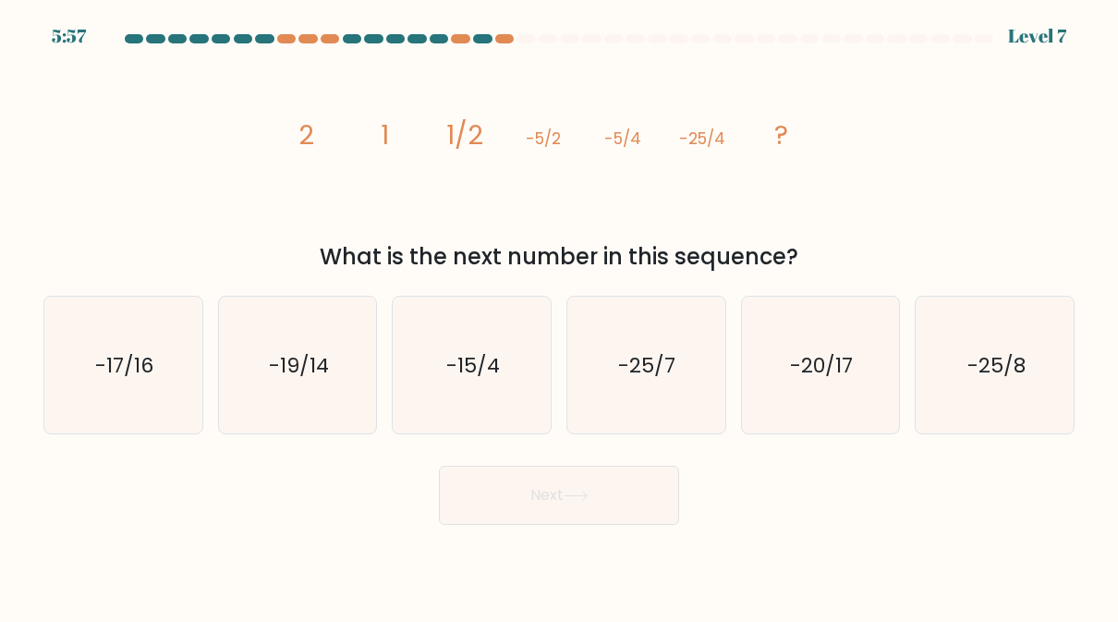
click at [477, 401] on icon "-15/4" at bounding box center [472, 365] width 137 height 137
click at [559, 316] on input "c. -15/4" at bounding box center [559, 313] width 1 height 5
radio input "true"
click at [571, 503] on button "Next" at bounding box center [559, 495] width 240 height 59
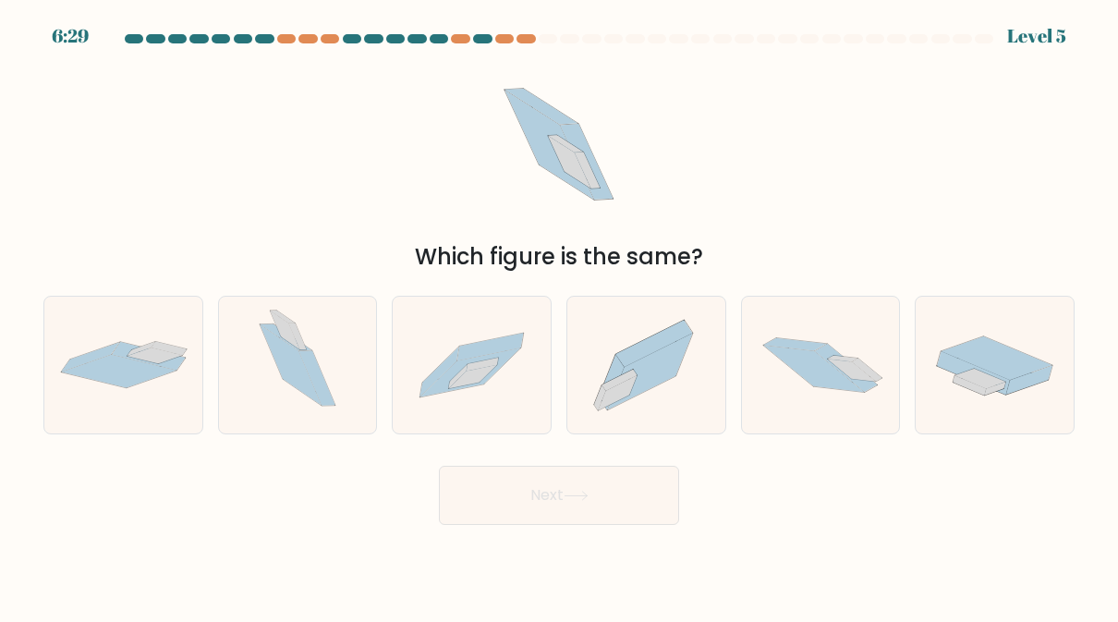
click at [663, 389] on icon at bounding box center [645, 365] width 155 height 137
click at [560, 316] on input "d." at bounding box center [559, 313] width 1 height 5
radio input "true"
click at [588, 493] on icon at bounding box center [575, 496] width 25 height 10
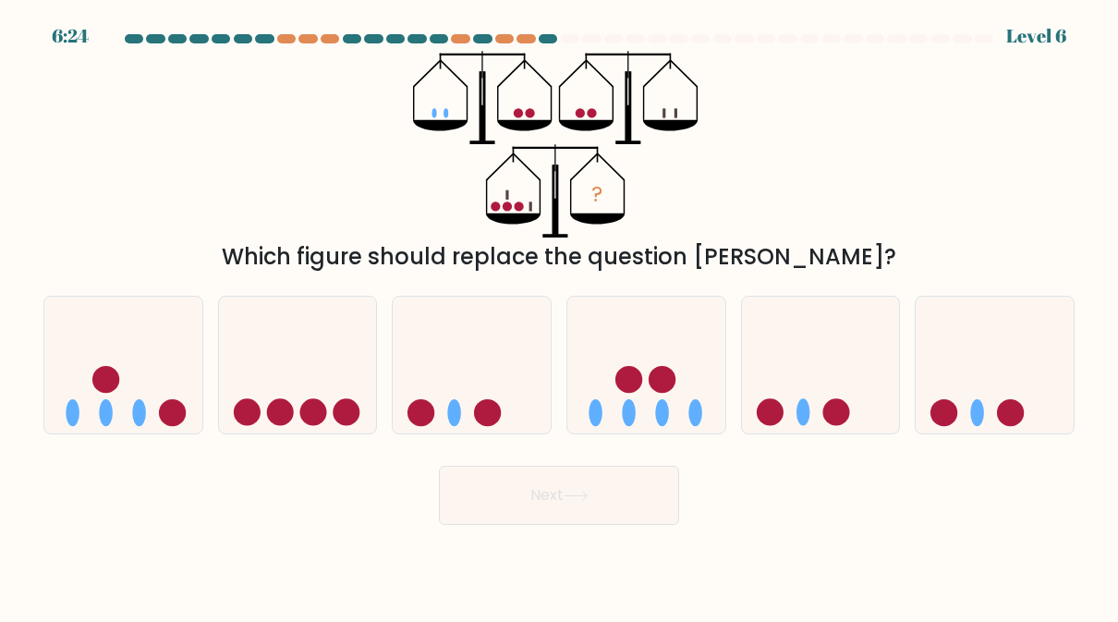
click at [108, 371] on circle at bounding box center [105, 379] width 27 height 27
click at [559, 316] on input "a." at bounding box center [559, 313] width 1 height 5
radio input "true"
click at [599, 506] on button "Next" at bounding box center [559, 495] width 240 height 59
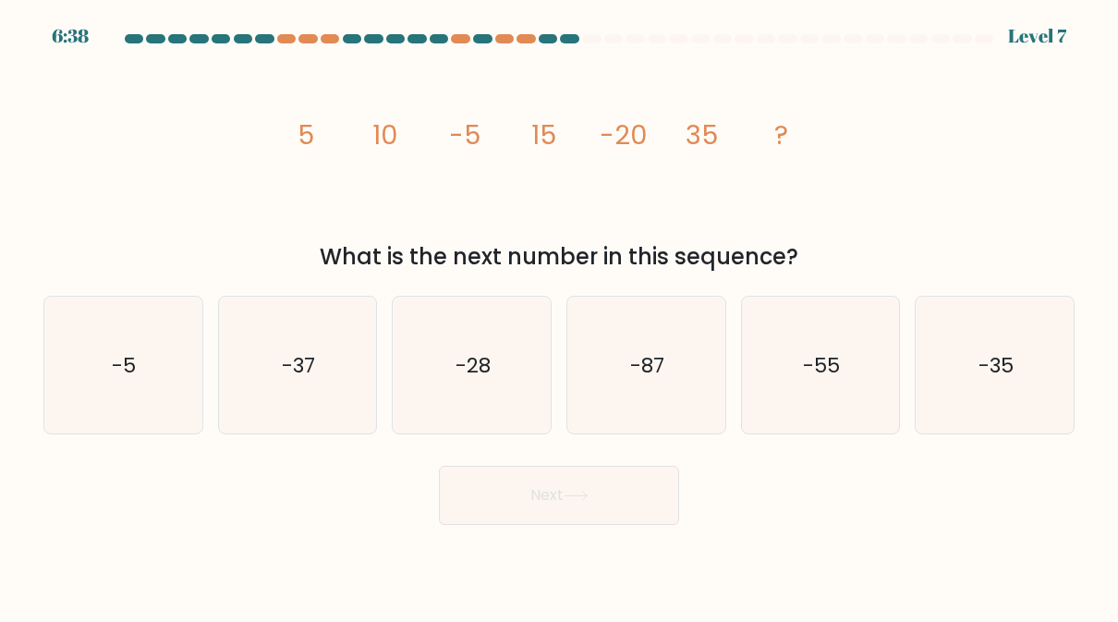
click at [830, 355] on text "-55" at bounding box center [821, 365] width 37 height 29
click at [560, 316] on input "e. -55" at bounding box center [559, 313] width 1 height 5
radio input "true"
click at [636, 498] on button "Next" at bounding box center [559, 495] width 240 height 59
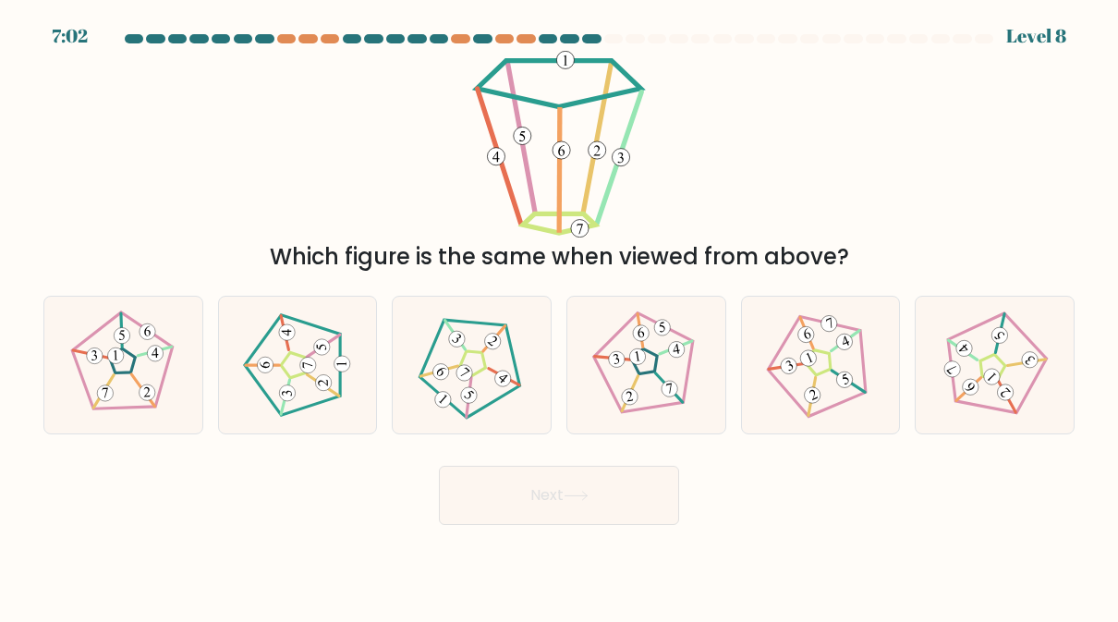
click at [295, 377] on 175 at bounding box center [293, 364] width 24 height 25
click at [559, 316] on input "b." at bounding box center [559, 313] width 1 height 5
radio input "true"
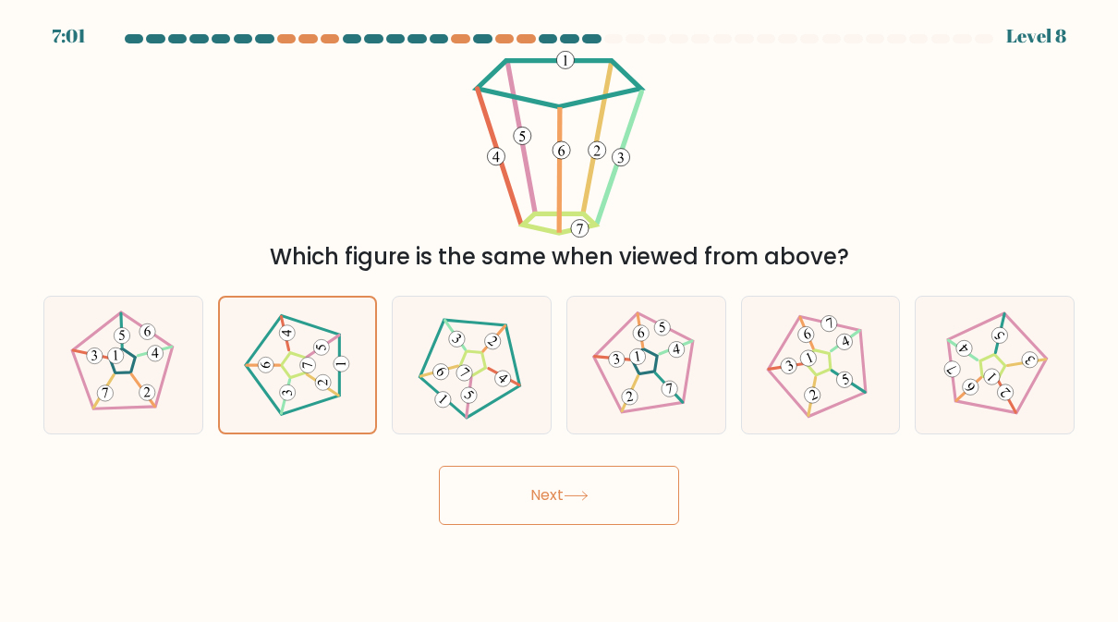
click at [585, 509] on button "Next" at bounding box center [559, 495] width 240 height 59
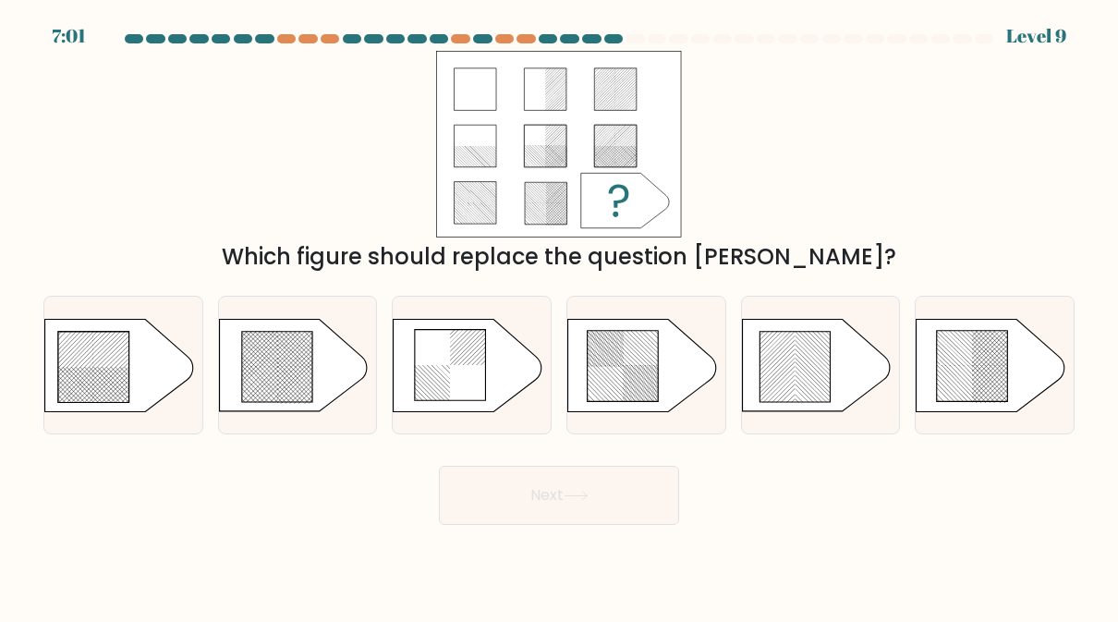
click at [116, 385] on rect at bounding box center [72, 340] width 623 height 623
click at [559, 316] on input "a." at bounding box center [559, 313] width 1 height 5
radio input "true"
click at [571, 489] on button "Next" at bounding box center [559, 495] width 240 height 59
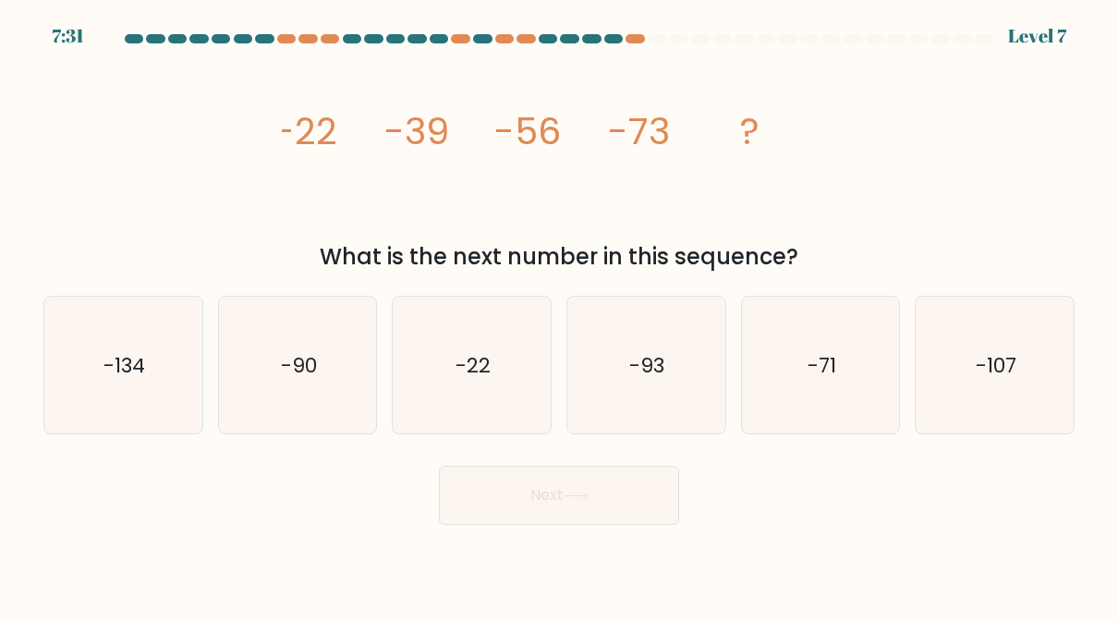
click at [836, 347] on icon "-71" at bounding box center [820, 365] width 137 height 137
click at [560, 316] on input "e. -71" at bounding box center [559, 313] width 1 height 5
radio input "true"
click at [614, 501] on button "Next" at bounding box center [559, 495] width 240 height 59
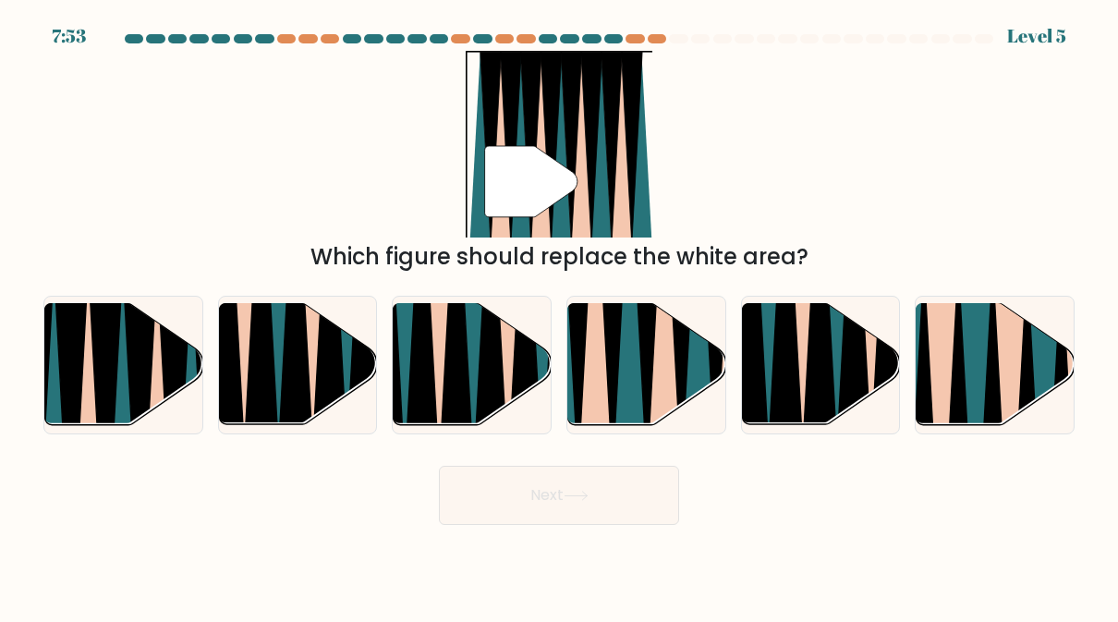
click at [673, 355] on icon at bounding box center [663, 301] width 34 height 315
click at [560, 316] on input "d." at bounding box center [559, 313] width 1 height 5
radio input "true"
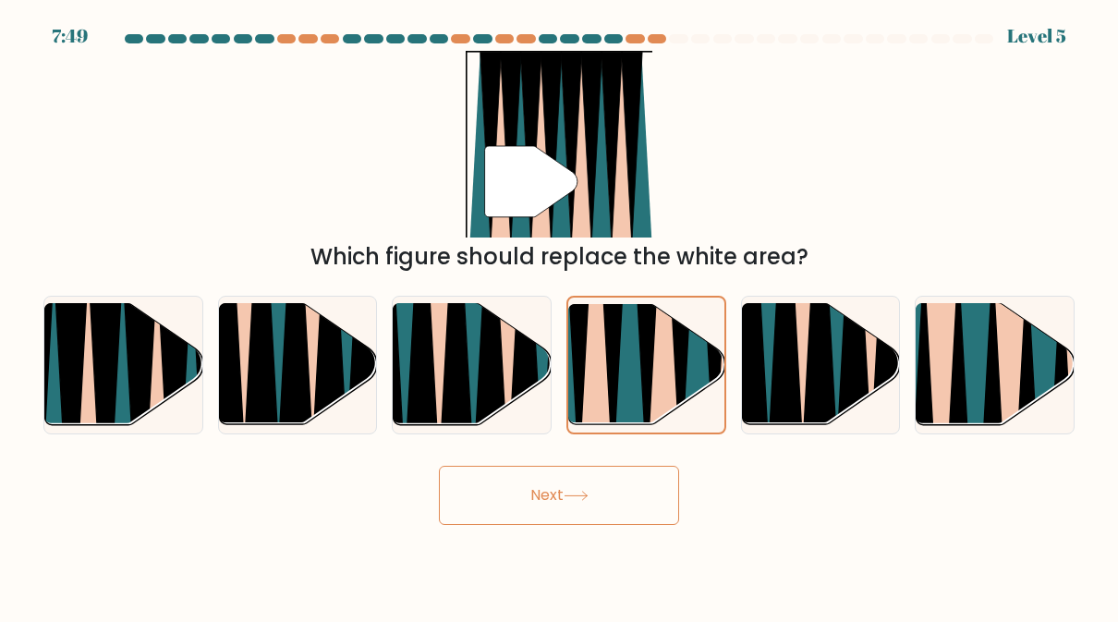
click at [610, 493] on button "Next" at bounding box center [559, 495] width 240 height 59
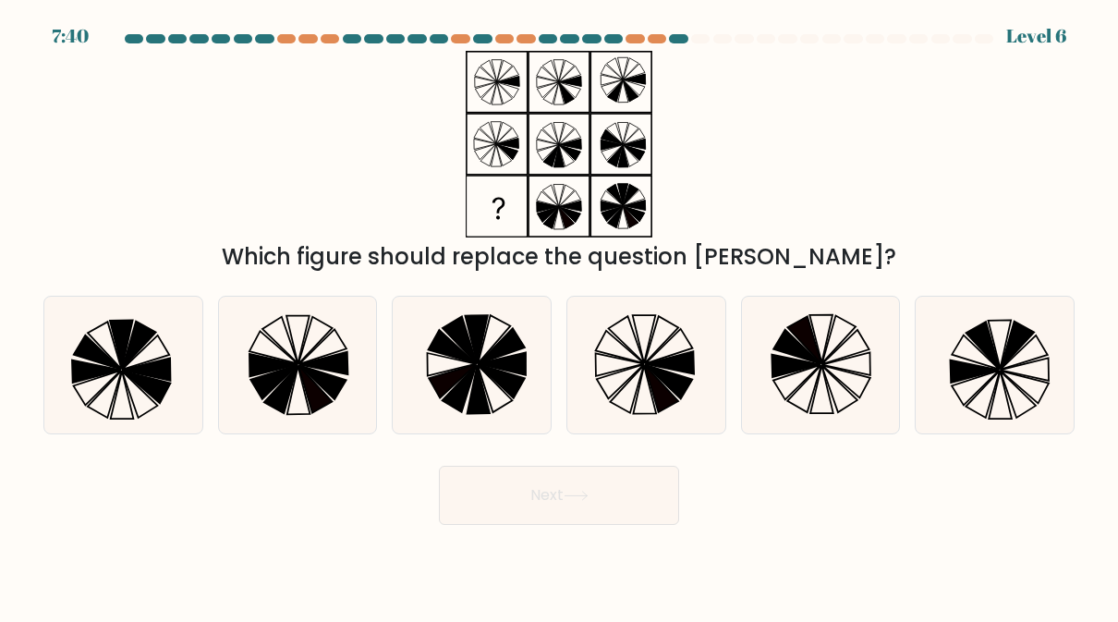
click at [659, 370] on icon at bounding box center [668, 382] width 47 height 34
click at [560, 316] on input "d." at bounding box center [559, 313] width 1 height 5
radio input "true"
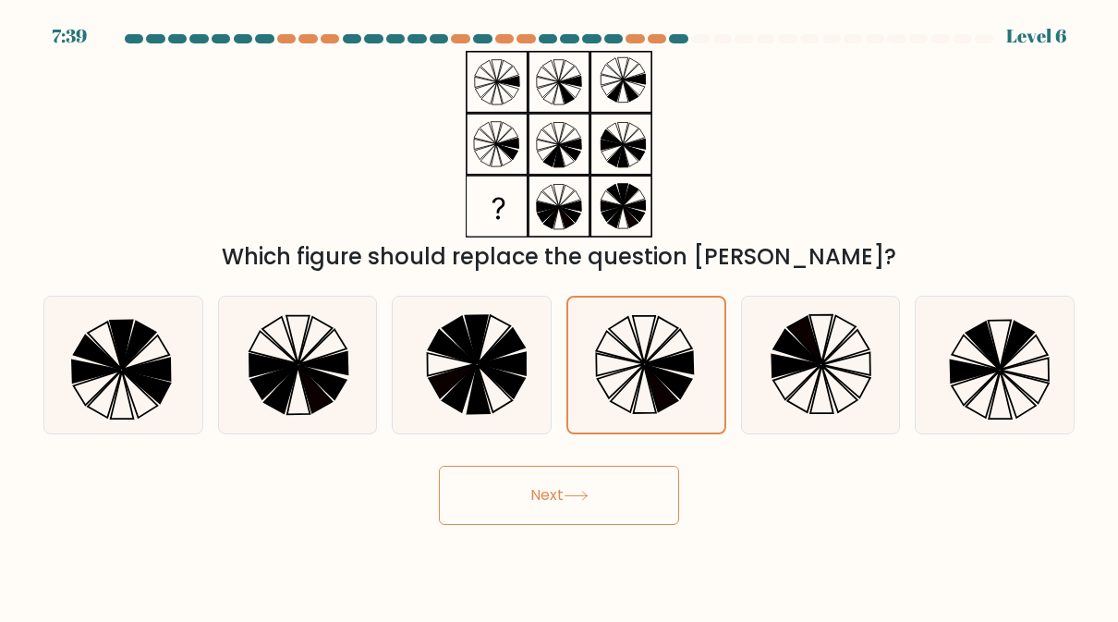
click at [634, 503] on button "Next" at bounding box center [559, 495] width 240 height 59
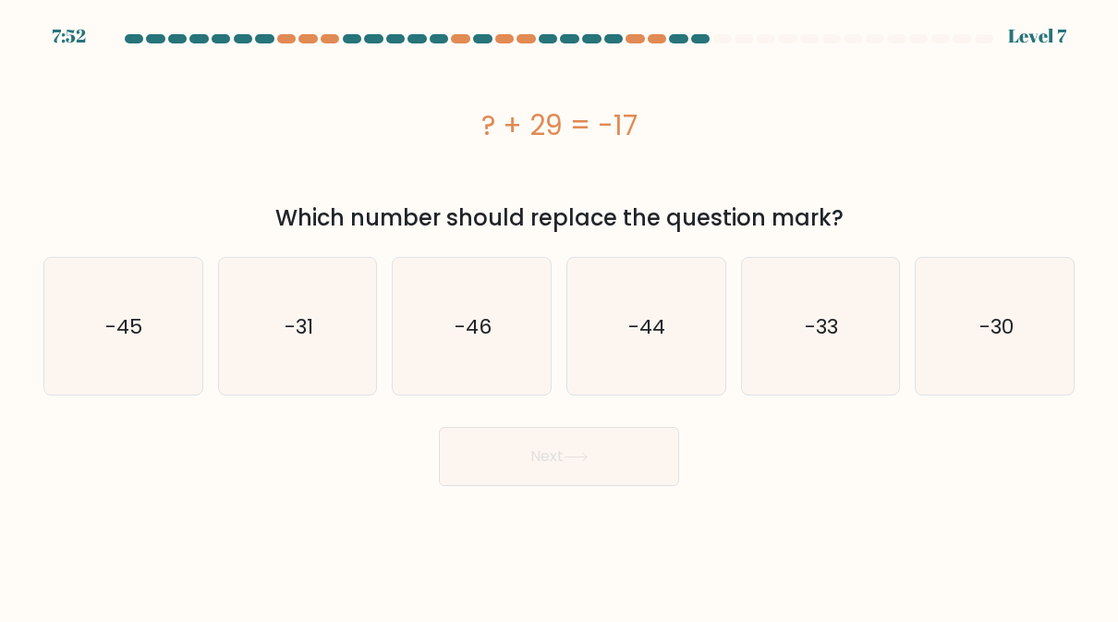
click at [483, 316] on text "-46" at bounding box center [472, 326] width 37 height 29
click at [559, 316] on input "c. -46" at bounding box center [559, 313] width 1 height 5
radio input "true"
click at [621, 468] on button "Next" at bounding box center [559, 456] width 240 height 59
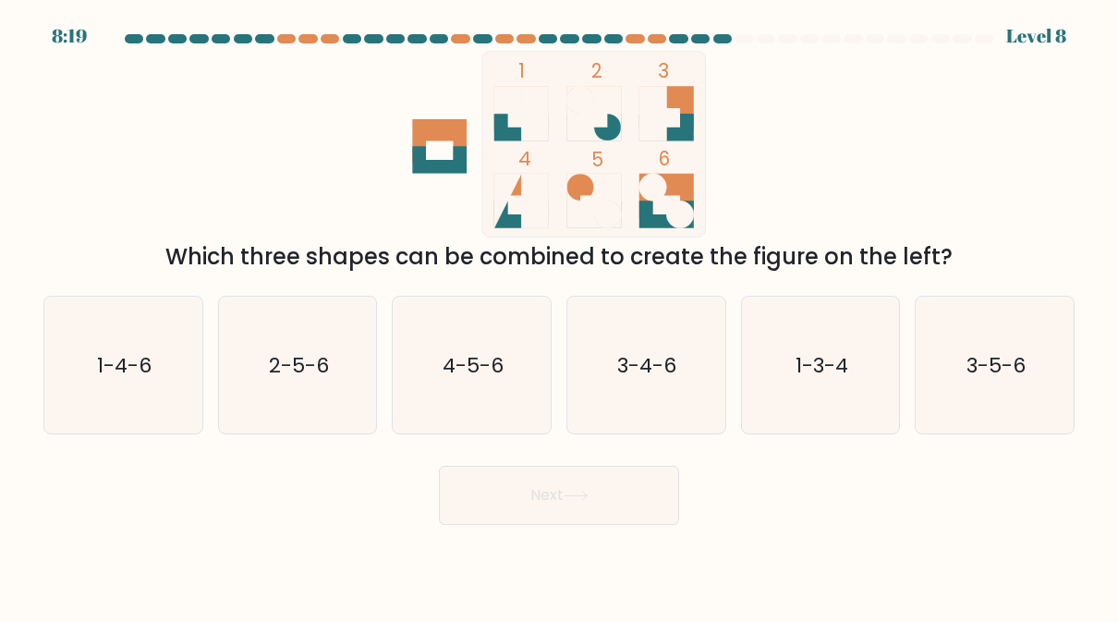
click at [298, 390] on icon "2-5-6" at bounding box center [297, 365] width 137 height 137
click at [559, 316] on input "b. 2-5-6" at bounding box center [559, 313] width 1 height 5
radio input "true"
click at [602, 501] on button "Next" at bounding box center [559, 495] width 240 height 59
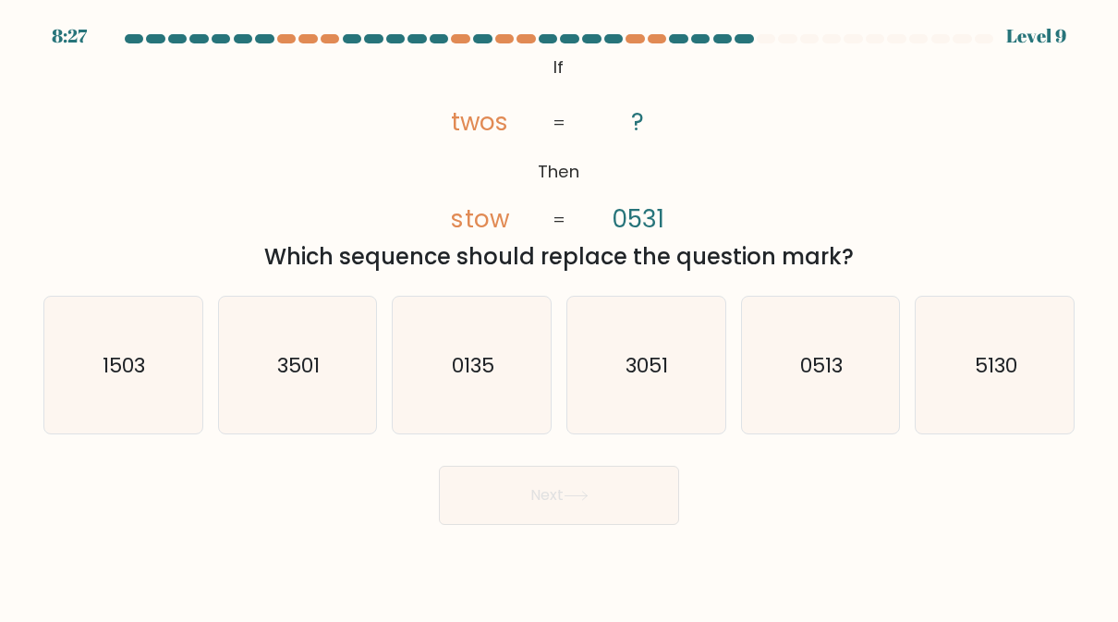
click at [1014, 383] on icon "5130" at bounding box center [995, 365] width 137 height 137
click at [560, 316] on input "f. 5130" at bounding box center [559, 313] width 1 height 5
radio input "true"
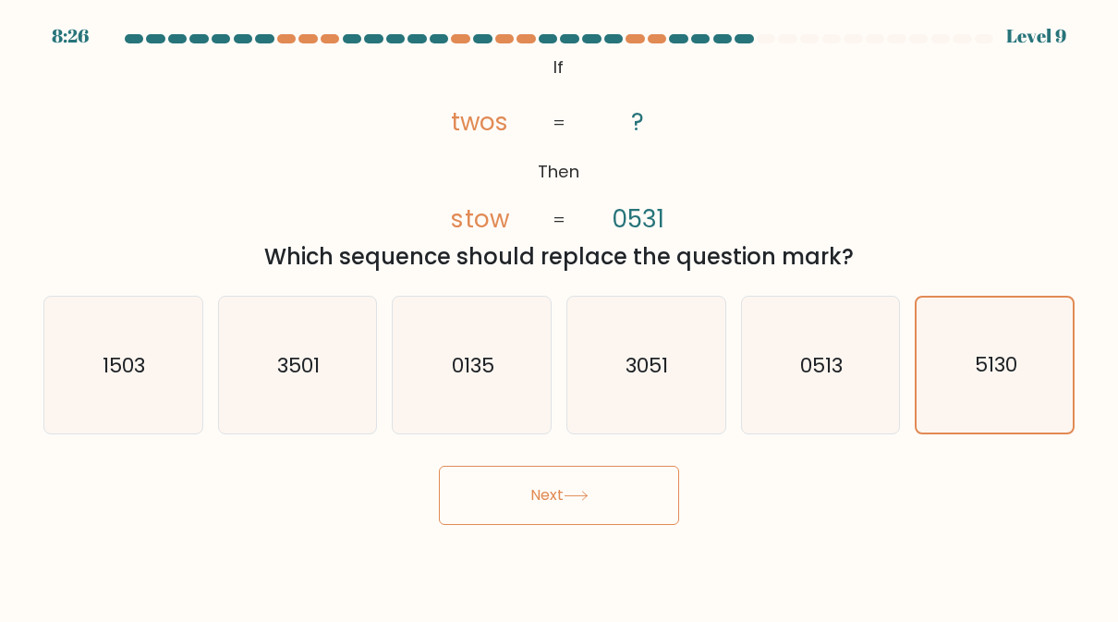
click at [615, 474] on button "Next" at bounding box center [559, 495] width 240 height 59
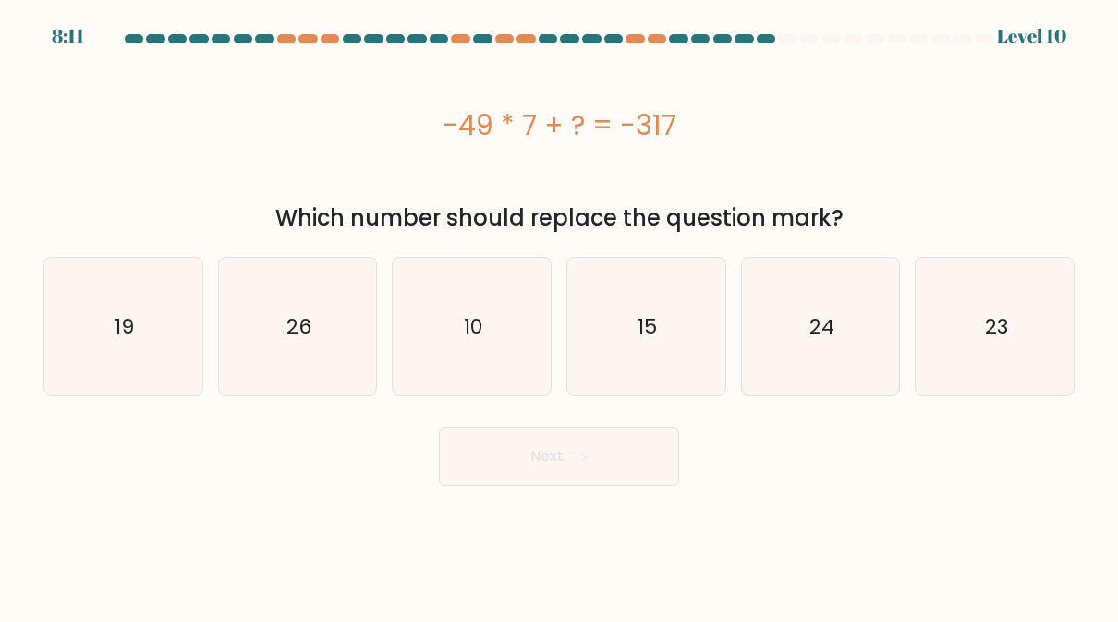
click at [137, 345] on icon "19" at bounding box center [123, 326] width 137 height 137
click at [559, 316] on input "a. 19" at bounding box center [559, 313] width 1 height 5
radio input "true"
click at [582, 478] on button "Next" at bounding box center [559, 456] width 240 height 59
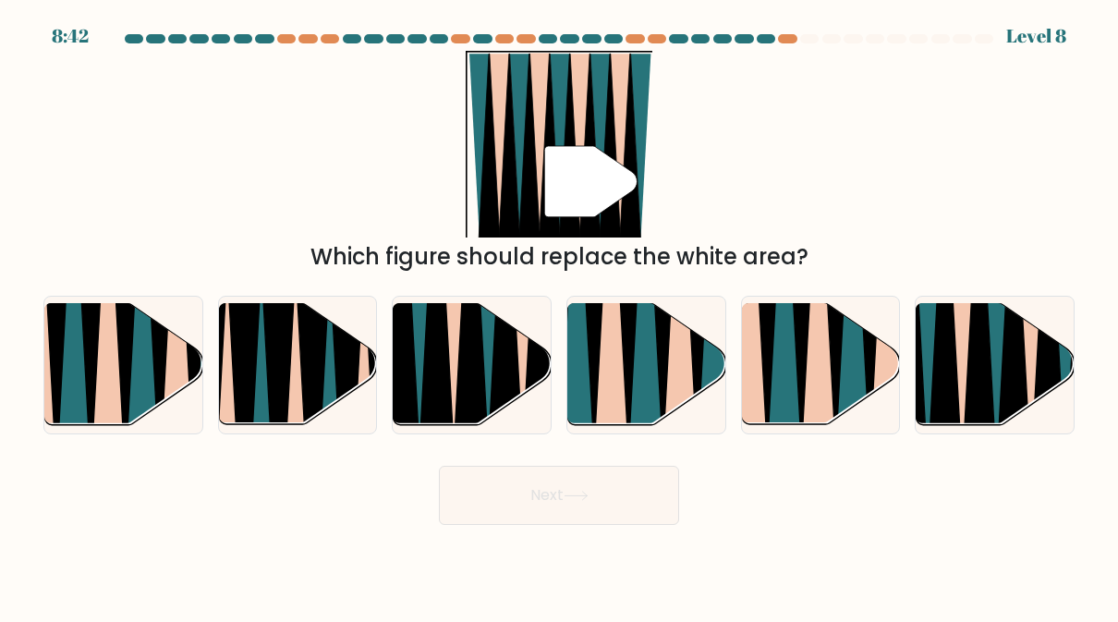
click at [462, 356] on icon at bounding box center [472, 305] width 36 height 316
click at [559, 316] on input "c." at bounding box center [559, 313] width 1 height 5
radio input "true"
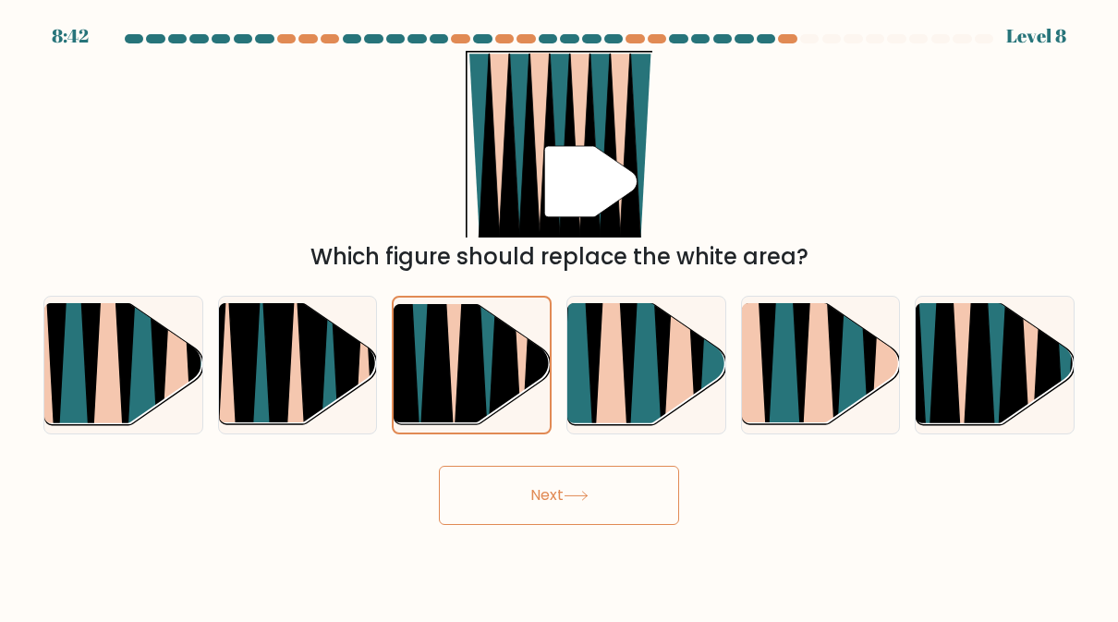
click at [560, 515] on button "Next" at bounding box center [559, 495] width 240 height 59
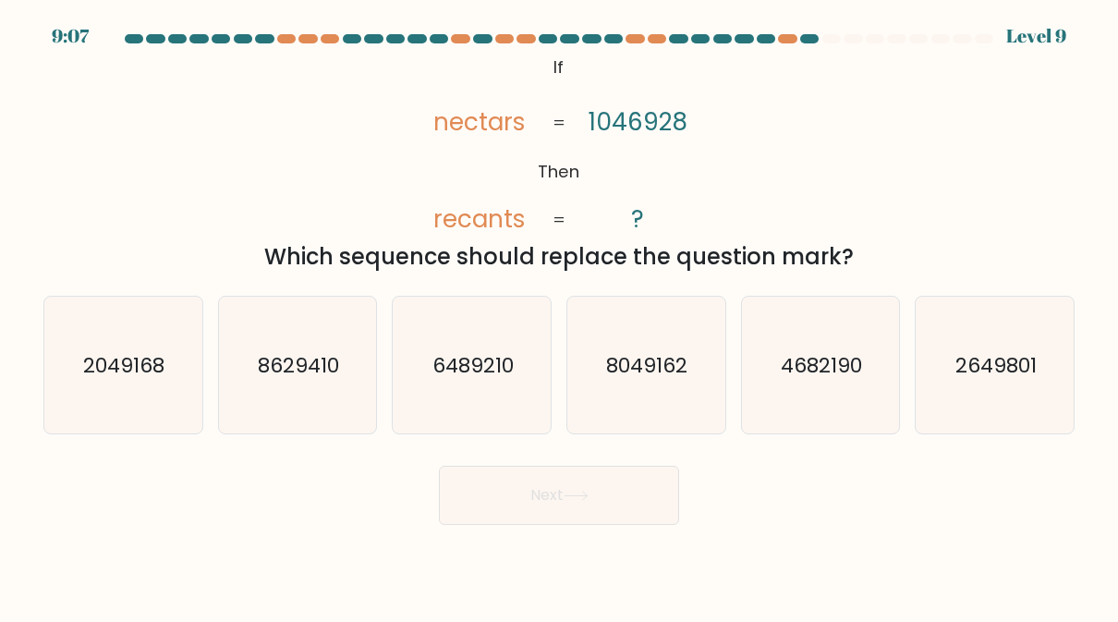
click at [136, 365] on text "2049168" at bounding box center [124, 365] width 81 height 29
click at [559, 316] on input "a. 2049168" at bounding box center [559, 313] width 1 height 5
radio input "true"
click at [500, 486] on button "Next" at bounding box center [559, 495] width 240 height 59
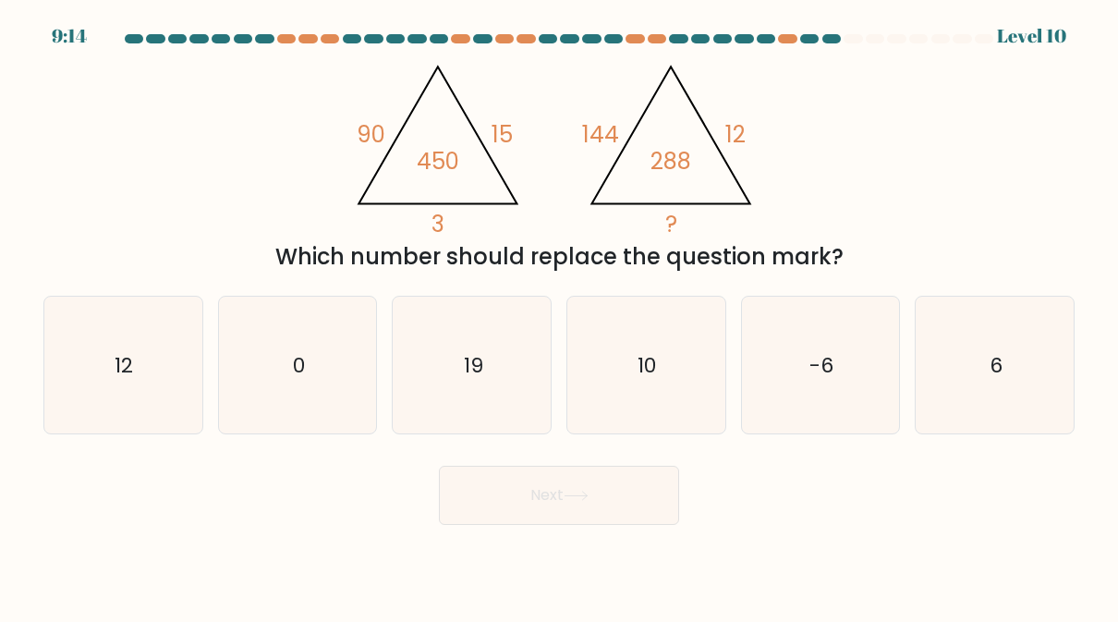
click at [981, 364] on icon "6" at bounding box center [995, 365] width 137 height 137
click at [560, 316] on input "f. 6" at bounding box center [559, 313] width 1 height 5
radio input "true"
click at [588, 502] on button "Next" at bounding box center [559, 495] width 240 height 59
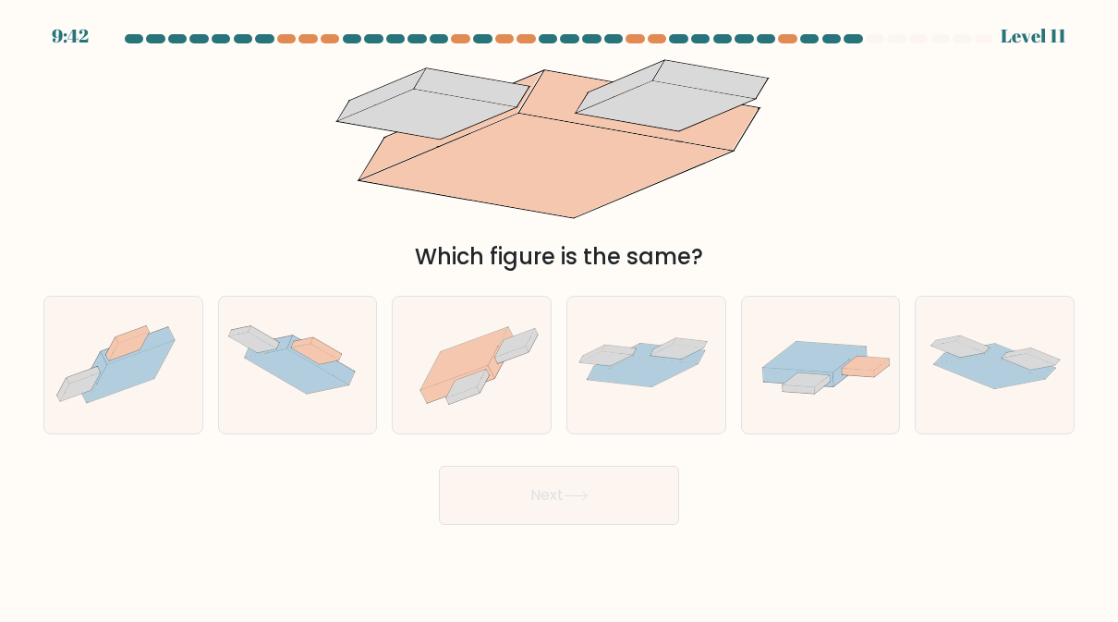
click at [454, 394] on icon at bounding box center [466, 384] width 40 height 29
click at [559, 316] on input "c." at bounding box center [559, 313] width 1 height 5
radio input "true"
click at [569, 504] on button "Next" at bounding box center [559, 495] width 240 height 59
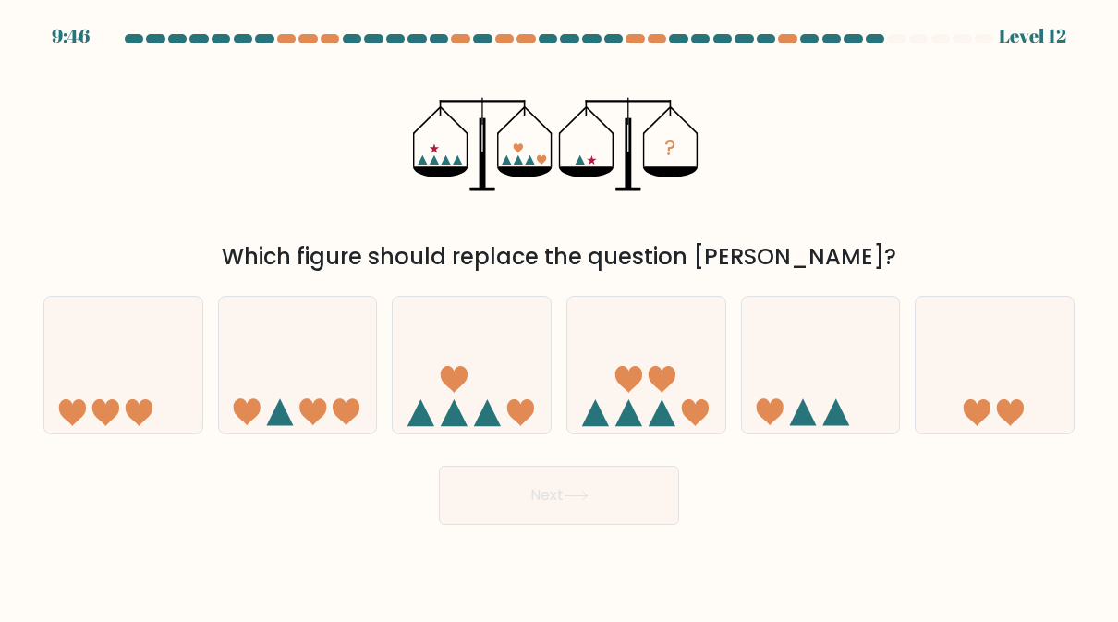
click at [479, 413] on icon at bounding box center [472, 364] width 158 height 130
click at [559, 316] on input "c." at bounding box center [559, 313] width 1 height 5
radio input "true"
click at [584, 492] on icon at bounding box center [575, 496] width 25 height 10
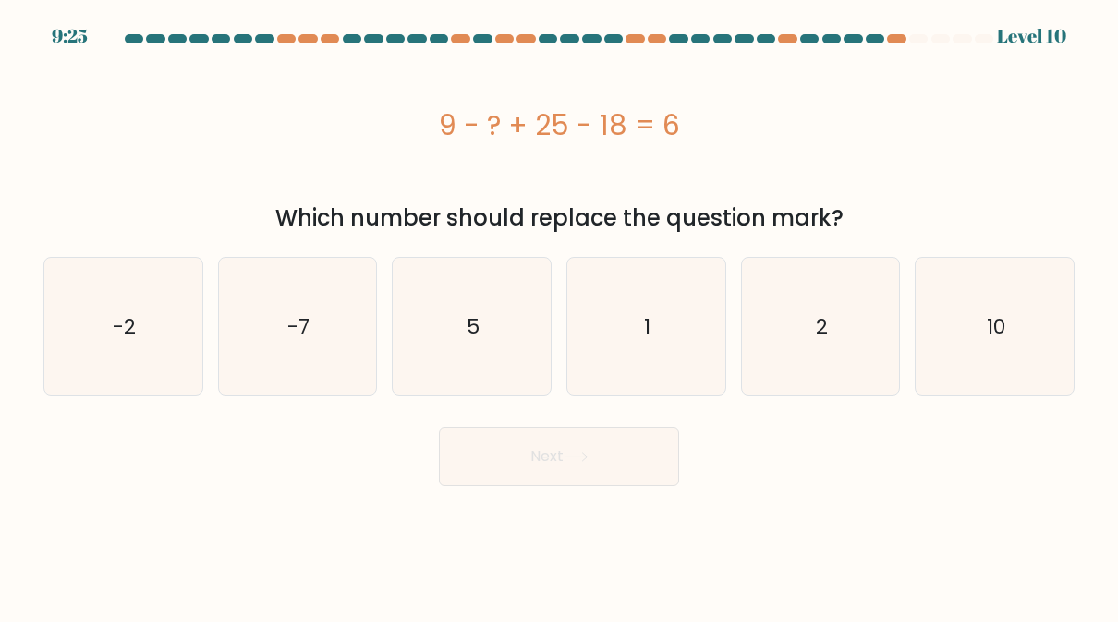
click at [817, 359] on icon "2" at bounding box center [820, 326] width 137 height 137
click at [560, 316] on input "e. 2" at bounding box center [559, 313] width 1 height 5
radio input "true"
click at [632, 454] on button "Next" at bounding box center [559, 456] width 240 height 59
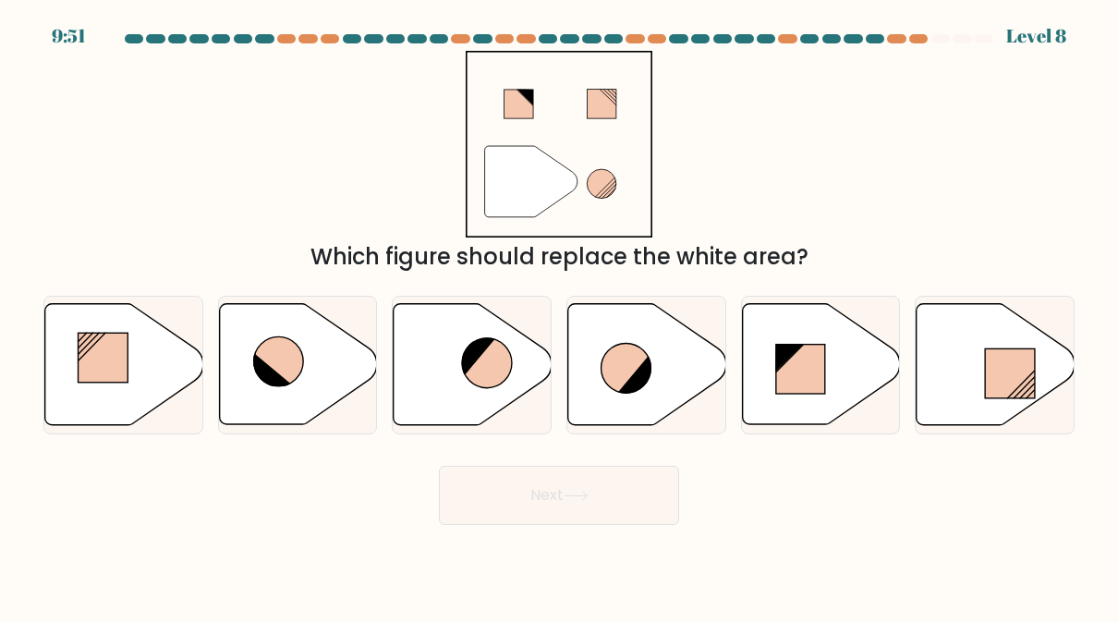
click at [590, 376] on icon at bounding box center [647, 364] width 158 height 121
click at [560, 316] on input "d." at bounding box center [559, 313] width 1 height 5
radio input "true"
click at [529, 490] on button "Next" at bounding box center [559, 495] width 240 height 59
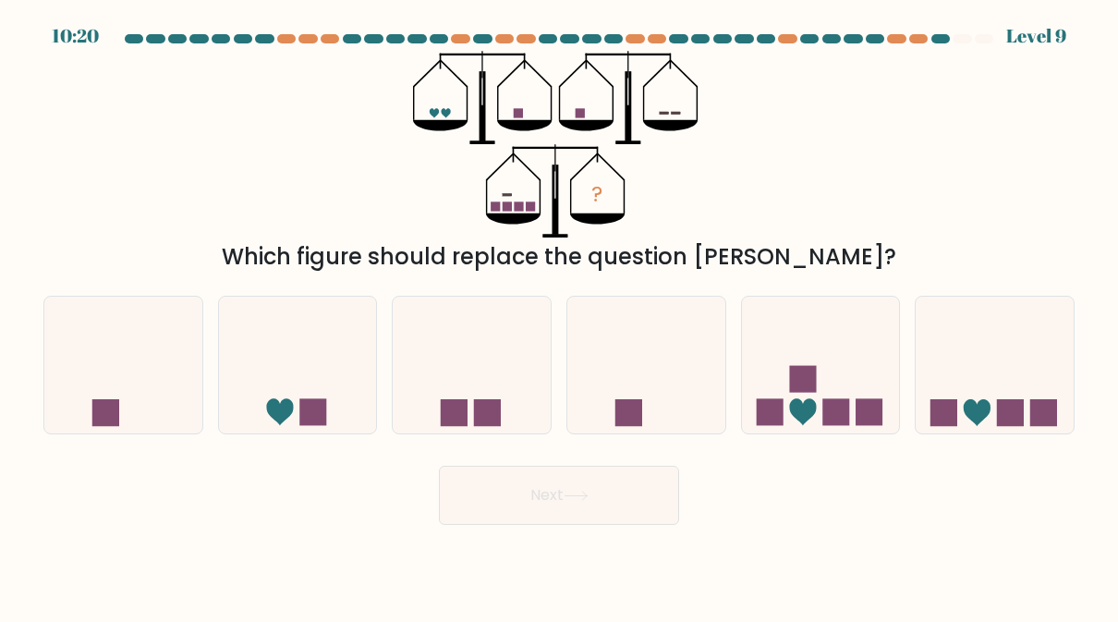
click at [874, 392] on icon at bounding box center [821, 364] width 158 height 130
click at [560, 316] on input "e." at bounding box center [559, 313] width 1 height 5
radio input "true"
click at [503, 490] on button "Next" at bounding box center [559, 495] width 240 height 59
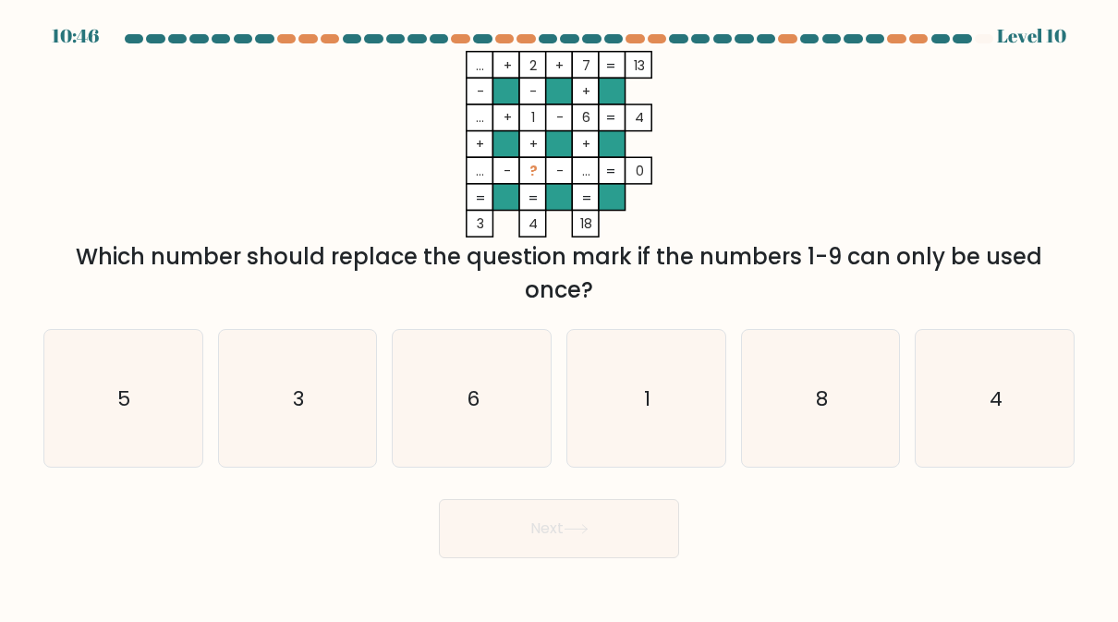
click at [308, 426] on icon "3" at bounding box center [297, 398] width 137 height 137
click at [559, 316] on input "b. 3" at bounding box center [559, 313] width 1 height 5
radio input "true"
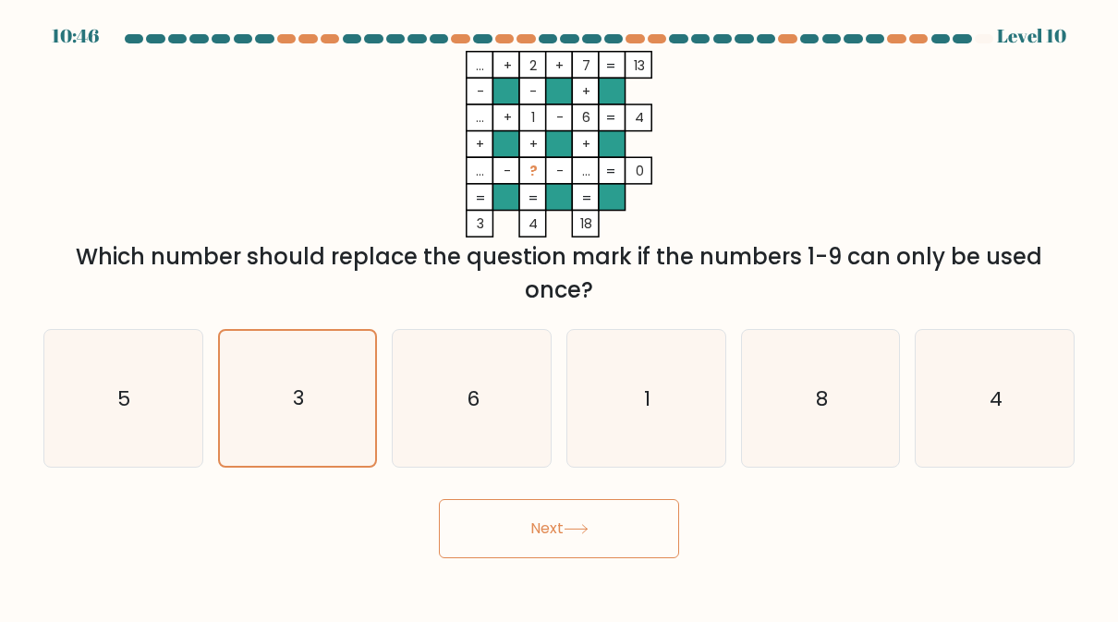
click at [513, 527] on button "Next" at bounding box center [559, 528] width 240 height 59
click at [678, 552] on button "Next" at bounding box center [559, 528] width 240 height 59
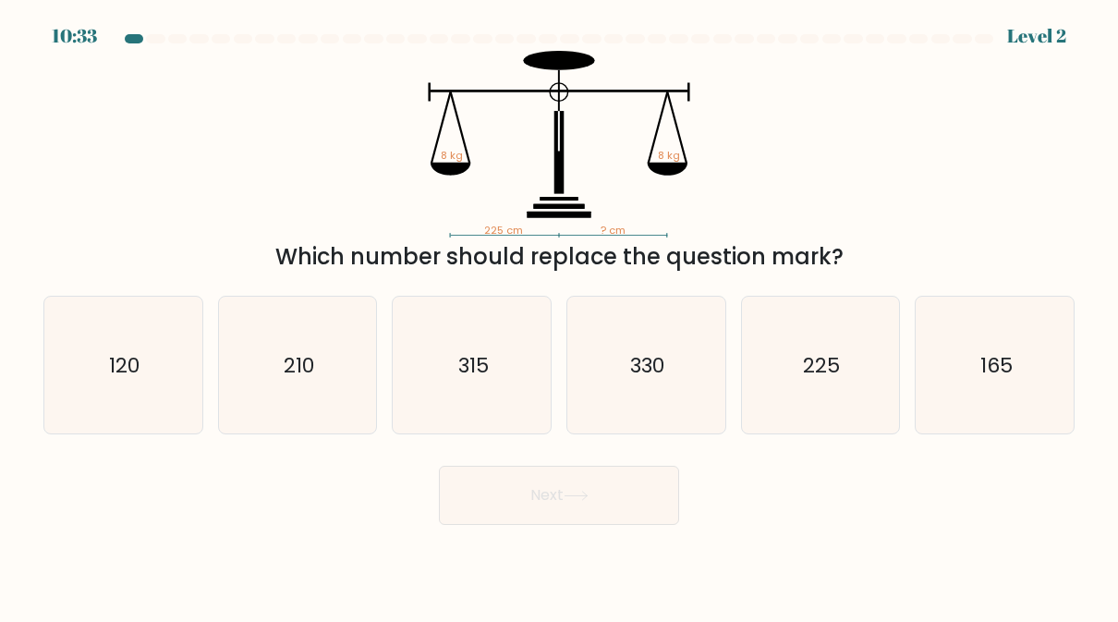
click at [845, 387] on icon "225" at bounding box center [820, 365] width 137 height 137
click at [560, 316] on input "e. 225" at bounding box center [559, 313] width 1 height 5
radio input "true"
click at [652, 499] on button "Next" at bounding box center [559, 495] width 240 height 59
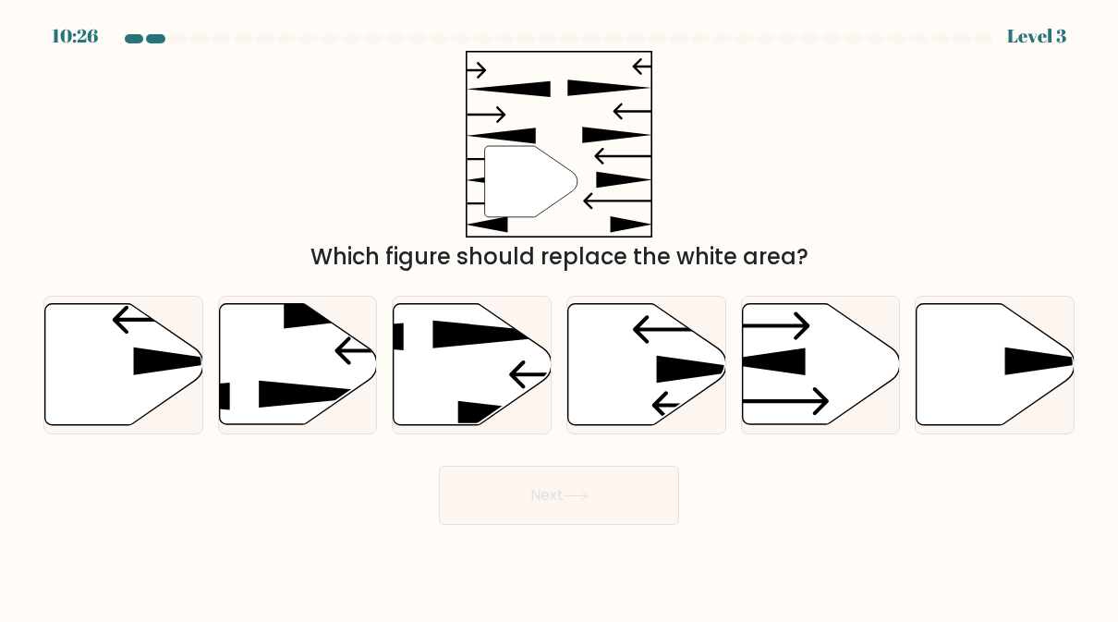
click at [814, 391] on icon at bounding box center [770, 402] width 116 height 28
click at [560, 316] on input "e." at bounding box center [559, 313] width 1 height 5
radio input "true"
click at [639, 500] on button "Next" at bounding box center [559, 495] width 240 height 59
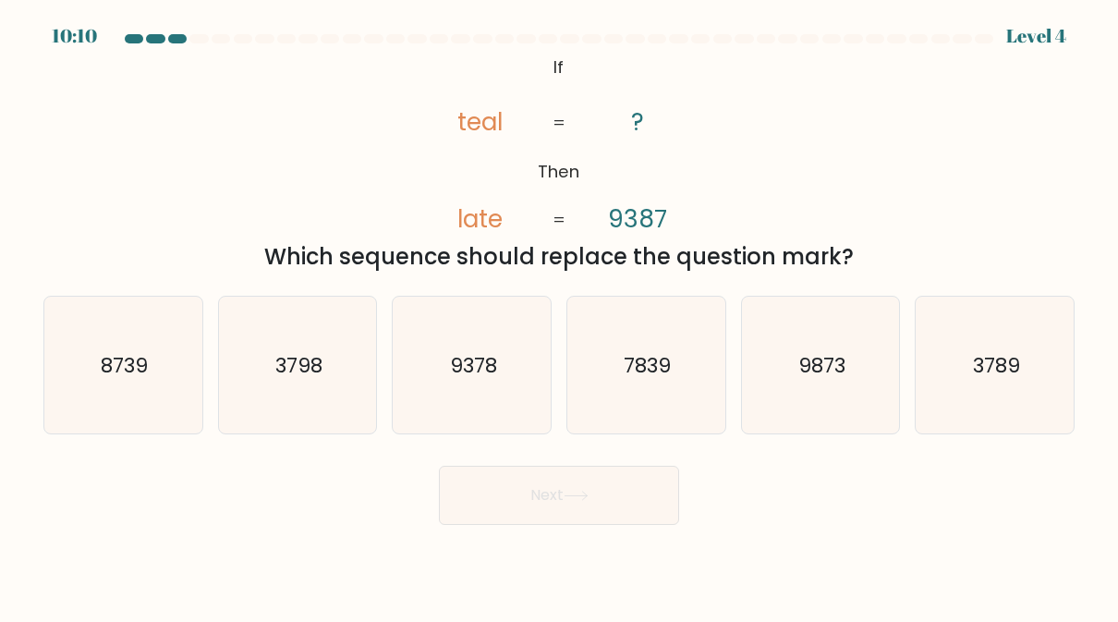
click at [466, 398] on icon "9378" at bounding box center [472, 365] width 137 height 137
click at [559, 316] on input "c. 9378" at bounding box center [559, 313] width 1 height 5
radio input "true"
click at [646, 513] on button "Next" at bounding box center [559, 495] width 240 height 59
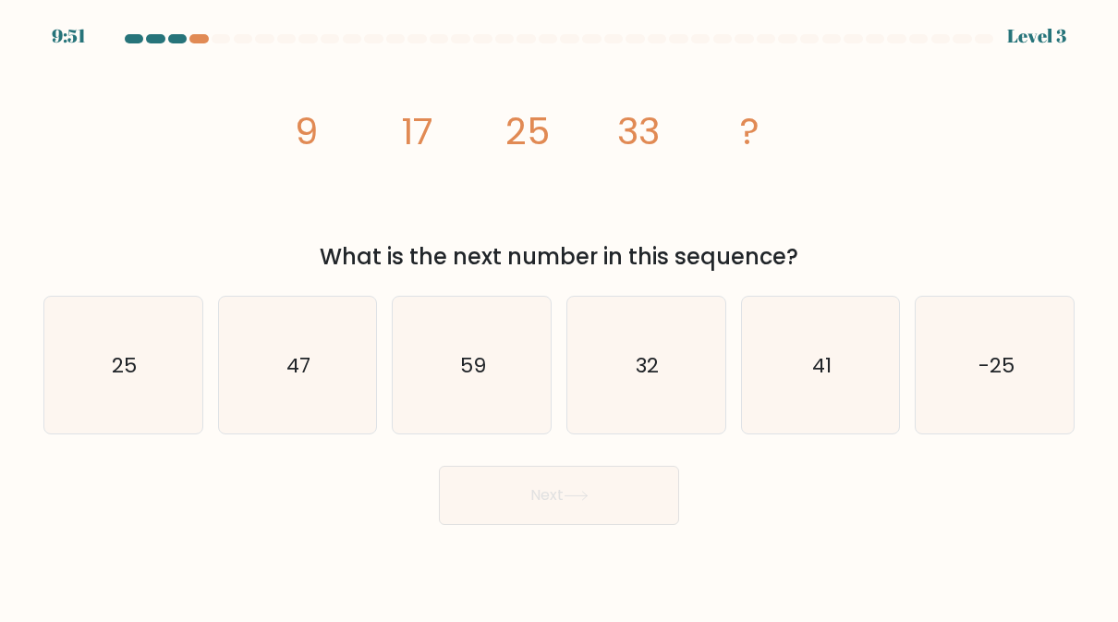
click at [810, 416] on icon "41" at bounding box center [820, 365] width 137 height 137
click at [560, 316] on input "e. 41" at bounding box center [559, 313] width 1 height 5
radio input "true"
click at [651, 503] on button "Next" at bounding box center [559, 495] width 240 height 59
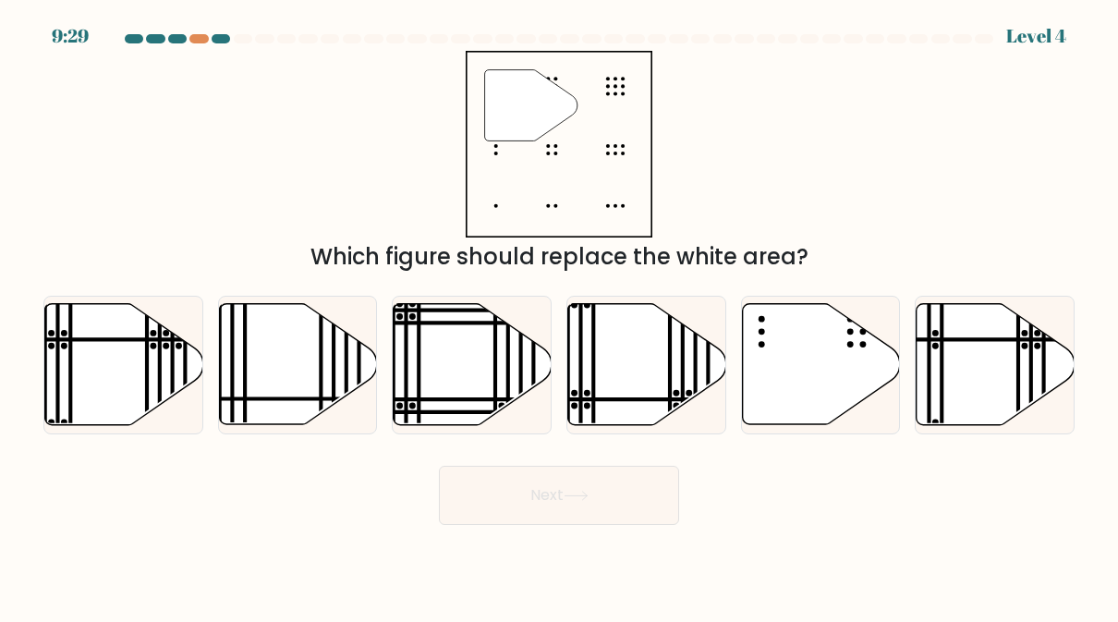
click at [836, 404] on icon at bounding box center [821, 364] width 158 height 121
click at [560, 316] on input "e." at bounding box center [559, 313] width 1 height 5
radio input "true"
click at [493, 496] on button "Next" at bounding box center [559, 495] width 240 height 59
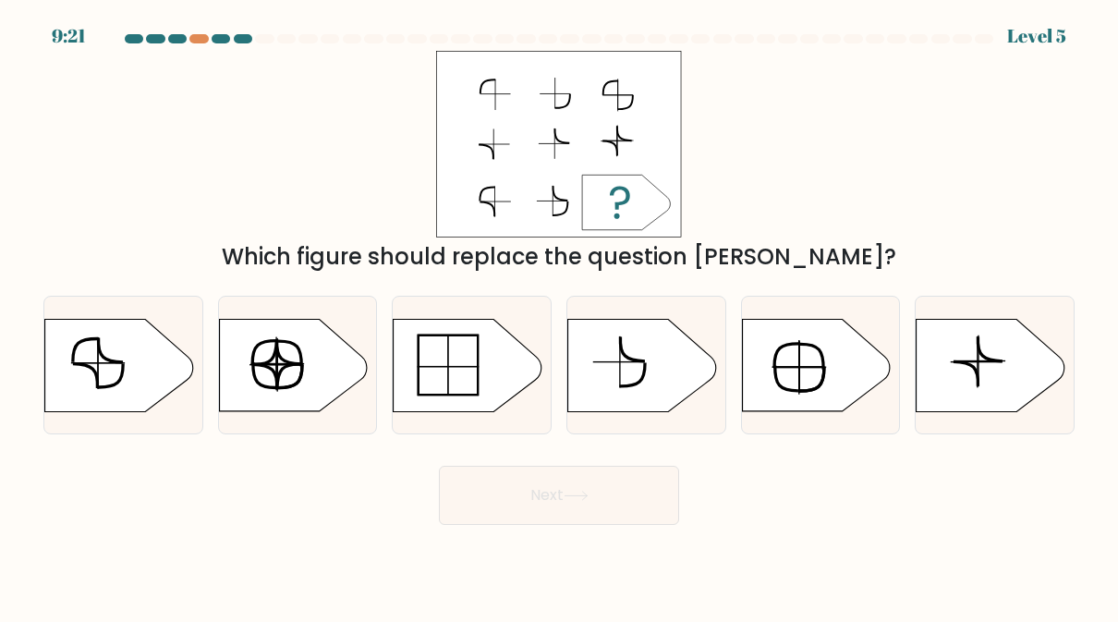
click at [96, 387] on icon at bounding box center [85, 375] width 25 height 24
click at [559, 316] on input "a." at bounding box center [559, 313] width 1 height 5
radio input "true"
click at [643, 497] on button "Next" at bounding box center [559, 495] width 240 height 59
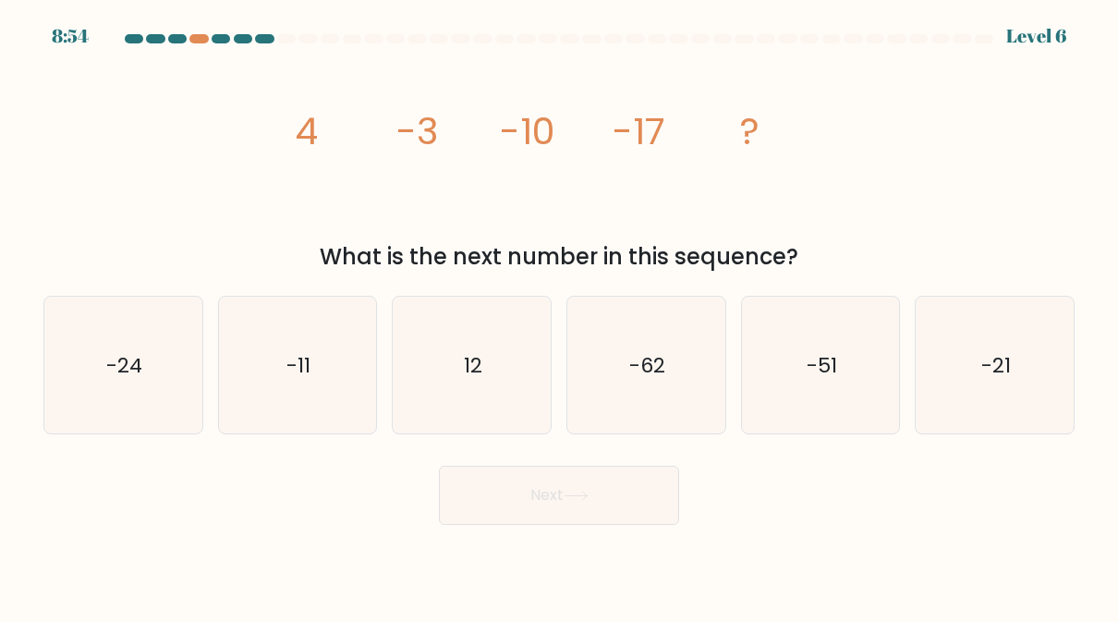
click at [116, 357] on text "-24" at bounding box center [124, 365] width 36 height 29
click at [559, 316] on input "a. -24" at bounding box center [559, 313] width 1 height 5
radio input "true"
click at [649, 493] on button "Next" at bounding box center [559, 495] width 240 height 59
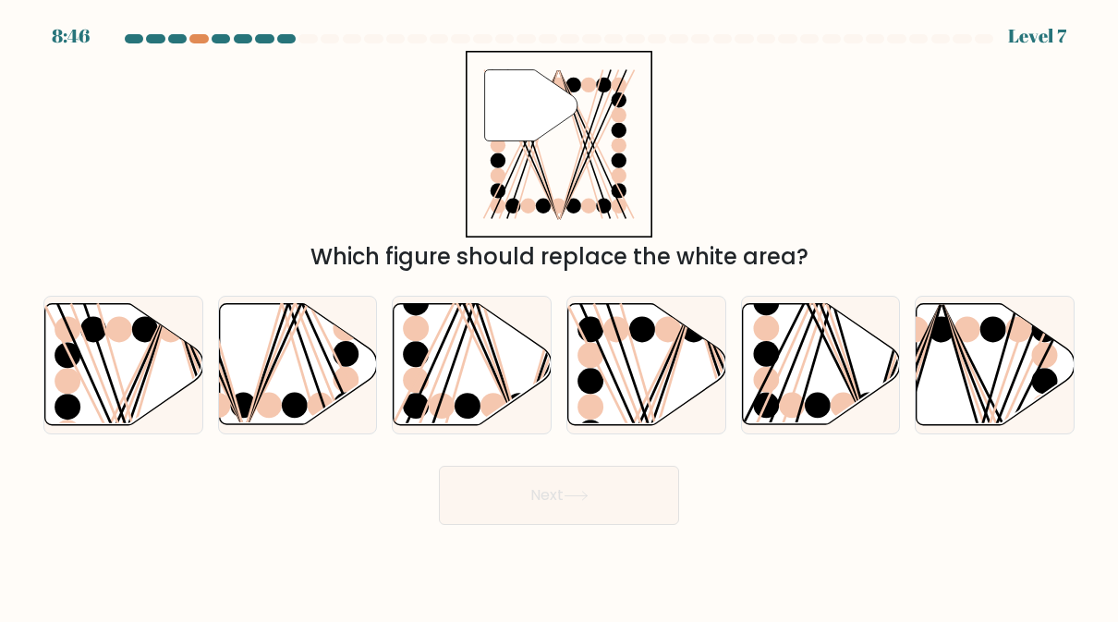
click at [90, 371] on icon at bounding box center [124, 364] width 158 height 121
click at [559, 316] on input "a." at bounding box center [559, 313] width 1 height 5
radio input "true"
click at [641, 491] on button "Next" at bounding box center [559, 495] width 240 height 59
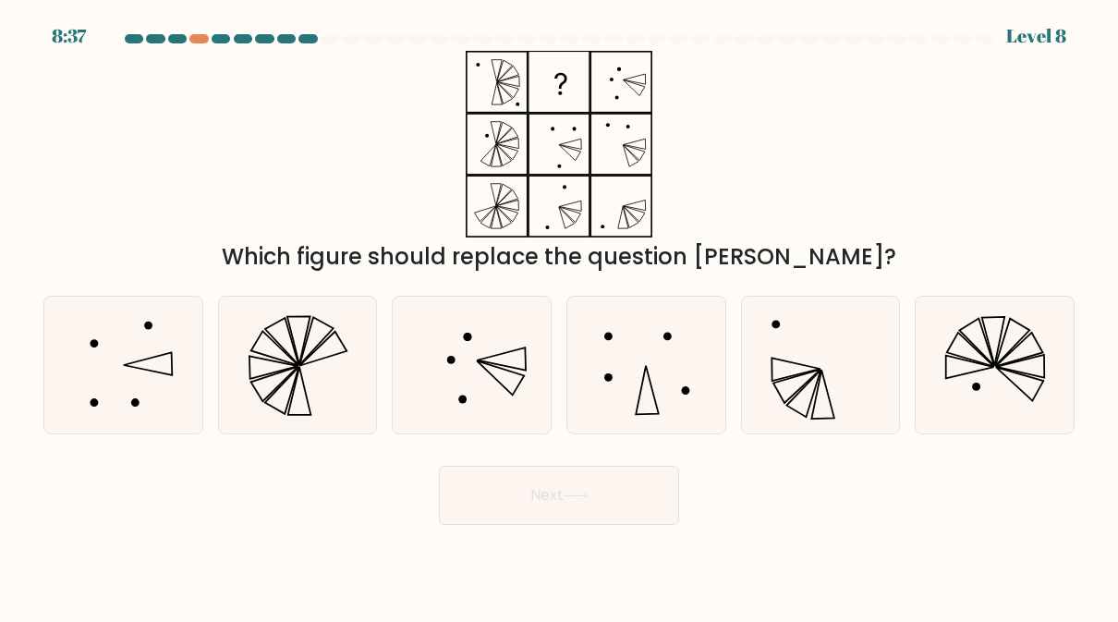
click at [86, 391] on icon at bounding box center [123, 365] width 137 height 137
click at [559, 316] on input "a." at bounding box center [559, 313] width 1 height 5
radio input "true"
click at [636, 503] on button "Next" at bounding box center [559, 495] width 240 height 59
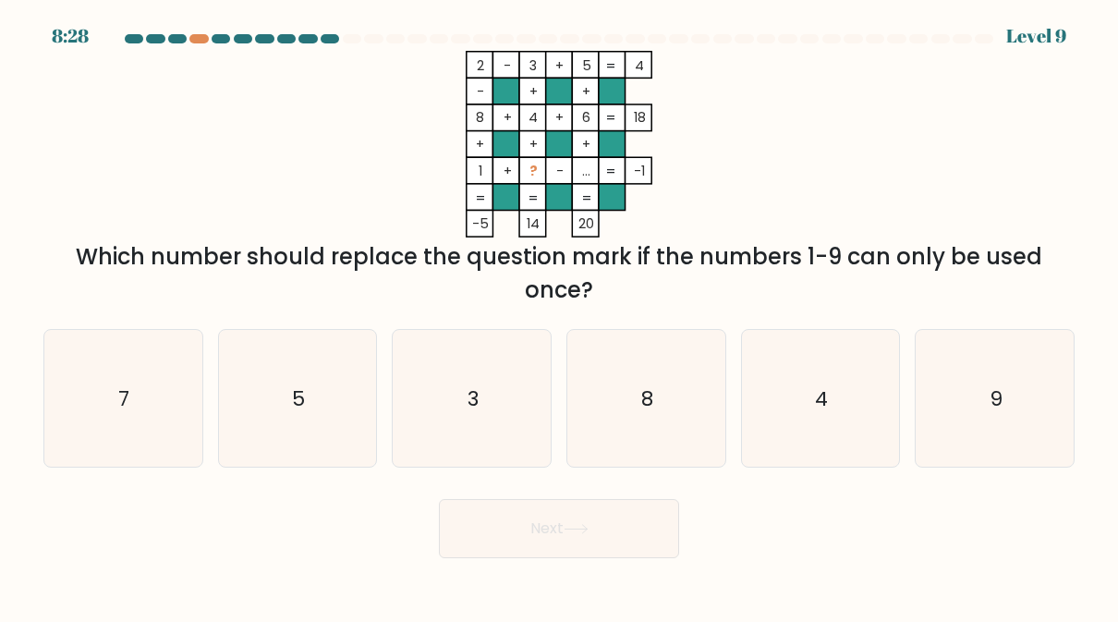
click at [107, 429] on icon "7" at bounding box center [123, 398] width 137 height 137
click at [559, 316] on input "a. 7" at bounding box center [559, 313] width 1 height 5
radio input "true"
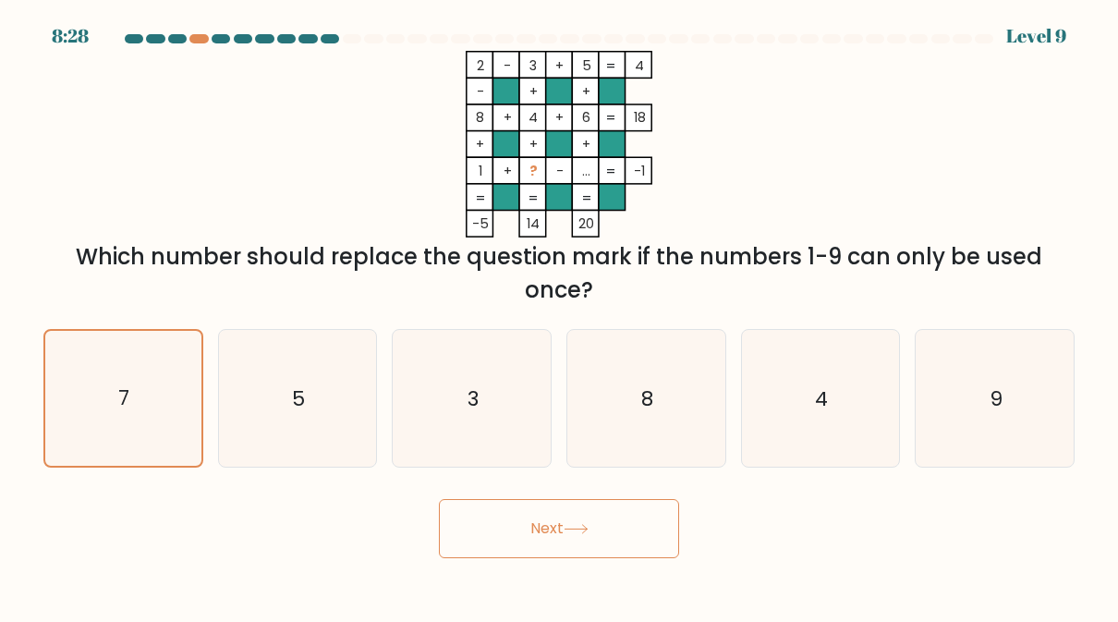
click at [638, 525] on button "Next" at bounding box center [559, 528] width 240 height 59
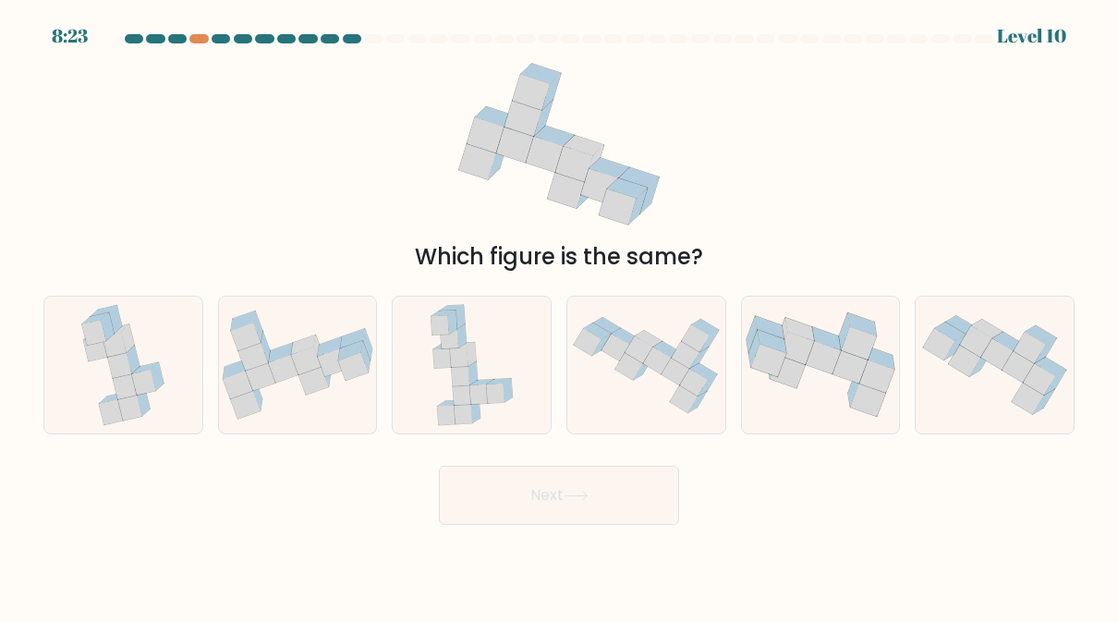
click at [261, 398] on icon at bounding box center [257, 395] width 9 height 31
click at [559, 316] on input "b." at bounding box center [559, 313] width 1 height 5
radio input "true"
click at [648, 506] on button "Next" at bounding box center [559, 495] width 240 height 59
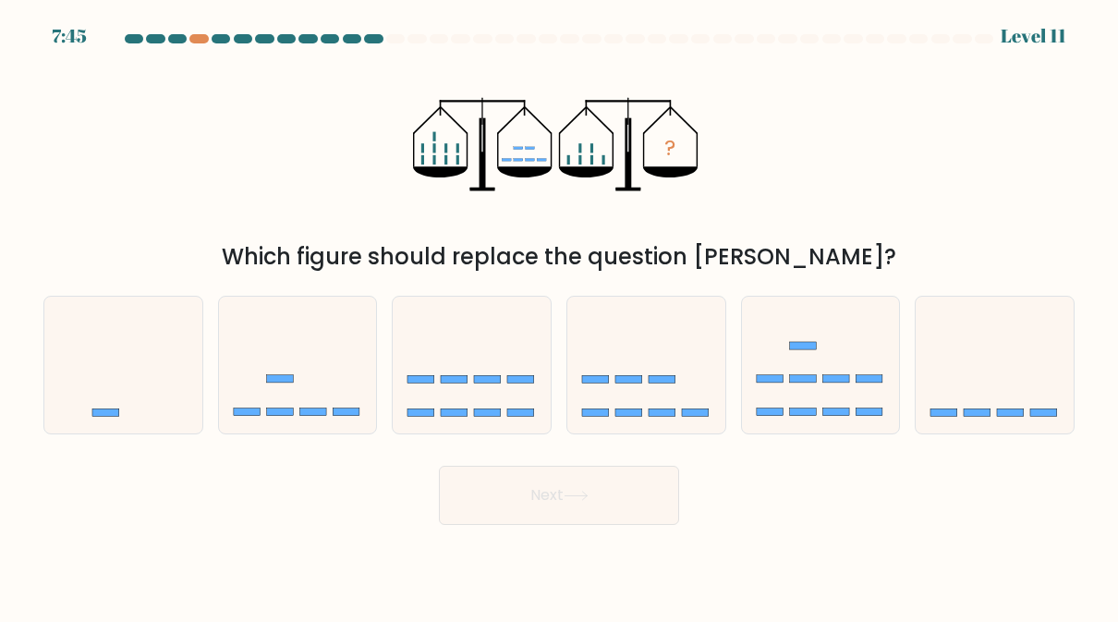
click at [274, 402] on icon at bounding box center [298, 364] width 158 height 130
click at [559, 316] on input "b." at bounding box center [559, 313] width 1 height 5
radio input "true"
click at [644, 495] on button "Next" at bounding box center [559, 495] width 240 height 59
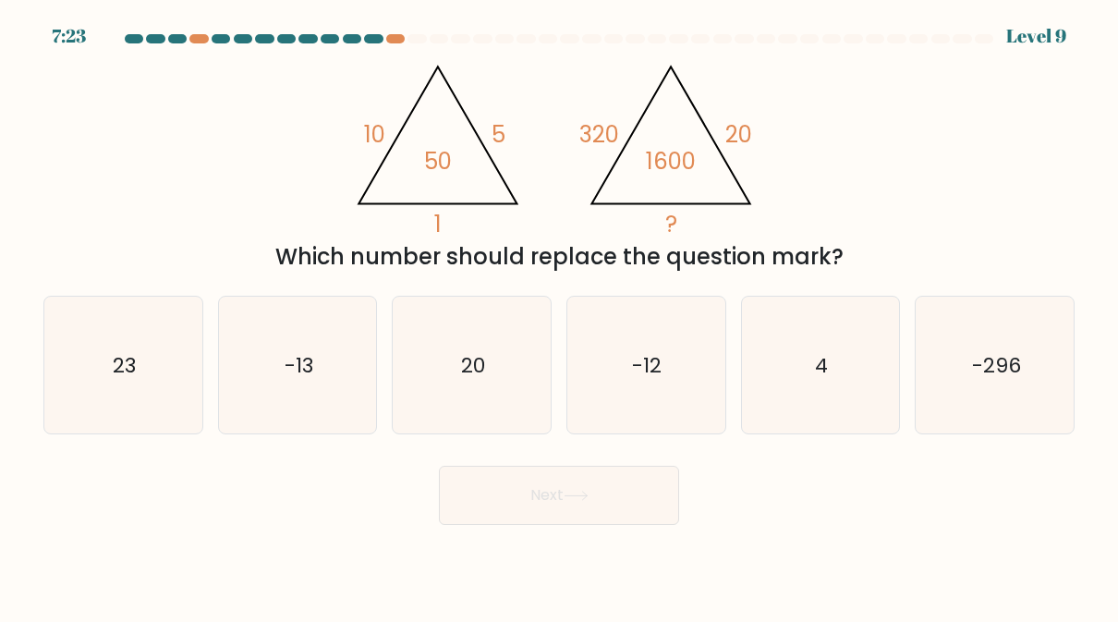
click at [665, 387] on icon "-12" at bounding box center [645, 365] width 137 height 137
click at [560, 316] on input "d. -12" at bounding box center [559, 313] width 1 height 5
radio input "true"
click at [618, 502] on button "Next" at bounding box center [559, 495] width 240 height 59
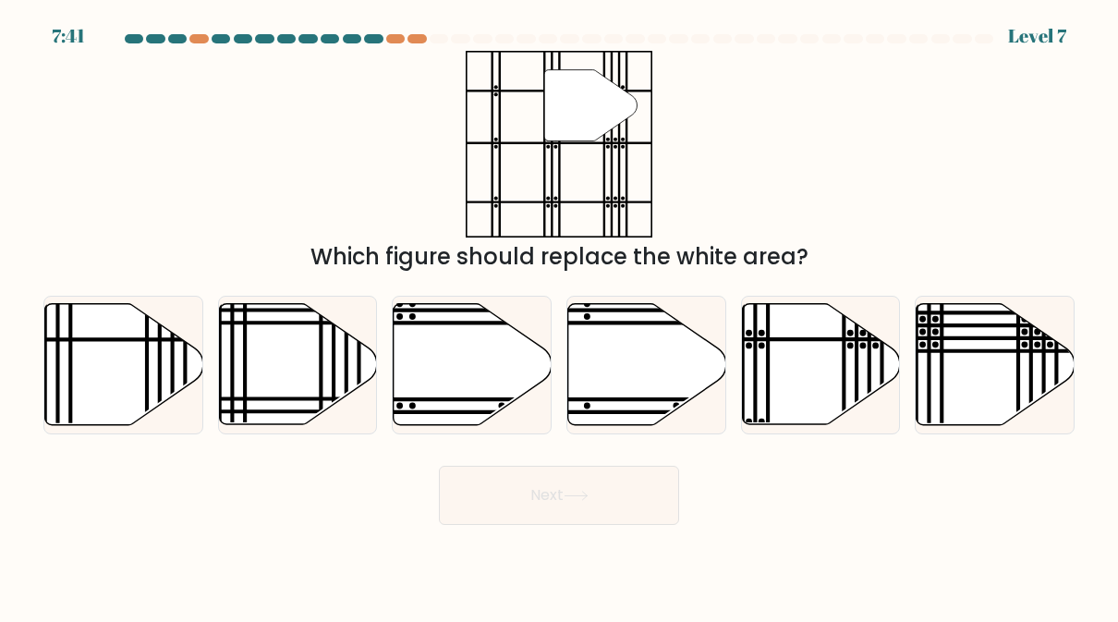
click at [803, 391] on icon at bounding box center [821, 364] width 158 height 121
click at [560, 316] on input "e." at bounding box center [559, 313] width 1 height 5
radio input "true"
click at [643, 501] on button "Next" at bounding box center [559, 495] width 240 height 59
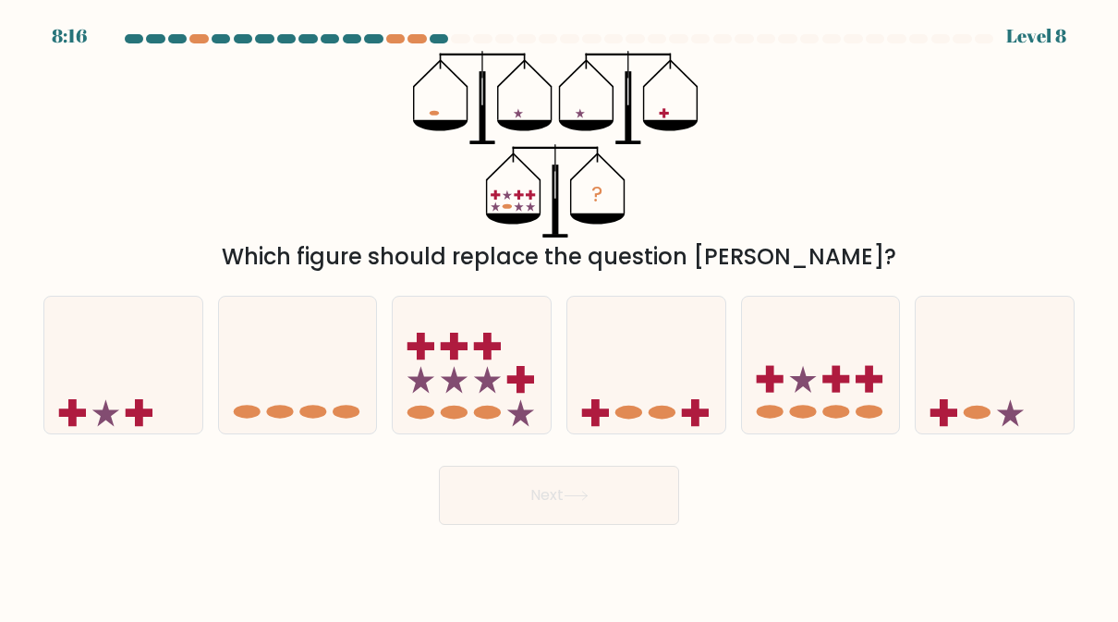
click at [826, 419] on icon at bounding box center [821, 364] width 158 height 130
click at [560, 316] on input "e." at bounding box center [559, 313] width 1 height 5
radio input "true"
click at [645, 507] on button "Next" at bounding box center [559, 495] width 240 height 59
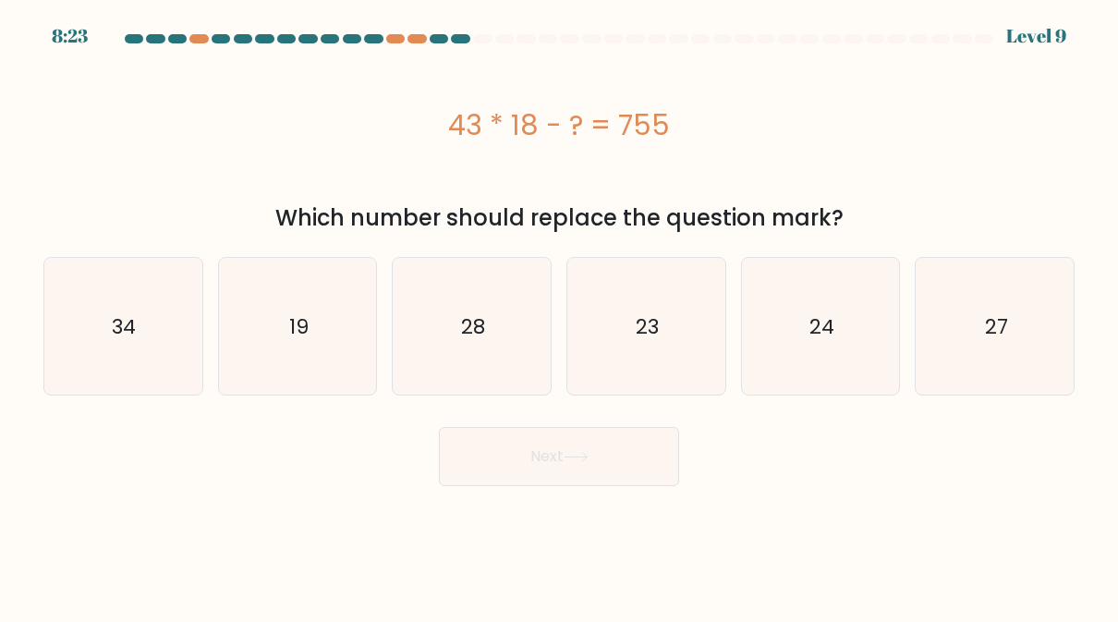
click at [100, 358] on icon "34" at bounding box center [123, 326] width 137 height 137
click at [559, 316] on input "a. 34" at bounding box center [559, 313] width 1 height 5
radio input "true"
click at [640, 462] on button "Next" at bounding box center [559, 456] width 240 height 59
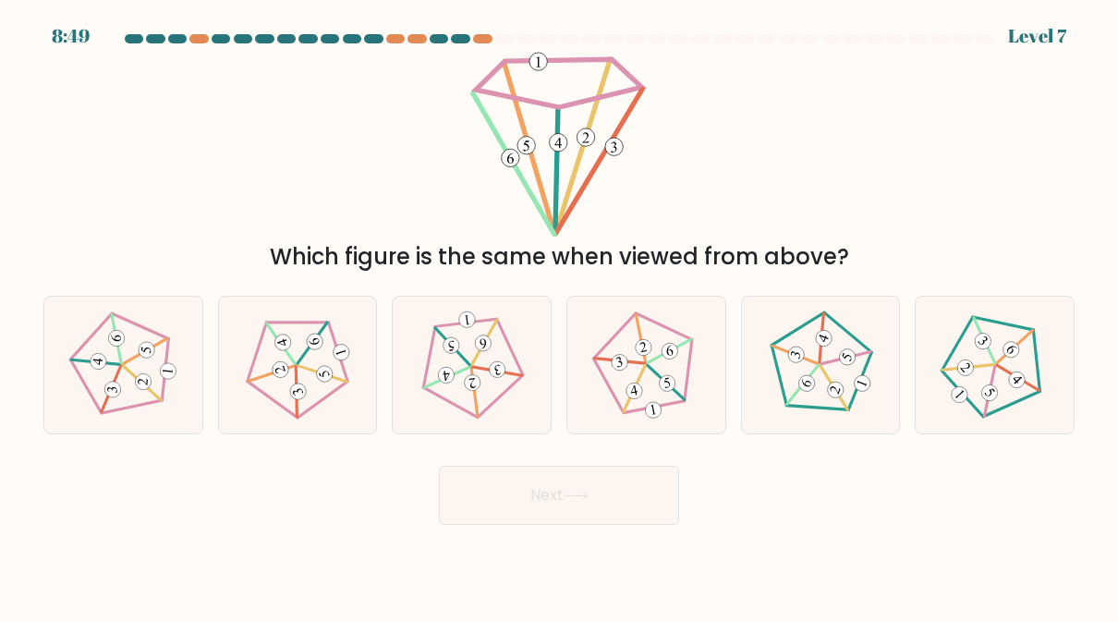
click at [111, 375] on icon at bounding box center [122, 364] width 109 height 109
click at [559, 316] on input "a." at bounding box center [559, 313] width 1 height 5
radio input "true"
click at [636, 501] on button "Next" at bounding box center [559, 495] width 240 height 59
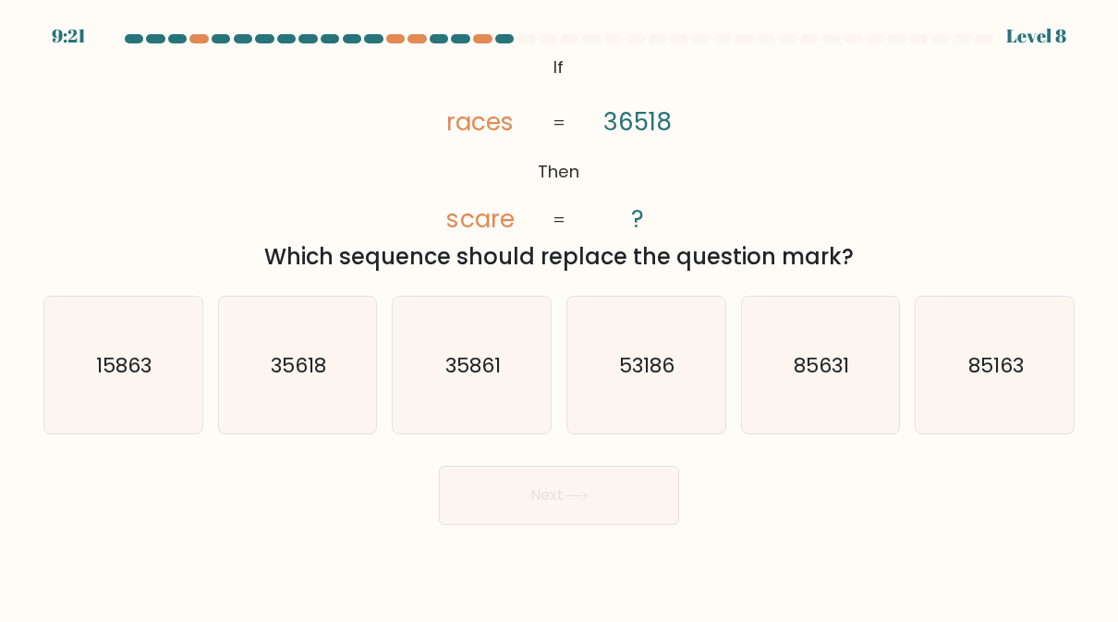
click at [832, 414] on icon "85631" at bounding box center [820, 365] width 137 height 137
click at [560, 316] on input "e. 85631" at bounding box center [559, 313] width 1 height 5
radio input "true"
click at [648, 499] on button "Next" at bounding box center [559, 495] width 240 height 59
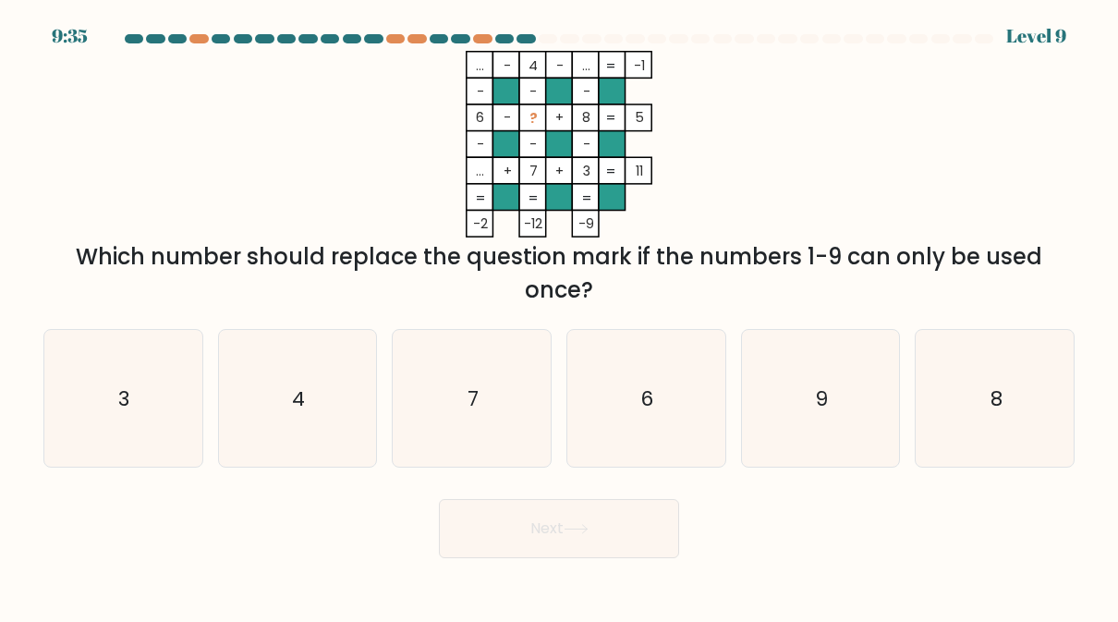
click at [820, 405] on text "9" at bounding box center [821, 398] width 13 height 29
click at [560, 316] on input "e. 9" at bounding box center [559, 313] width 1 height 5
radio input "true"
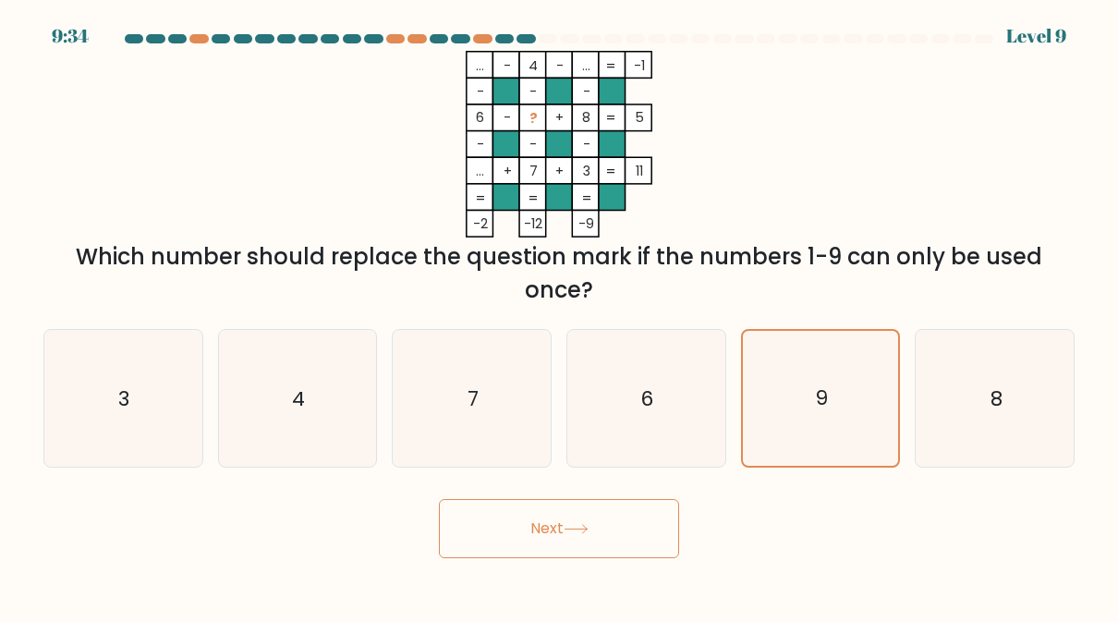
click at [653, 526] on button "Next" at bounding box center [559, 528] width 240 height 59
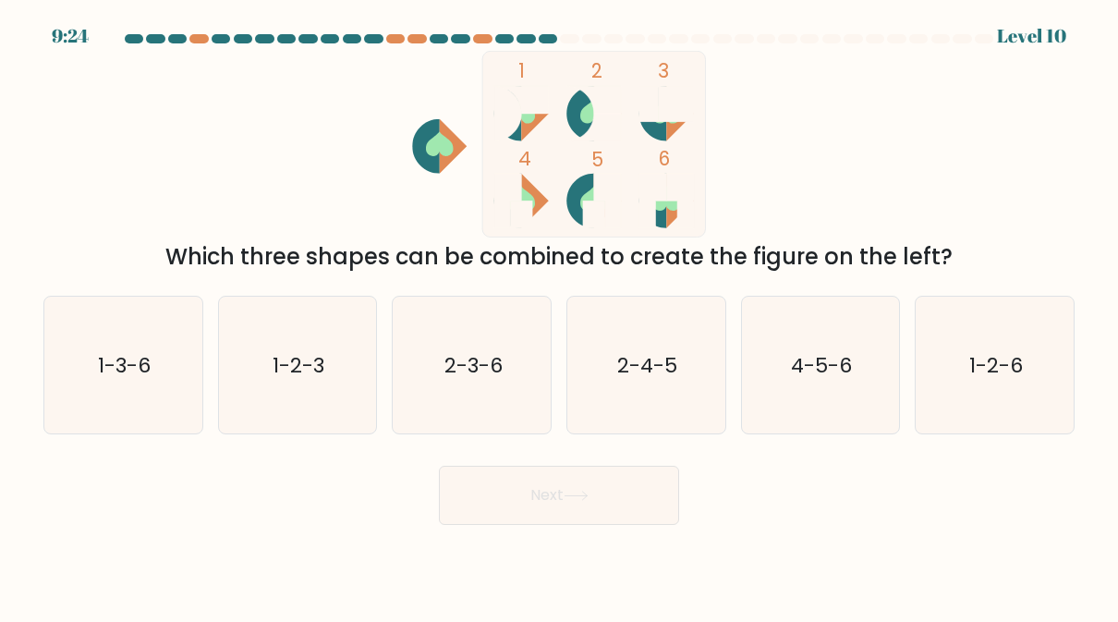
click at [824, 387] on icon "4-5-6" at bounding box center [820, 365] width 137 height 137
click at [560, 316] on input "e. 4-5-6" at bounding box center [559, 313] width 1 height 5
radio input "true"
click at [656, 501] on button "Next" at bounding box center [559, 495] width 240 height 59
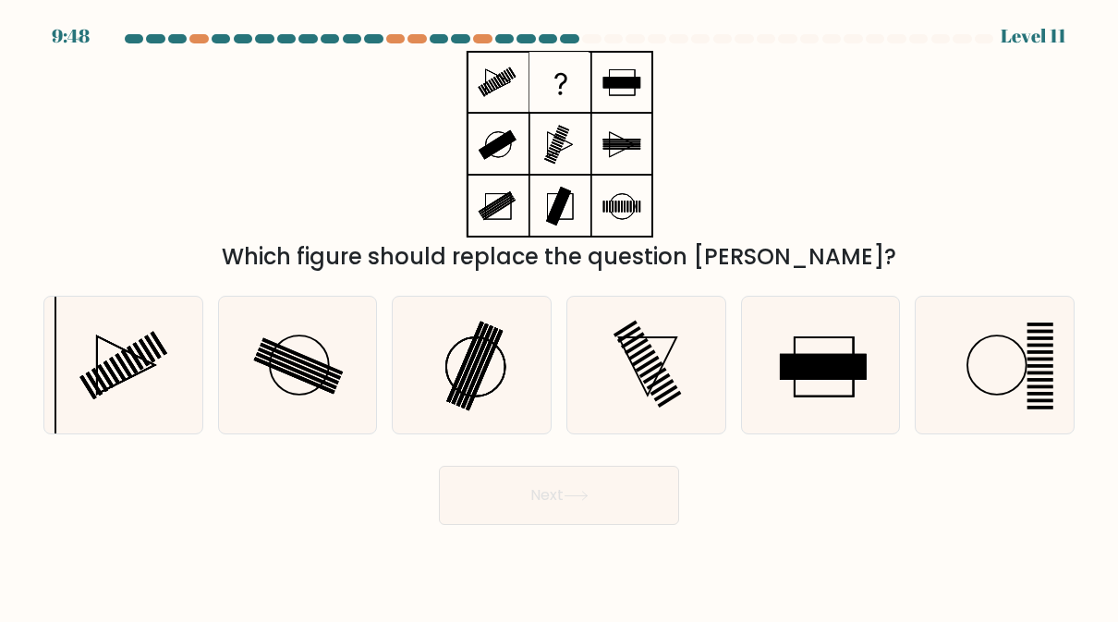
click at [484, 378] on icon at bounding box center [472, 365] width 137 height 137
click at [559, 316] on input "c." at bounding box center [559, 313] width 1 height 5
radio input "true"
click at [603, 515] on button "Next" at bounding box center [559, 495] width 240 height 59
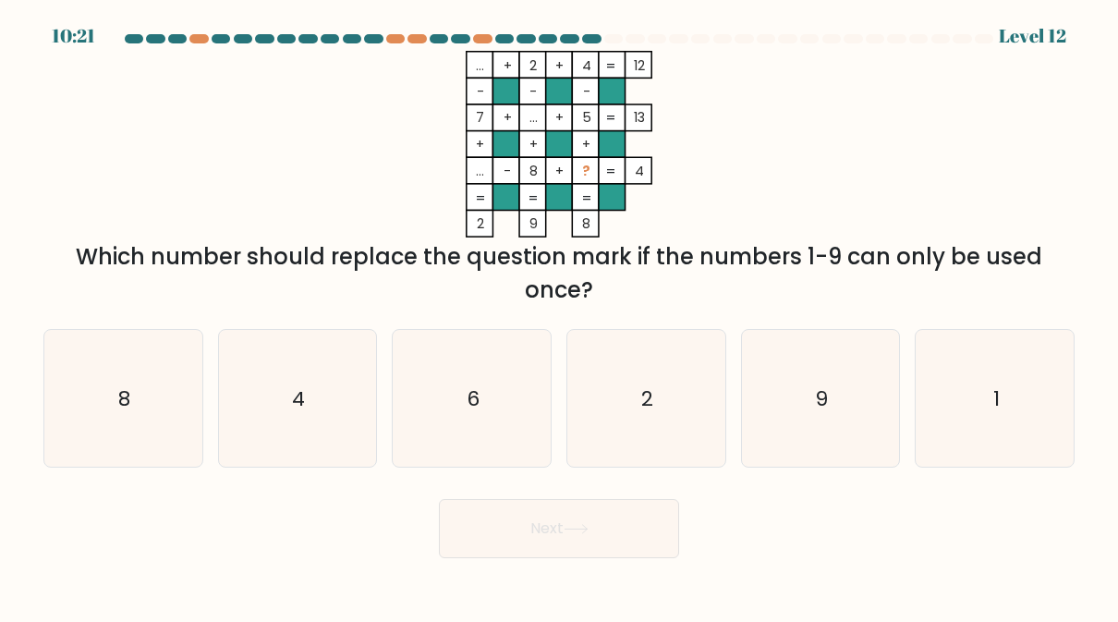
click at [803, 418] on icon "9" at bounding box center [820, 398] width 137 height 137
click at [560, 316] on input "e. 9" at bounding box center [559, 313] width 1 height 5
radio input "true"
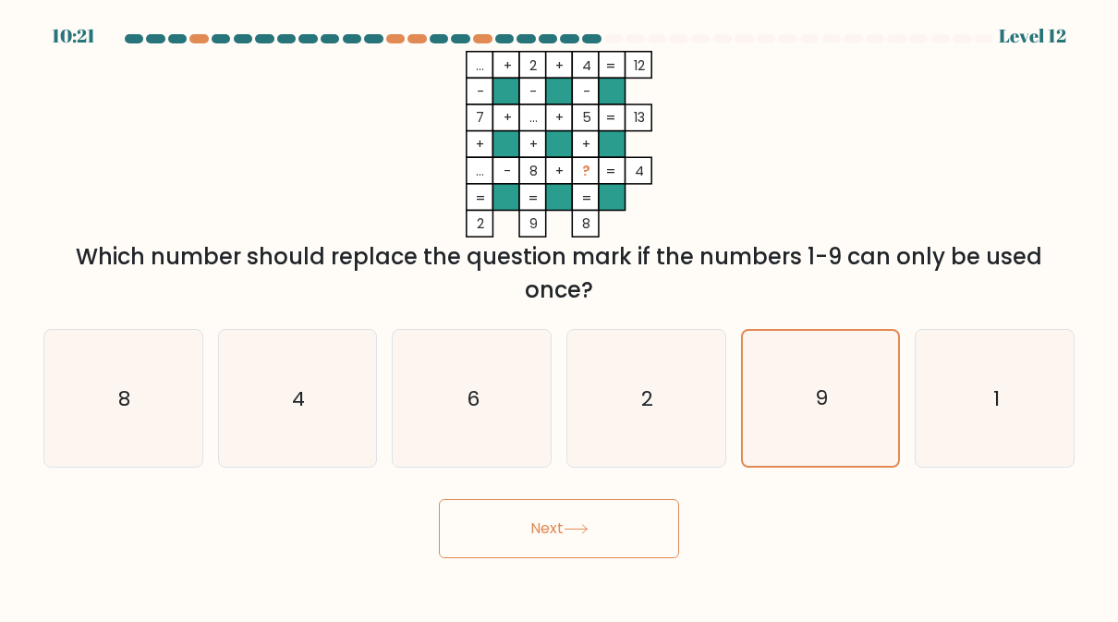
click at [638, 537] on button "Next" at bounding box center [559, 528] width 240 height 59
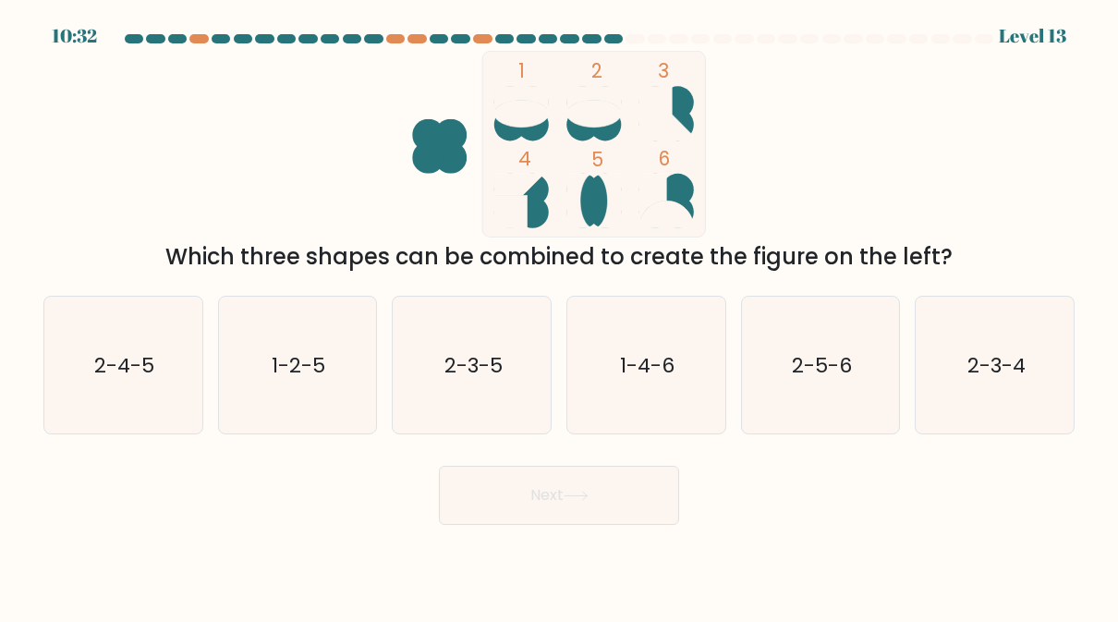
click at [270, 388] on icon "1-2-5" at bounding box center [297, 365] width 137 height 137
click at [559, 316] on input "b. 1-2-5" at bounding box center [559, 313] width 1 height 5
radio input "true"
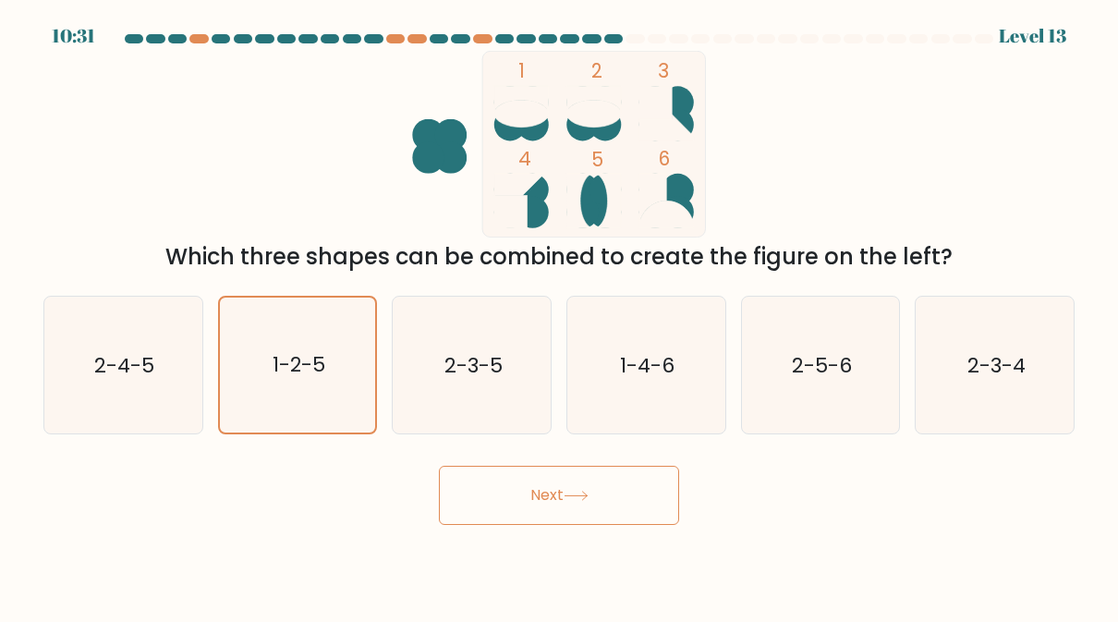
click at [638, 517] on button "Next" at bounding box center [559, 495] width 240 height 59
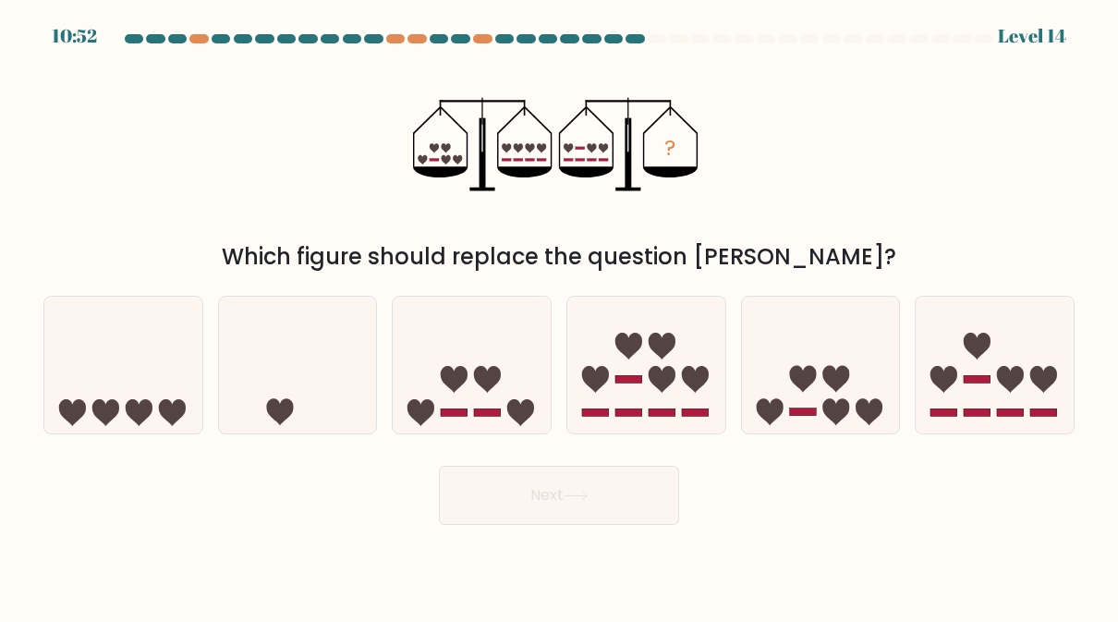
click at [993, 394] on icon at bounding box center [994, 364] width 158 height 130
click at [560, 316] on input "f." at bounding box center [559, 313] width 1 height 5
radio input "true"
click at [640, 508] on button "Next" at bounding box center [559, 495] width 240 height 59
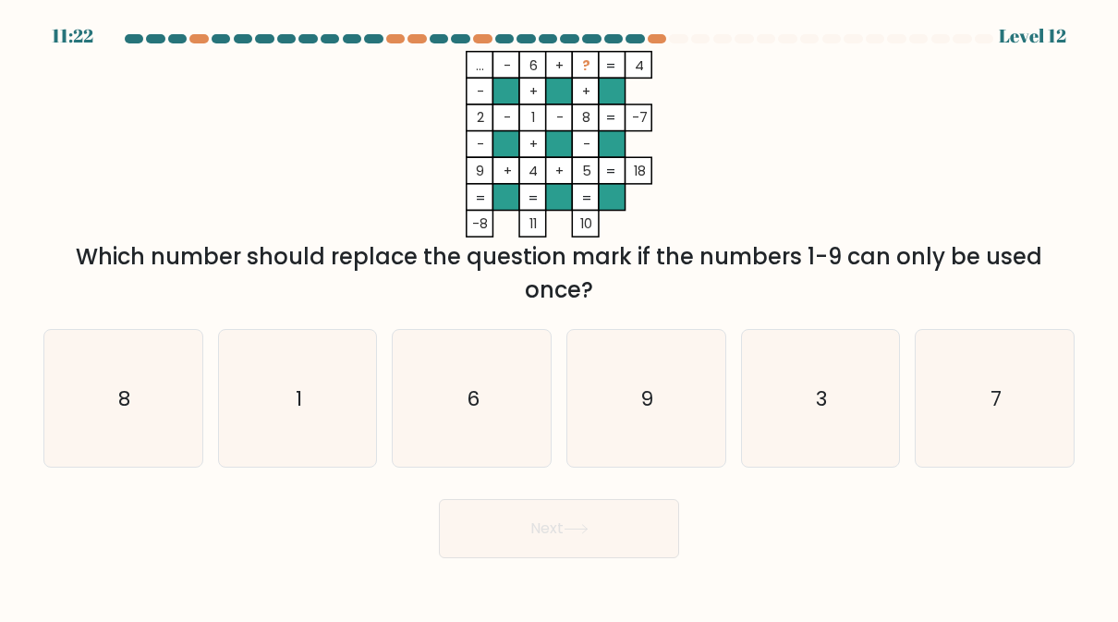
click at [1007, 411] on icon "7" at bounding box center [995, 398] width 137 height 137
click at [560, 316] on input "f. 7" at bounding box center [559, 313] width 1 height 5
radio input "true"
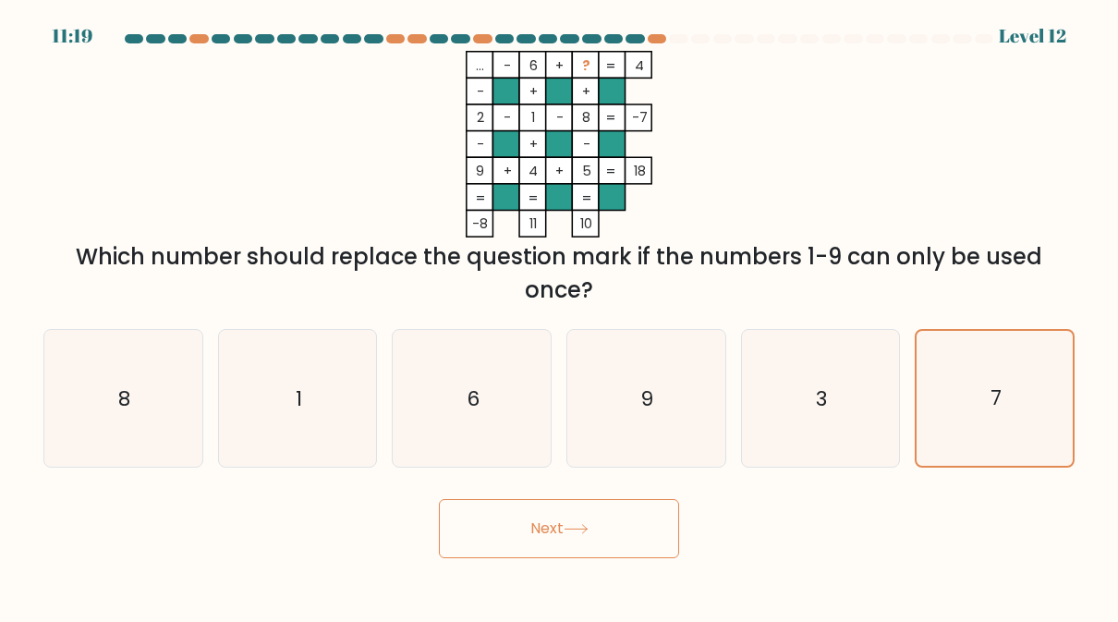
click at [628, 523] on button "Next" at bounding box center [559, 528] width 240 height 59
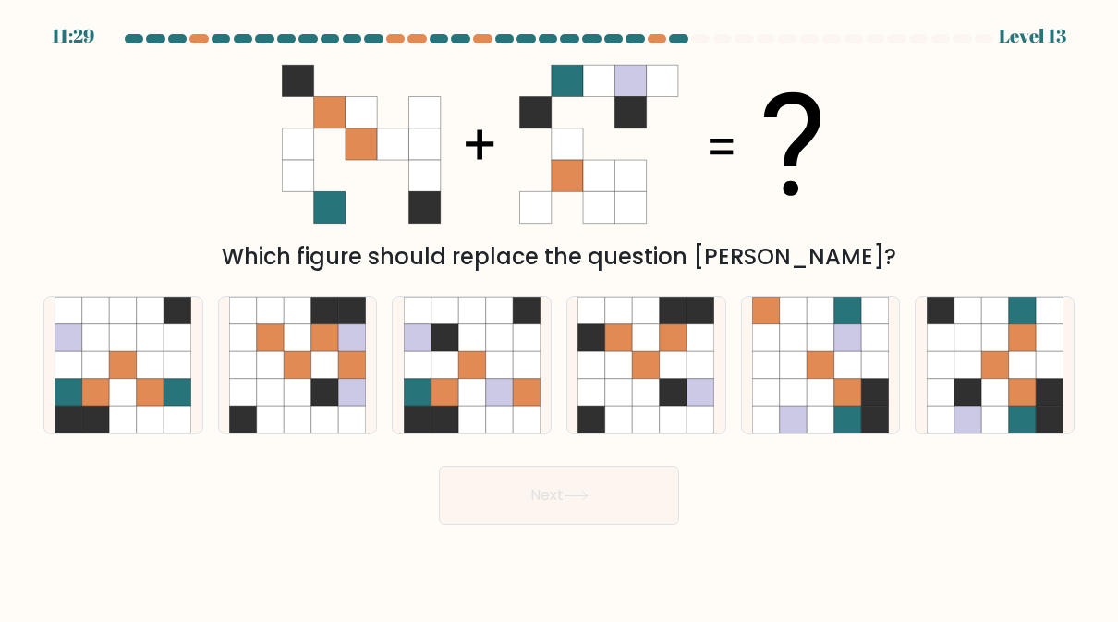
click at [444, 405] on icon at bounding box center [443, 392] width 27 height 27
click at [559, 316] on input "c." at bounding box center [559, 313] width 1 height 5
radio input "true"
click at [629, 491] on button "Next" at bounding box center [559, 495] width 240 height 59
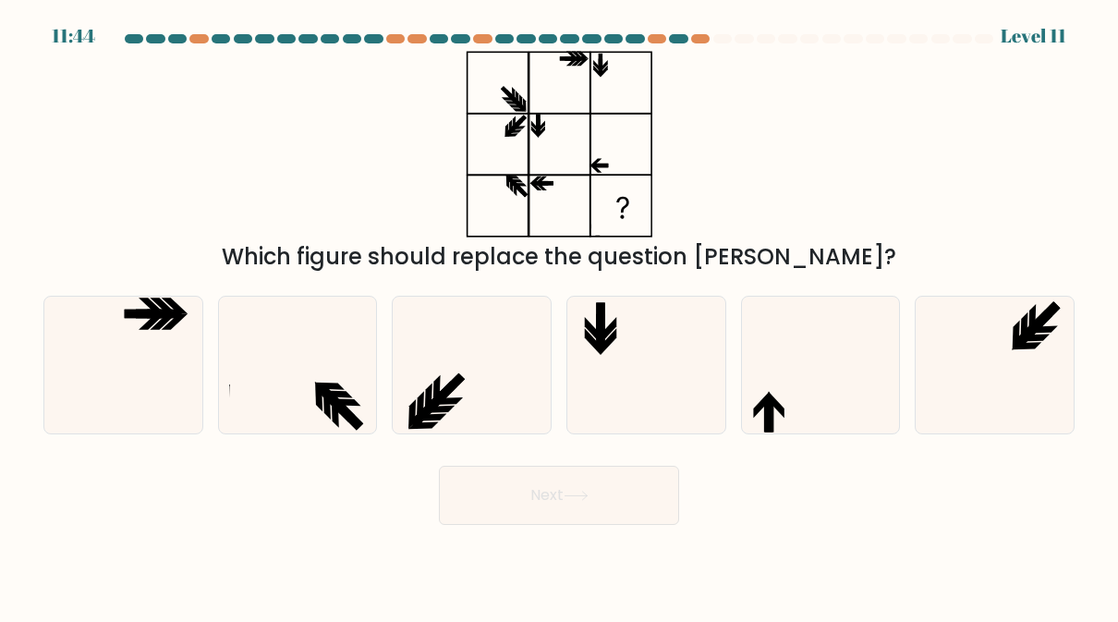
click at [791, 421] on icon at bounding box center [820, 365] width 137 height 137
click at [560, 316] on input "e." at bounding box center [559, 313] width 1 height 5
radio input "true"
click at [638, 506] on button "Next" at bounding box center [559, 495] width 240 height 59
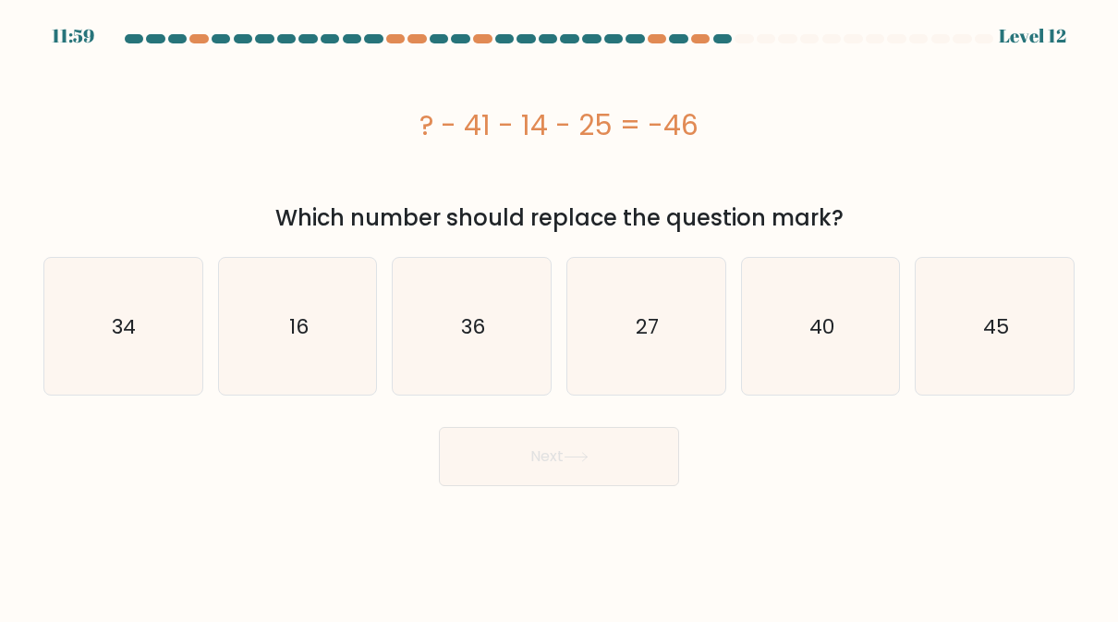
click at [90, 332] on icon "34" at bounding box center [123, 326] width 137 height 137
click at [559, 316] on input "a. 34" at bounding box center [559, 313] width 1 height 5
radio input "true"
click at [648, 462] on button "Next" at bounding box center [559, 456] width 240 height 59
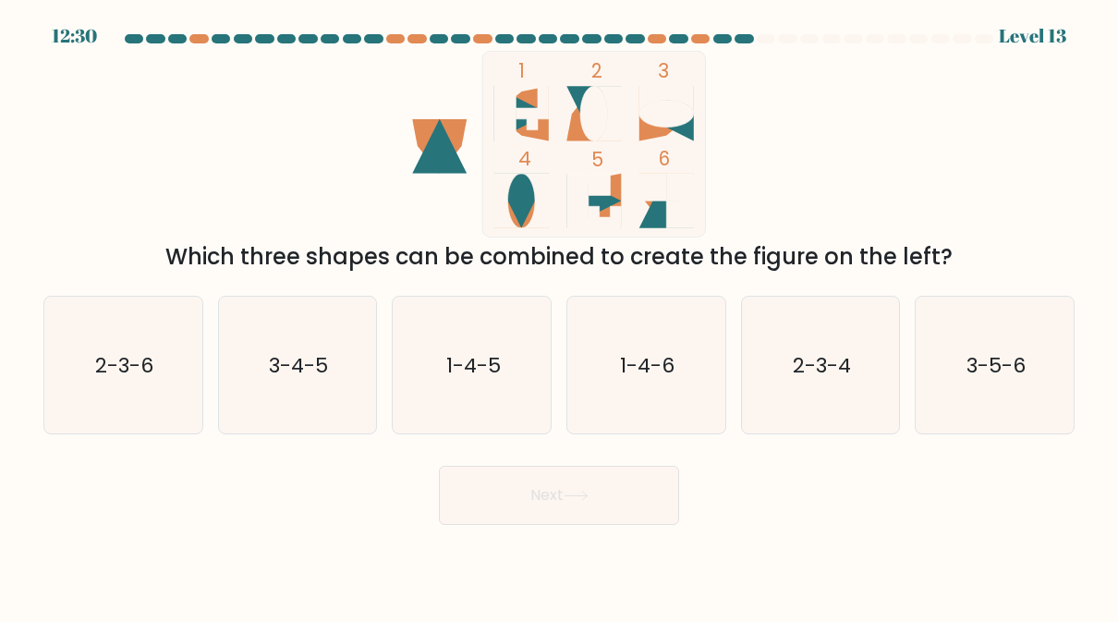
click at [449, 365] on text "1-4-5" at bounding box center [473, 365] width 55 height 29
click at [559, 316] on input "c. 1-4-5" at bounding box center [559, 313] width 1 height 5
radio input "true"
click at [639, 491] on button "Next" at bounding box center [559, 495] width 240 height 59
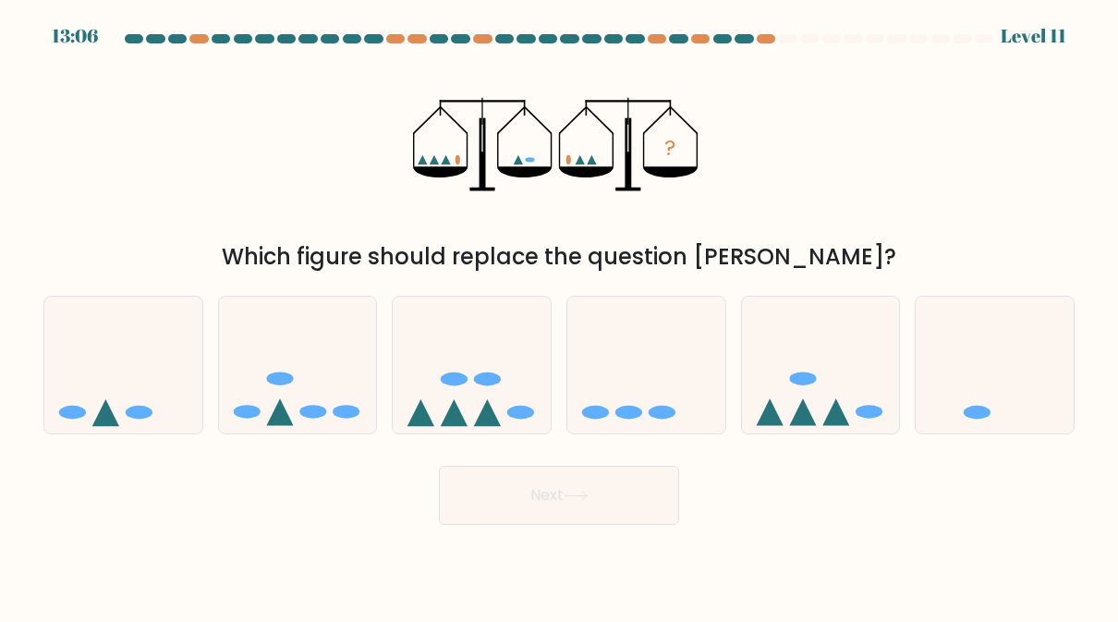
click at [448, 406] on icon at bounding box center [472, 364] width 158 height 130
click at [559, 316] on input "c." at bounding box center [559, 313] width 1 height 5
radio input "true"
click at [641, 498] on button "Next" at bounding box center [559, 495] width 240 height 59
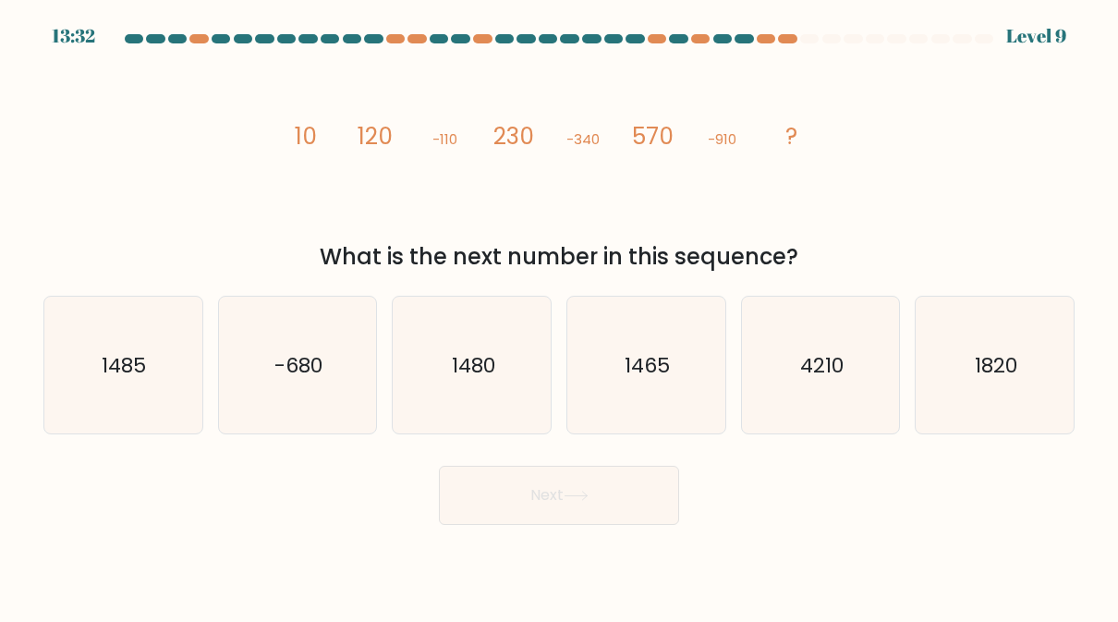
click at [639, 499] on button "Next" at bounding box center [559, 495] width 240 height 59
click at [444, 390] on icon "1480" at bounding box center [472, 365] width 137 height 137
click at [559, 316] on input "c. 1480" at bounding box center [559, 313] width 1 height 5
radio input "true"
click at [636, 508] on button "Next" at bounding box center [559, 495] width 240 height 59
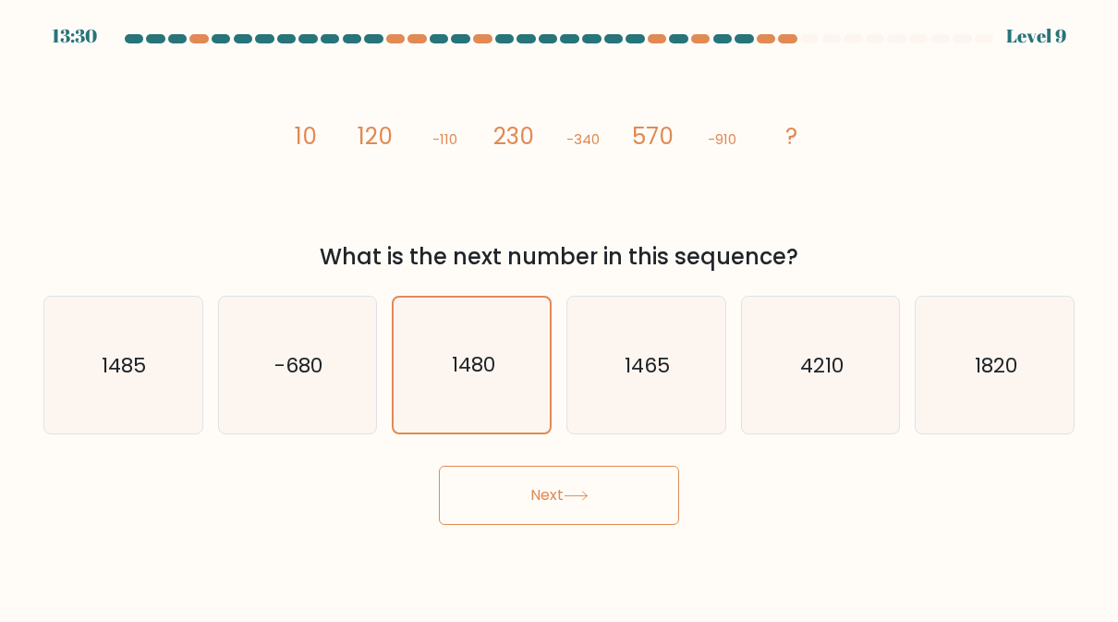
click at [653, 503] on button "Next" at bounding box center [559, 495] width 240 height 59
click at [633, 497] on button "Next" at bounding box center [559, 495] width 240 height 59
click at [471, 495] on button "Next" at bounding box center [559, 495] width 240 height 59
click at [474, 479] on button "Next" at bounding box center [559, 495] width 240 height 59
click at [525, 494] on button "Next" at bounding box center [559, 495] width 240 height 59
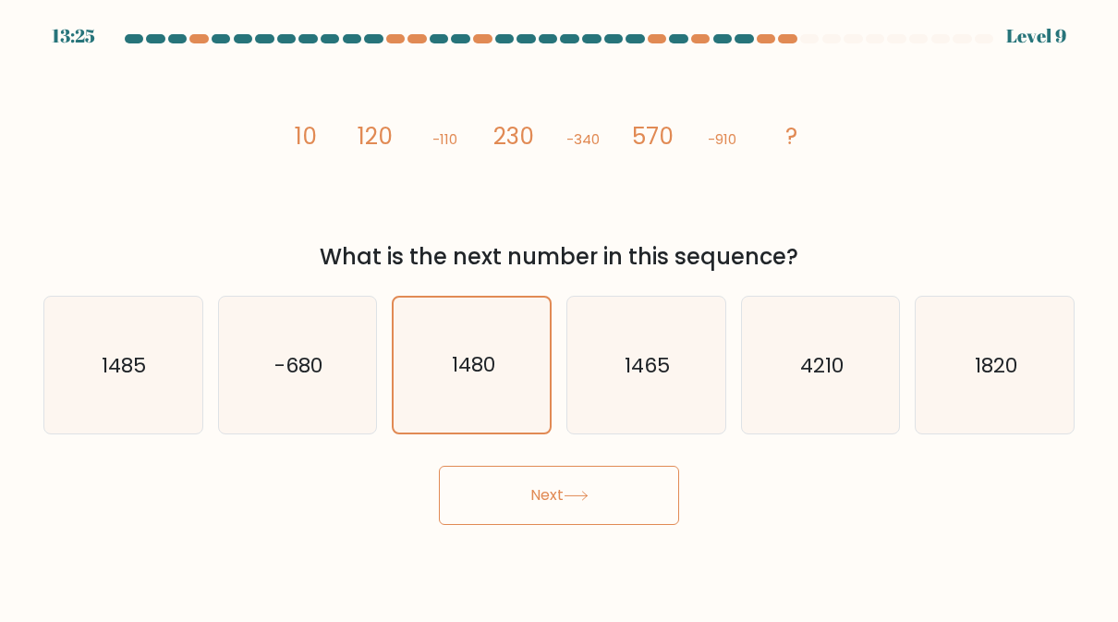
click at [306, 360] on text "-680" at bounding box center [298, 365] width 48 height 29
click at [559, 316] on input "b. -680" at bounding box center [559, 313] width 1 height 5
radio input "true"
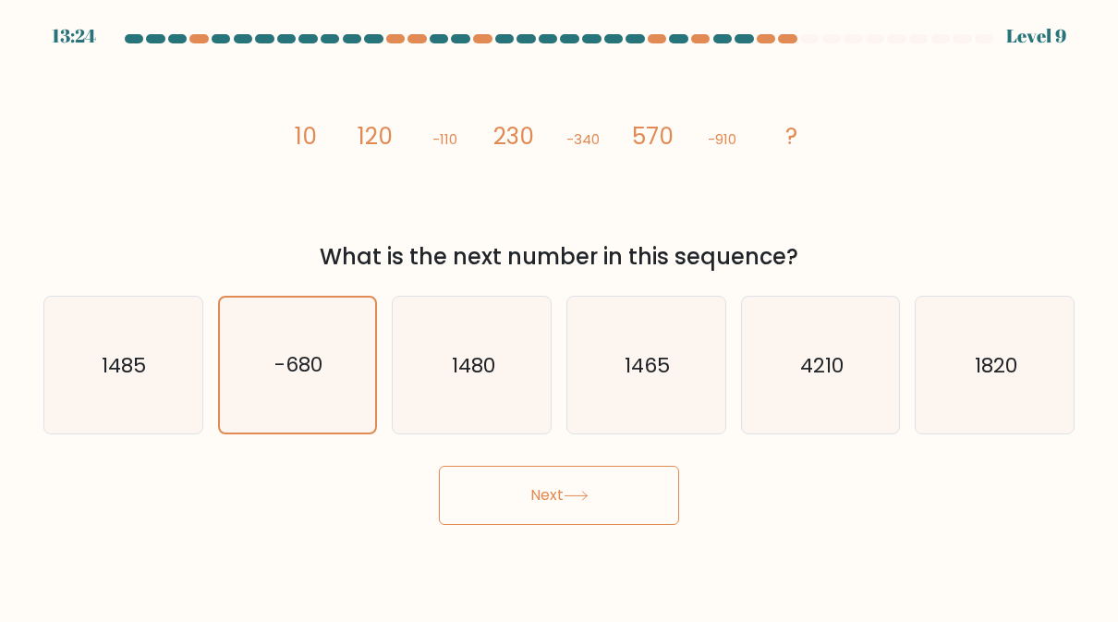
click at [128, 362] on text "1485" at bounding box center [125, 365] width 44 height 29
click at [559, 316] on input "a. 1485" at bounding box center [559, 313] width 1 height 5
radio input "true"
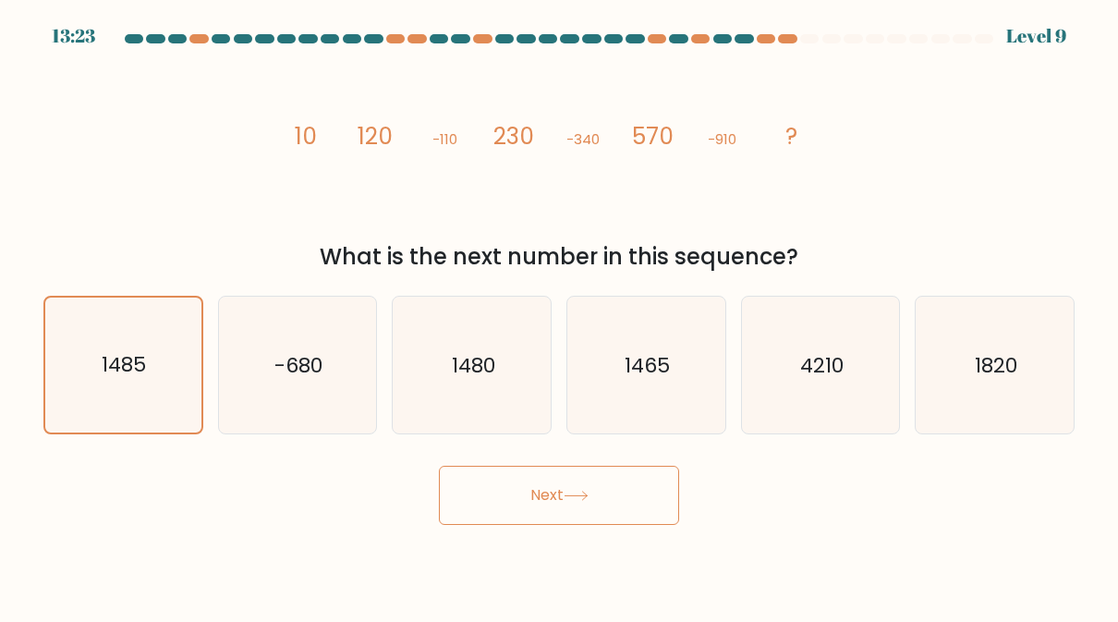
click at [633, 496] on button "Next" at bounding box center [559, 495] width 240 height 59
click at [523, 383] on icon "1480" at bounding box center [472, 365] width 137 height 137
click at [559, 316] on input "c. 1480" at bounding box center [559, 313] width 1 height 5
radio input "true"
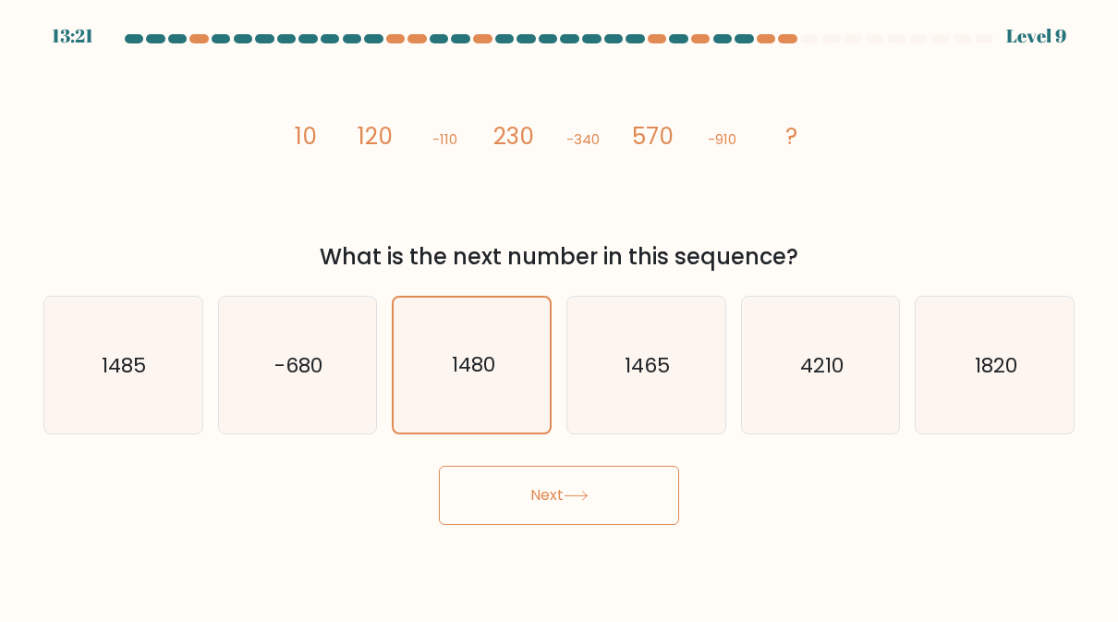
click at [588, 510] on button "Next" at bounding box center [559, 495] width 240 height 59
click at [583, 495] on icon at bounding box center [575, 496] width 25 height 10
click at [467, 388] on icon "1480" at bounding box center [472, 365] width 137 height 137
click at [559, 316] on input "c. [DATE]" at bounding box center [559, 313] width 1 height 5
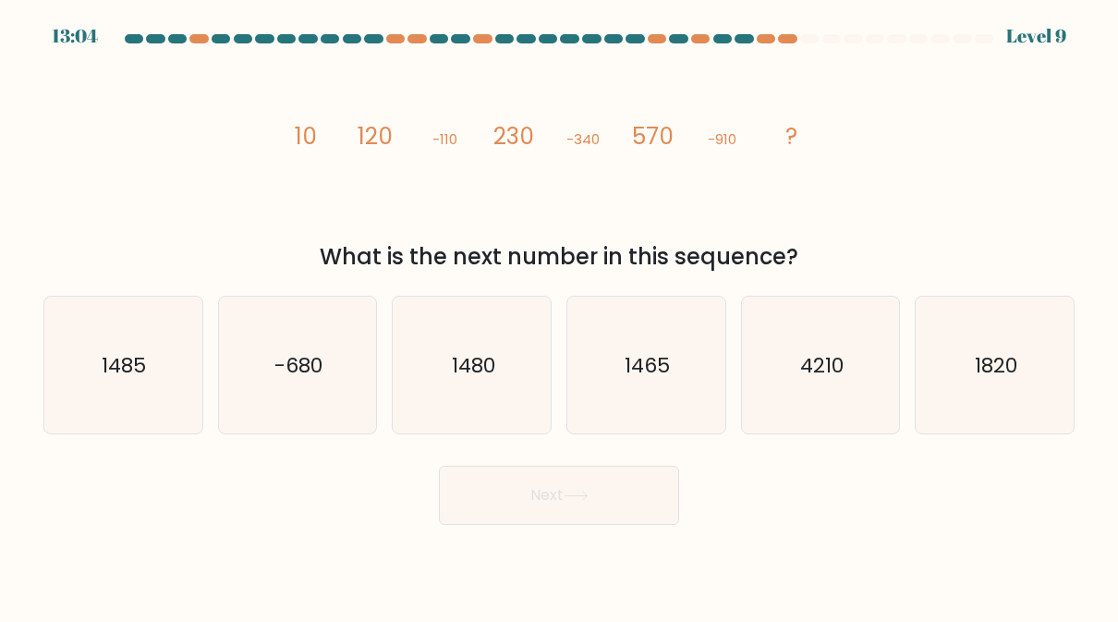
radio input "true"
click at [624, 499] on button "Next" at bounding box center [559, 495] width 240 height 59
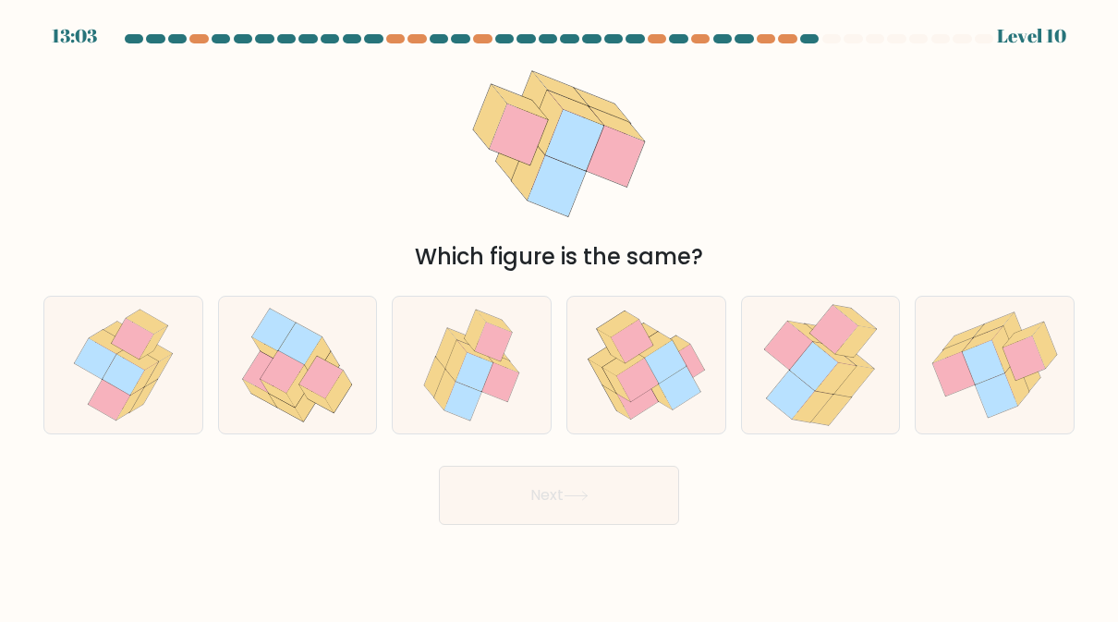
click at [624, 503] on button "Next" at bounding box center [559, 495] width 240 height 59
click at [309, 478] on div "Next" at bounding box center [558, 490] width 1053 height 68
click at [1024, 374] on icon at bounding box center [1023, 358] width 42 height 44
click at [560, 316] on input "f." at bounding box center [559, 313] width 1 height 5
radio input "true"
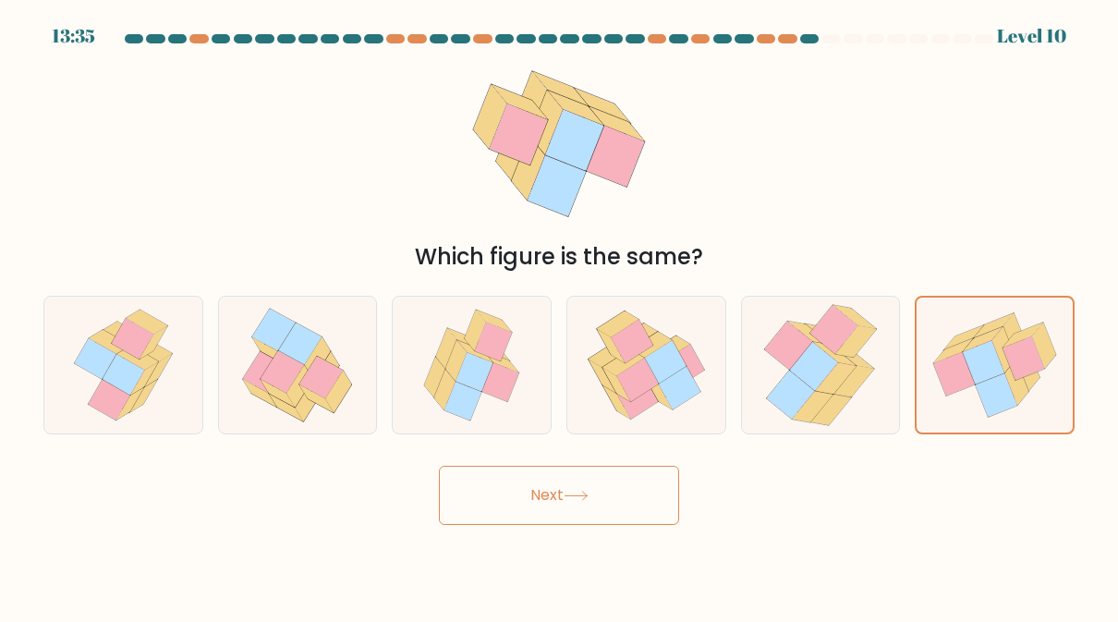
click at [110, 377] on icon at bounding box center [124, 375] width 42 height 41
click at [559, 316] on input "a." at bounding box center [559, 313] width 1 height 5
radio input "true"
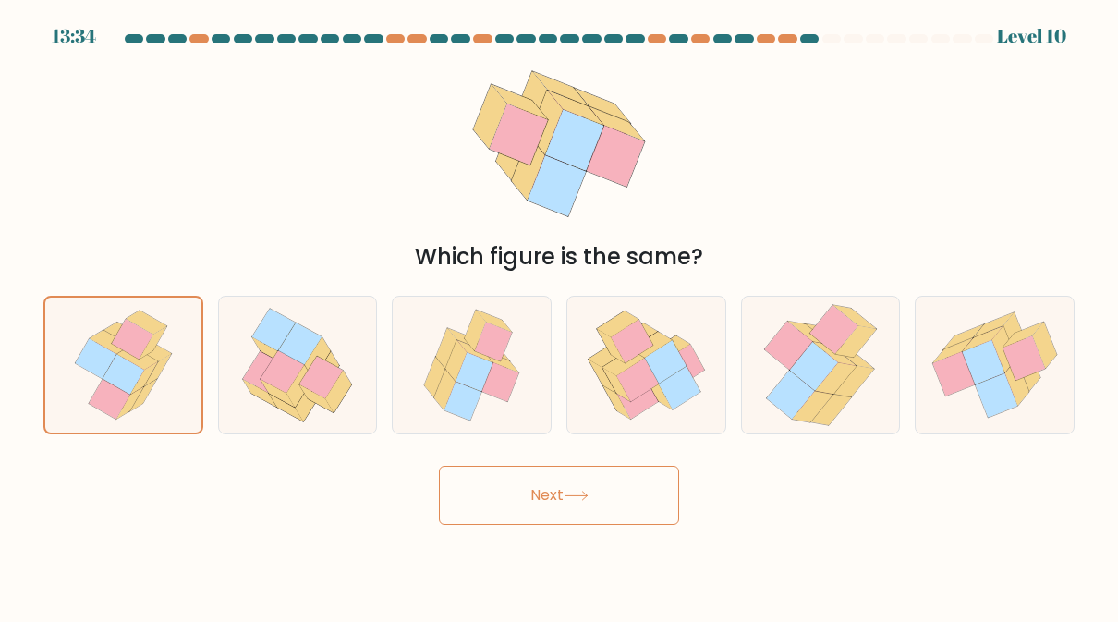
click at [636, 500] on button "Next" at bounding box center [559, 495] width 240 height 59
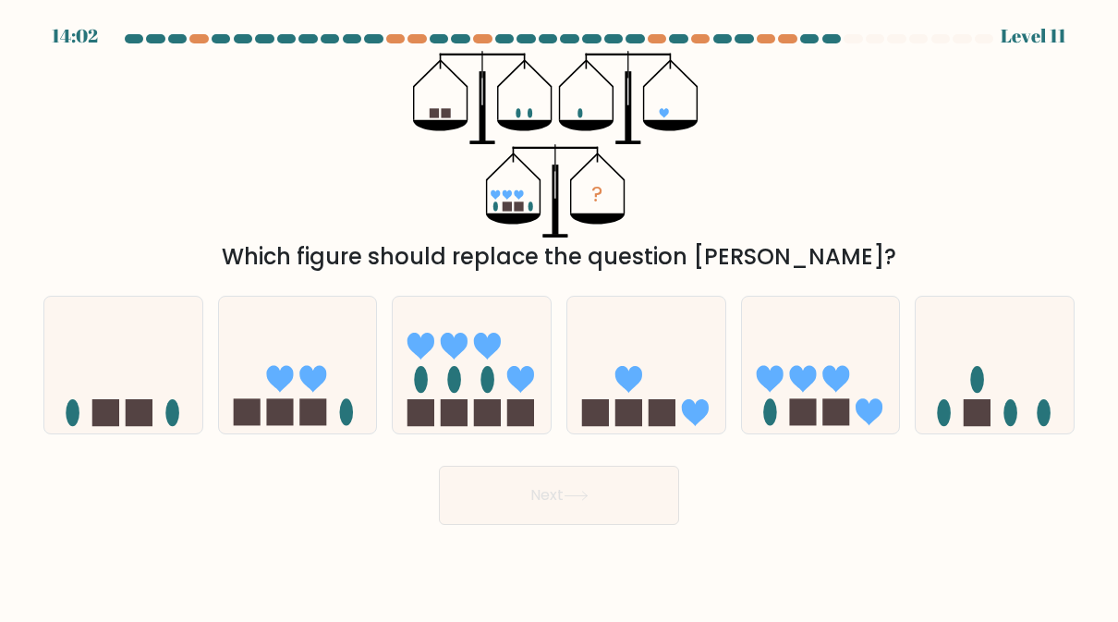
click at [849, 395] on icon at bounding box center [821, 364] width 158 height 130
click at [560, 316] on input "e." at bounding box center [559, 313] width 1 height 5
radio input "true"
click at [640, 499] on button "Next" at bounding box center [559, 495] width 240 height 59
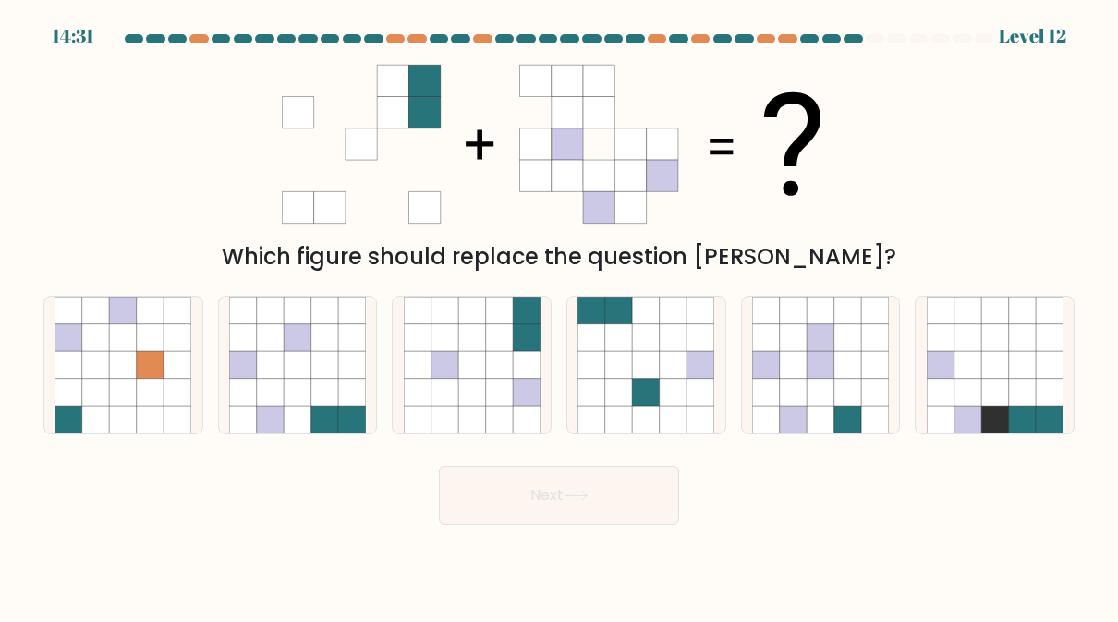
click at [274, 406] on icon at bounding box center [270, 419] width 27 height 27
click at [559, 316] on input "b." at bounding box center [559, 313] width 1 height 5
radio input "true"
click at [640, 500] on button "Next" at bounding box center [559, 495] width 240 height 59
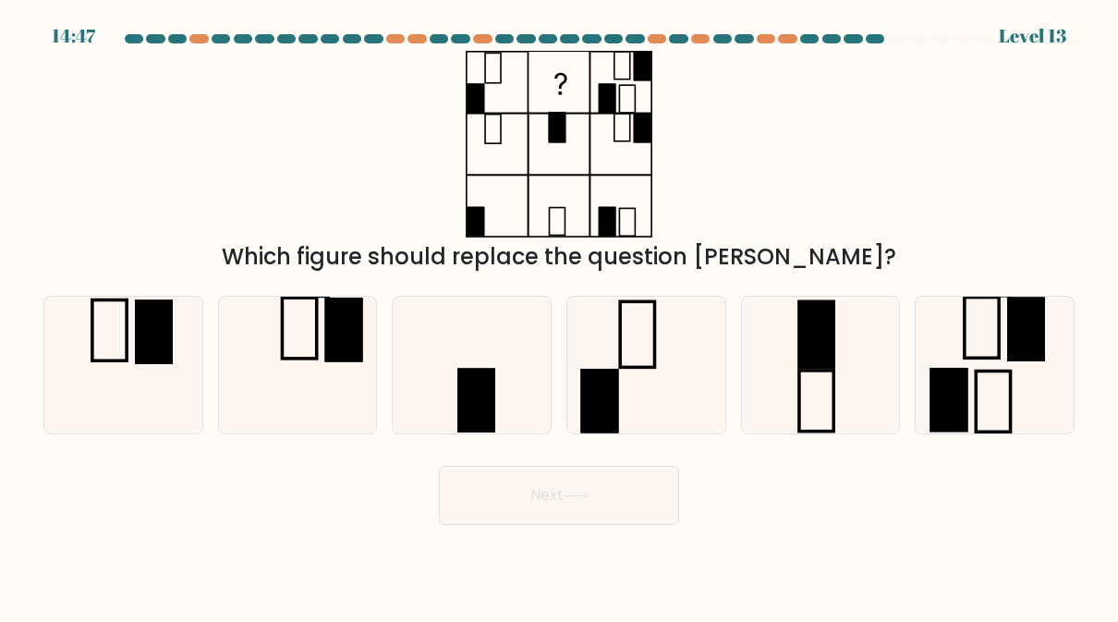
click at [673, 406] on icon at bounding box center [645, 365] width 137 height 137
click at [560, 316] on input "d." at bounding box center [559, 313] width 1 height 5
radio input "true"
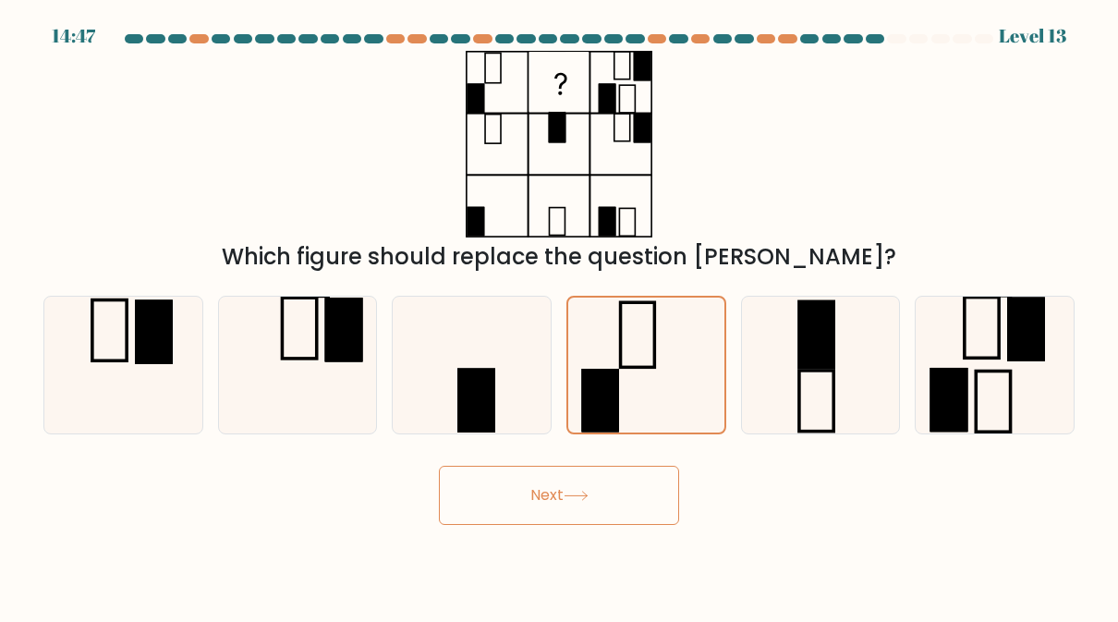
click at [619, 502] on button "Next" at bounding box center [559, 495] width 240 height 59
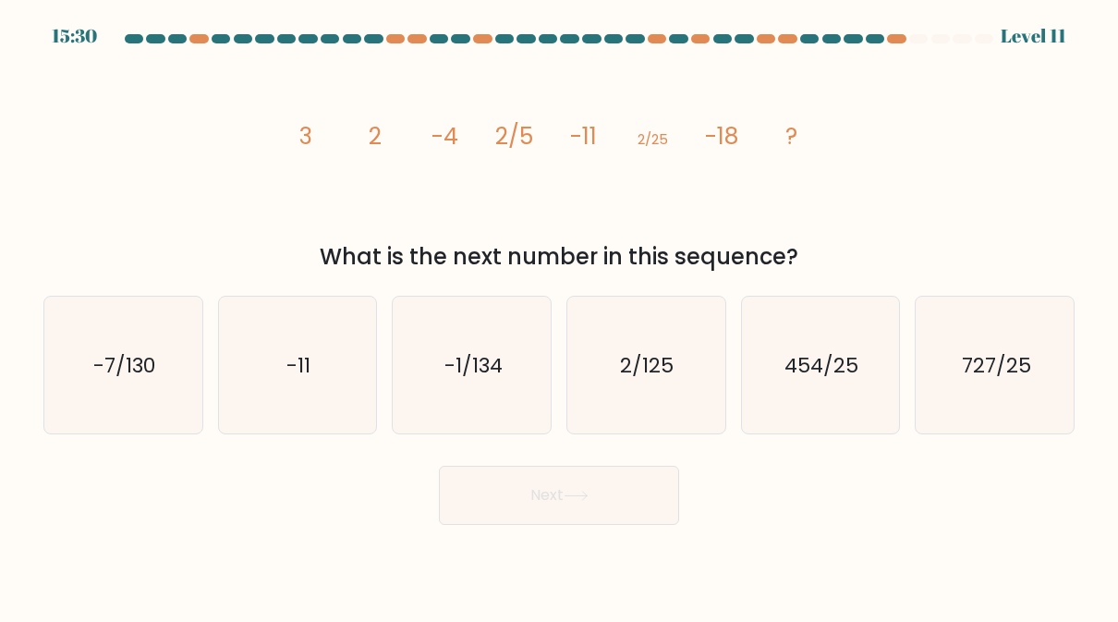
click at [449, 357] on text "-1/134" at bounding box center [473, 365] width 58 height 29
click at [559, 316] on input "c. -1/134" at bounding box center [559, 313] width 1 height 5
radio input "true"
click at [625, 512] on button "Next" at bounding box center [559, 495] width 240 height 59
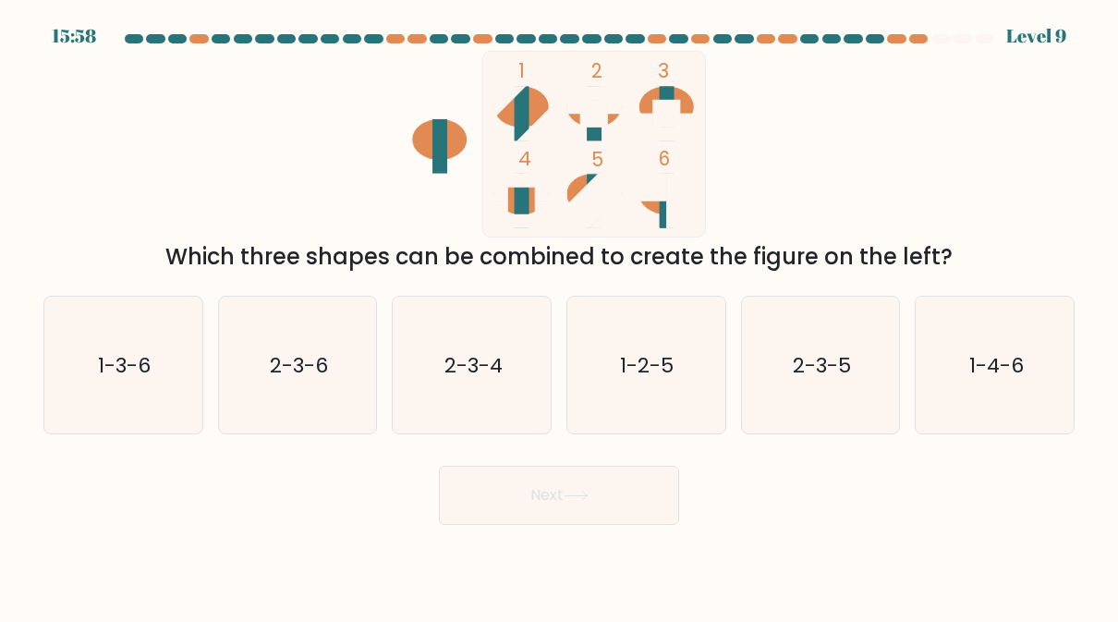
click at [435, 392] on icon "2-3-4" at bounding box center [472, 365] width 137 height 137
click at [559, 316] on input "c. 2-3-4" at bounding box center [559, 313] width 1 height 5
radio input "true"
click at [636, 508] on button "Next" at bounding box center [559, 495] width 240 height 59
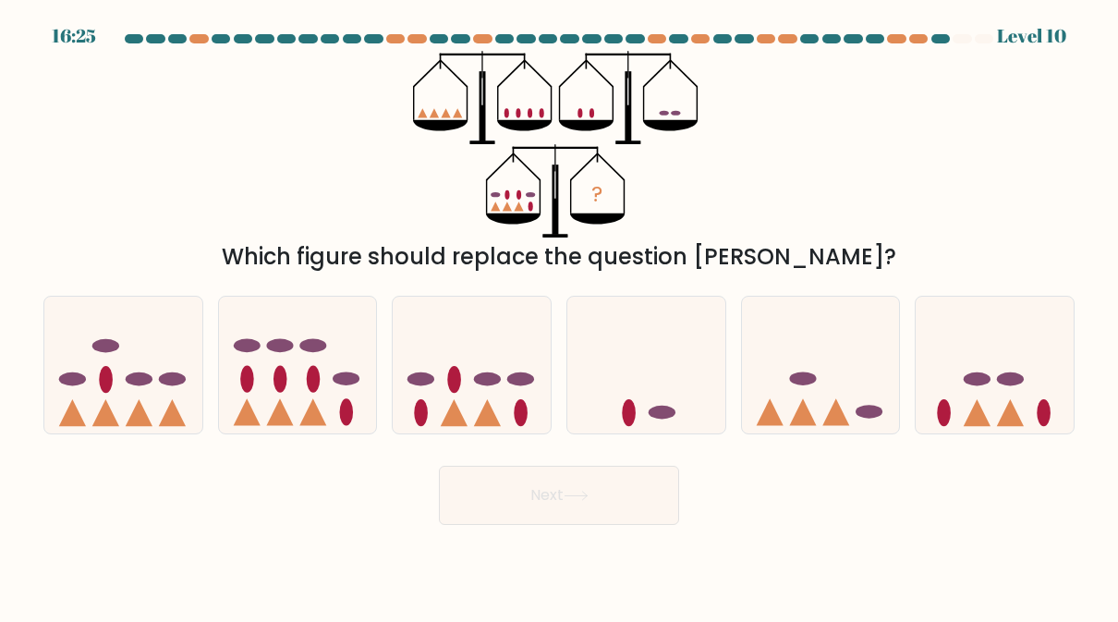
click at [282, 395] on icon at bounding box center [298, 364] width 158 height 130
click at [559, 316] on input "b." at bounding box center [559, 313] width 1 height 5
radio input "true"
click at [639, 510] on button "Next" at bounding box center [559, 495] width 240 height 59
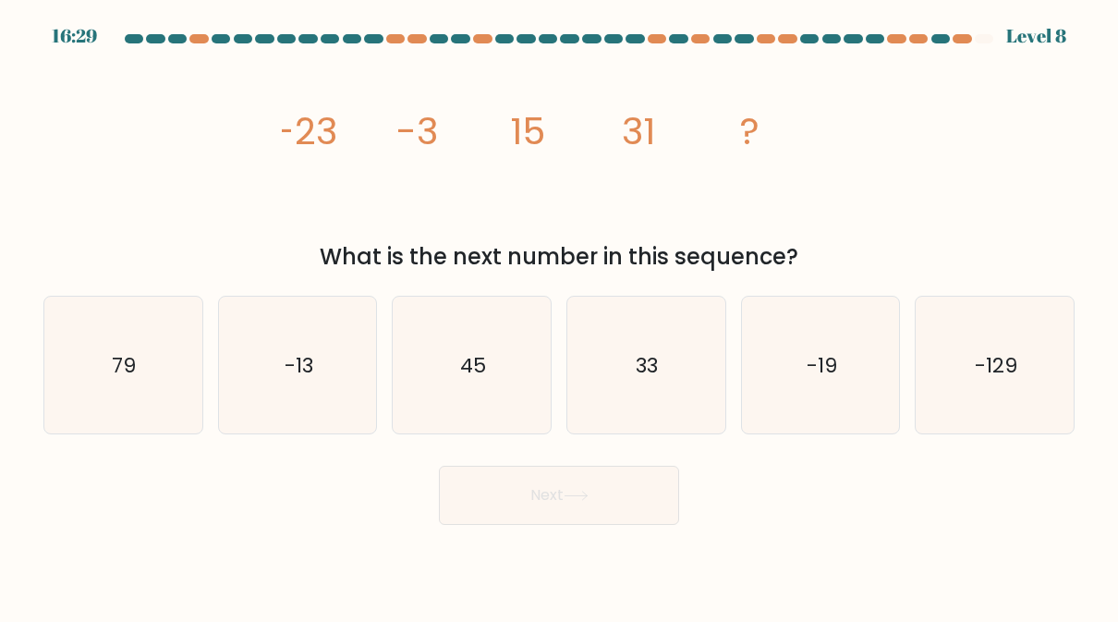
click at [440, 389] on icon "45" at bounding box center [472, 365] width 137 height 137
click at [559, 316] on input "c. 45" at bounding box center [559, 313] width 1 height 5
radio input "true"
click at [635, 497] on button "Next" at bounding box center [559, 495] width 240 height 59
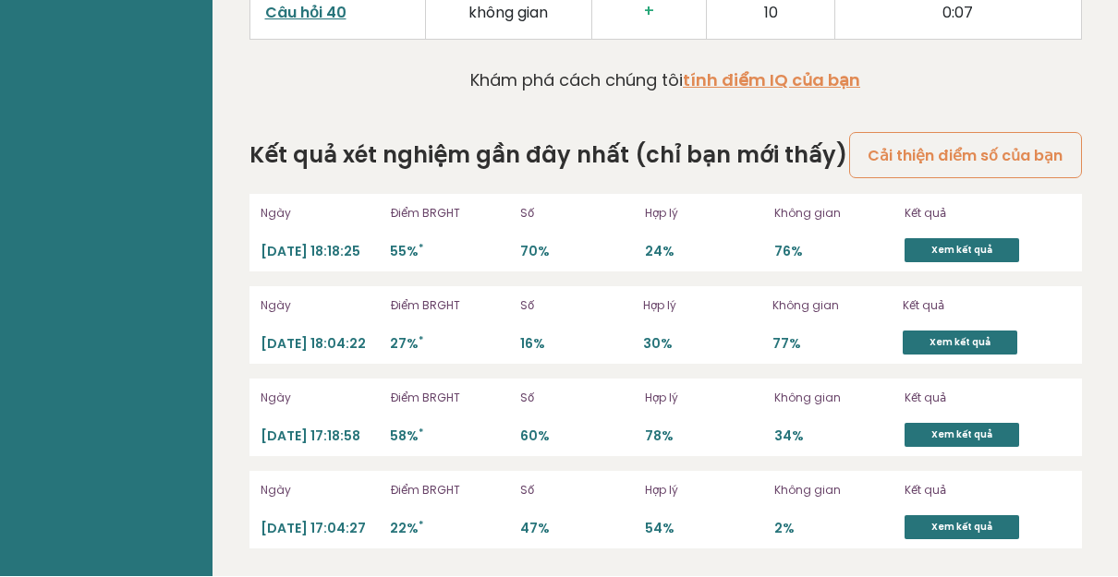
scroll to position [5119, 0]
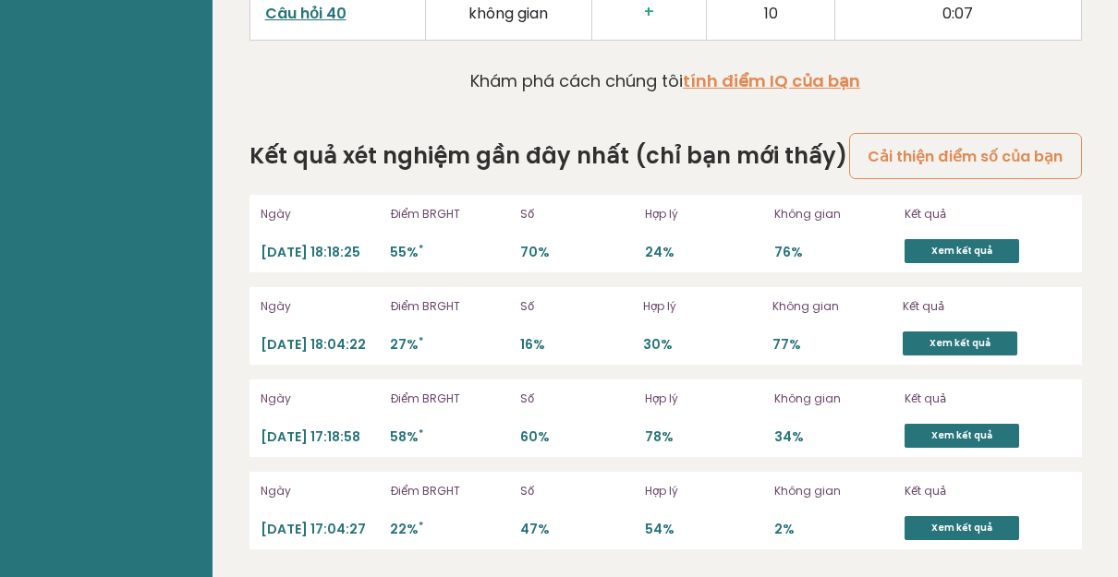
click at [978, 336] on font "Xem kết quả" at bounding box center [959, 343] width 61 height 14
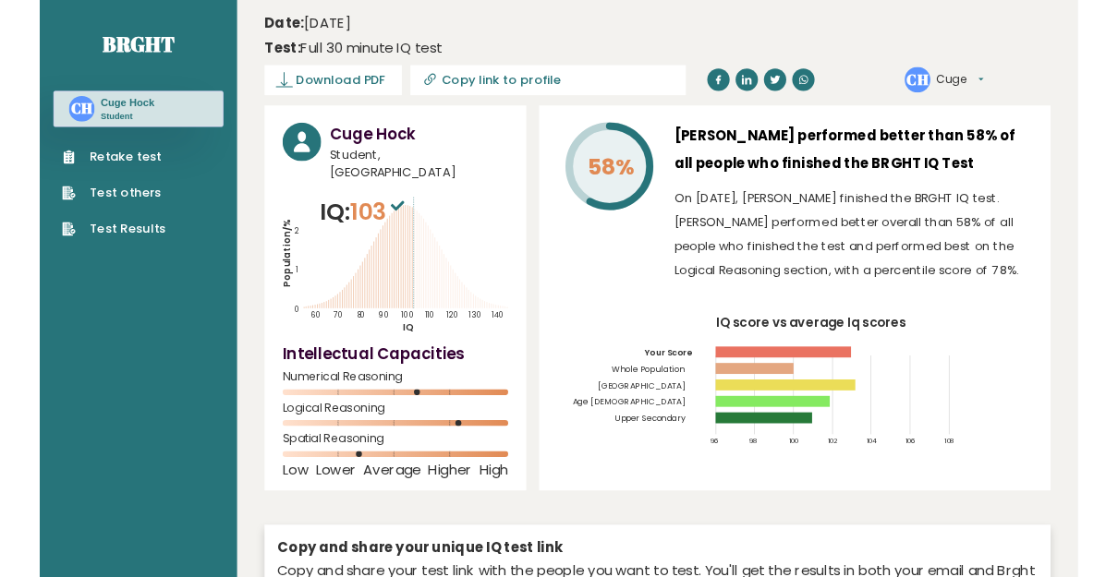
scroll to position [5096, 0]
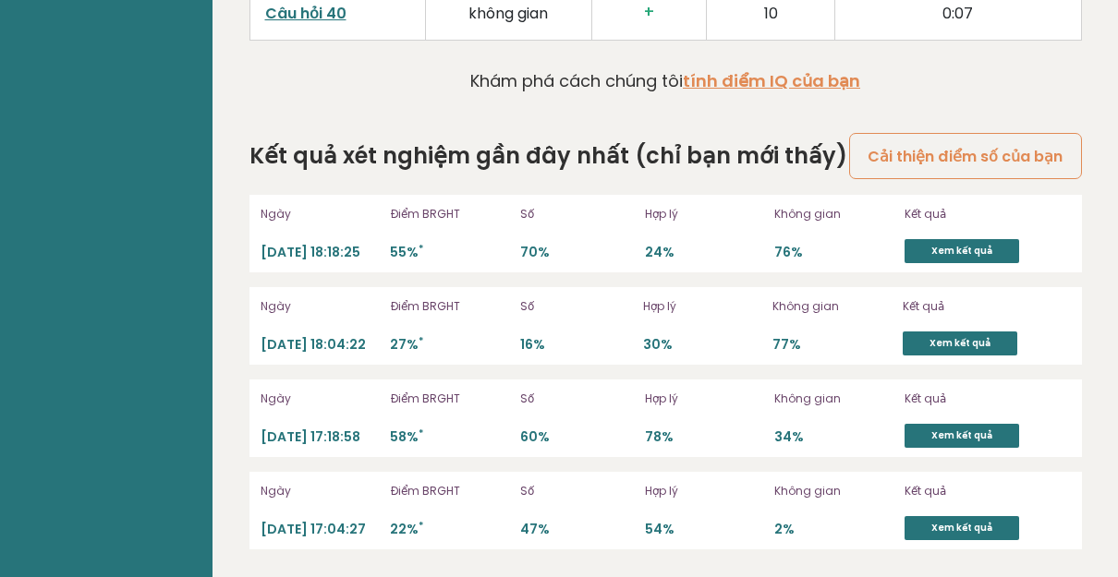
click at [968, 258] on font "Xem kết quả" at bounding box center [961, 251] width 61 height 14
click at [964, 350] on font "Xem kết quả" at bounding box center [959, 343] width 61 height 14
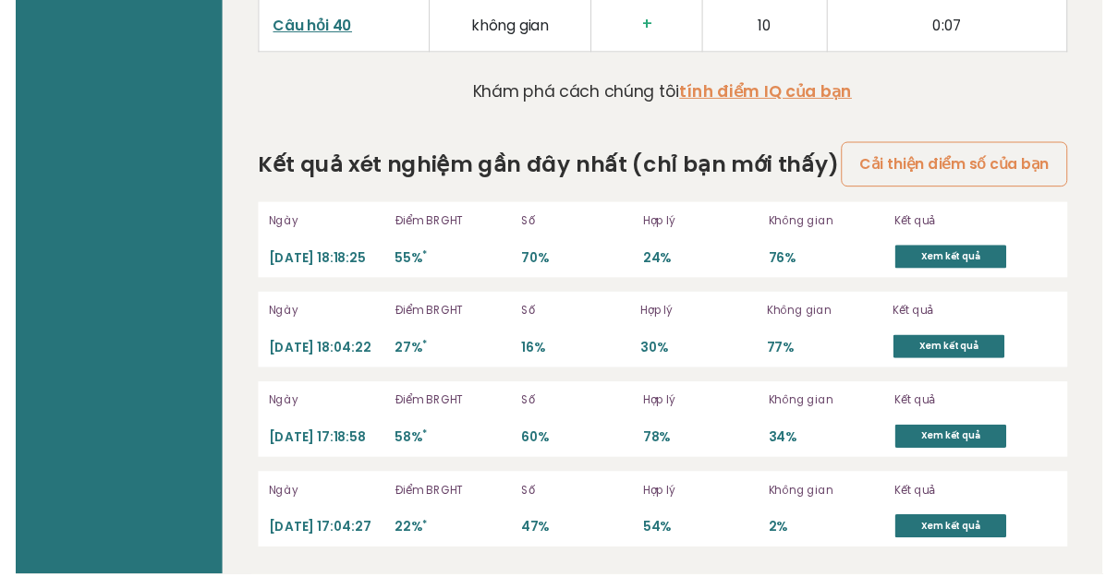
scroll to position [5119, 0]
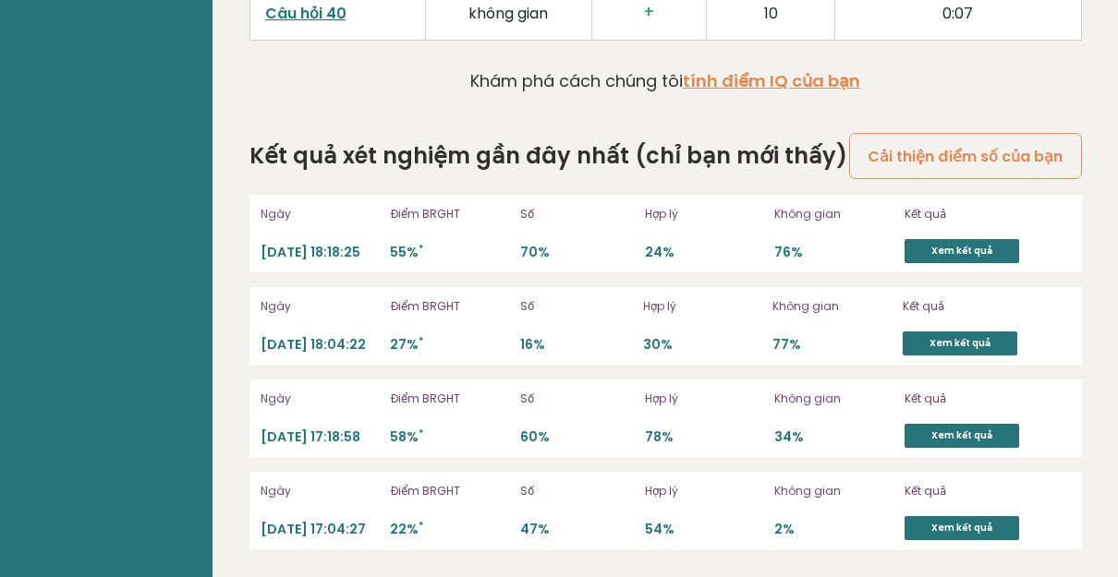
click at [961, 434] on font "Xem kết quả" at bounding box center [961, 436] width 61 height 14
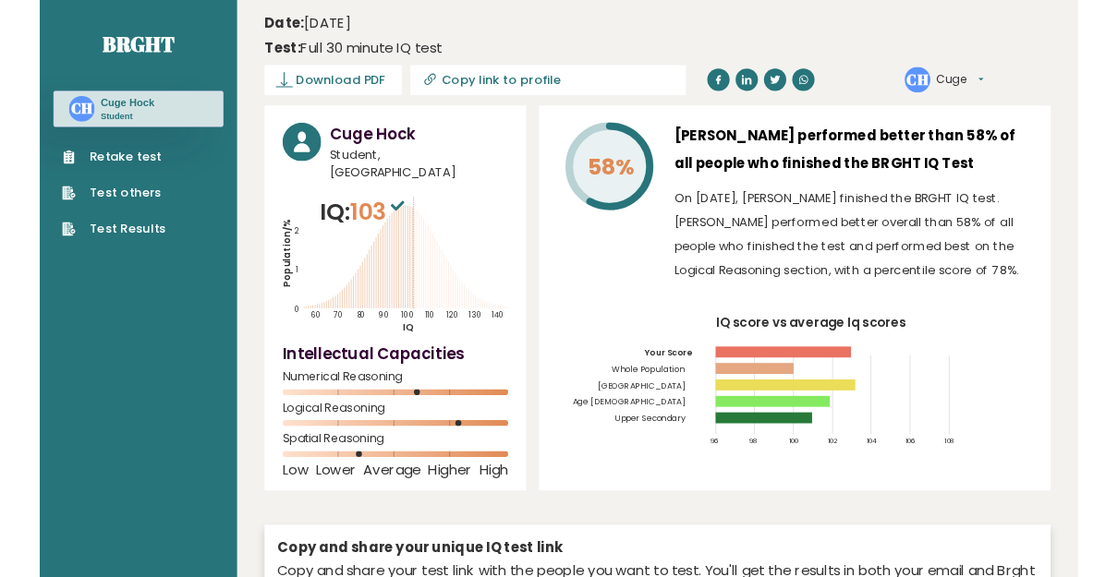
scroll to position [5096, 0]
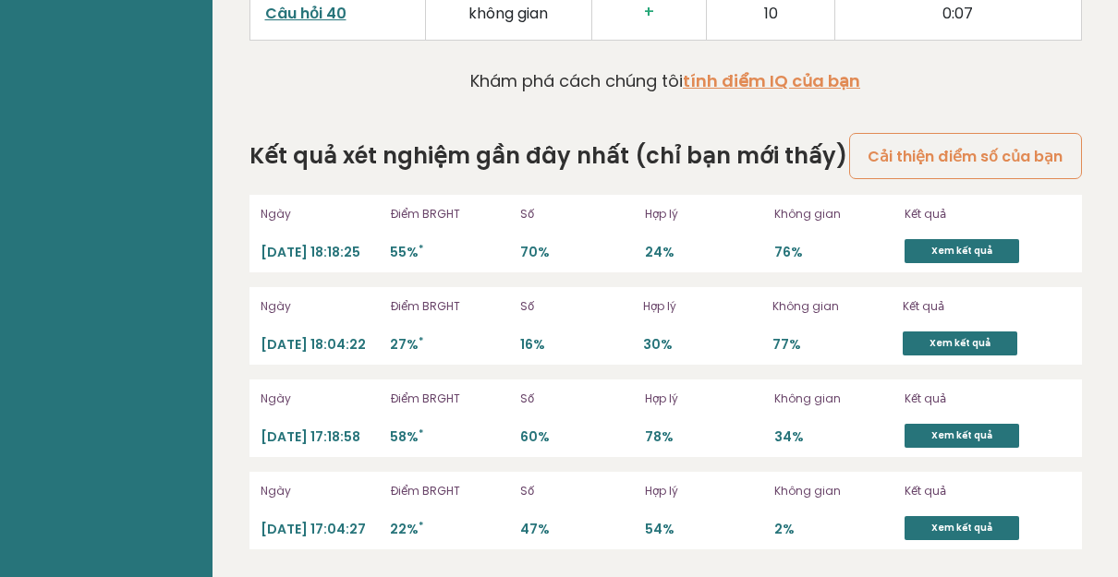
click at [967, 256] on font "Xem kết quả" at bounding box center [961, 251] width 61 height 14
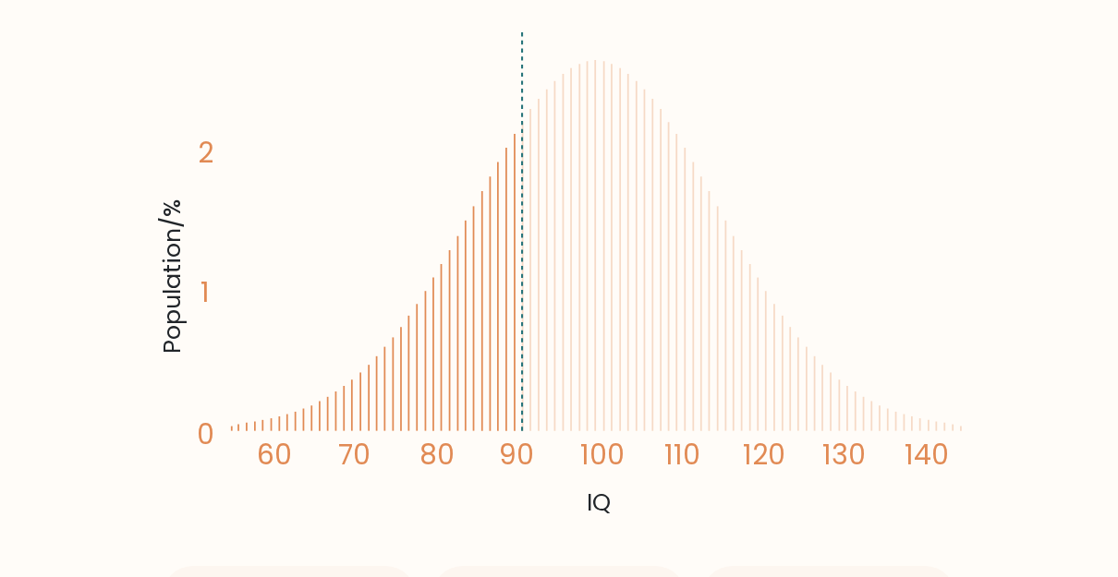
scroll to position [324, 0]
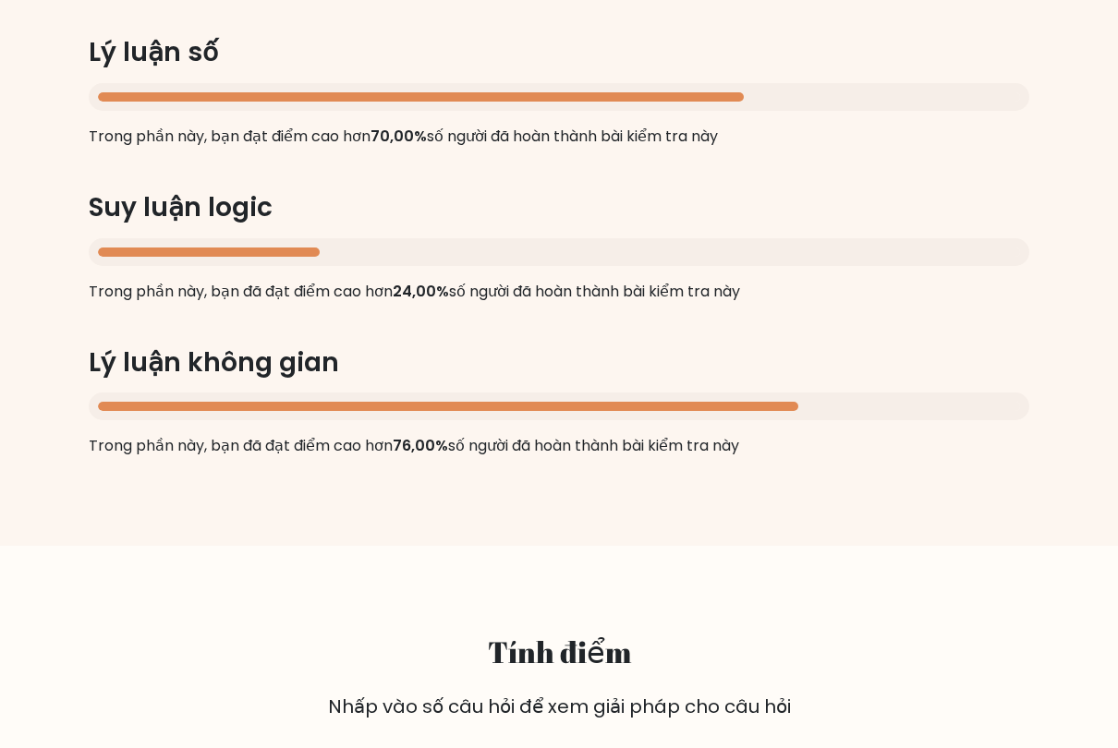
scroll to position [1891, 0]
